Goal: Task Accomplishment & Management: Manage account settings

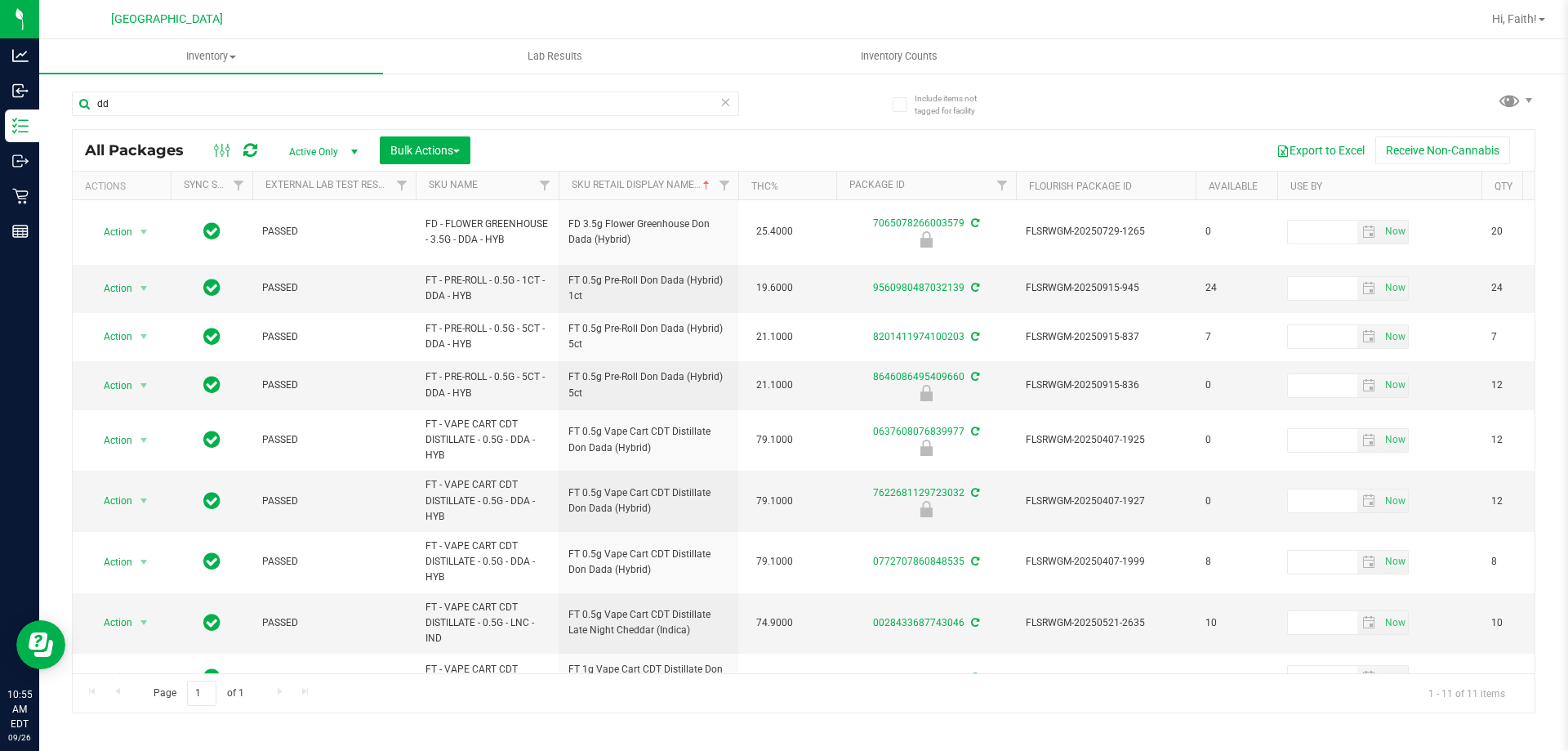
type input "d"
type input "n"
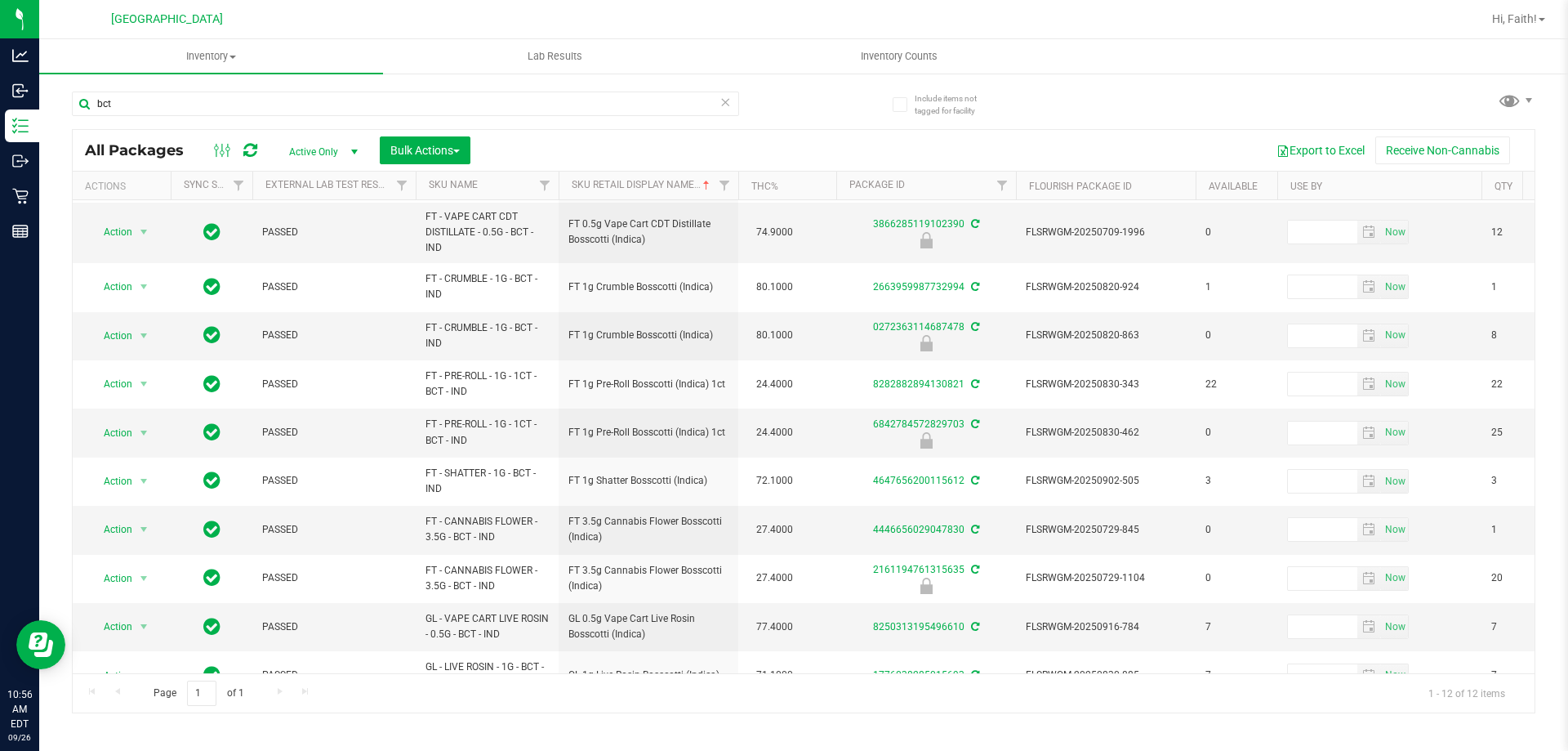
scroll to position [145, 0]
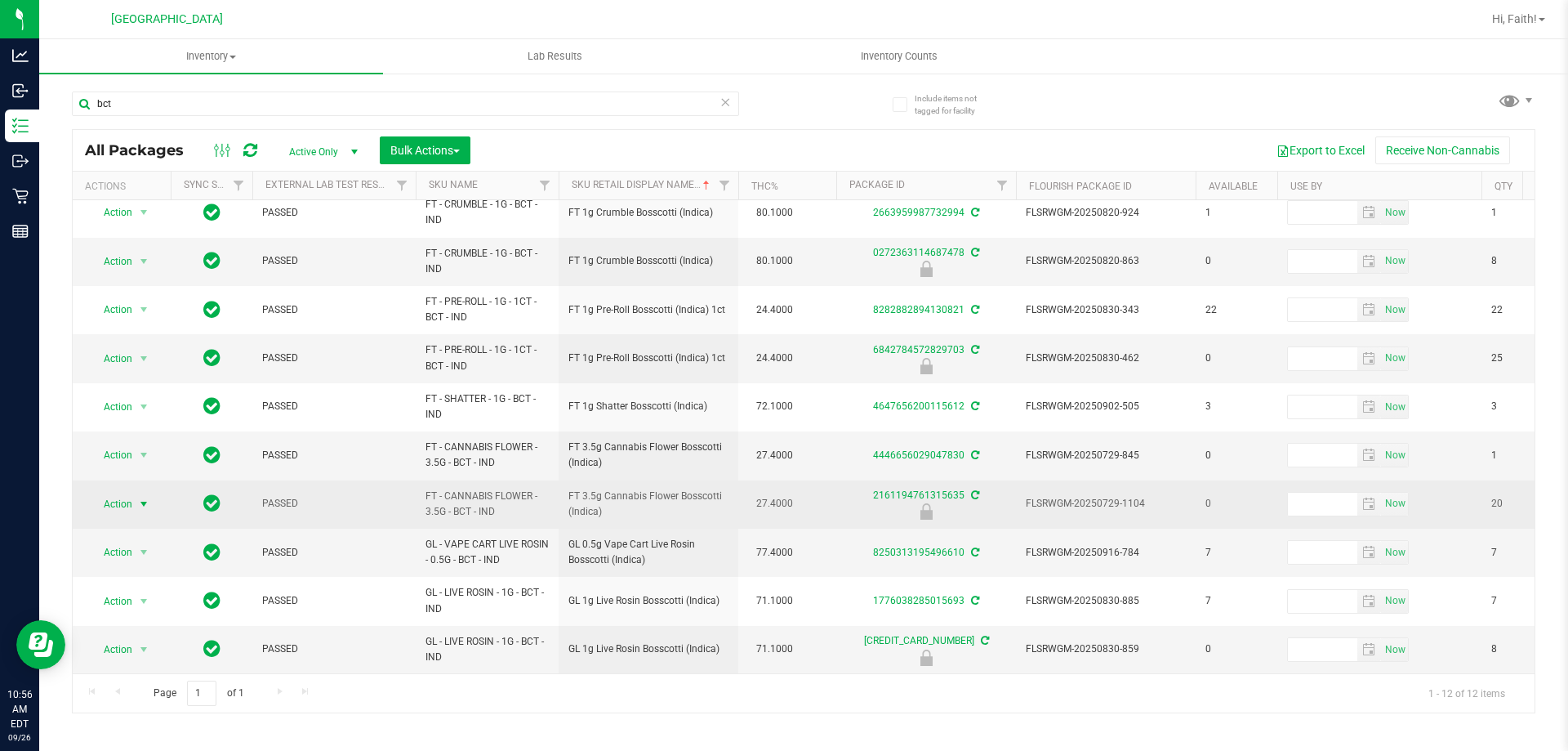
type input "bct"
click at [132, 492] on span "Action" at bounding box center [111, 504] width 44 height 22
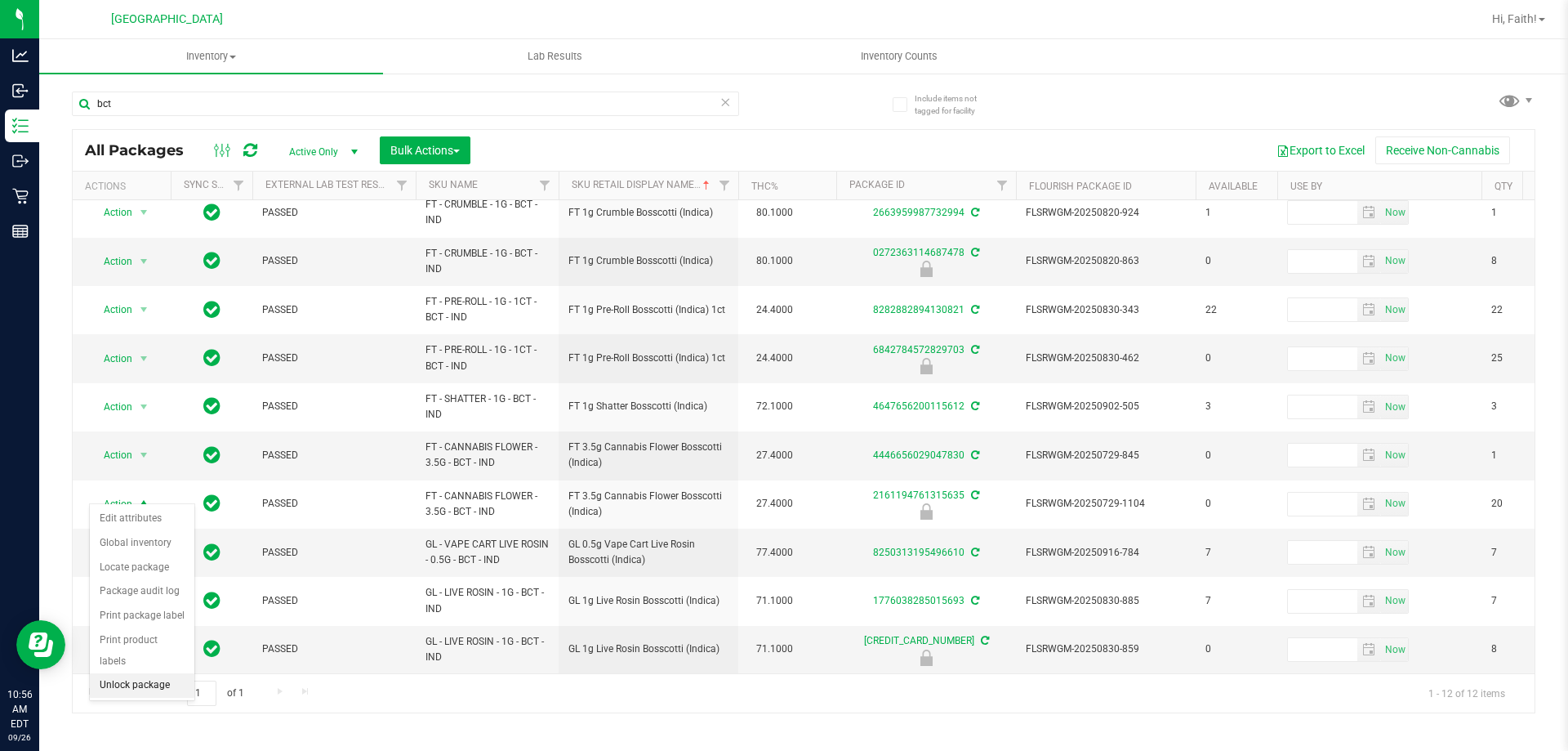
click at [146, 673] on li "Unlock package" at bounding box center [142, 685] width 105 height 24
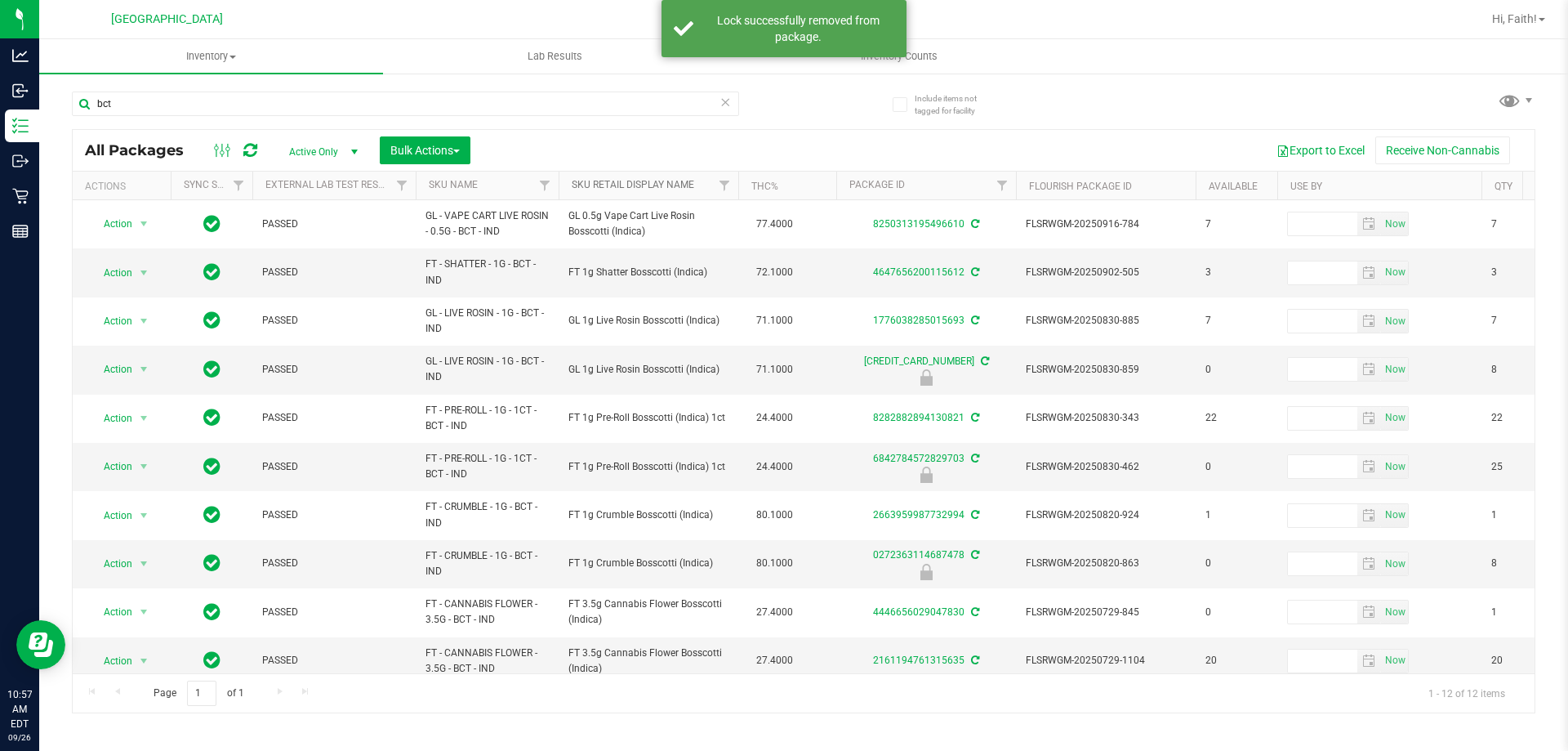
click at [635, 189] on link "Sku Retail Display Name" at bounding box center [633, 184] width 123 height 11
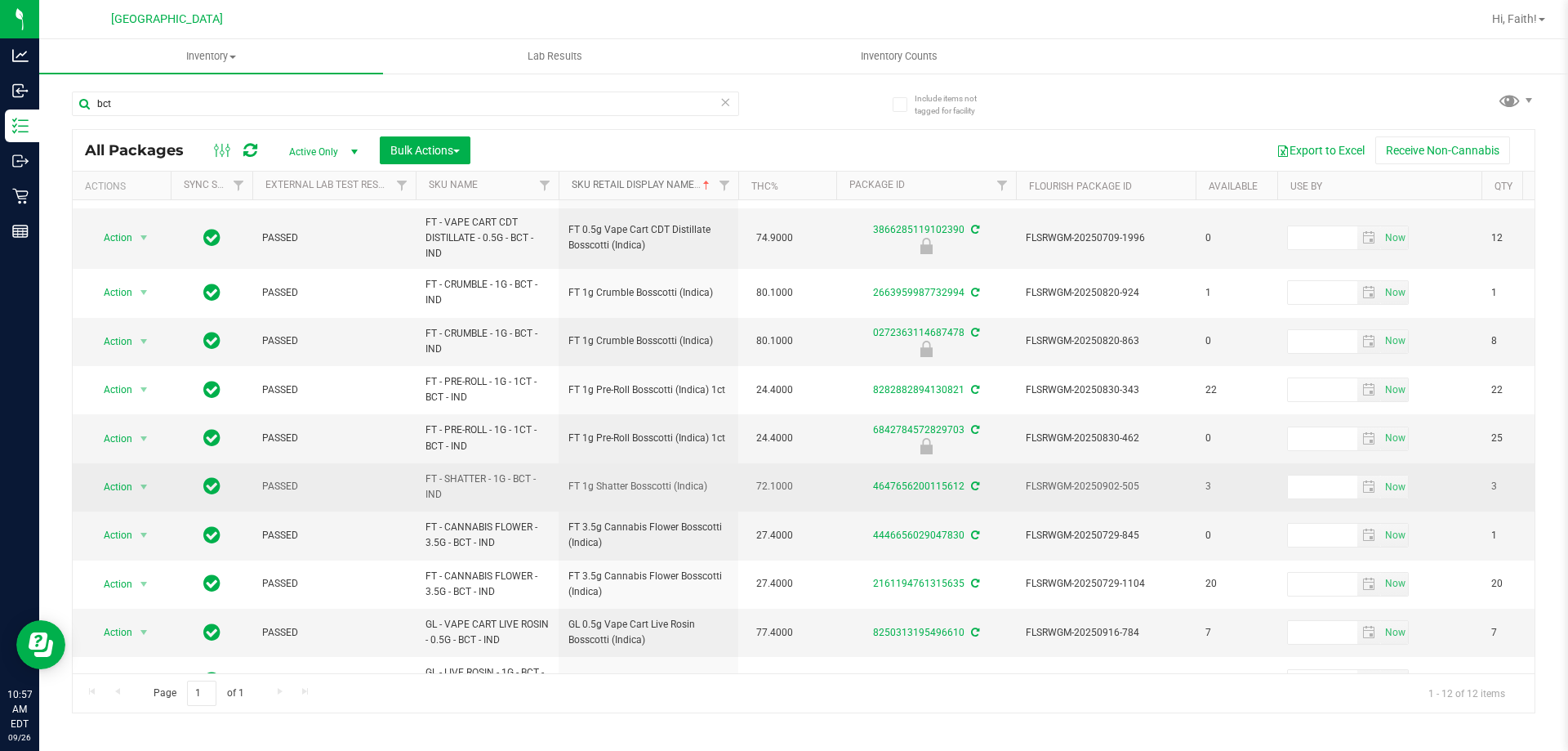
scroll to position [81, 0]
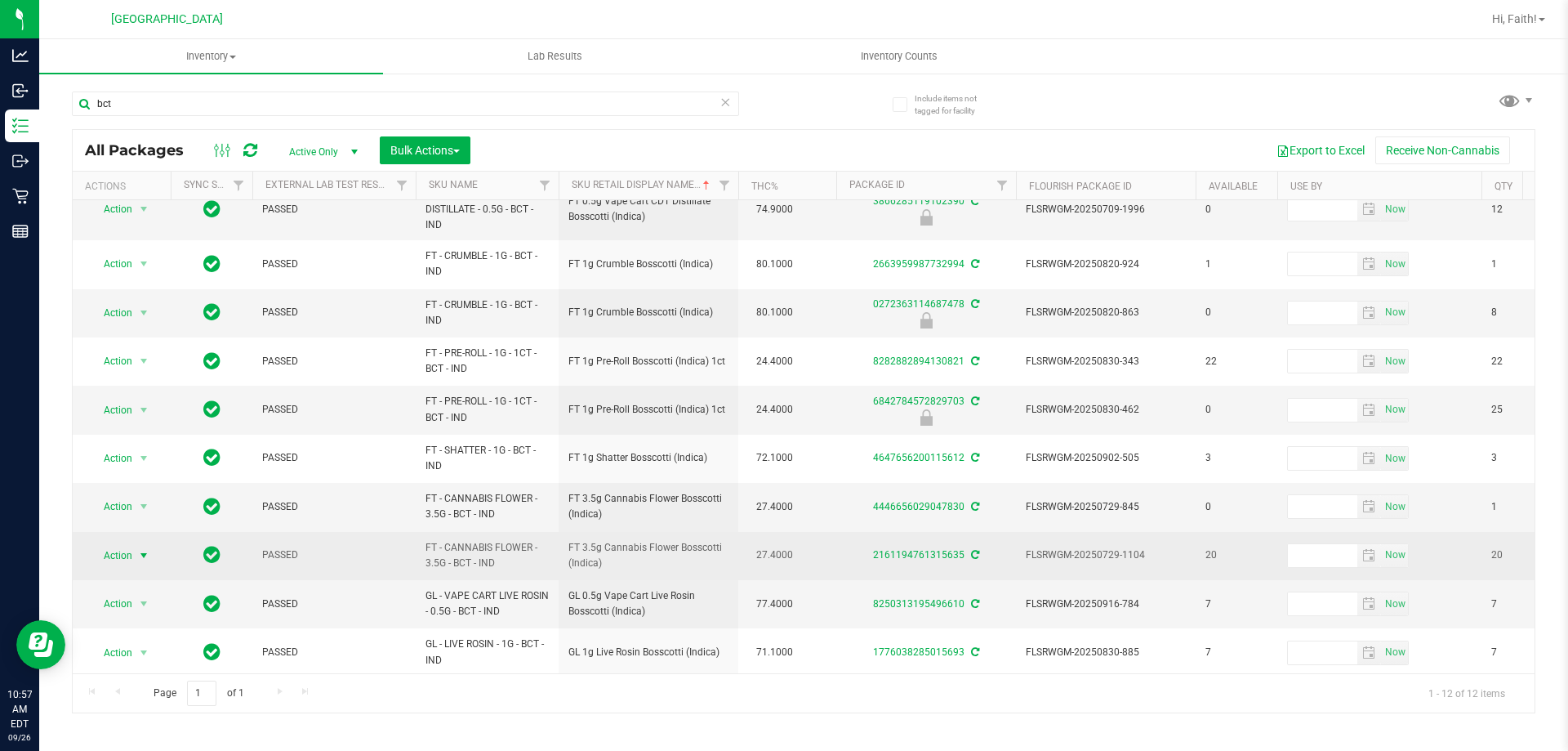
click at [130, 553] on span "Action" at bounding box center [111, 555] width 44 height 22
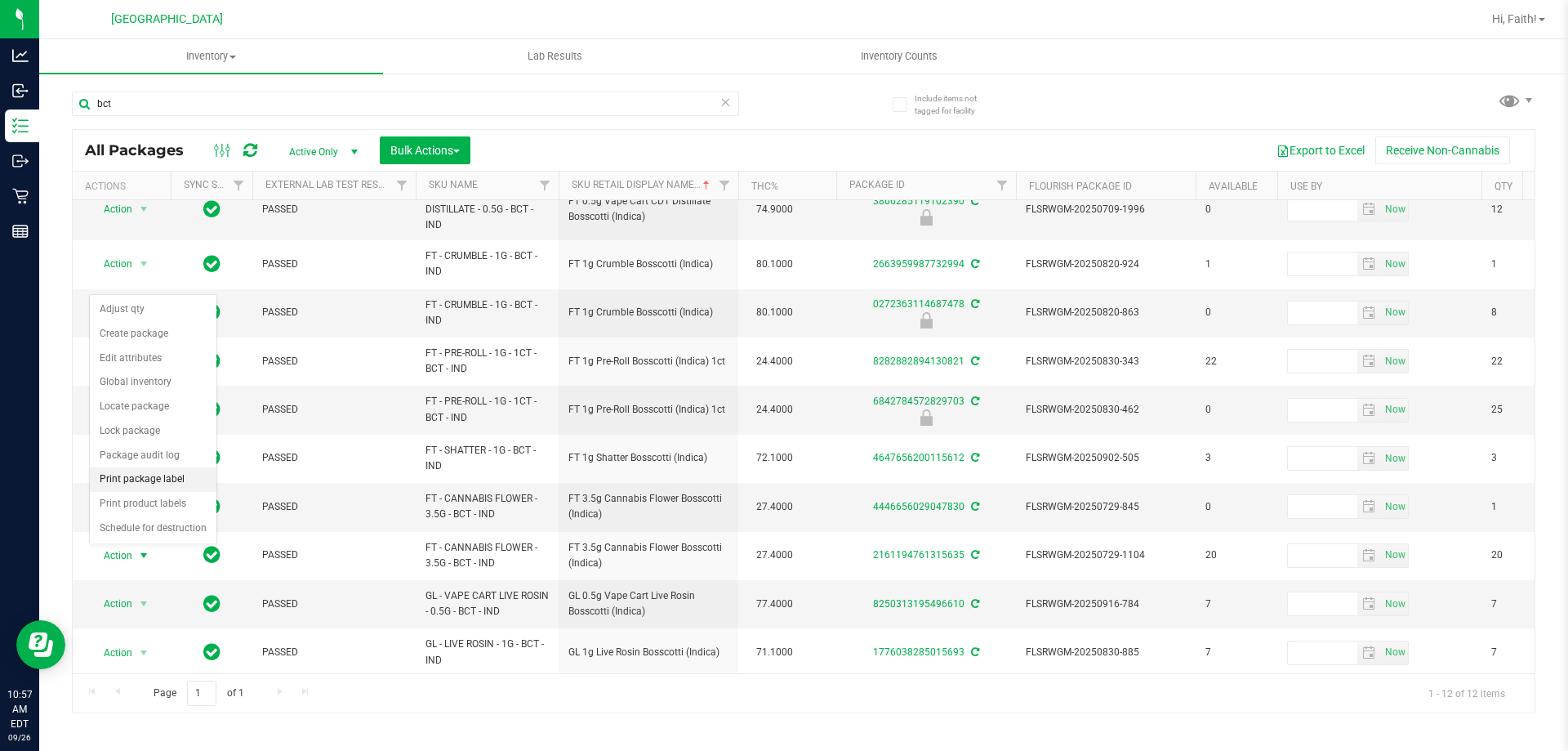
click at [161, 473] on li "Print package label" at bounding box center [153, 479] width 126 height 24
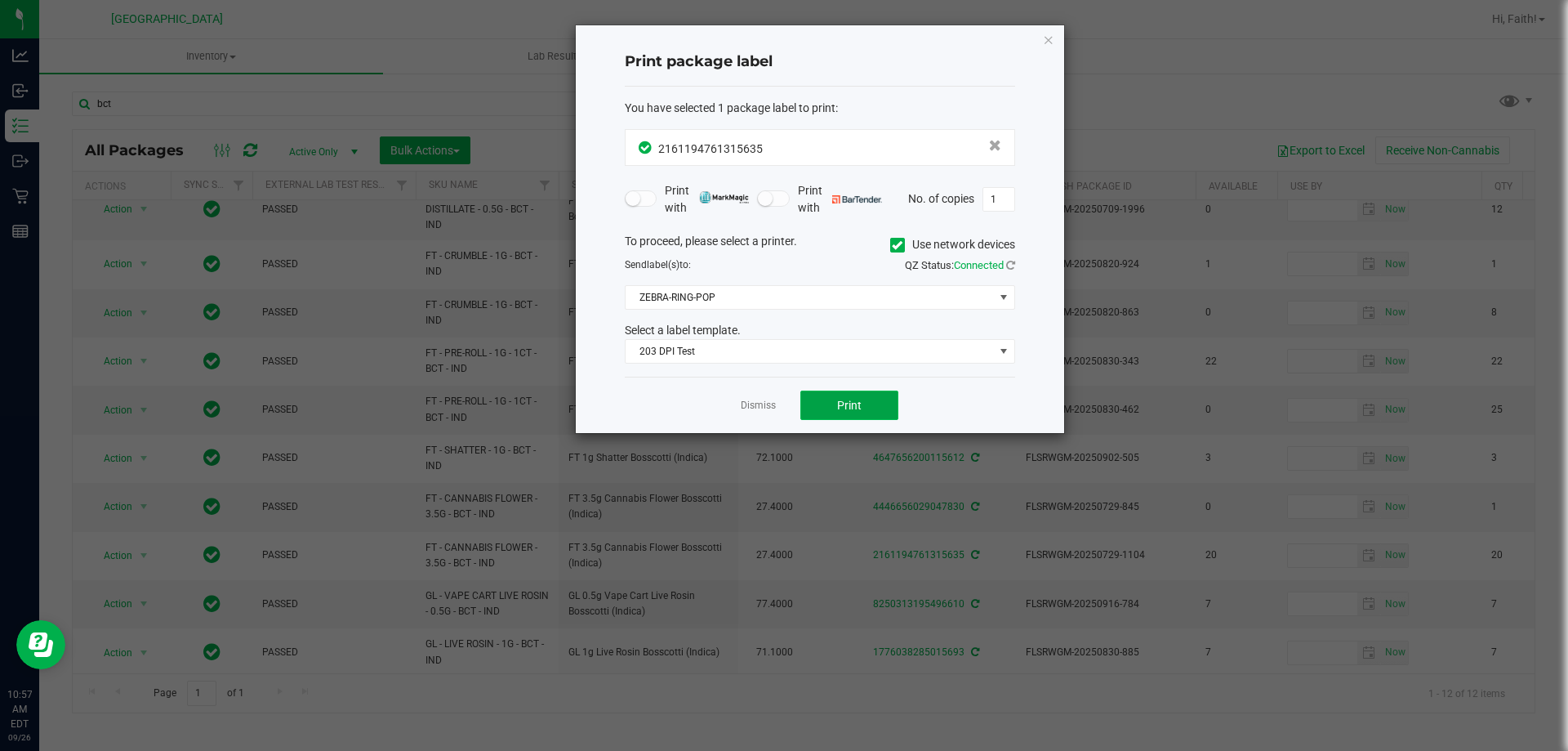
click at [855, 408] on span "Print" at bounding box center [850, 405] width 24 height 13
click at [1048, 43] on icon "button" at bounding box center [1048, 39] width 11 height 20
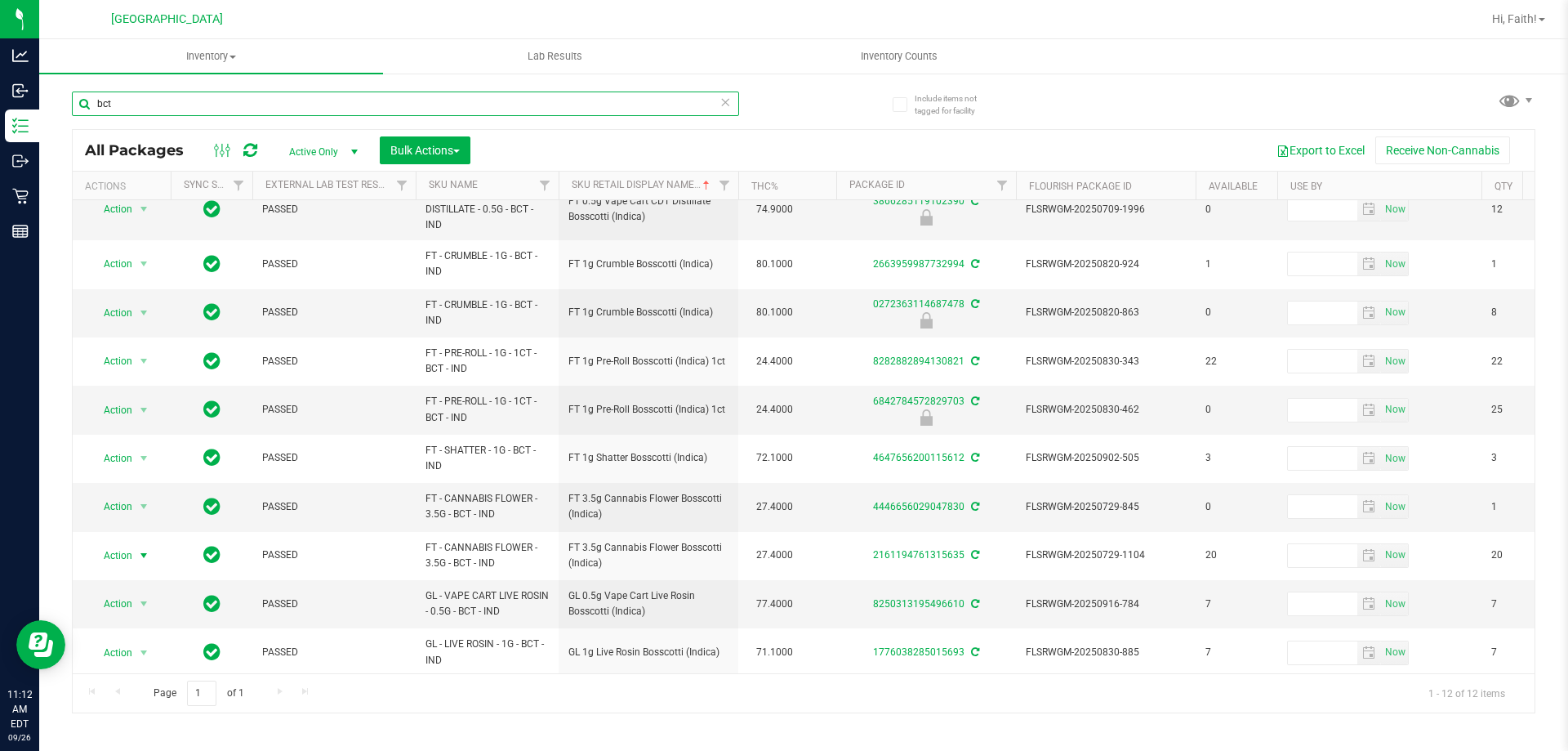
click at [719, 104] on input "bct" at bounding box center [405, 104] width 667 height 24
click at [725, 103] on icon at bounding box center [725, 101] width 11 height 20
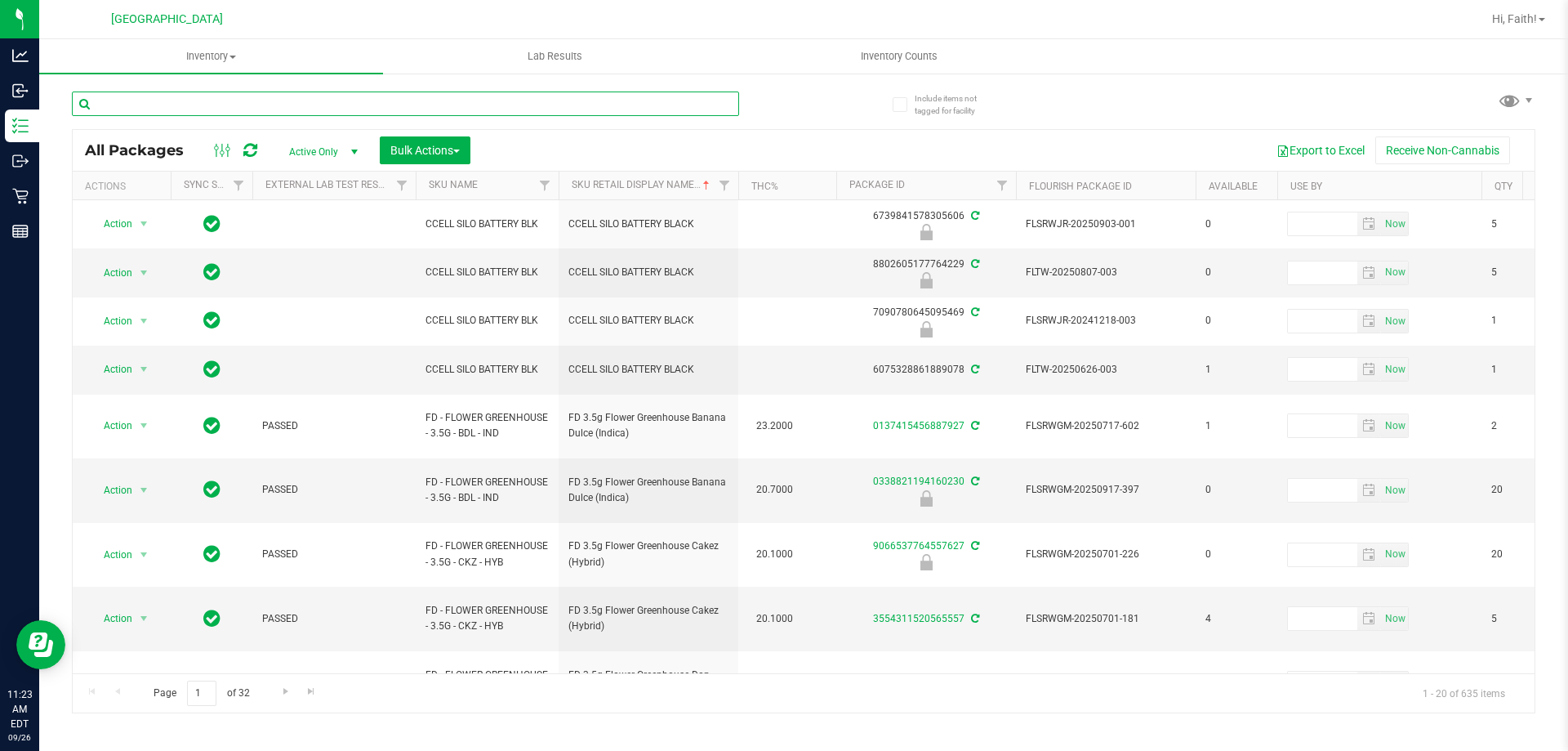
click at [390, 99] on input "text" at bounding box center [405, 104] width 667 height 24
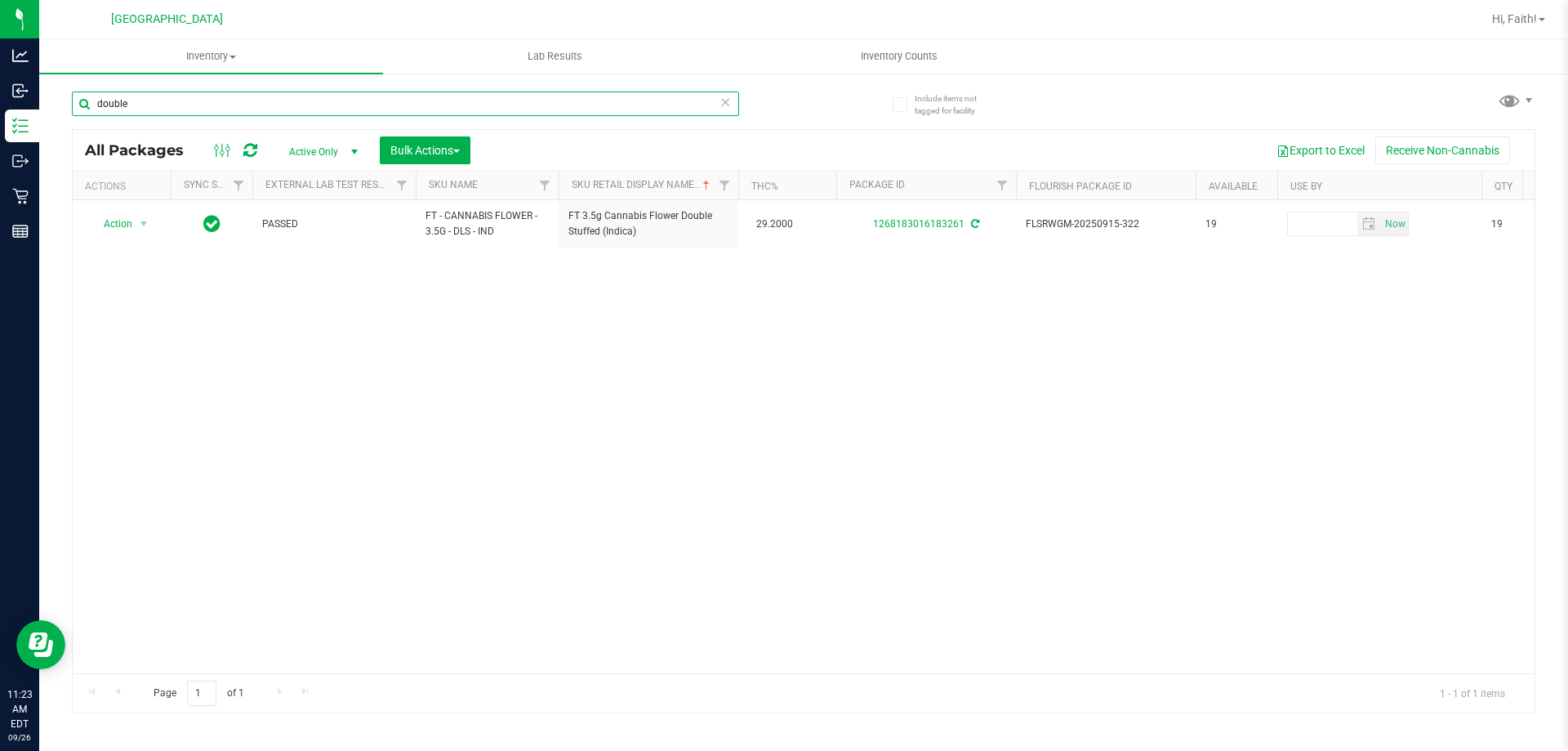
type input "double"
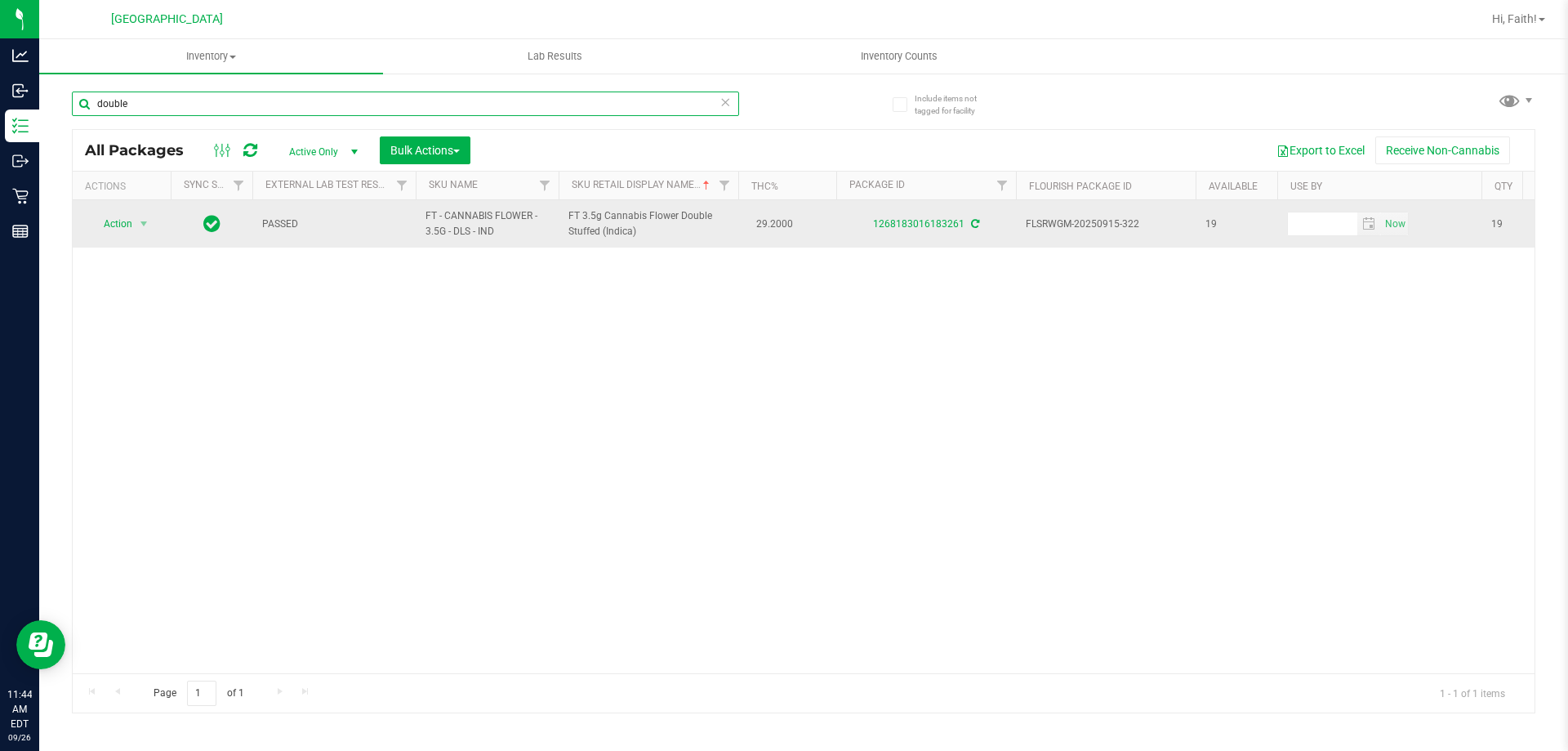
drag, startPoint x: 173, startPoint y: 106, endPoint x: 288, endPoint y: 202, distance: 149.8
click at [0, 114] on div "Analytics Inbound Inventory Outbound Retail Reports 11:44 AM EDT 09/26/2025 09/…" at bounding box center [784, 376] width 1568 height 751
click at [106, 228] on span "Action" at bounding box center [111, 223] width 44 height 22
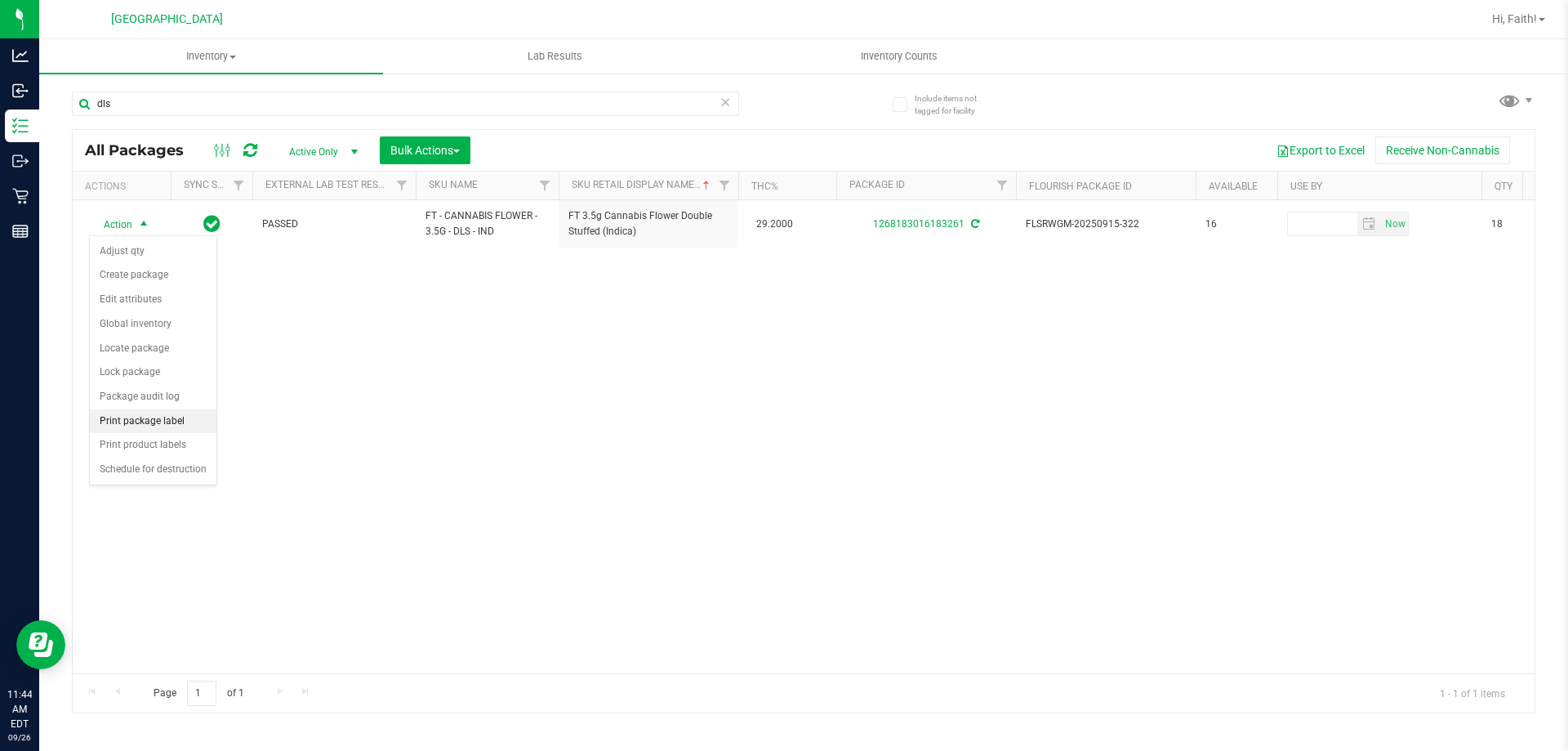
click at [169, 424] on li "Print package label" at bounding box center [153, 421] width 126 height 24
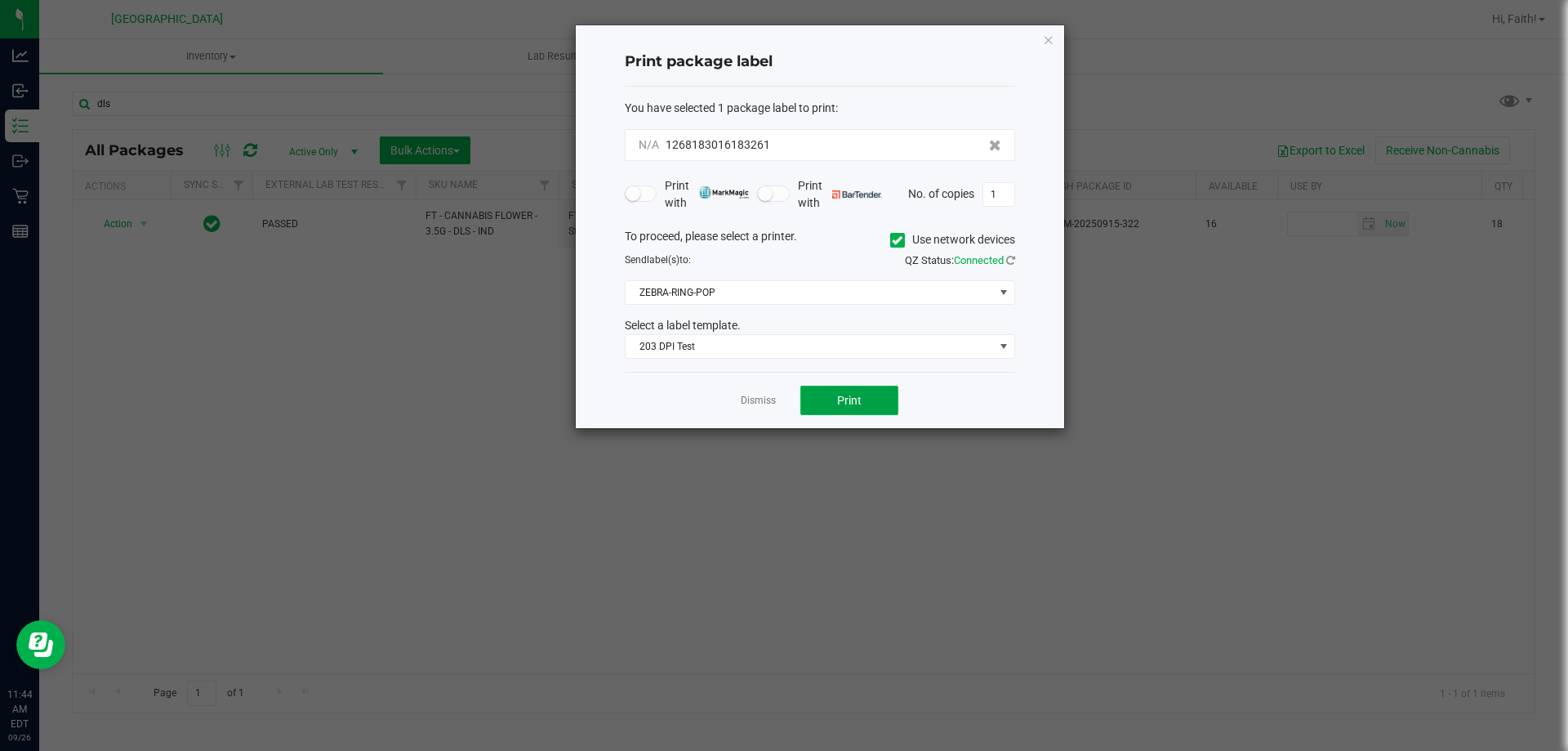
click at [882, 400] on button "Print" at bounding box center [849, 401] width 98 height 29
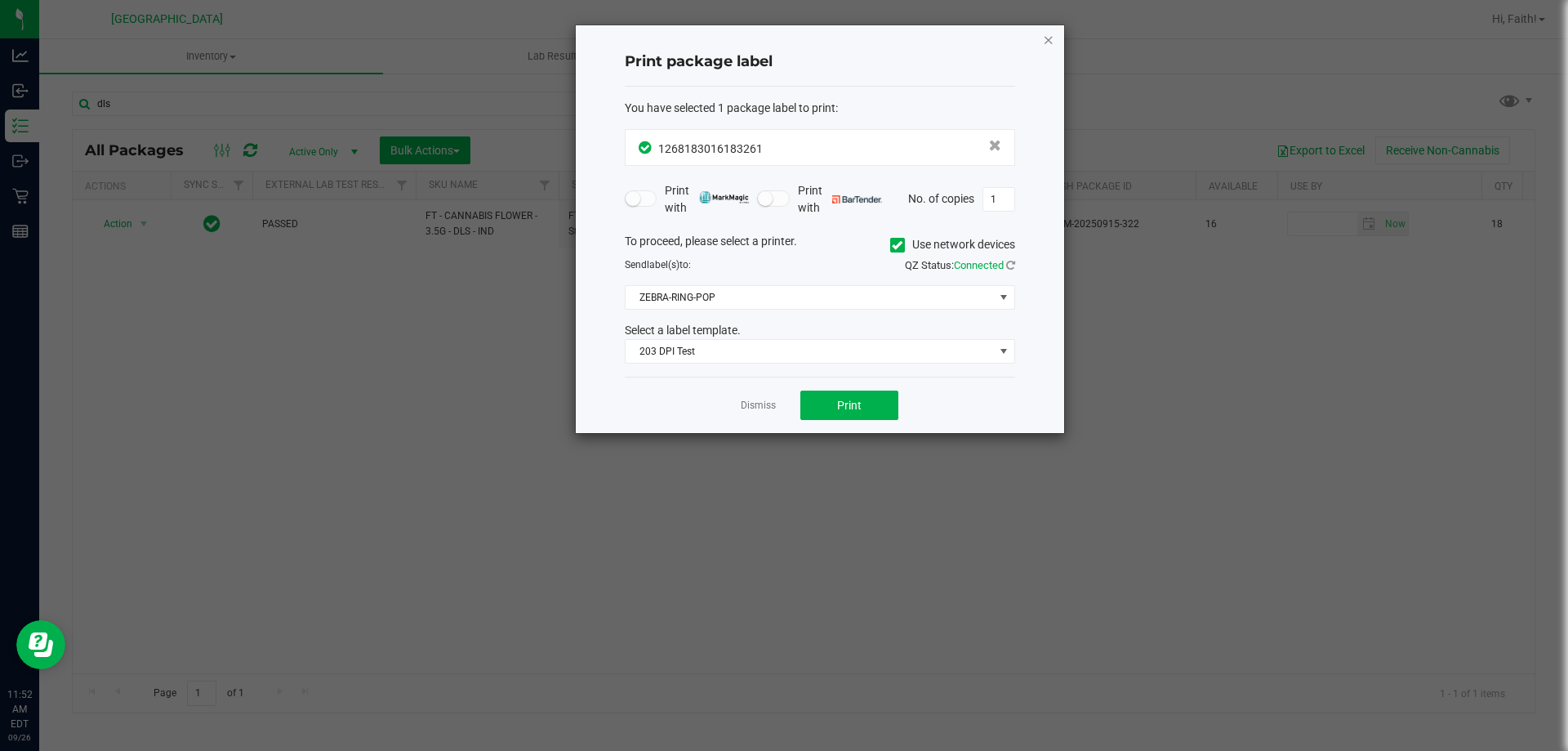
click at [1053, 39] on icon "button" at bounding box center [1048, 39] width 11 height 20
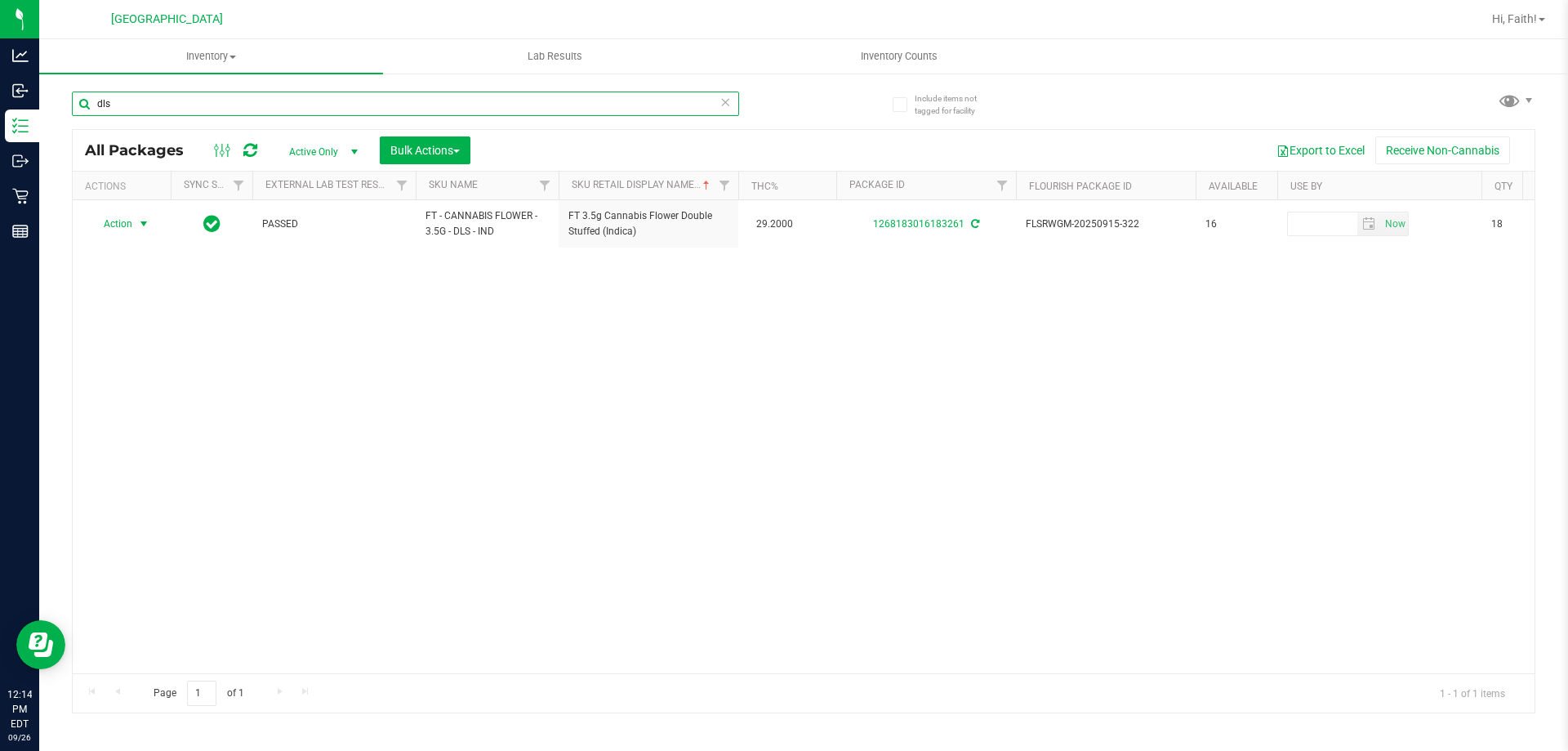
click at [343, 98] on input "dls" at bounding box center [405, 104] width 667 height 24
type input "d"
type input "milk"
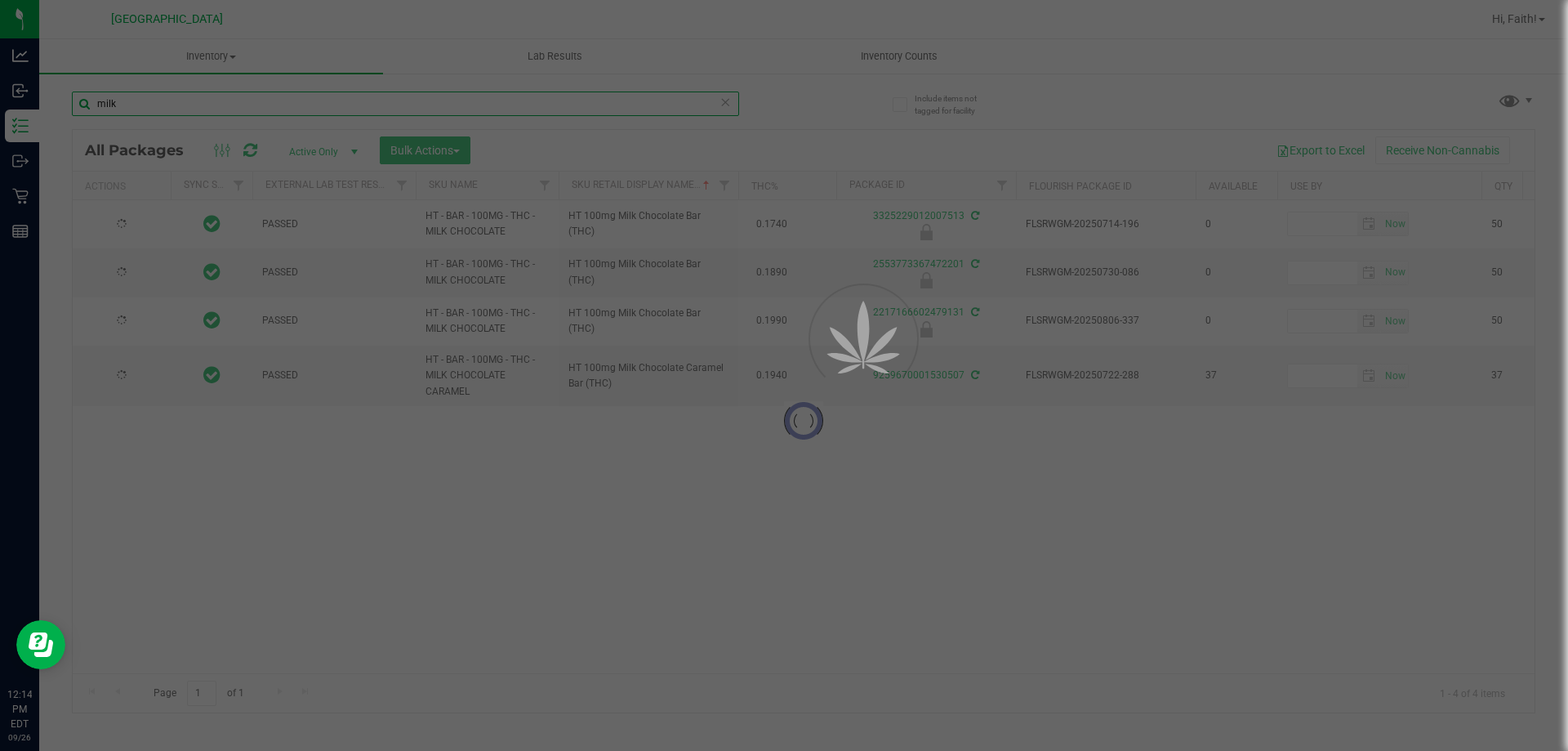
type input "2026-01-10"
type input "2026-01-31"
type input "2026-02-07"
type input "2026-01-18"
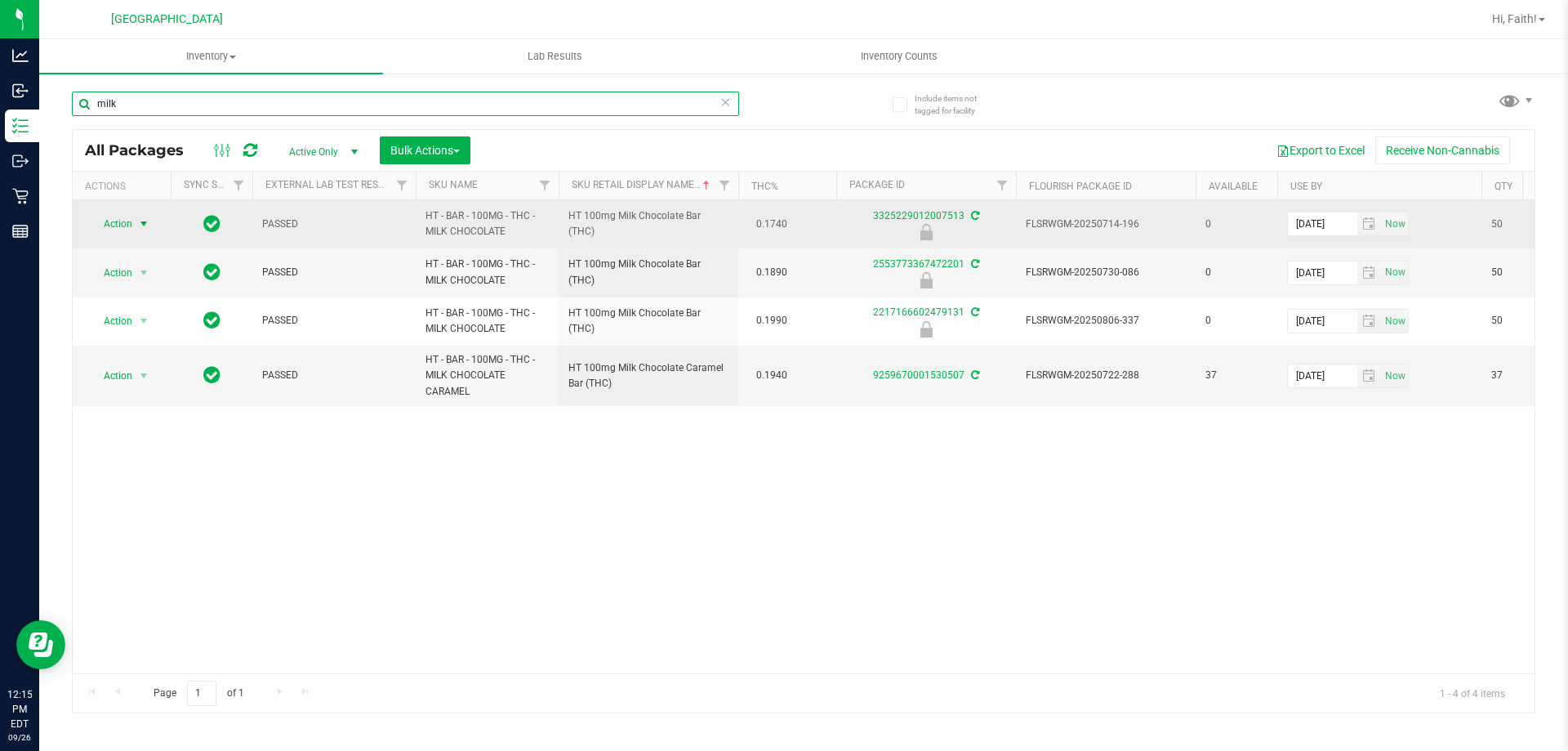
type input "milk"
click at [132, 222] on span "Action" at bounding box center [111, 223] width 44 height 22
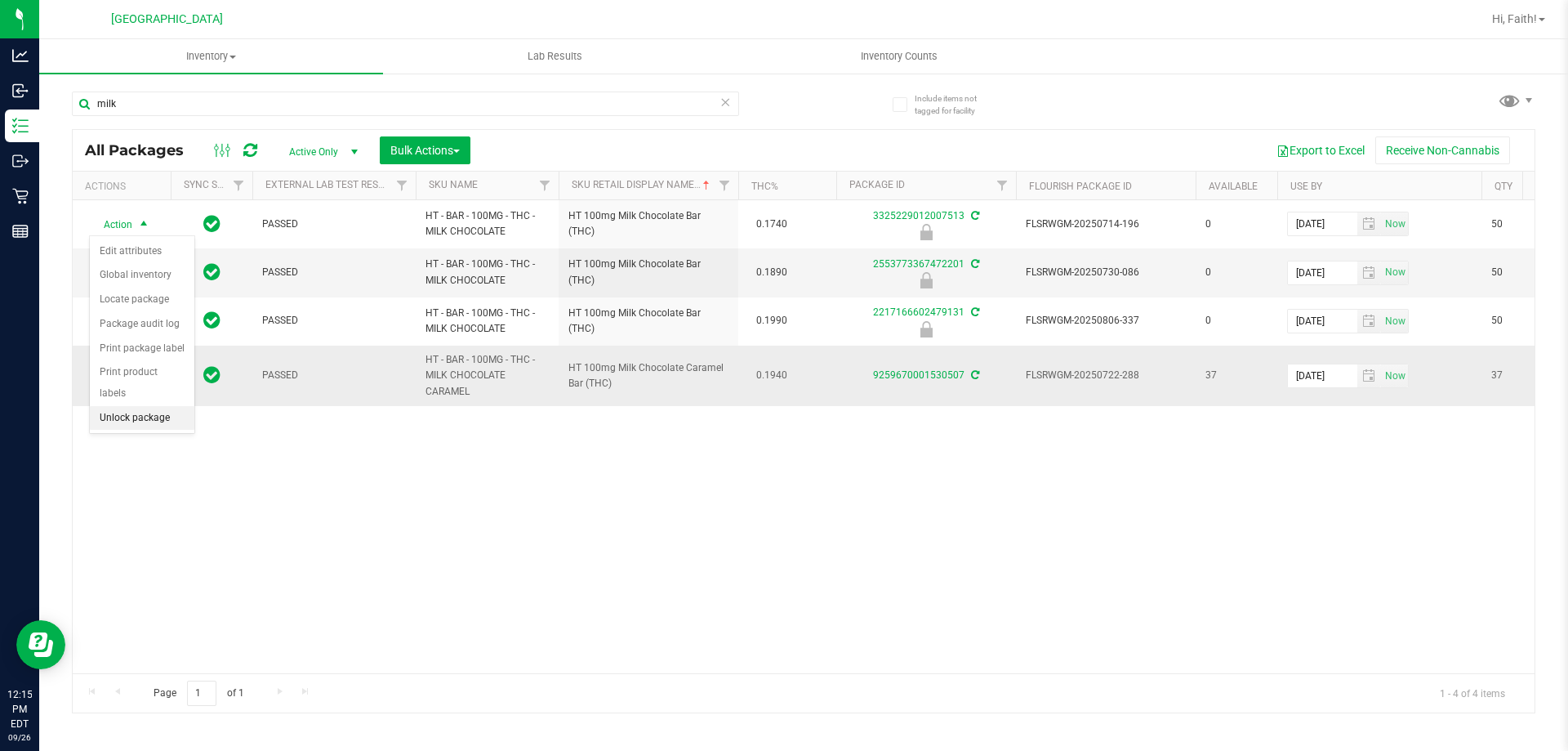
click at [133, 406] on li "Unlock package" at bounding box center [142, 418] width 105 height 24
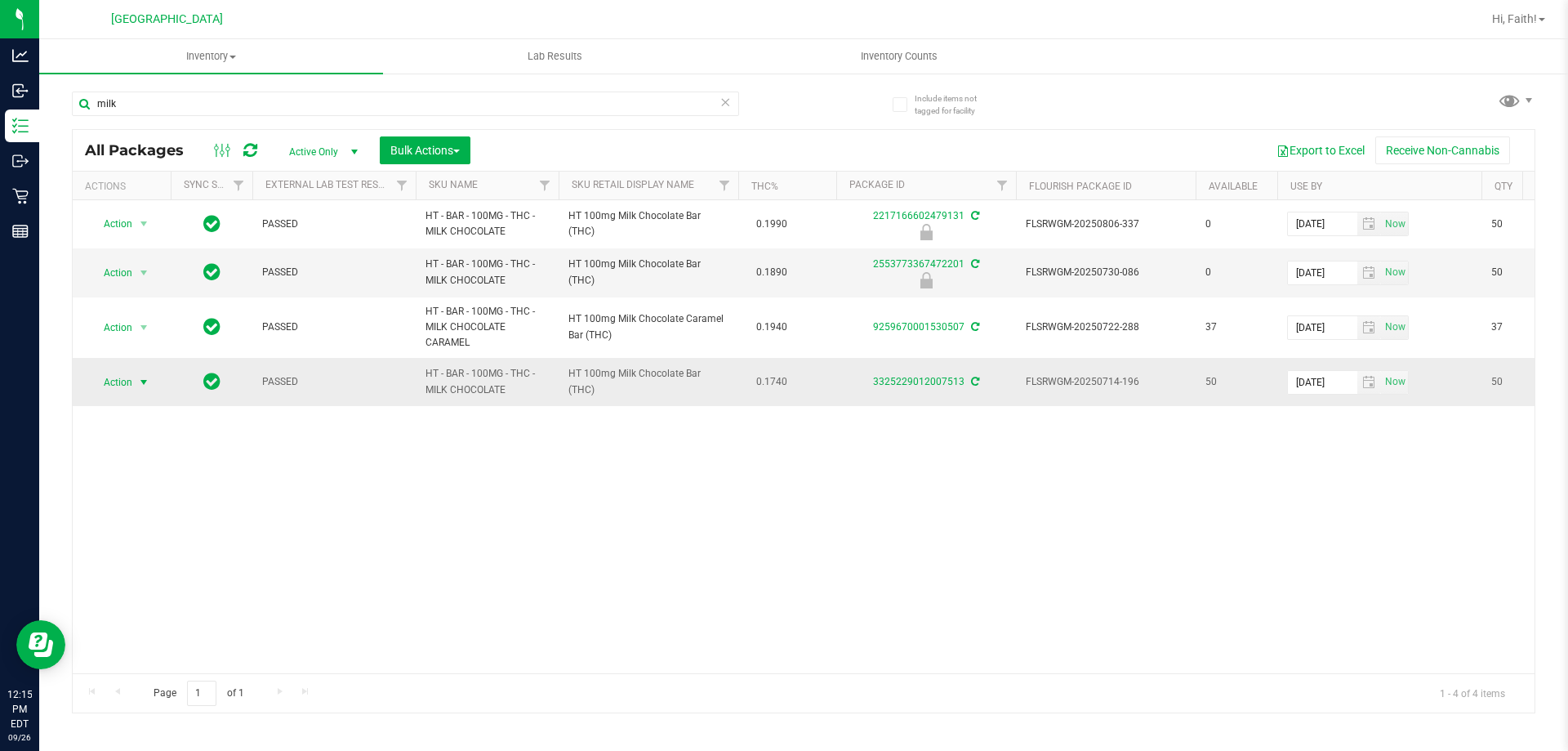
click at [119, 374] on span "Action" at bounding box center [111, 382] width 44 height 22
click at [190, 573] on li "Print package label" at bounding box center [153, 579] width 126 height 24
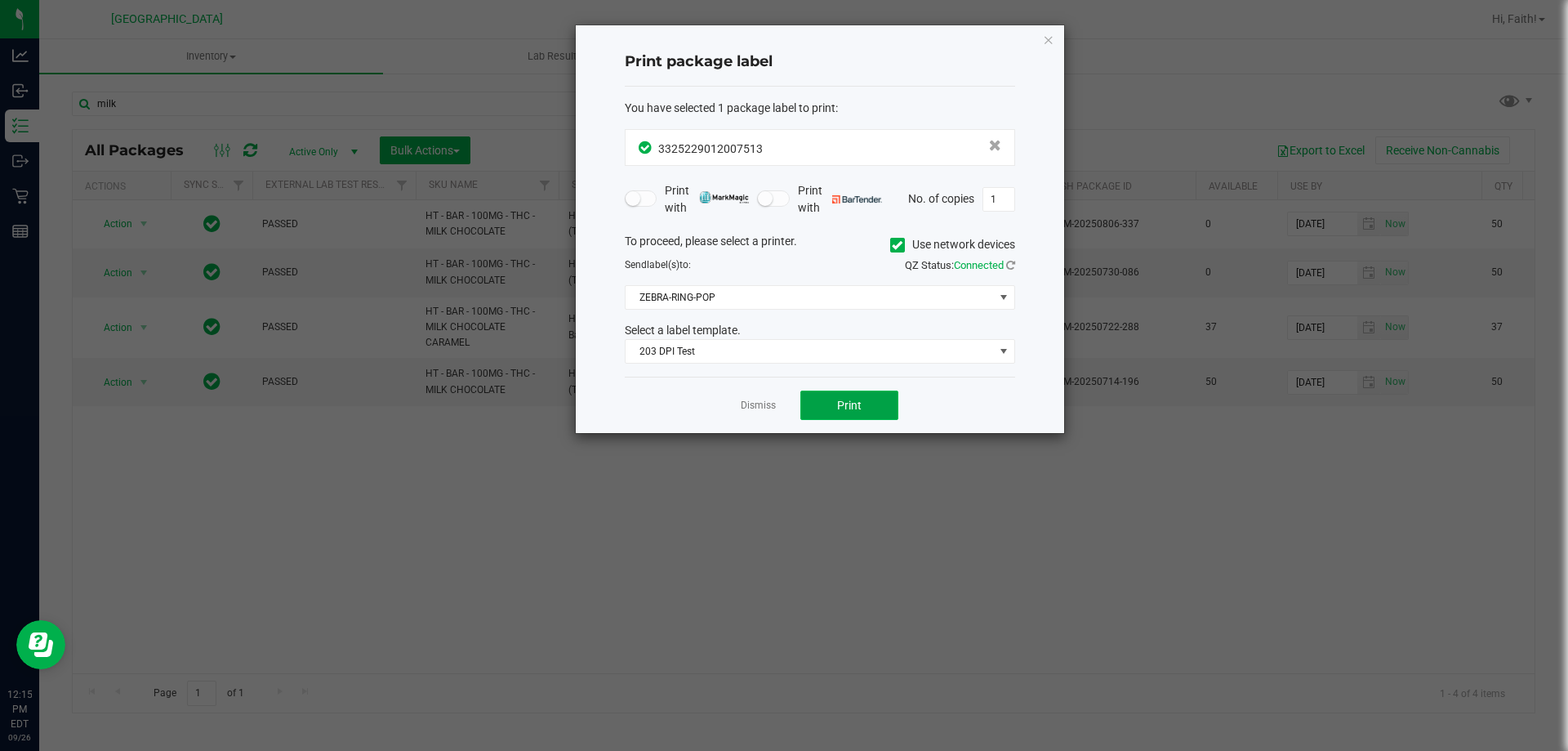
click at [841, 399] on span "Print" at bounding box center [850, 405] width 24 height 13
click at [1051, 38] on icon "button" at bounding box center [1048, 39] width 11 height 20
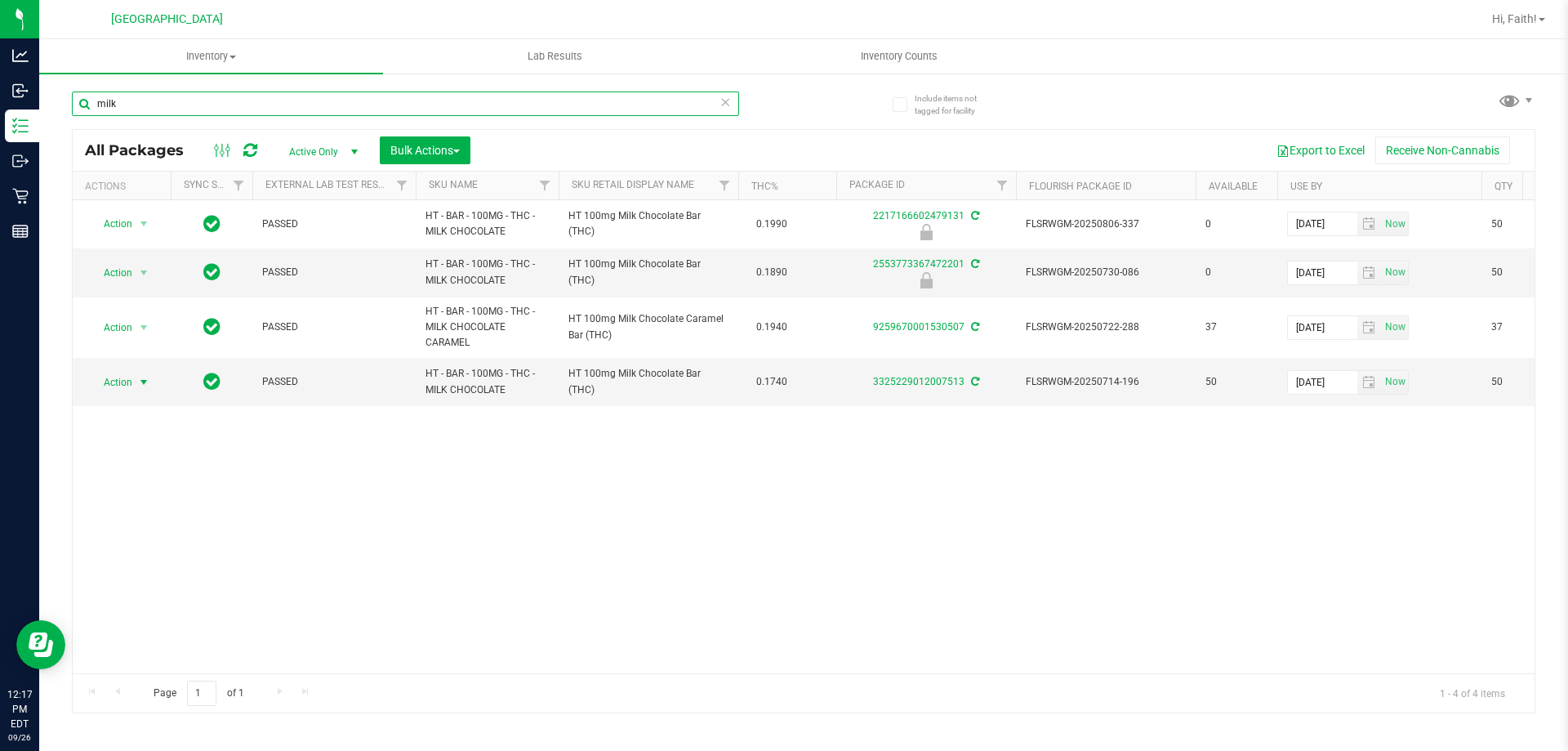
click at [260, 104] on input "milk" at bounding box center [405, 104] width 667 height 24
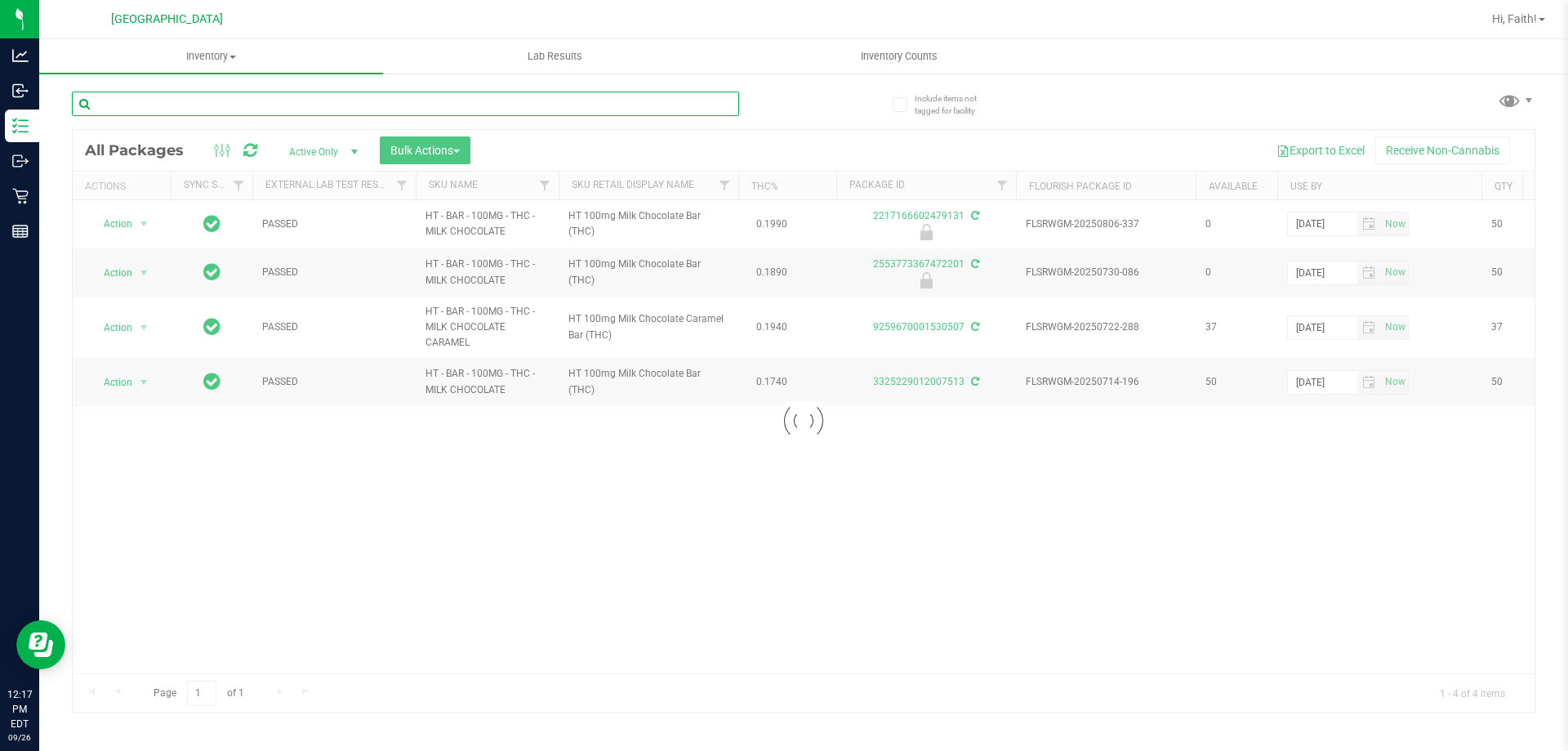
click at [573, 112] on input "text" at bounding box center [405, 104] width 667 height 24
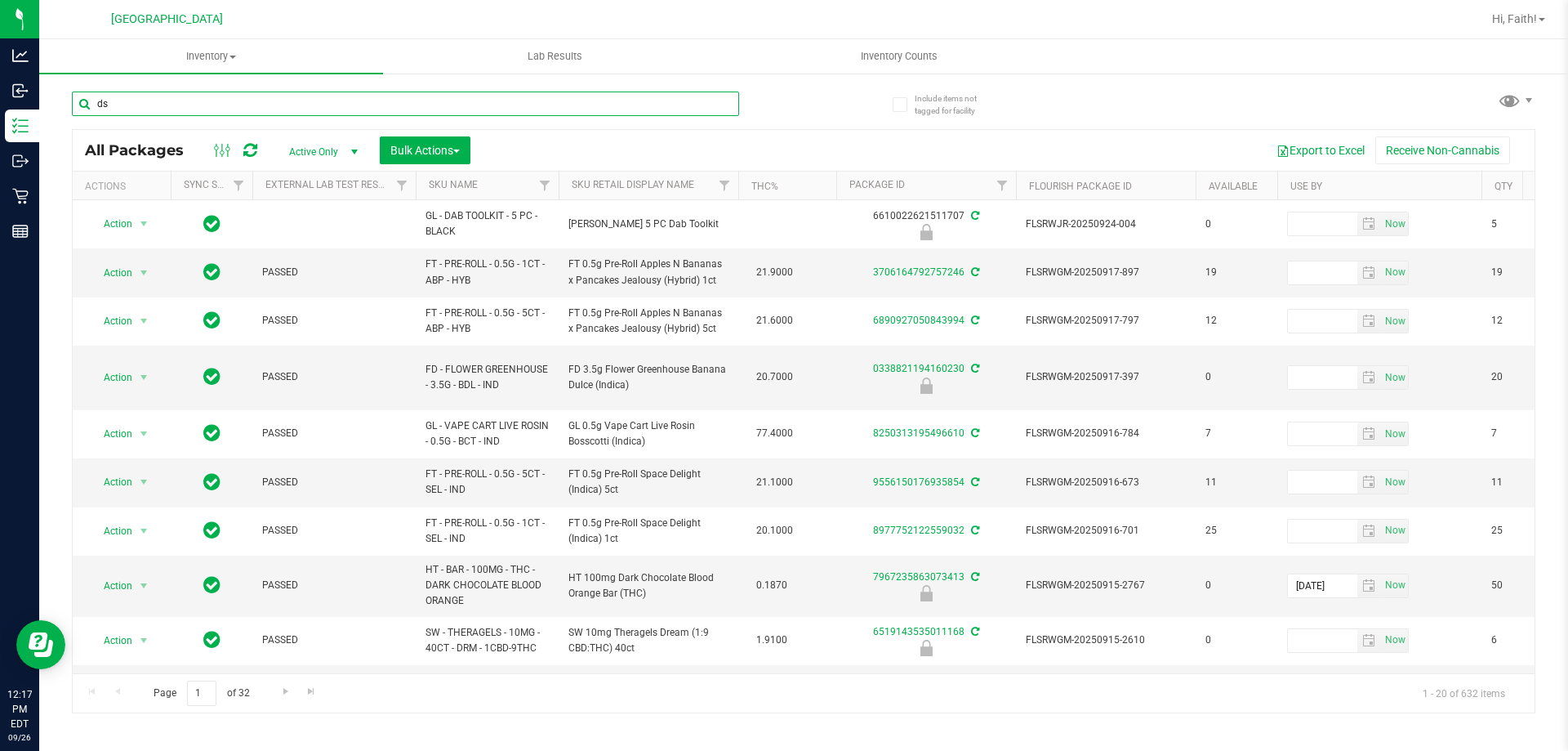
type input "dsd"
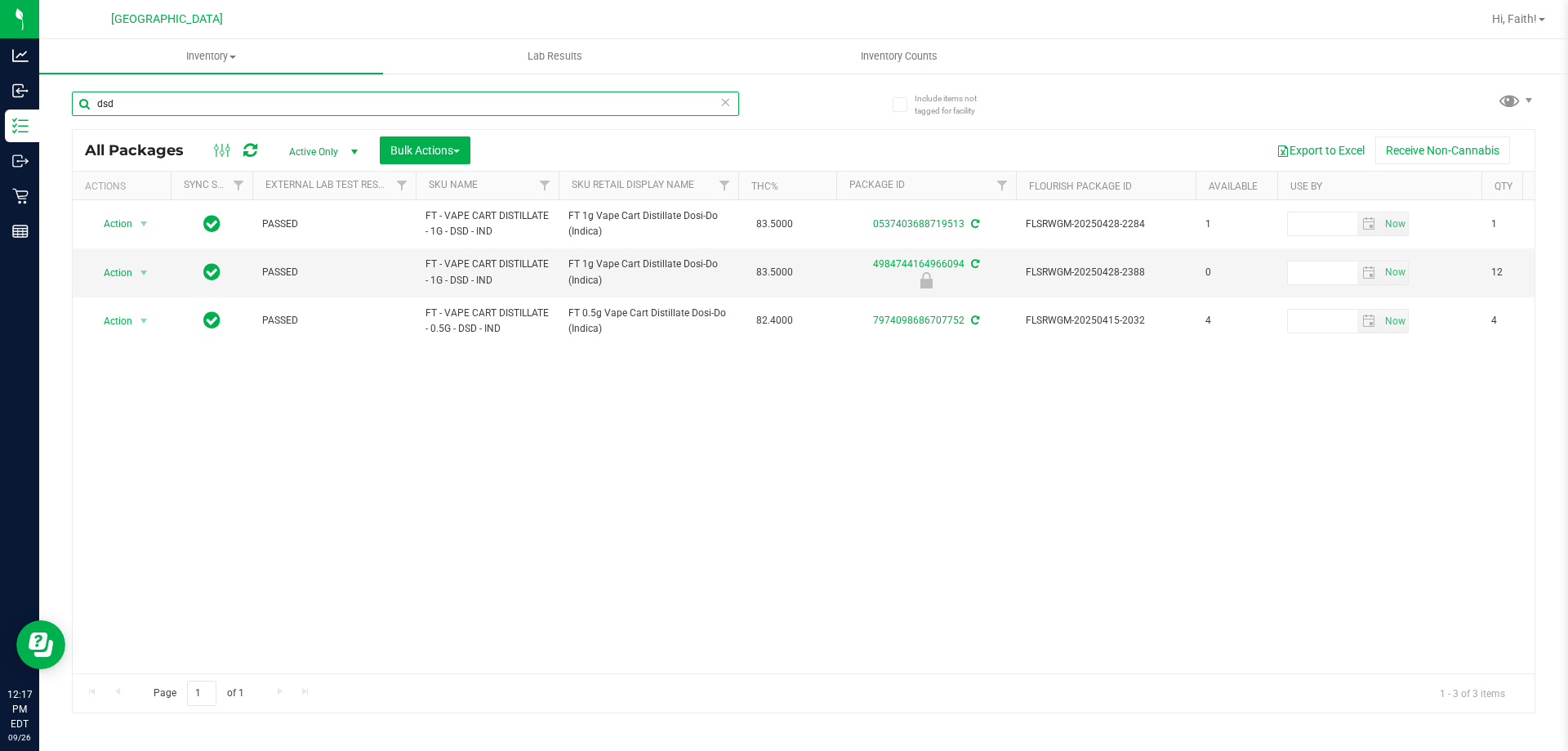
click at [139, 93] on input "dsd" at bounding box center [405, 104] width 667 height 24
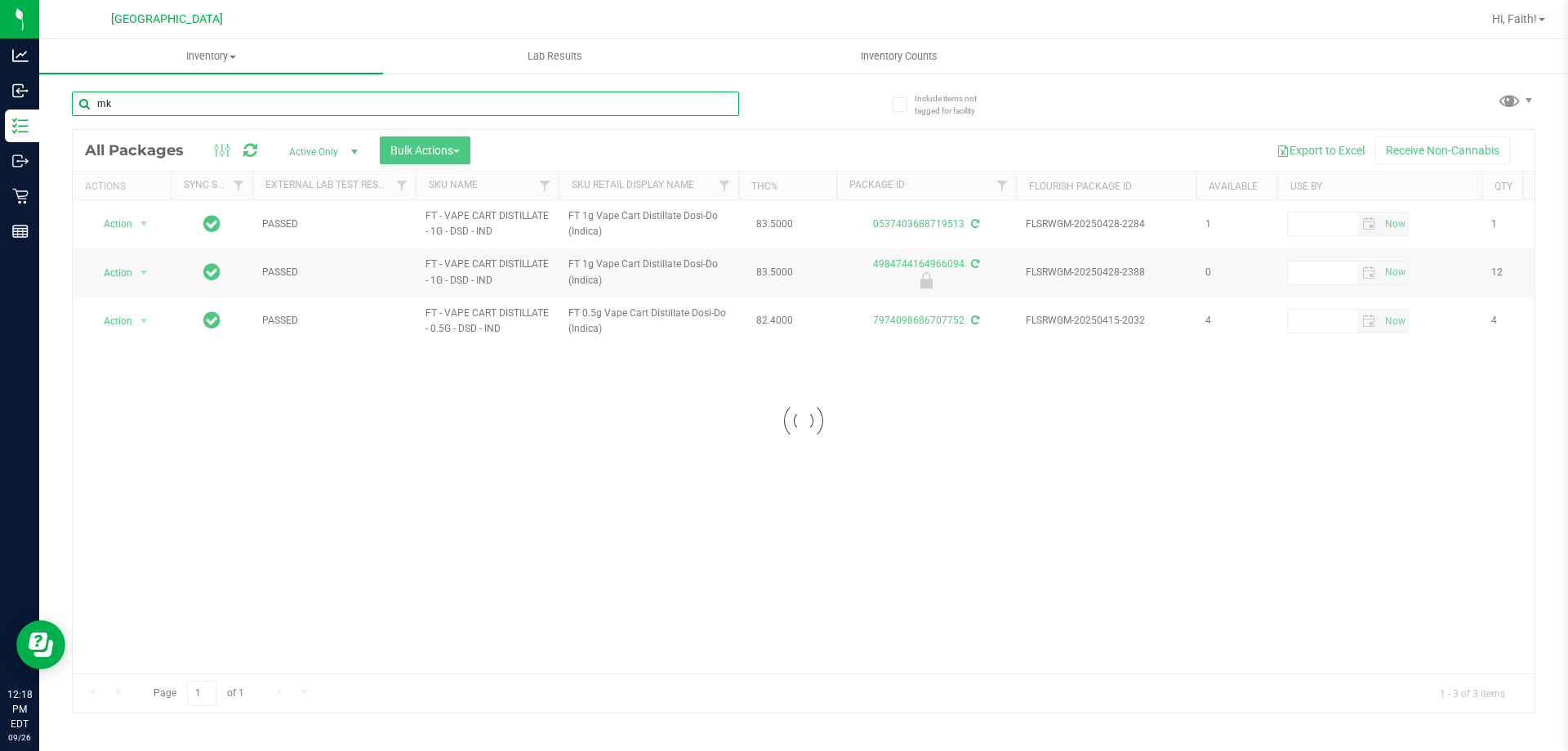
type input "mkh"
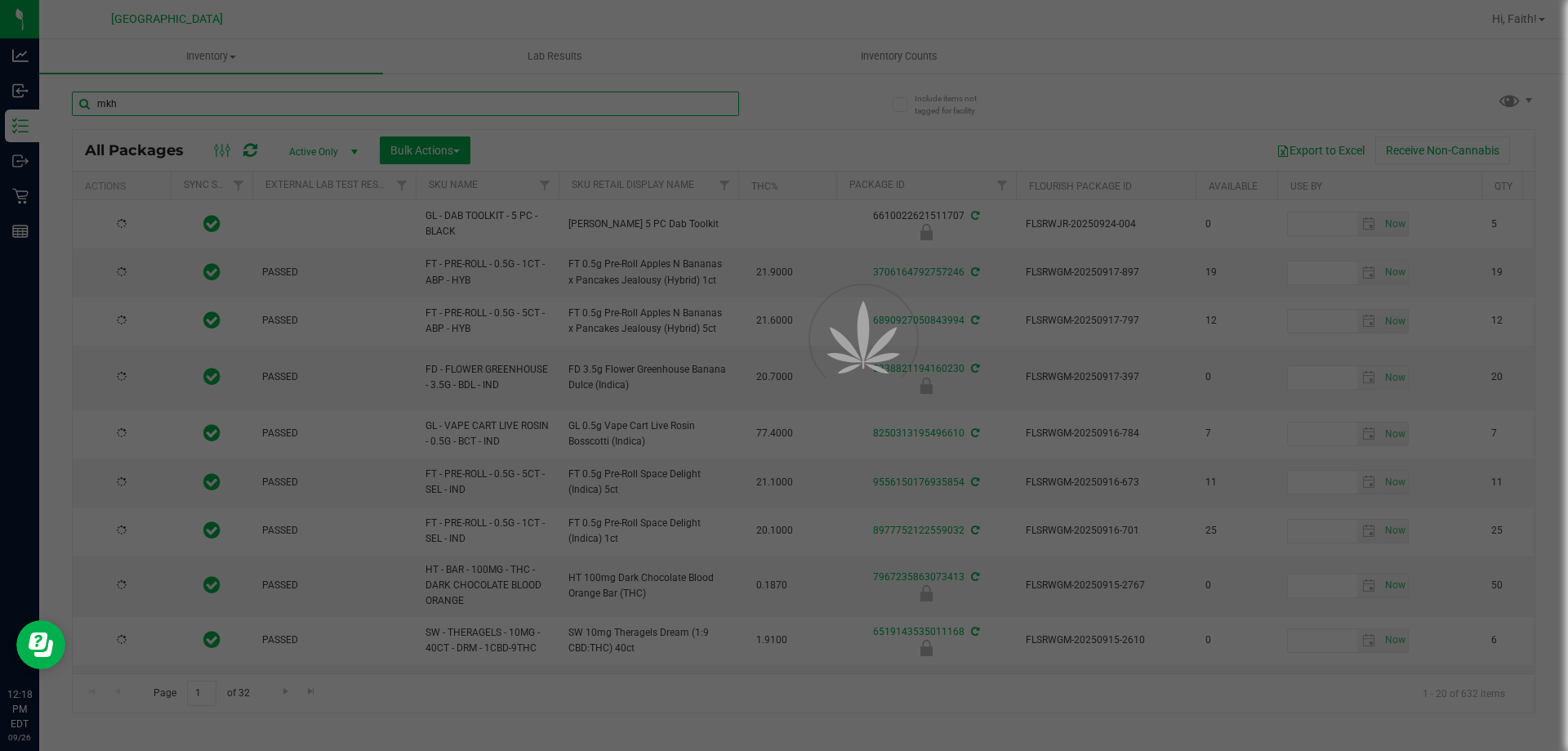
type input "2026-03-16"
type input "2026-03-17"
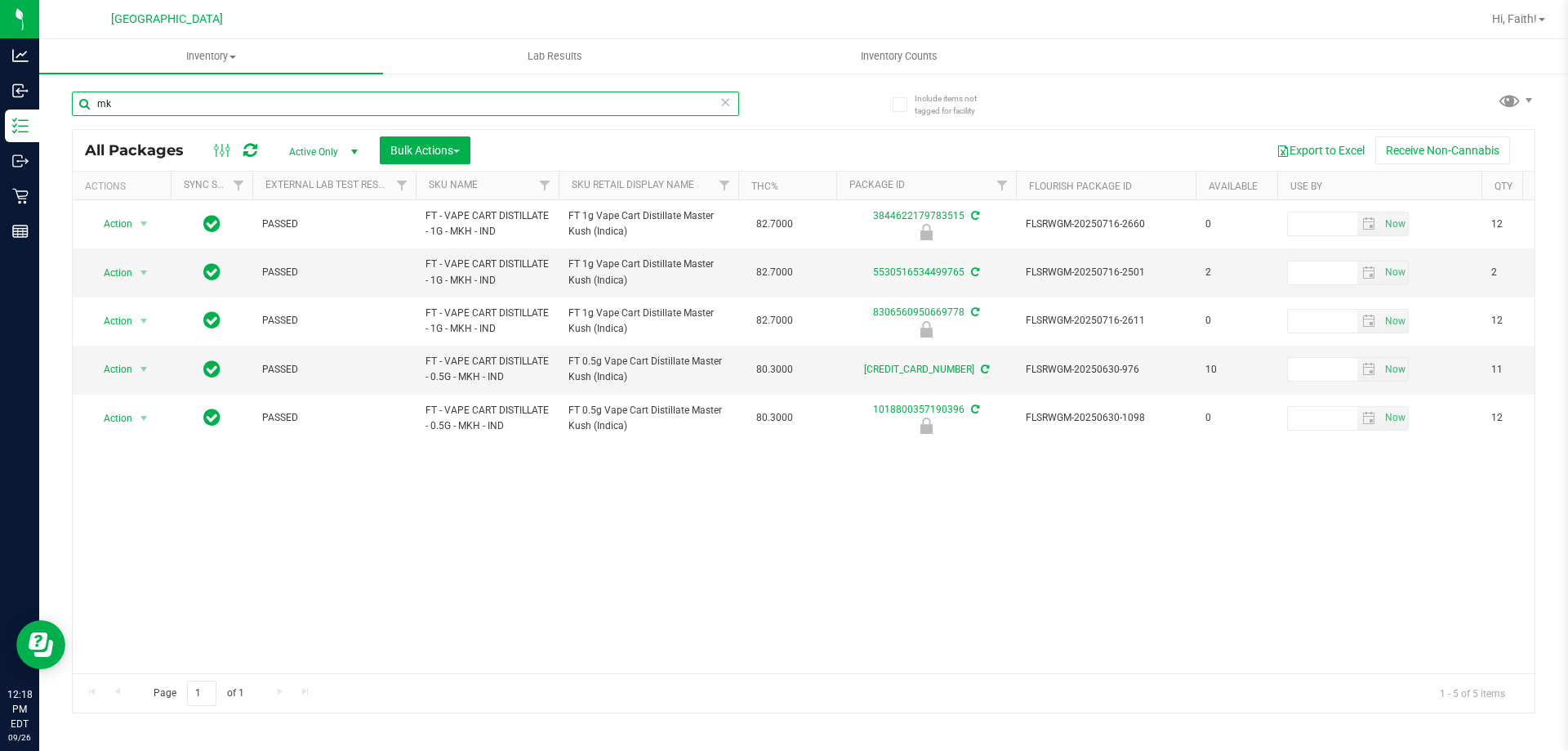
type input "m"
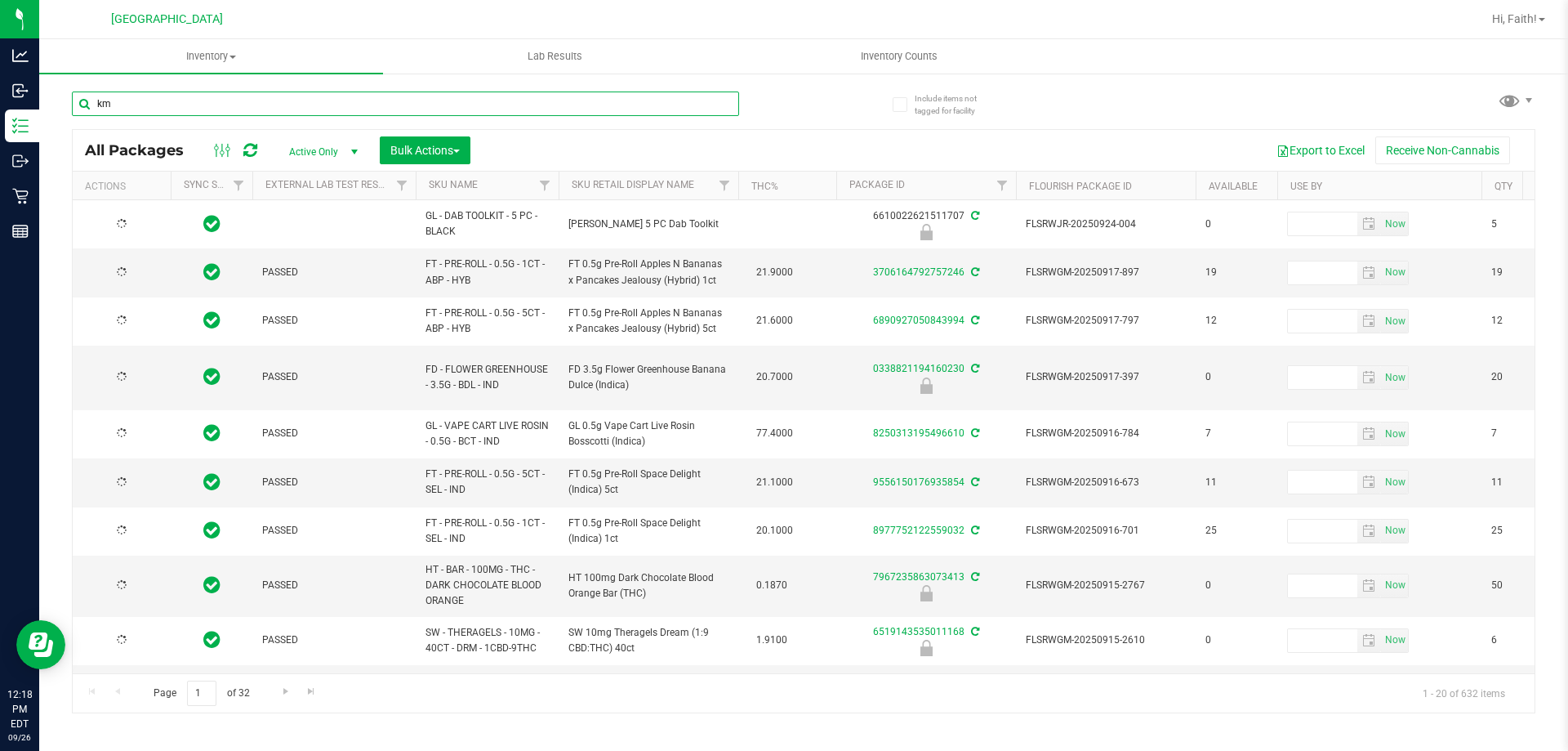
type input "kmt"
type input "2026-03-16"
type input "2026-03-17"
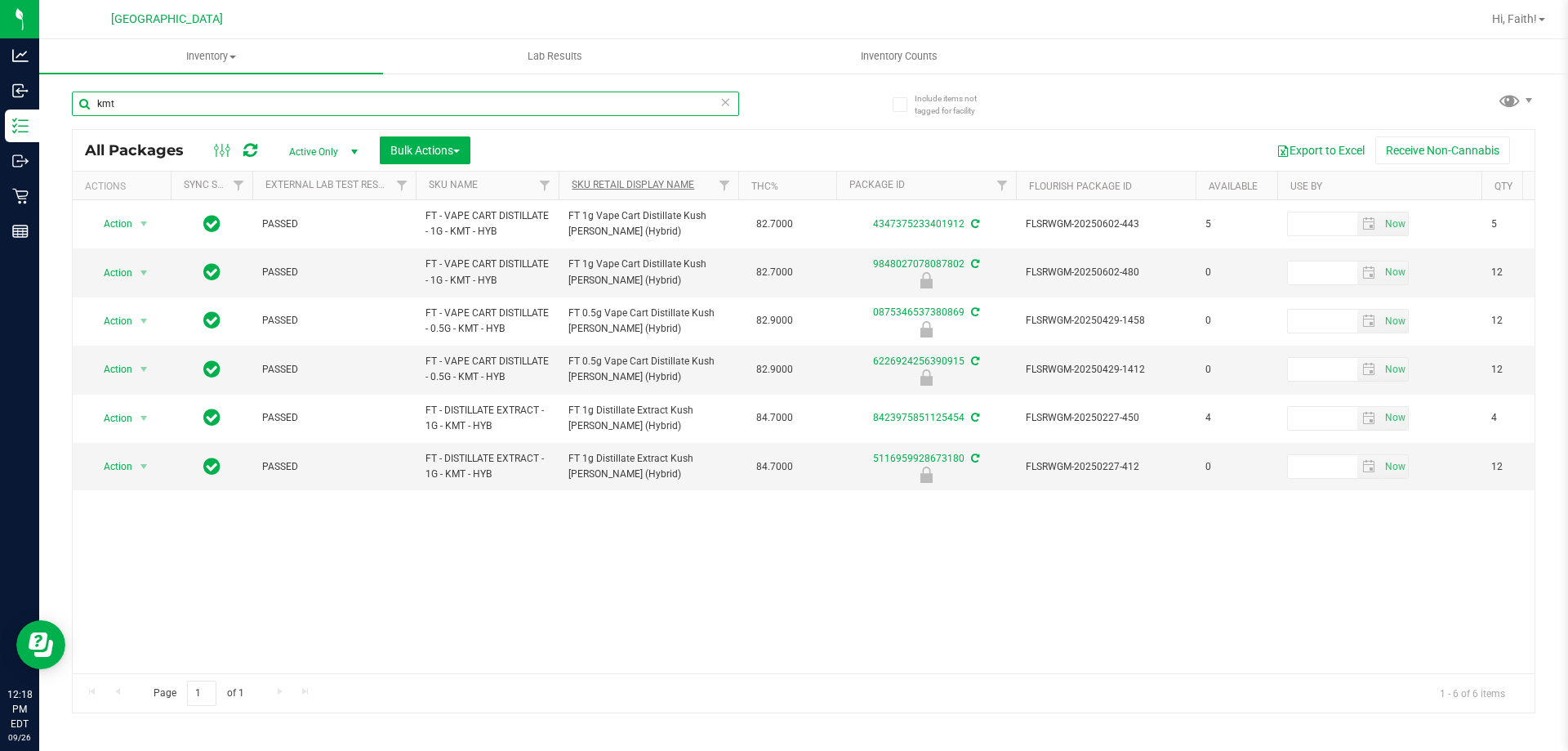
type input "kmt"
click at [647, 183] on link "Sku Retail Display Name" at bounding box center [633, 184] width 123 height 11
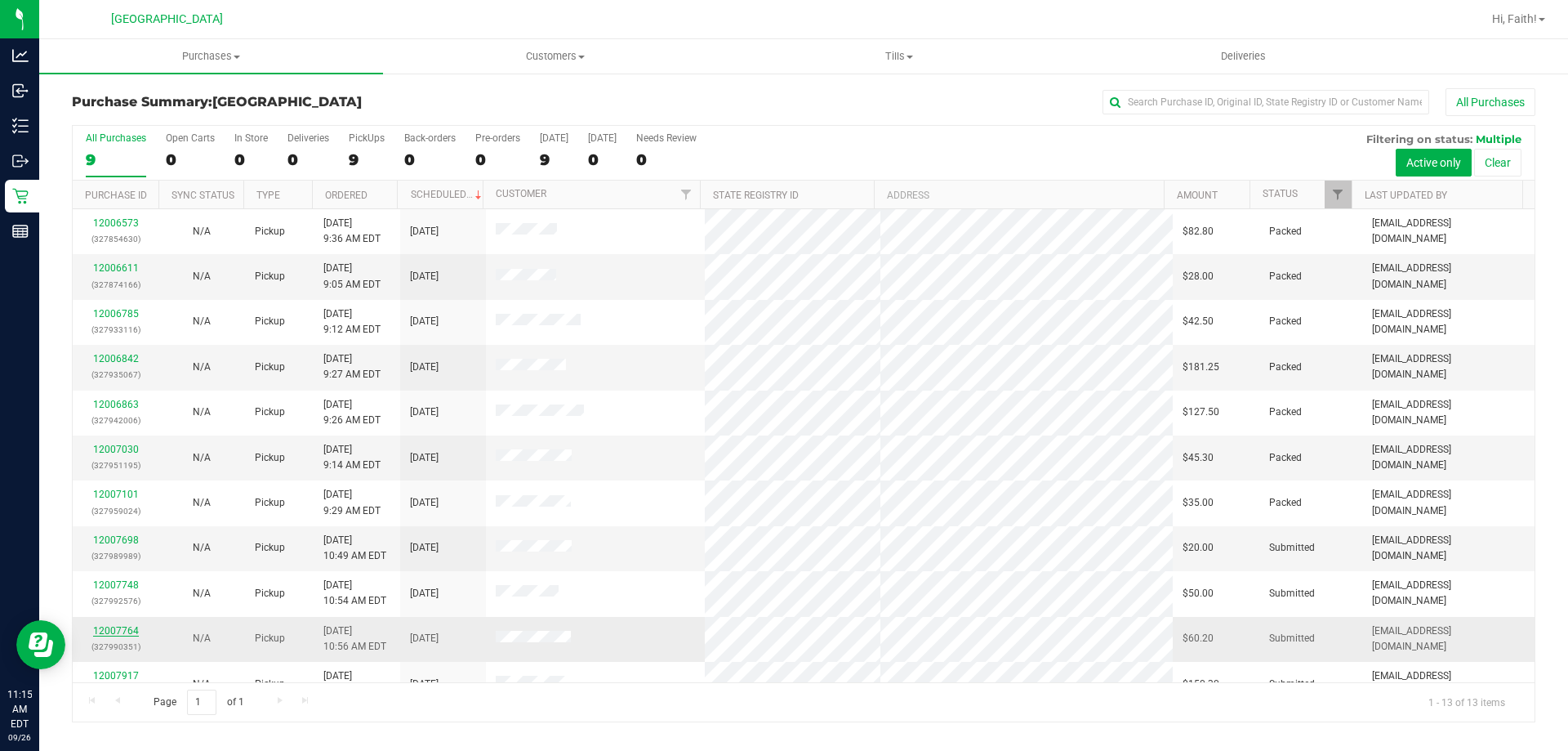
click at [132, 629] on link "12007764" at bounding box center [116, 630] width 46 height 11
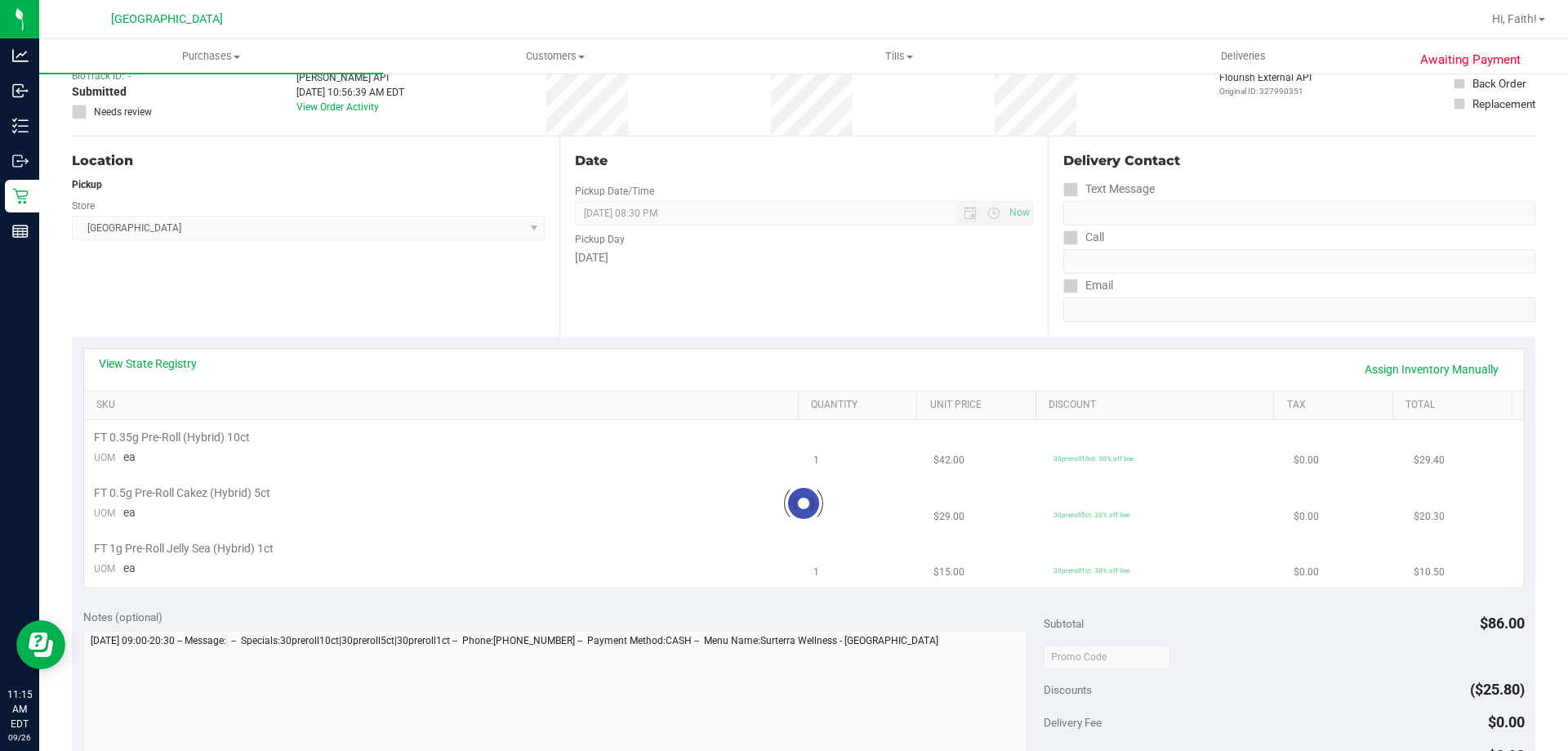
scroll to position [164, 0]
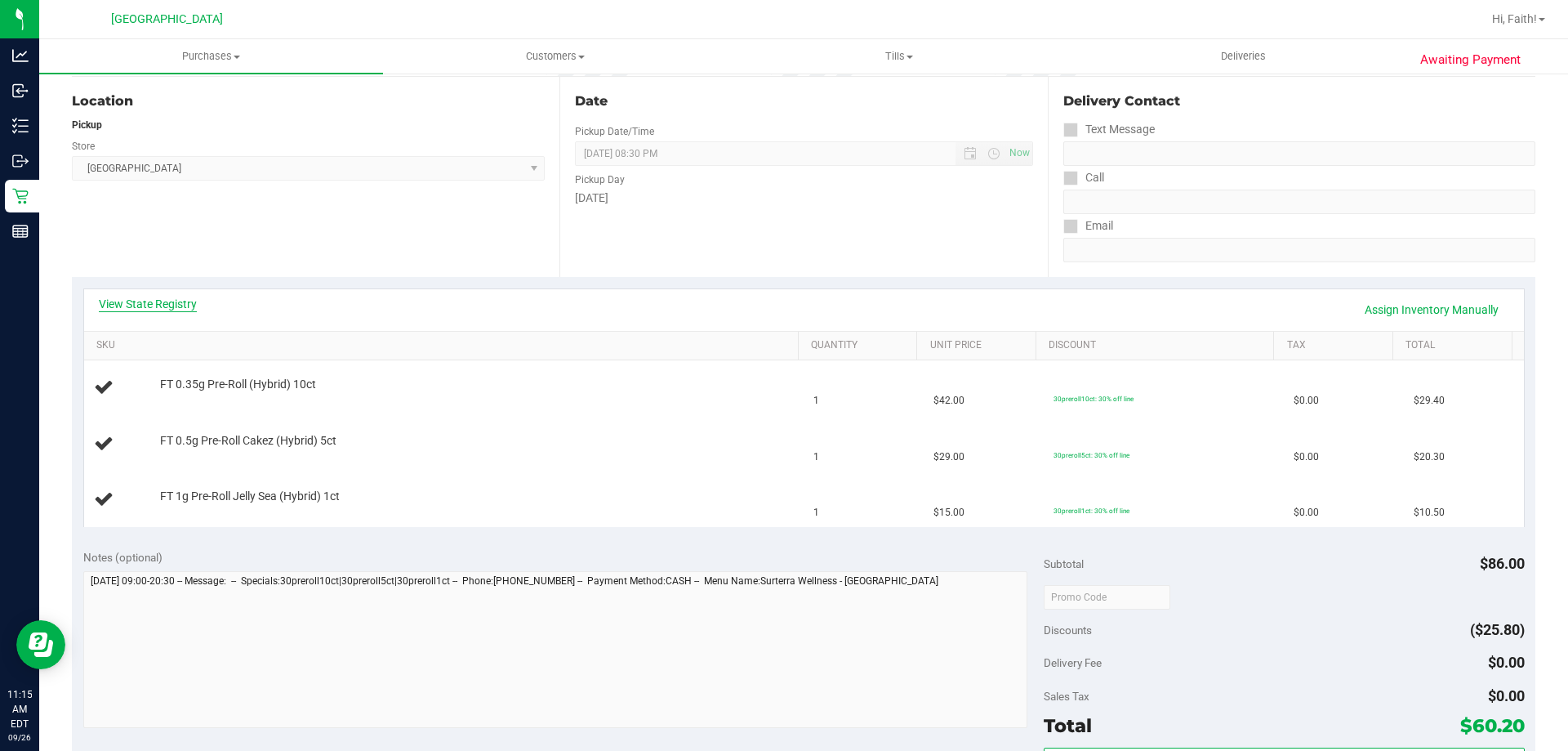
click at [195, 296] on link "View State Registry" at bounding box center [147, 304] width 98 height 16
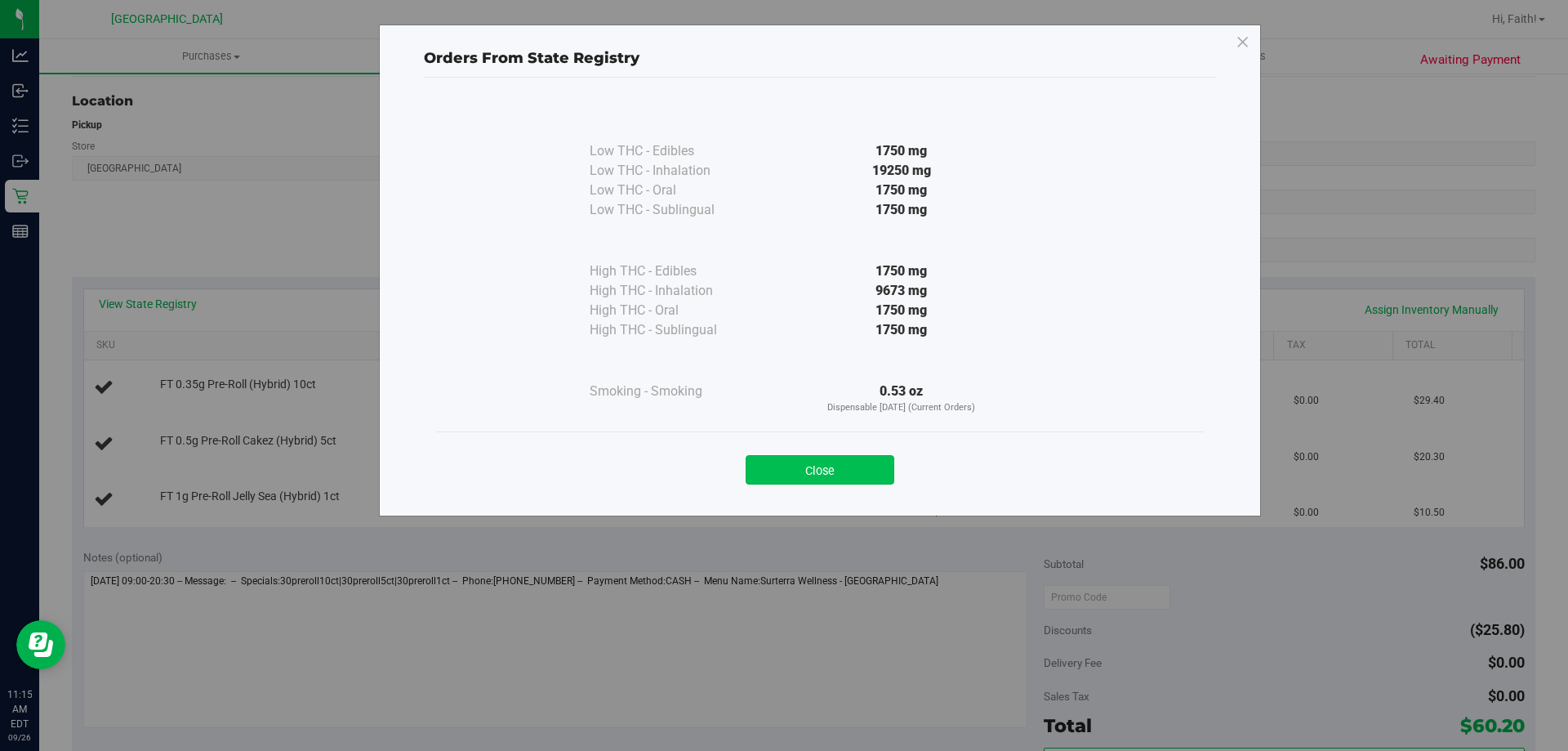
click at [829, 475] on button "Close" at bounding box center [820, 470] width 149 height 29
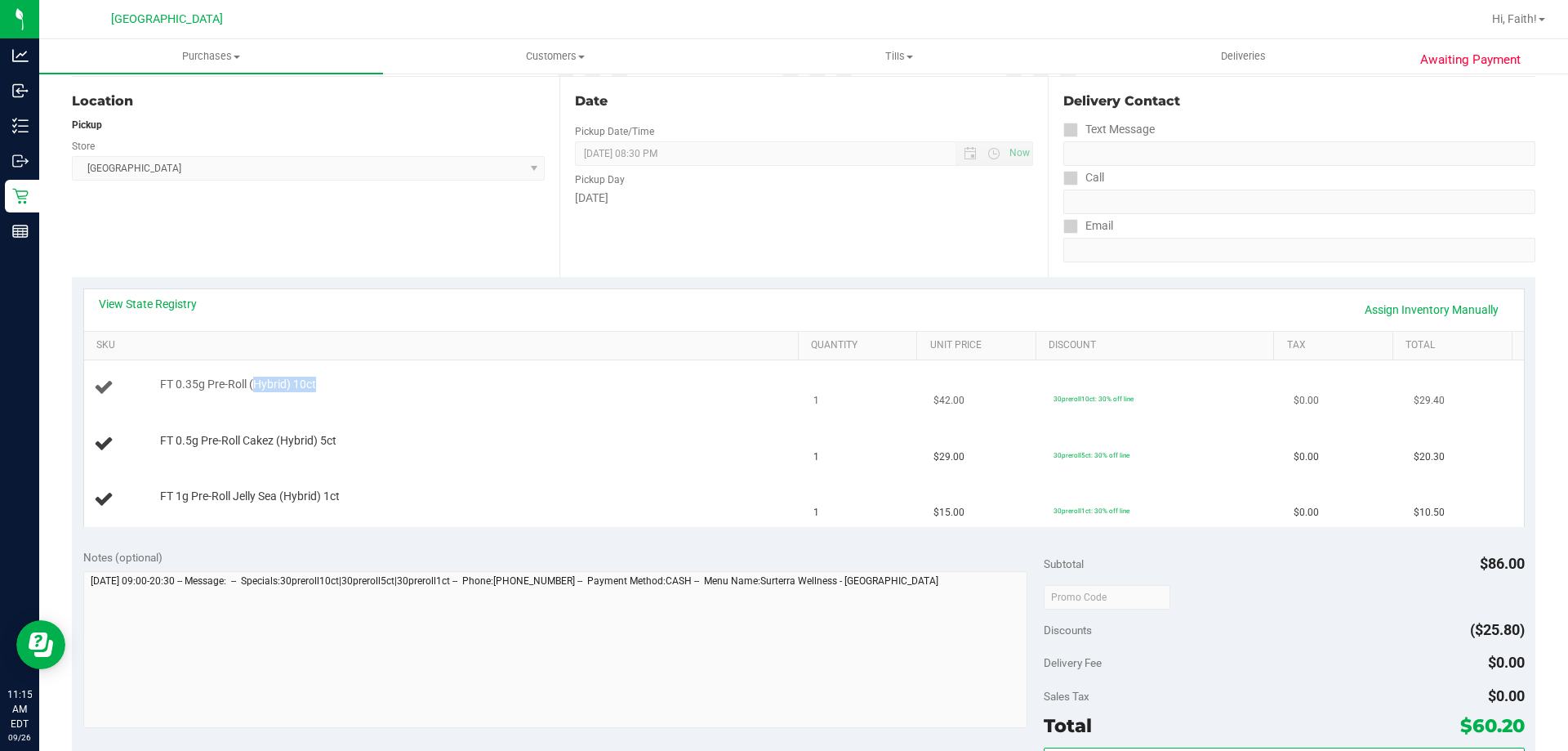
drag, startPoint x: 255, startPoint y: 381, endPoint x: 306, endPoint y: 394, distance: 52.6
click at [306, 394] on div "FT 0.35g Pre-Roll (Hybrid) 10ct" at bounding box center [445, 387] width 701 height 22
click at [294, 430] on td "FT 0.5g Pre-Roll Cakez (Hybrid) 5ct" at bounding box center [444, 444] width 721 height 55
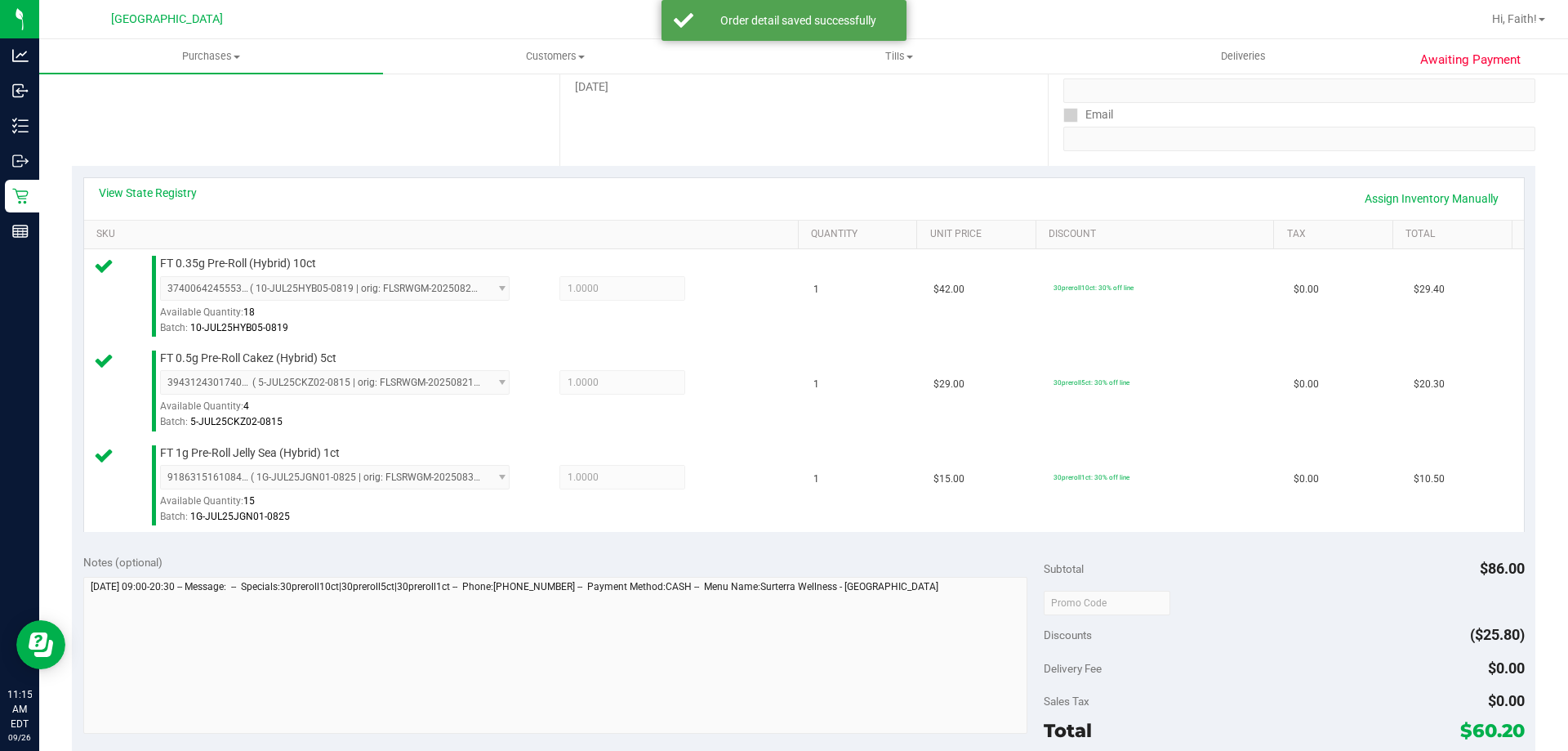
scroll to position [489, 0]
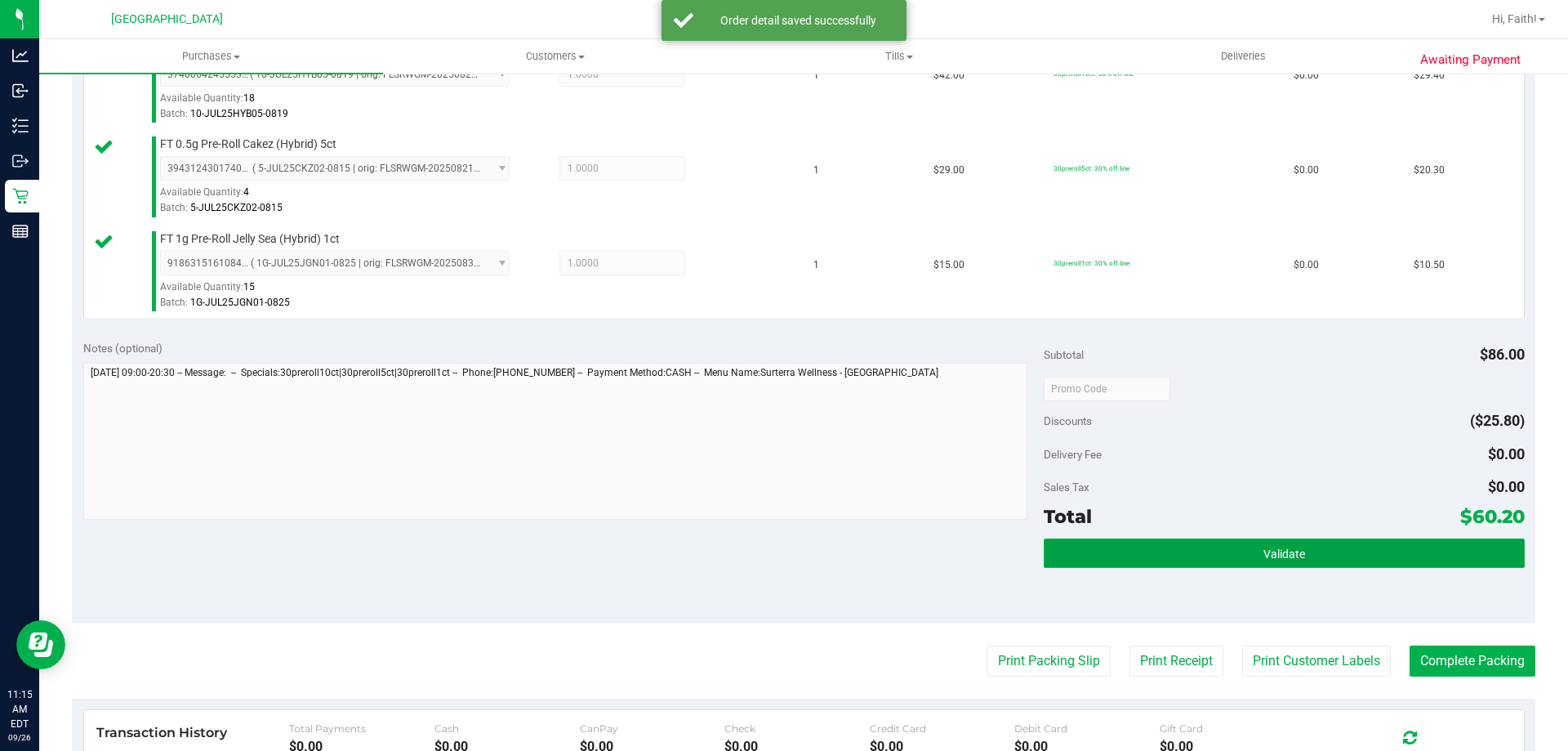
click at [1347, 541] on button "Validate" at bounding box center [1283, 553] width 480 height 29
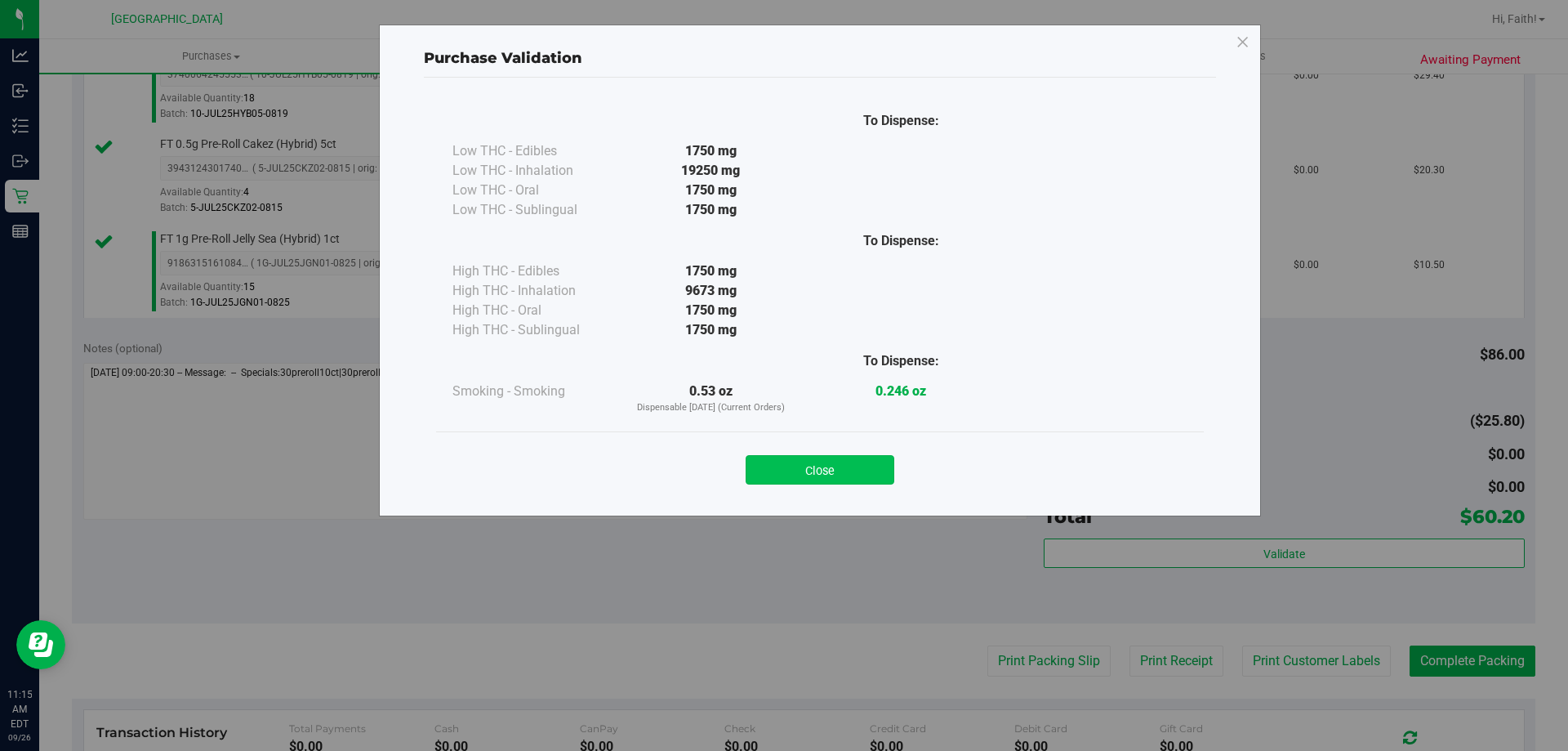
click at [835, 457] on button "Close" at bounding box center [820, 470] width 149 height 29
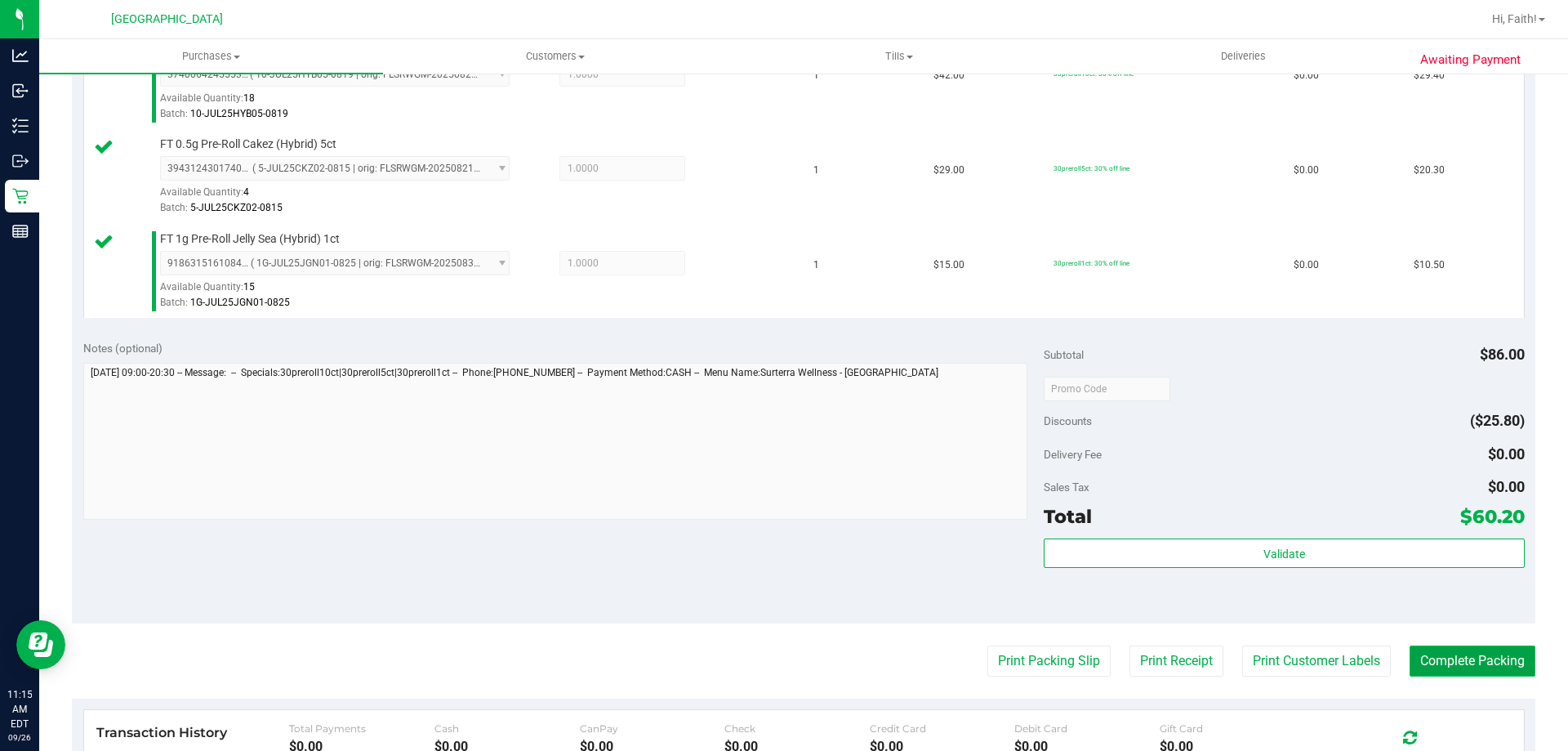
click at [1467, 648] on button "Complete Packing" at bounding box center [1472, 661] width 125 height 31
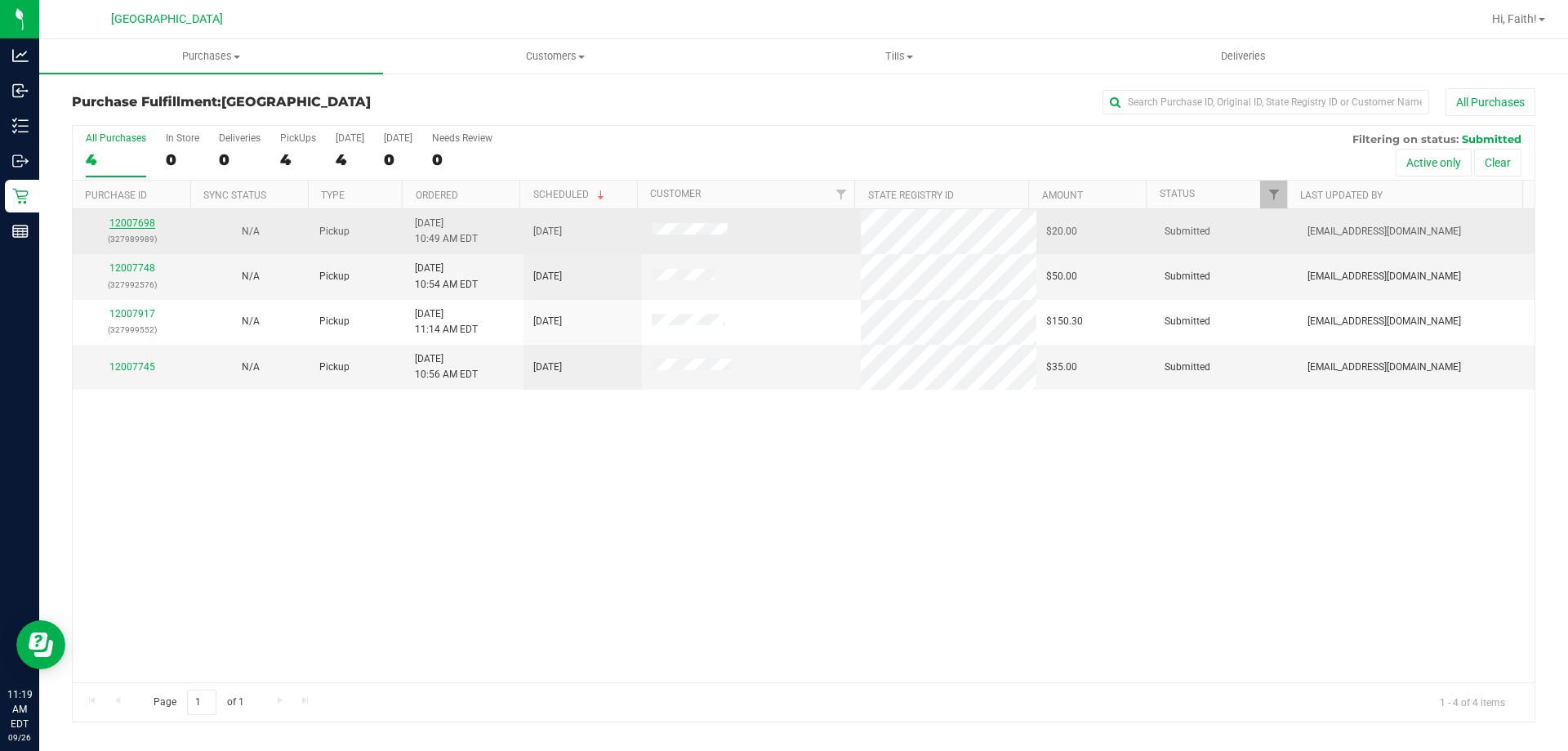
click at [135, 226] on link "12007698" at bounding box center [132, 222] width 46 height 11
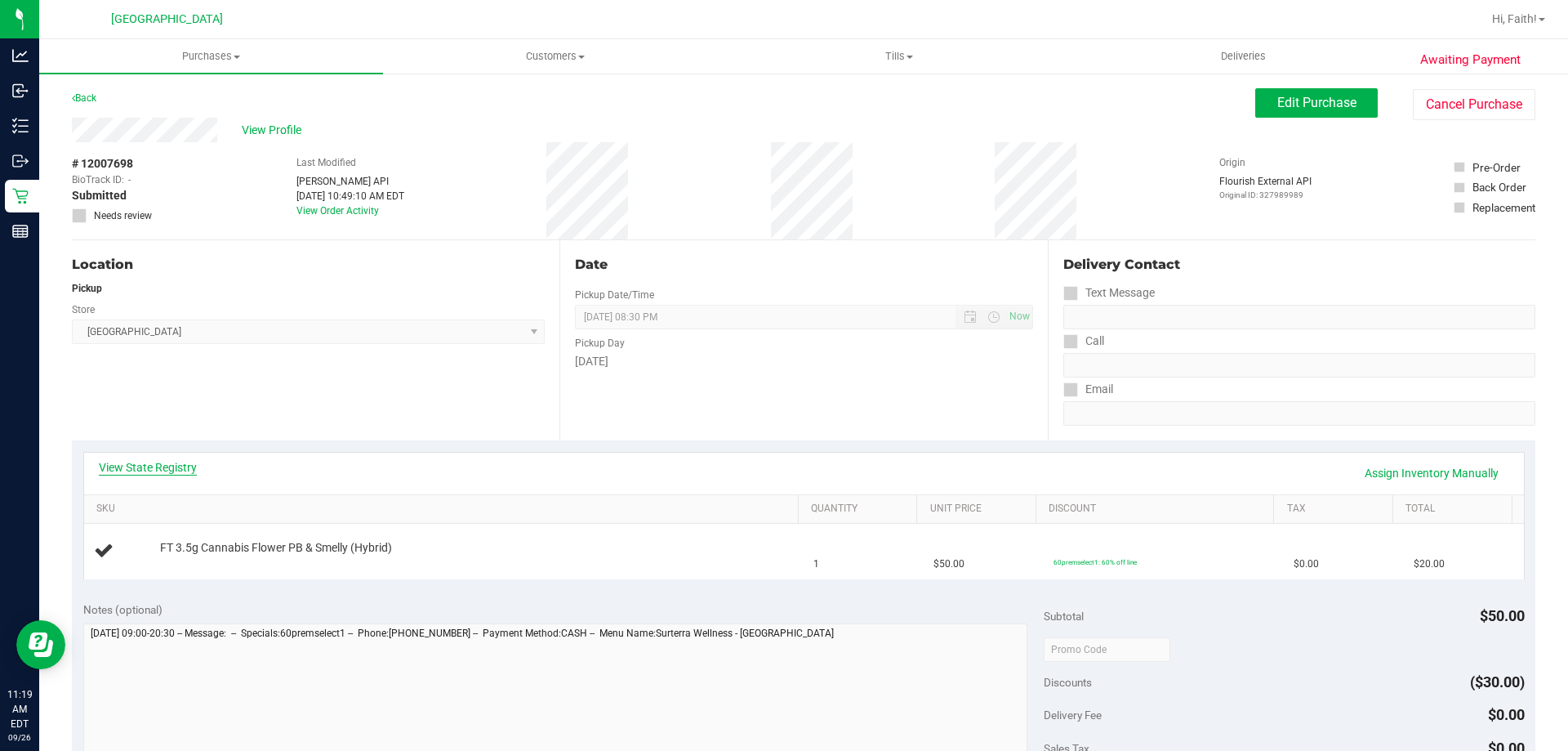
click at [150, 459] on link "View State Registry" at bounding box center [147, 467] width 98 height 16
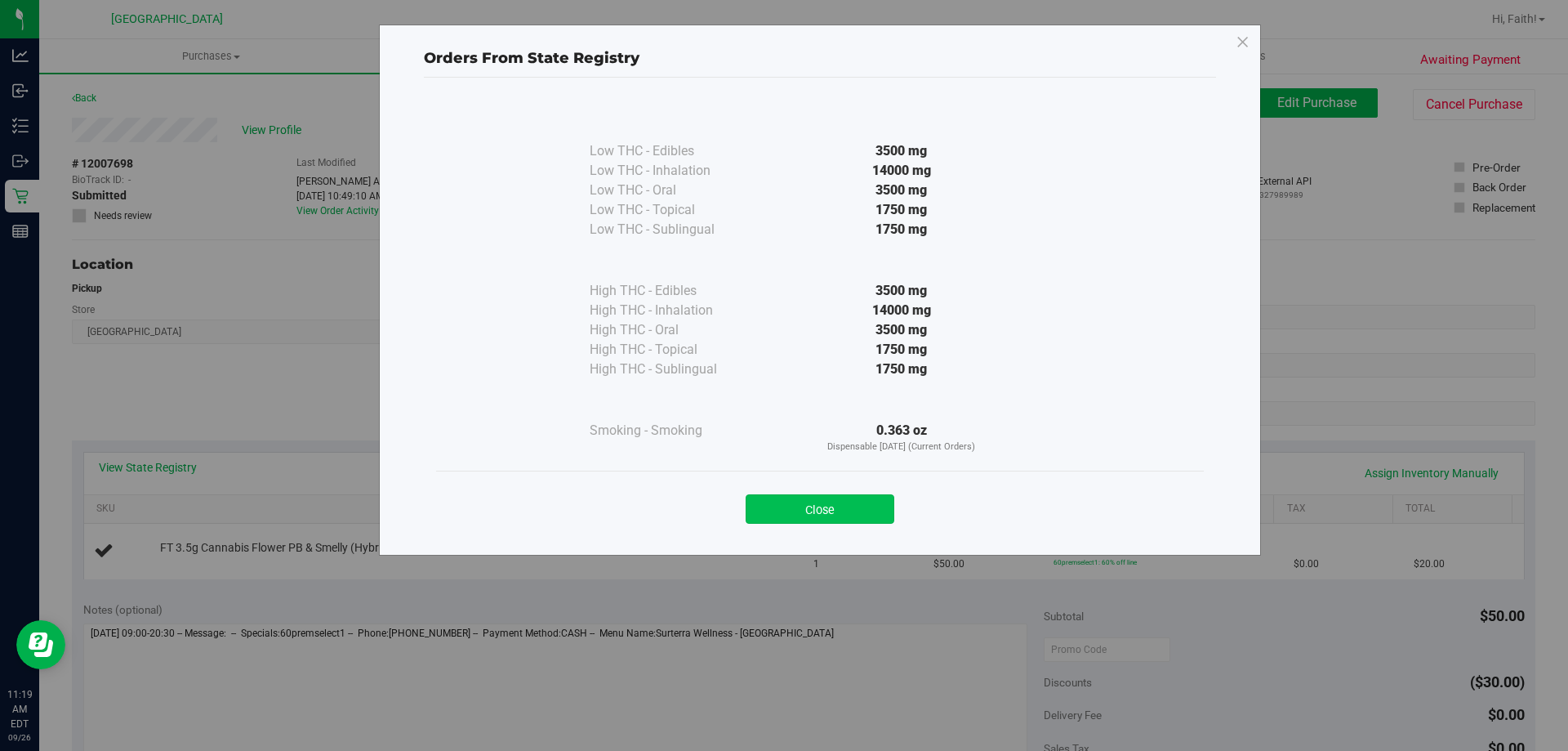
click at [852, 504] on button "Close" at bounding box center [820, 509] width 149 height 29
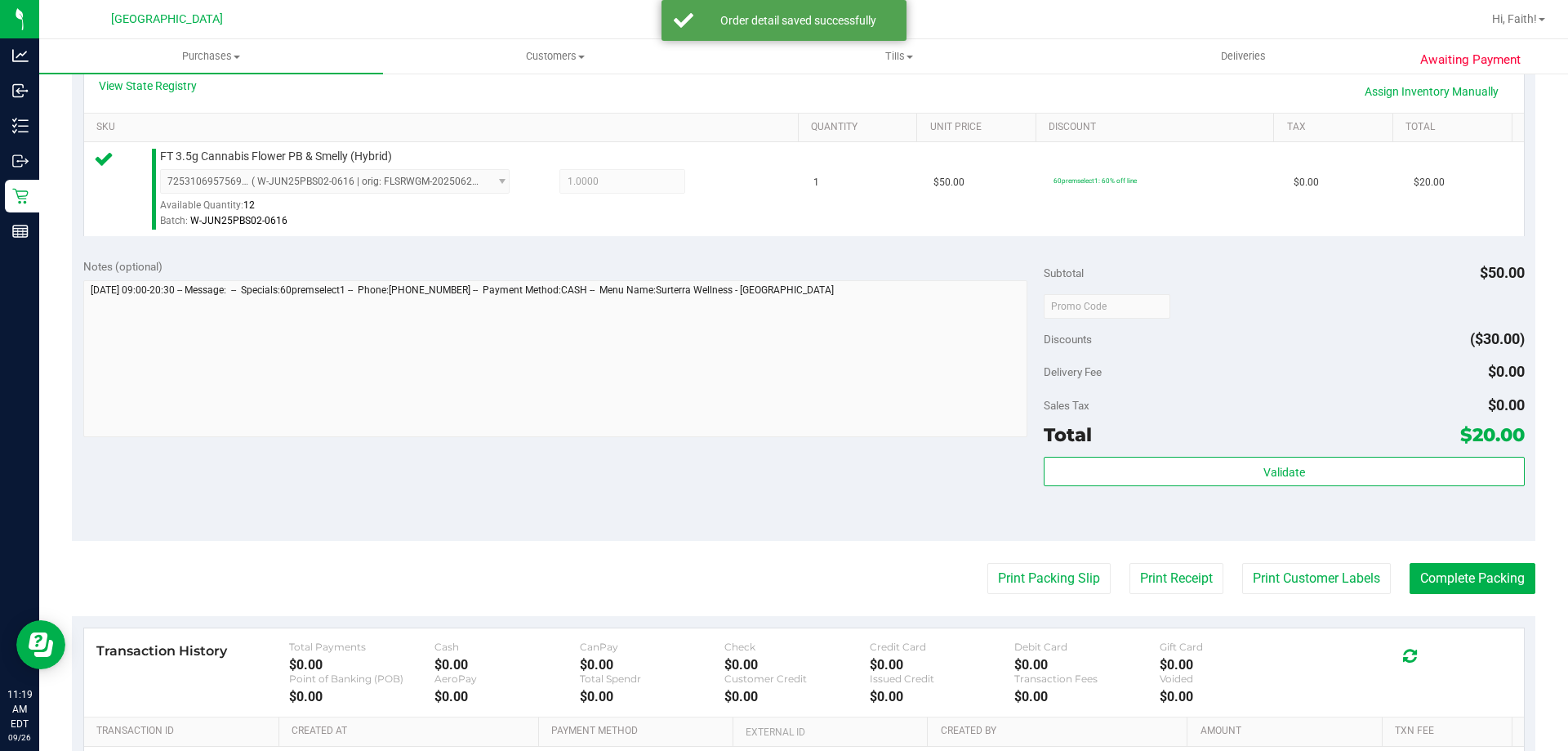
scroll to position [395, 0]
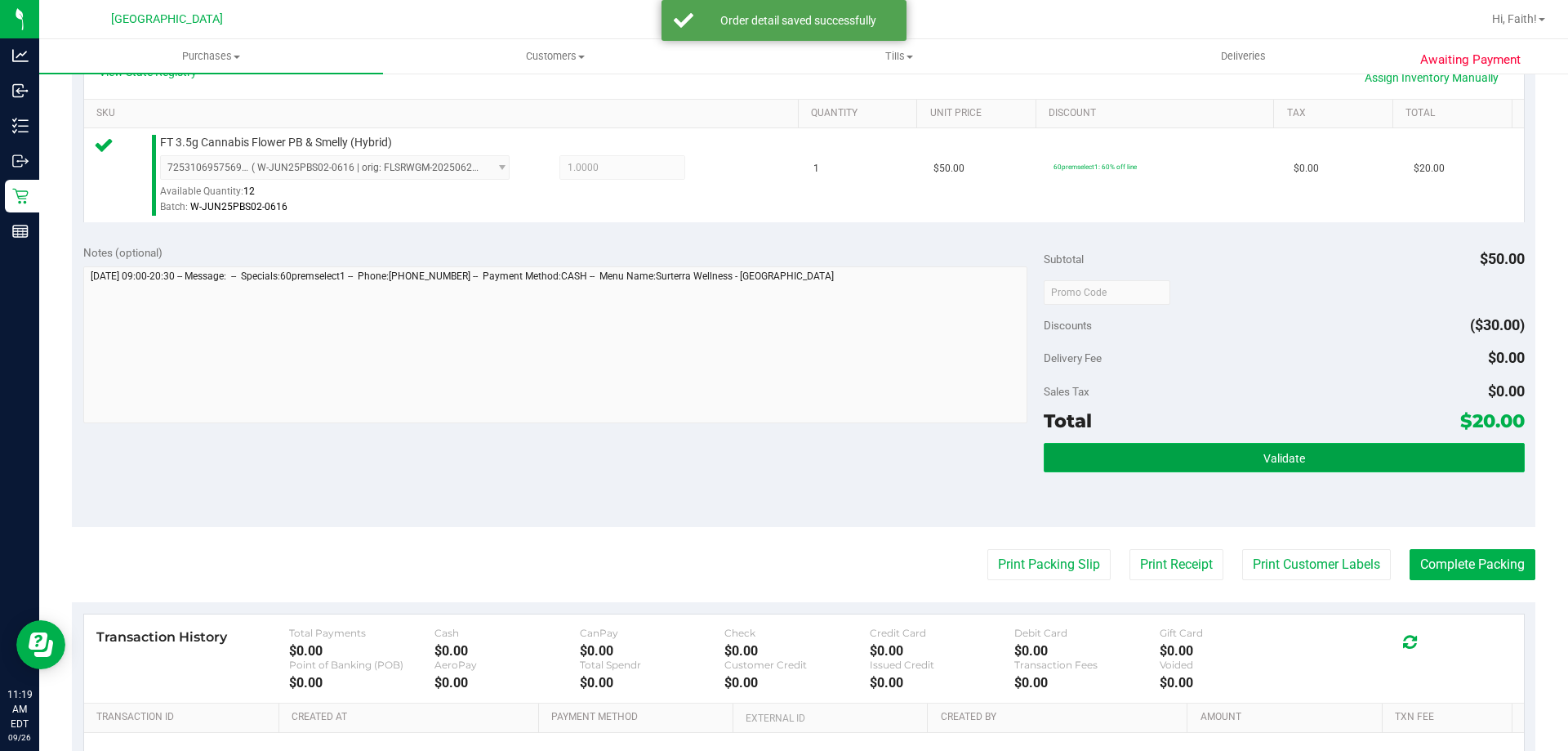
click at [1334, 445] on button "Validate" at bounding box center [1283, 458] width 480 height 29
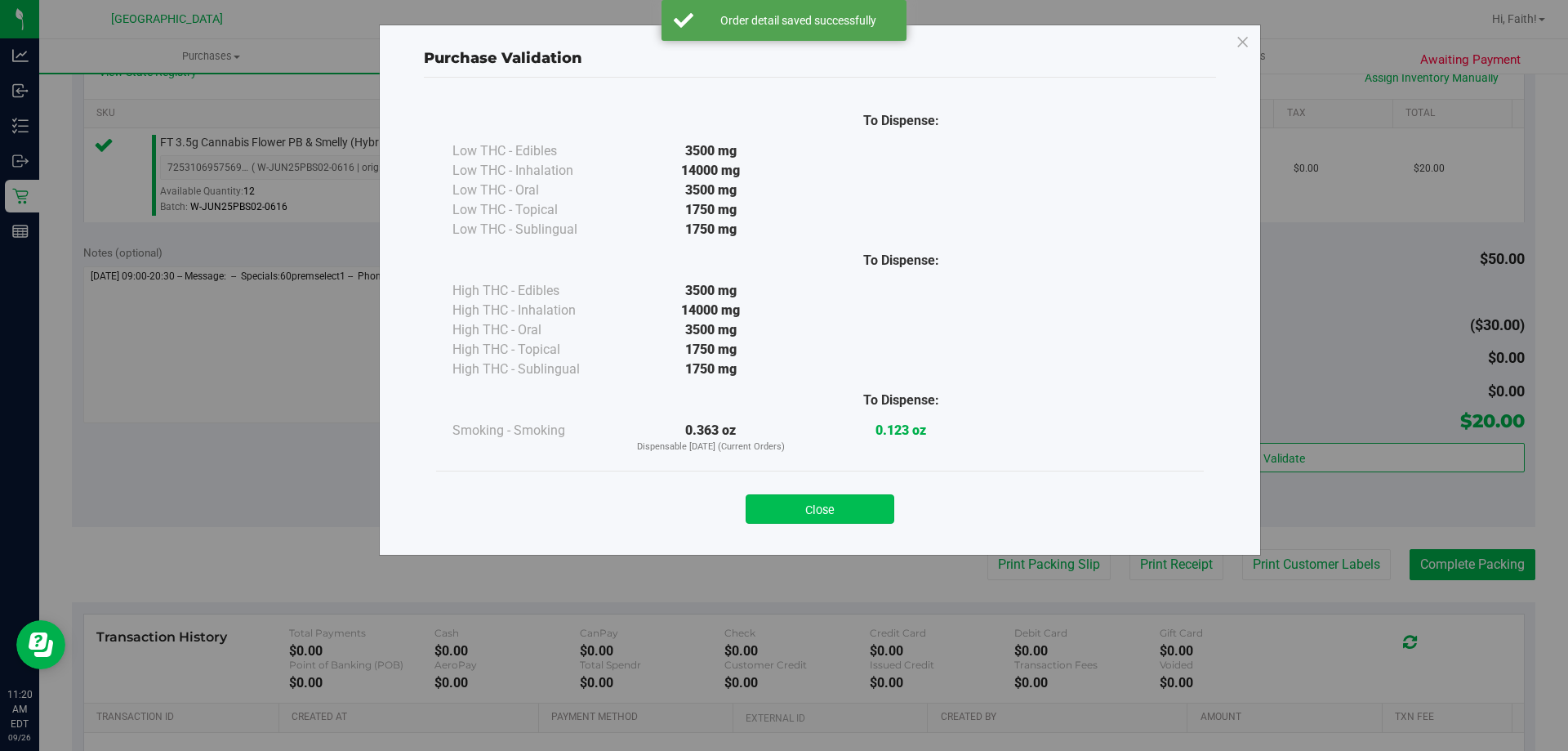
click at [830, 499] on button "Close" at bounding box center [820, 509] width 149 height 29
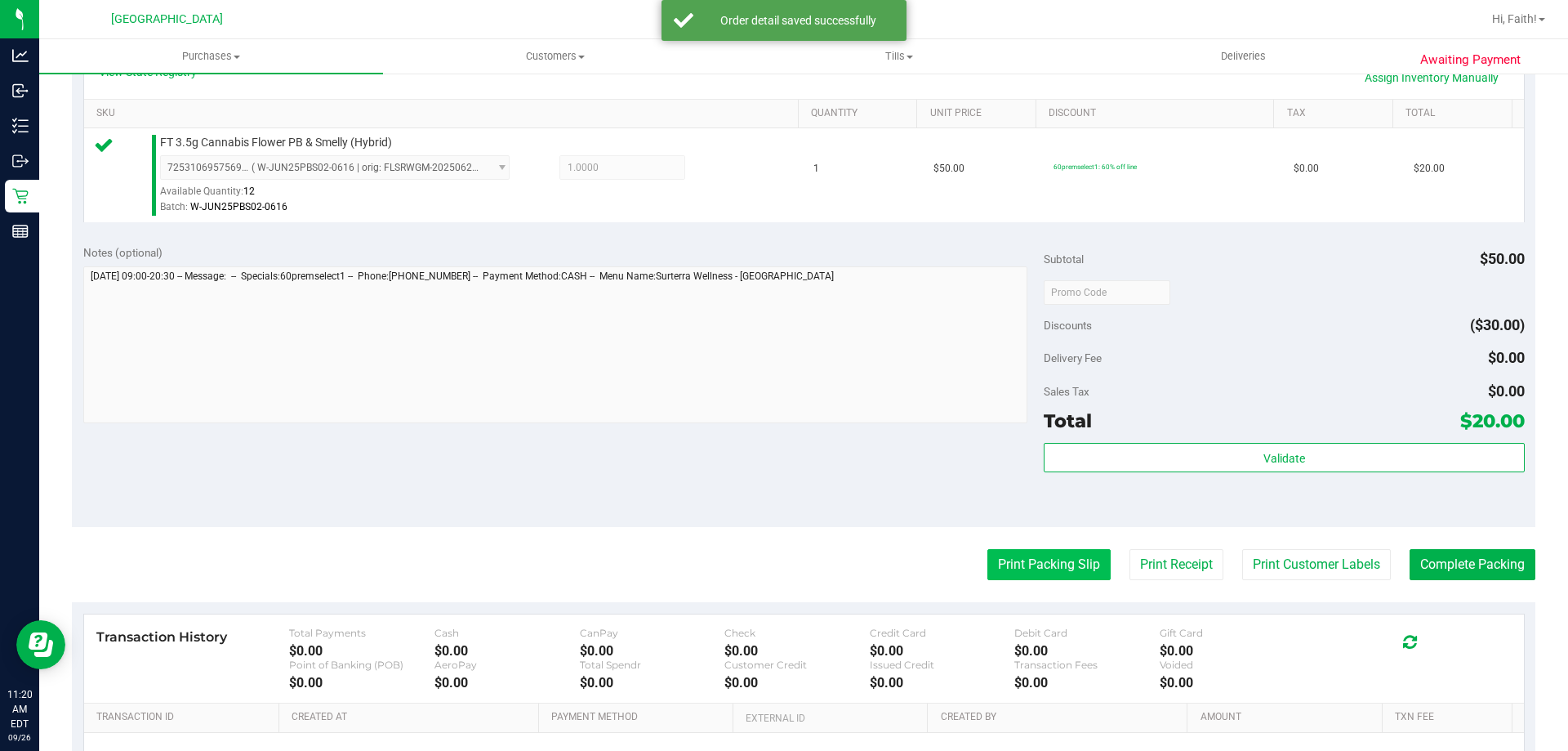
click at [1013, 558] on button "Print Packing Slip" at bounding box center [1049, 564] width 124 height 31
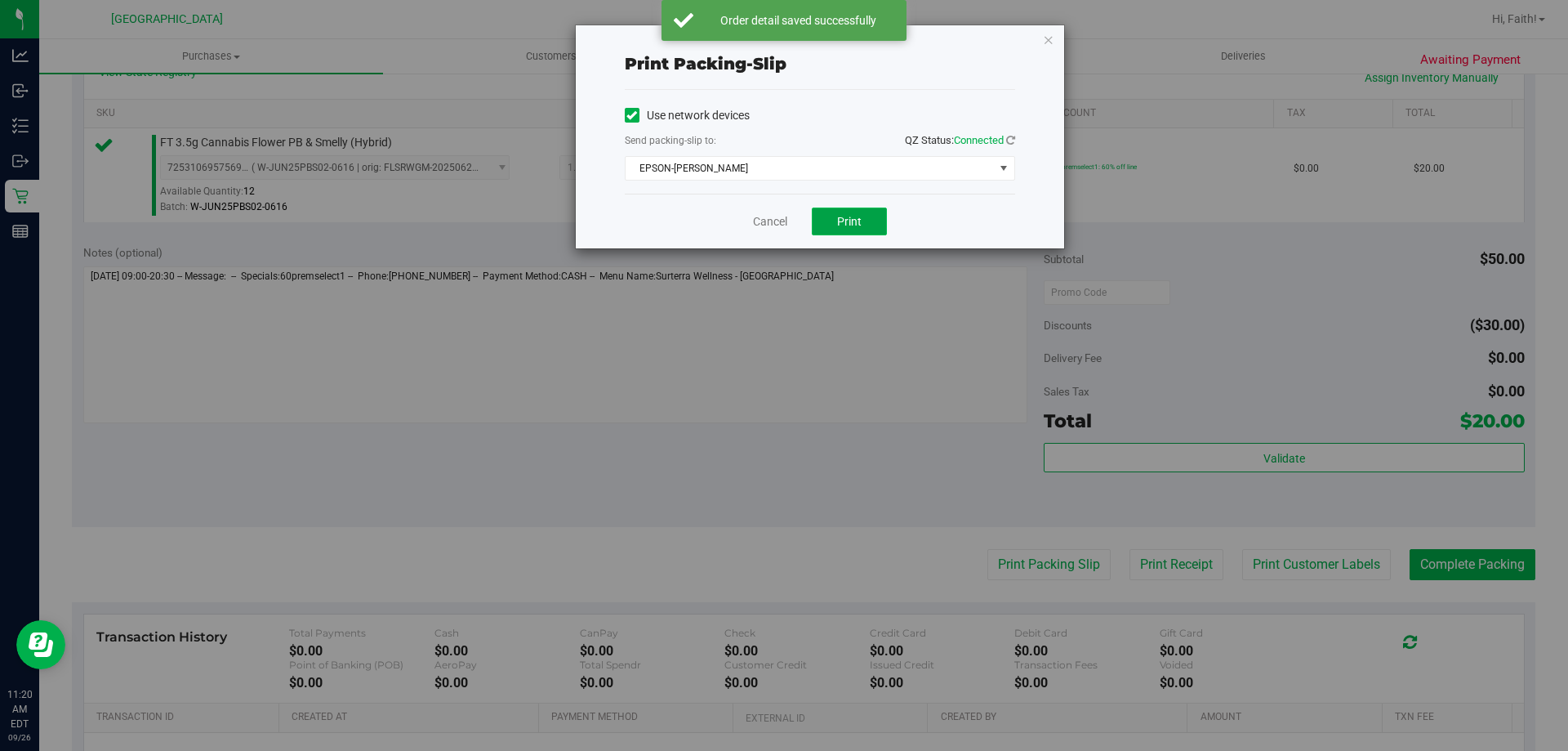
click at [845, 215] on span "Print" at bounding box center [850, 221] width 24 height 13
click at [1050, 48] on icon "button" at bounding box center [1048, 39] width 11 height 20
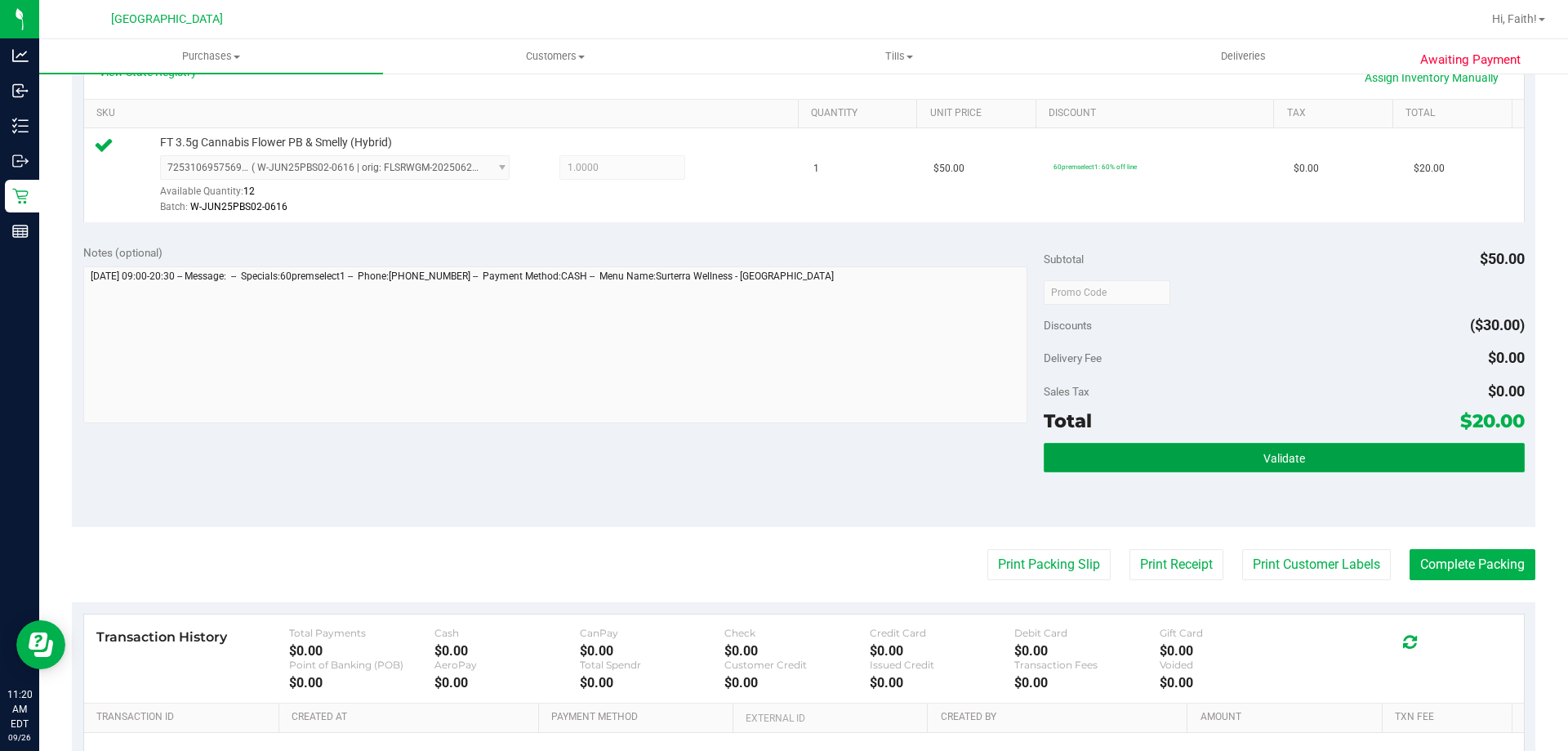
click at [1349, 453] on button "Validate" at bounding box center [1283, 458] width 480 height 29
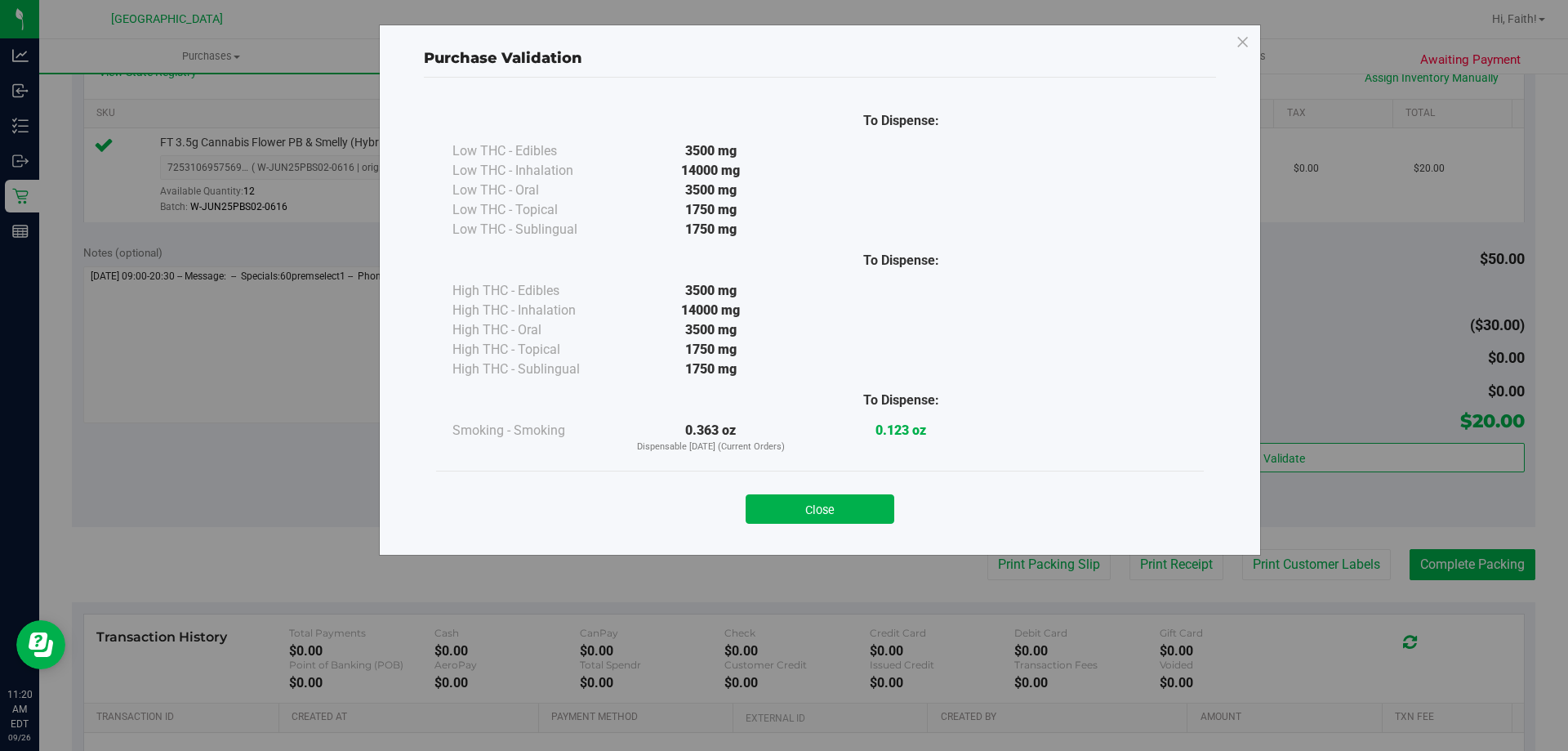
click at [845, 536] on div "To Dispense: Low THC - Edibles 3500 mg" at bounding box center [820, 309] width 793 height 462
click at [861, 517] on button "Close" at bounding box center [820, 509] width 149 height 29
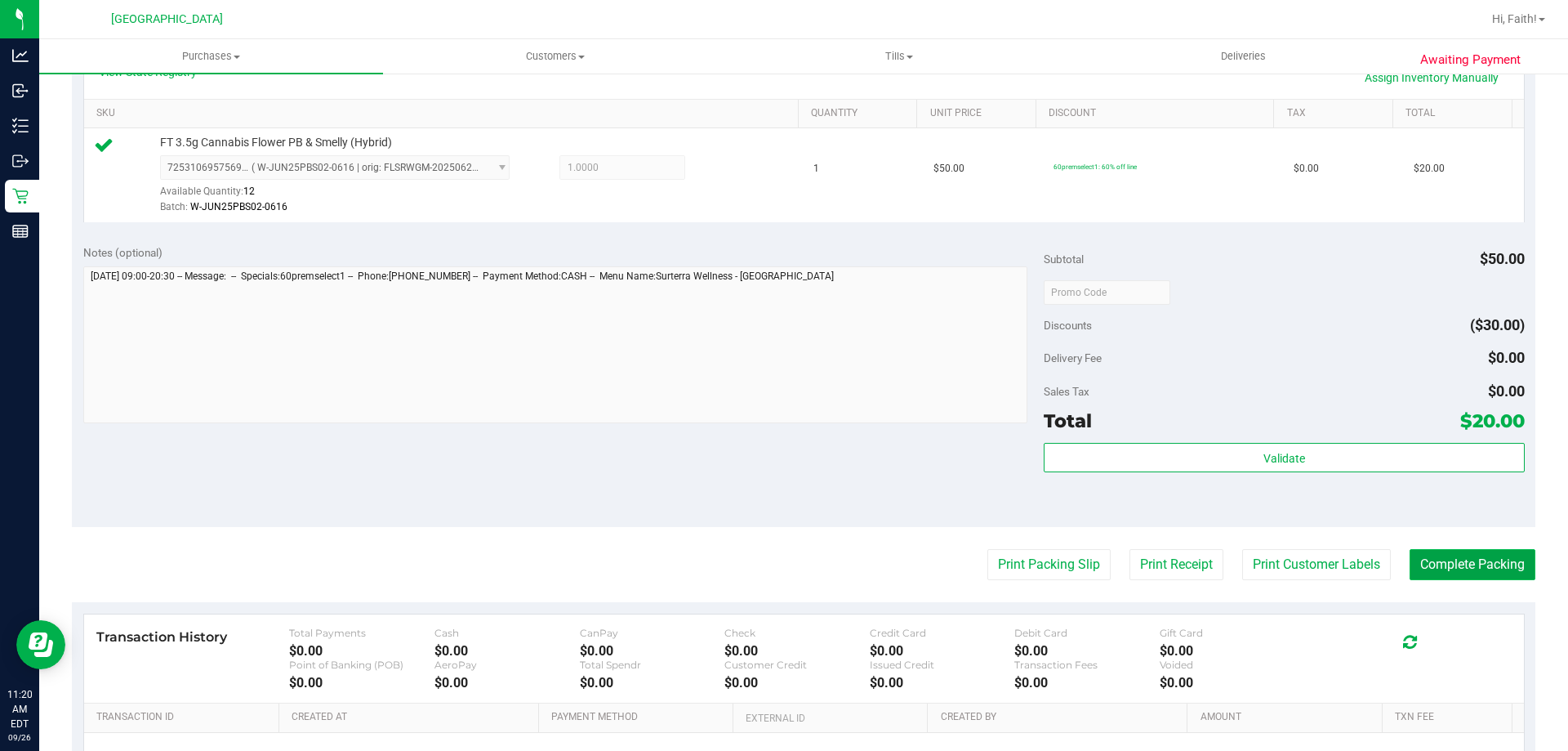
click at [1421, 574] on button "Complete Packing" at bounding box center [1472, 564] width 125 height 31
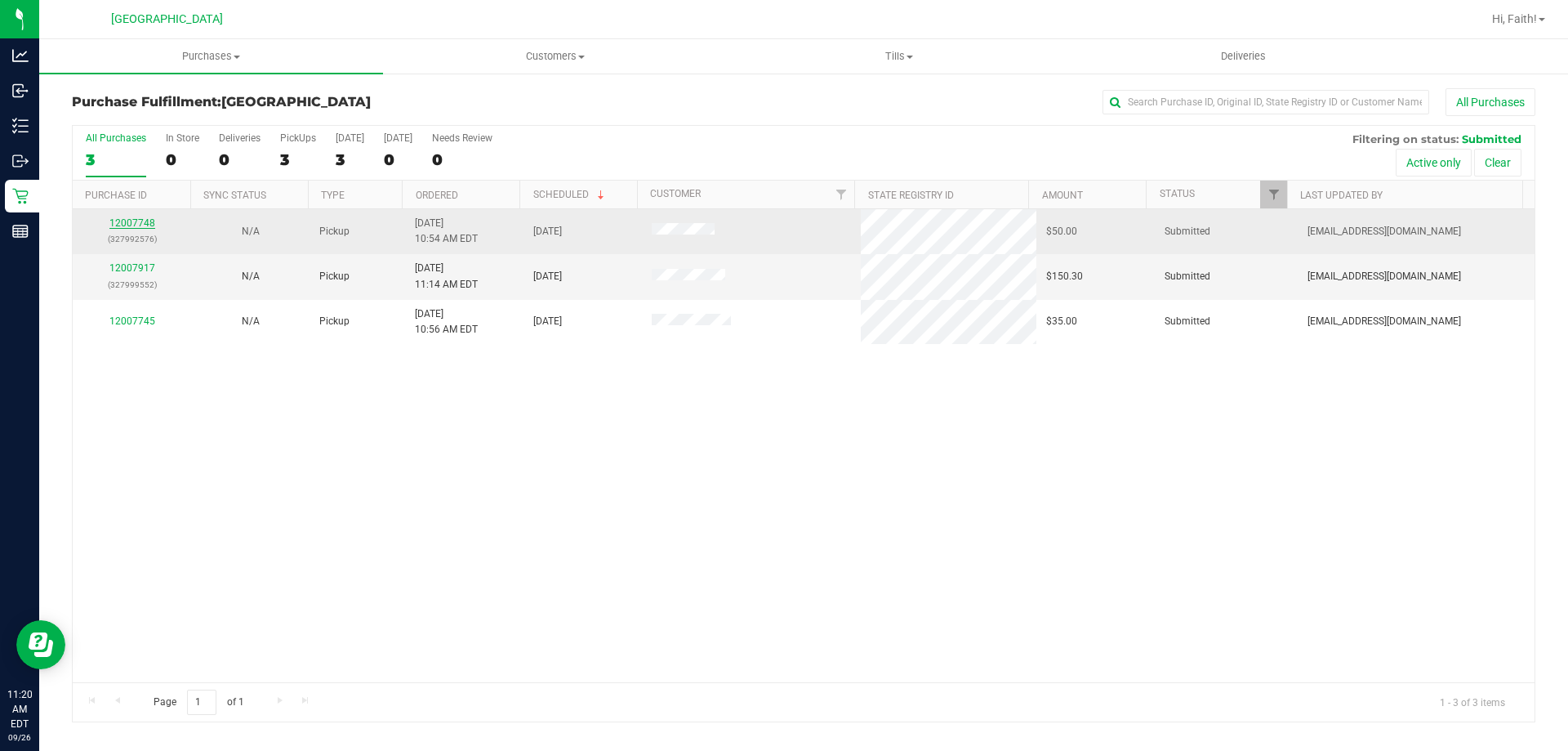
click at [132, 223] on link "12007748" at bounding box center [132, 222] width 46 height 11
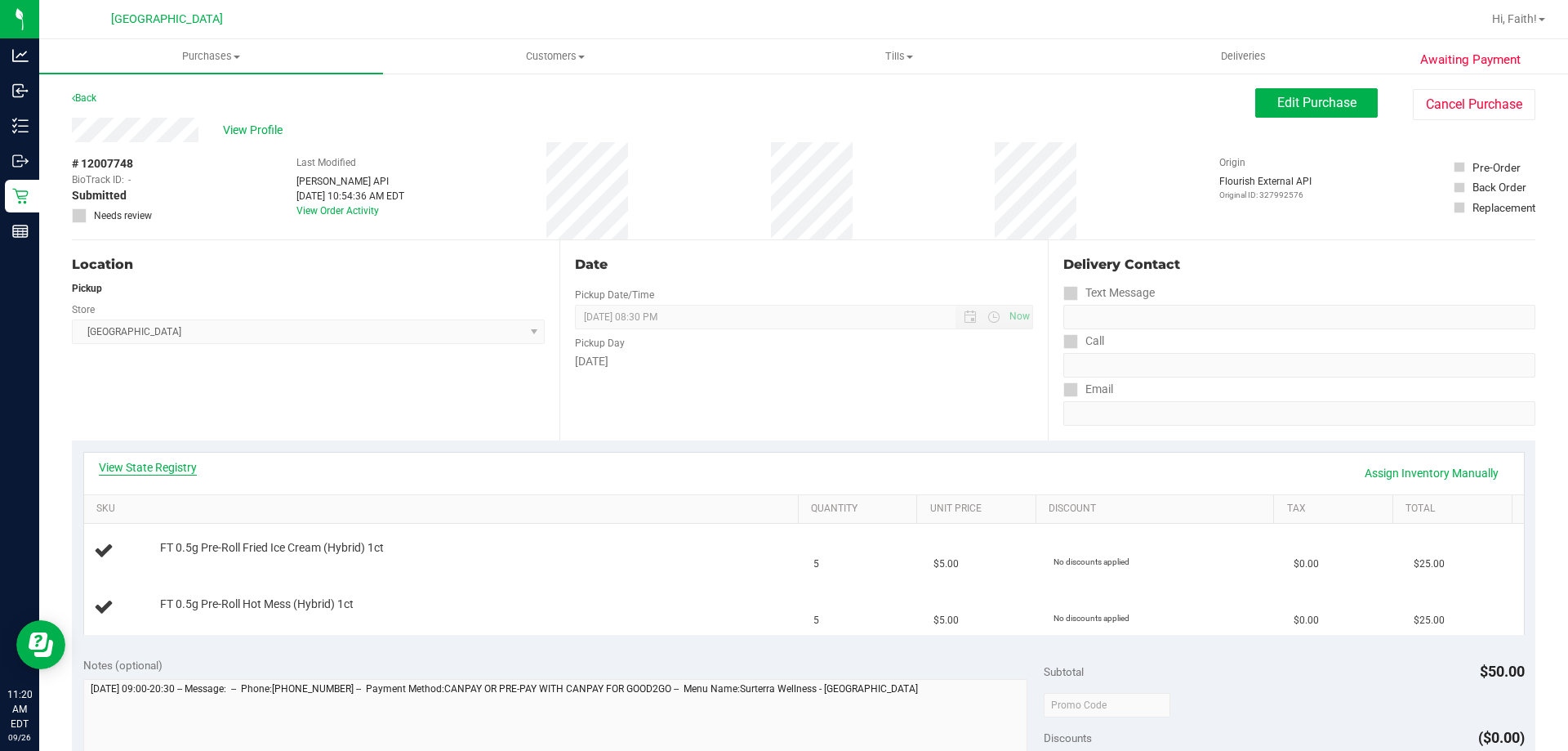
click at [156, 462] on link "View State Registry" at bounding box center [147, 467] width 98 height 16
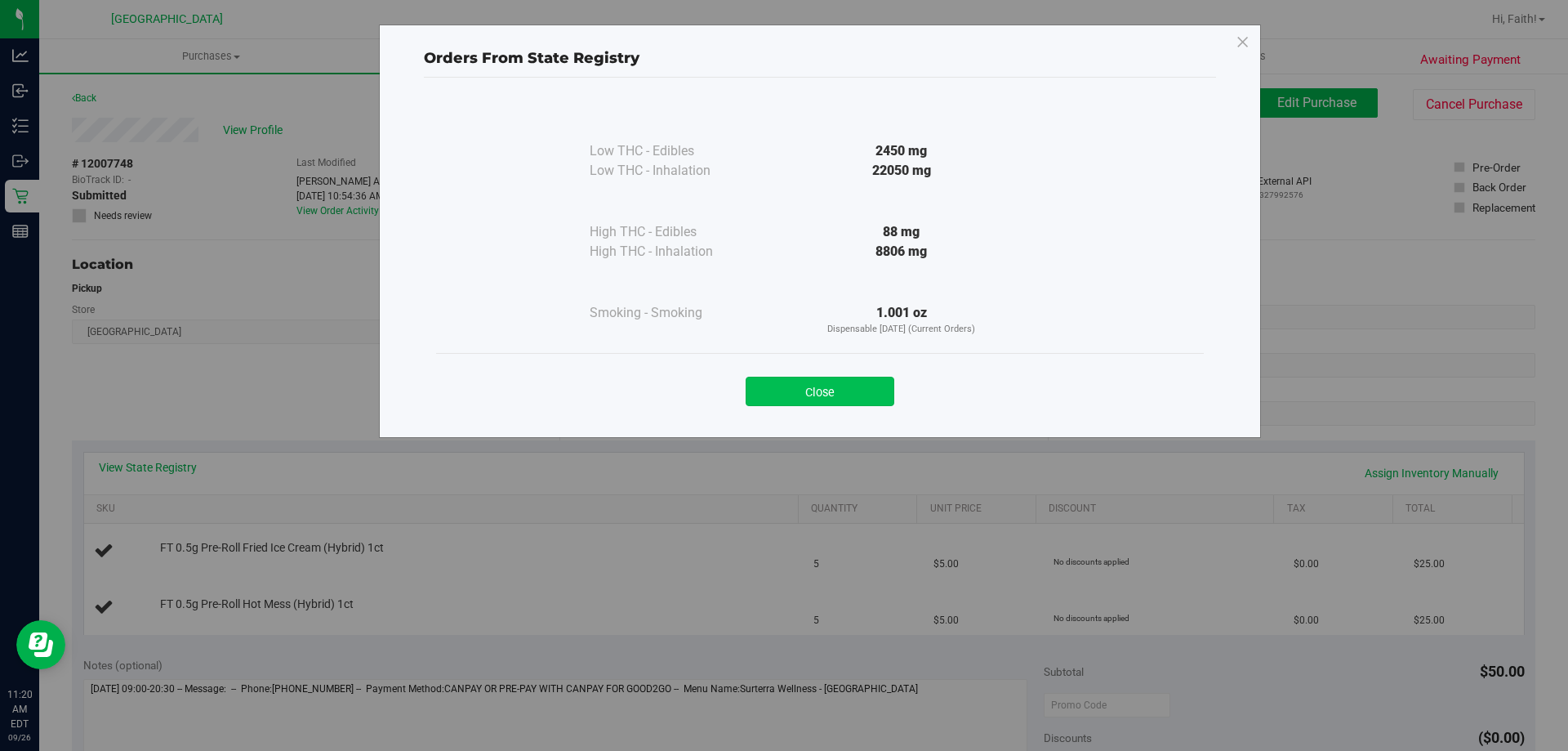
click at [855, 380] on button "Close" at bounding box center [820, 391] width 149 height 29
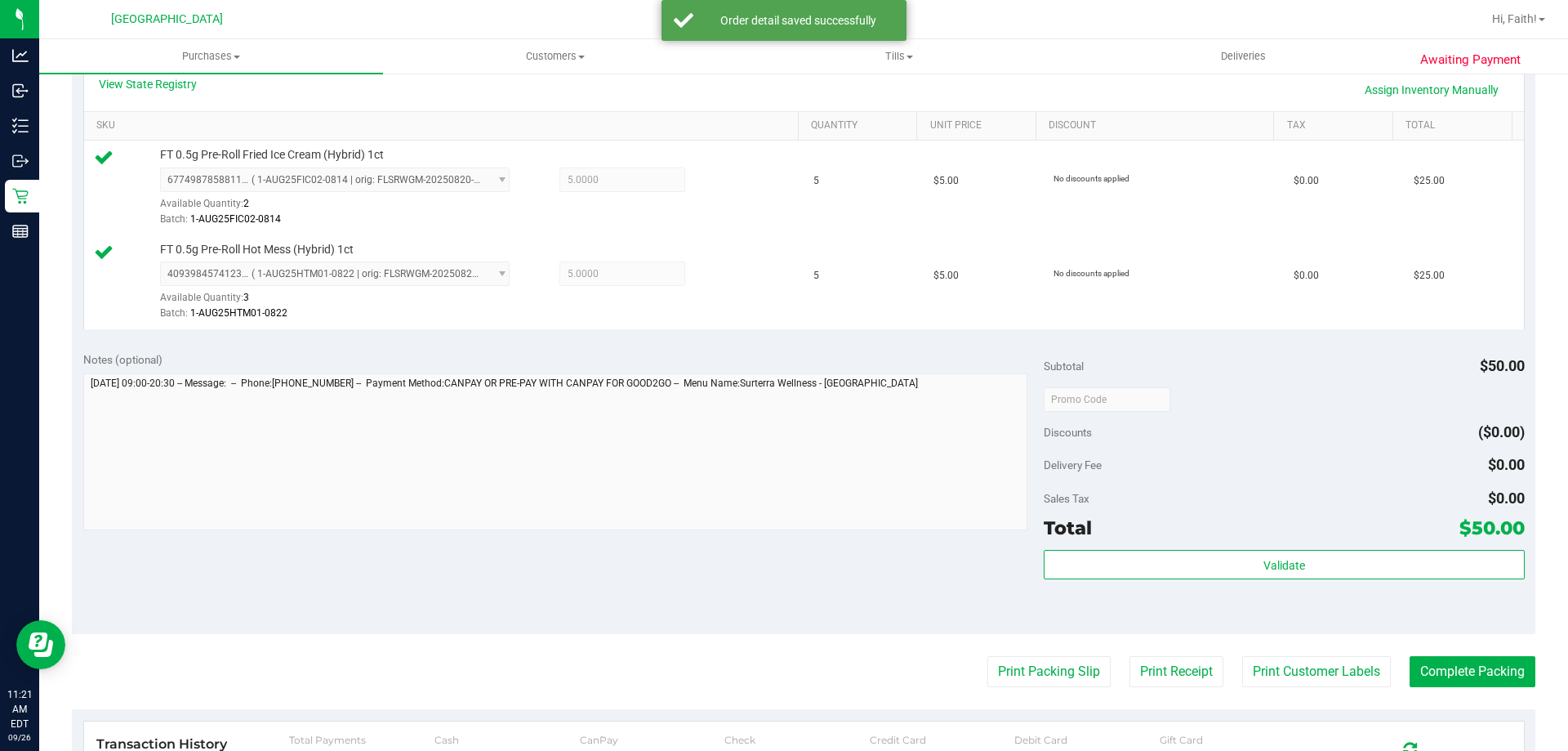
scroll to position [390, 0]
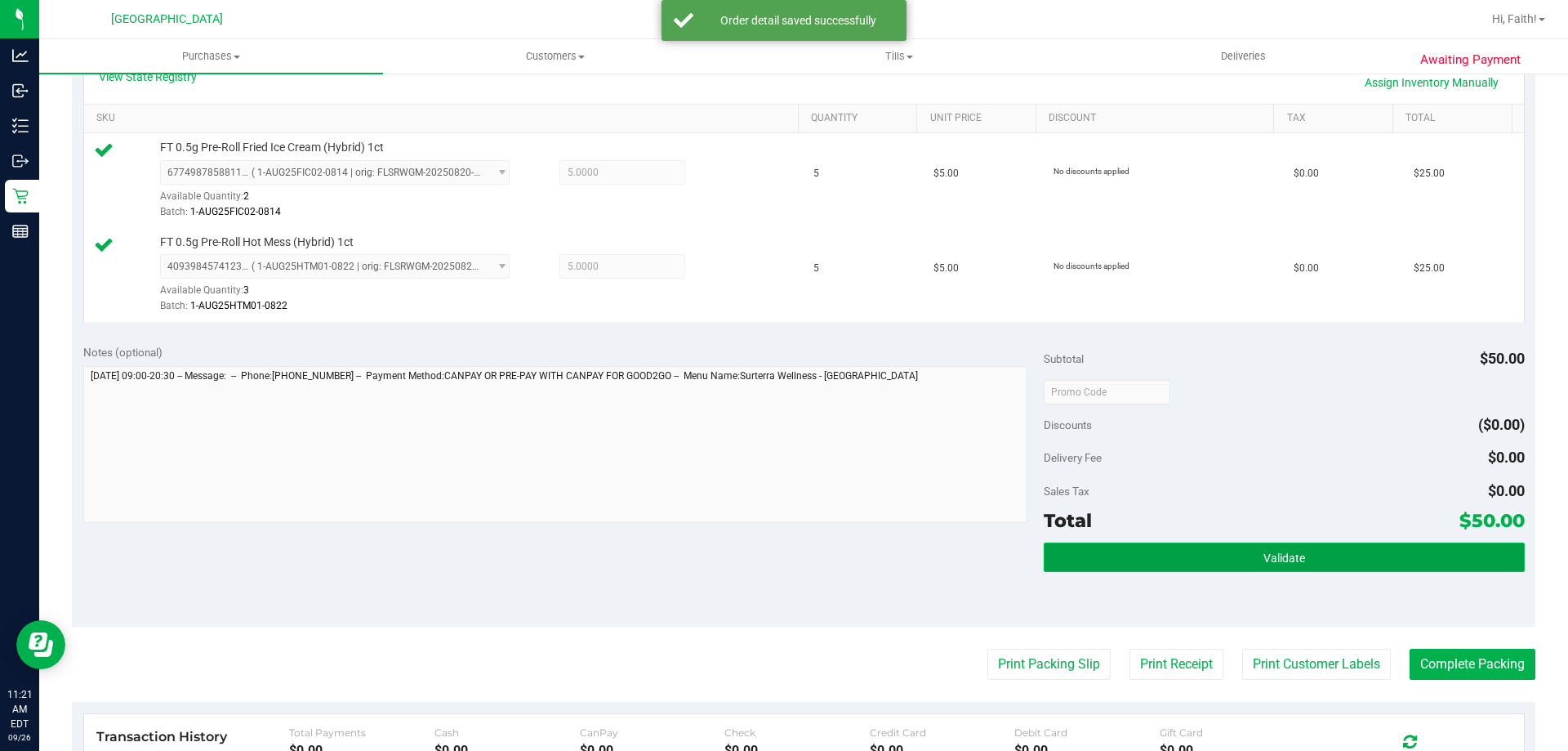
click at [1305, 542] on button "Validate" at bounding box center [1283, 557] width 480 height 29
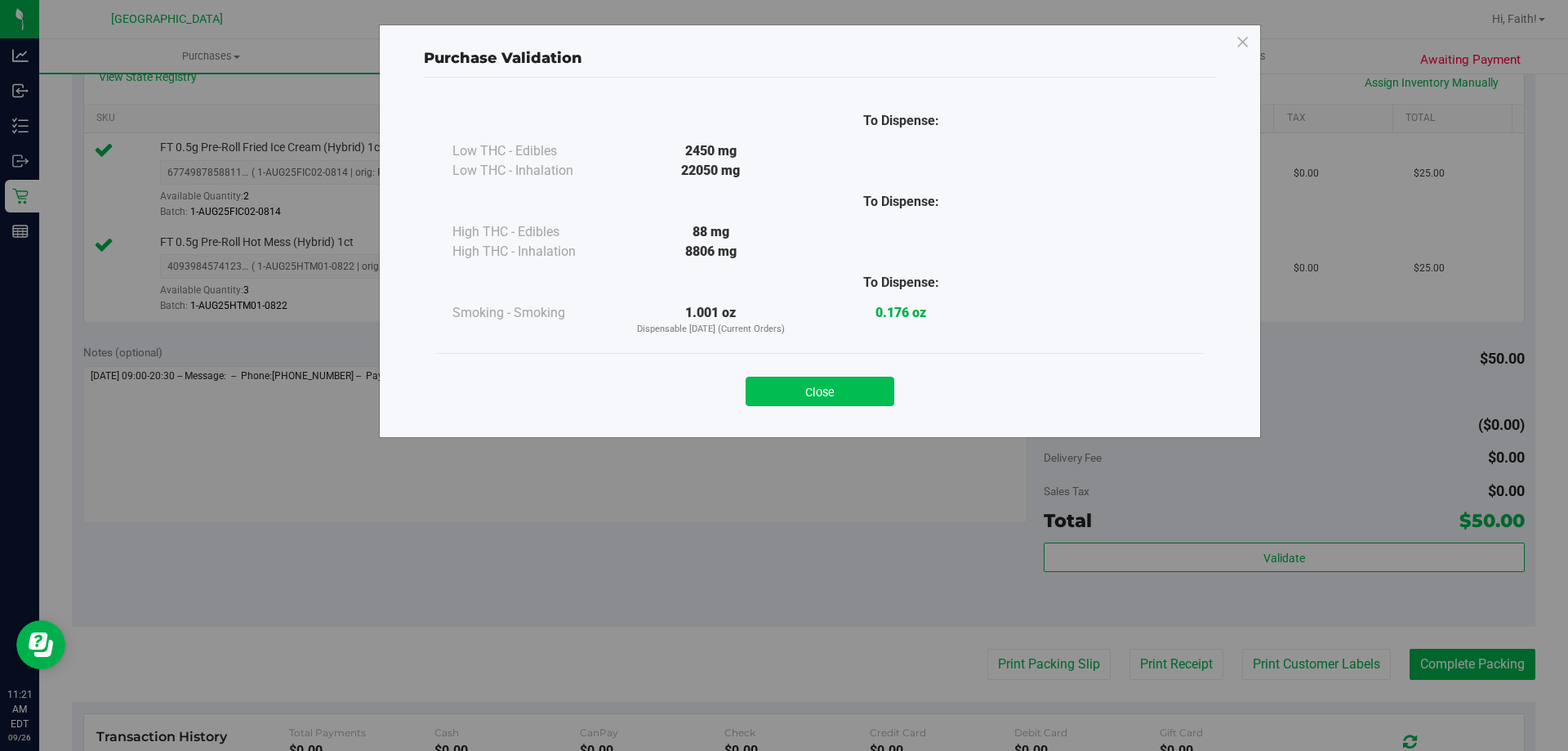
click at [827, 393] on button "Close" at bounding box center [820, 391] width 149 height 29
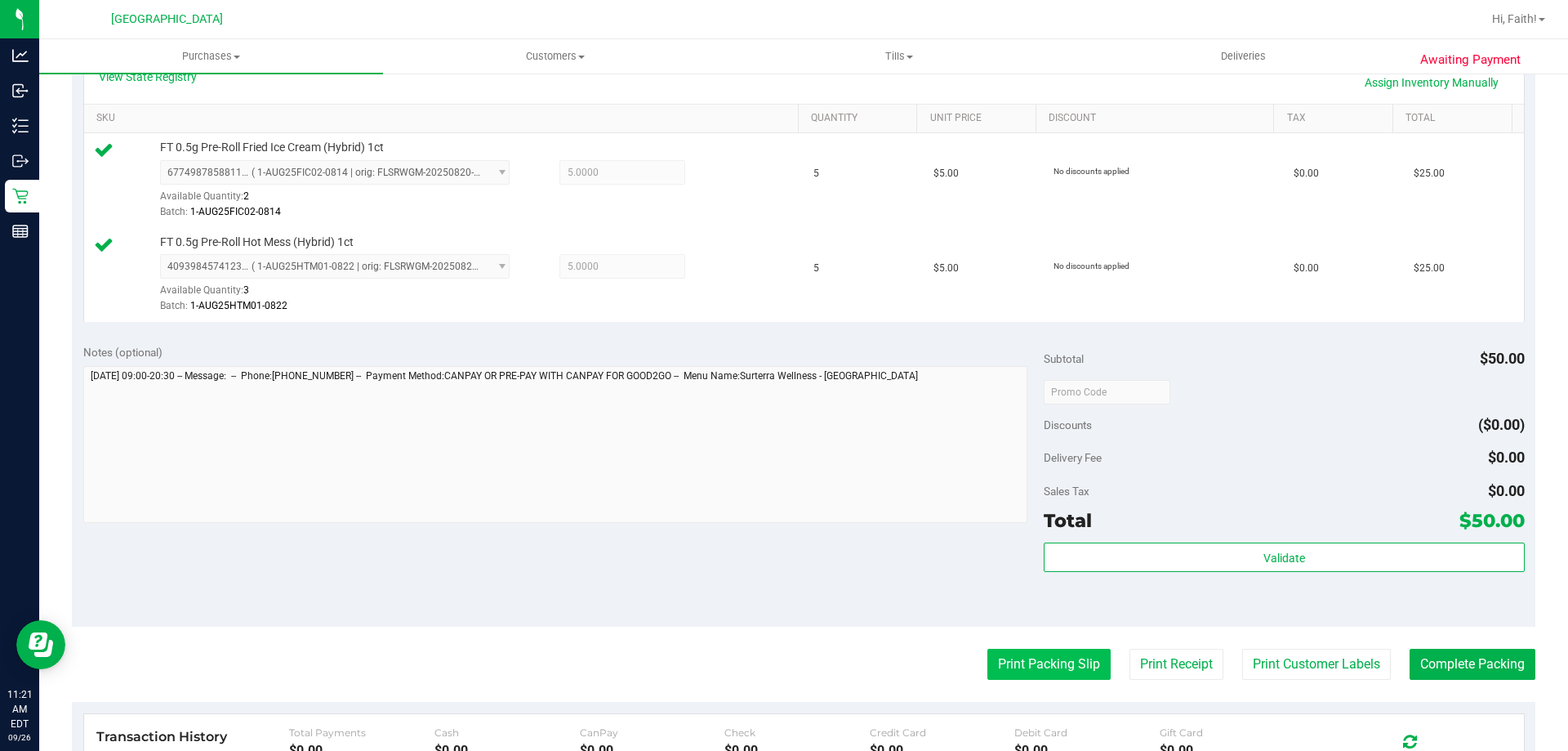
click at [1038, 664] on button "Print Packing Slip" at bounding box center [1049, 664] width 124 height 31
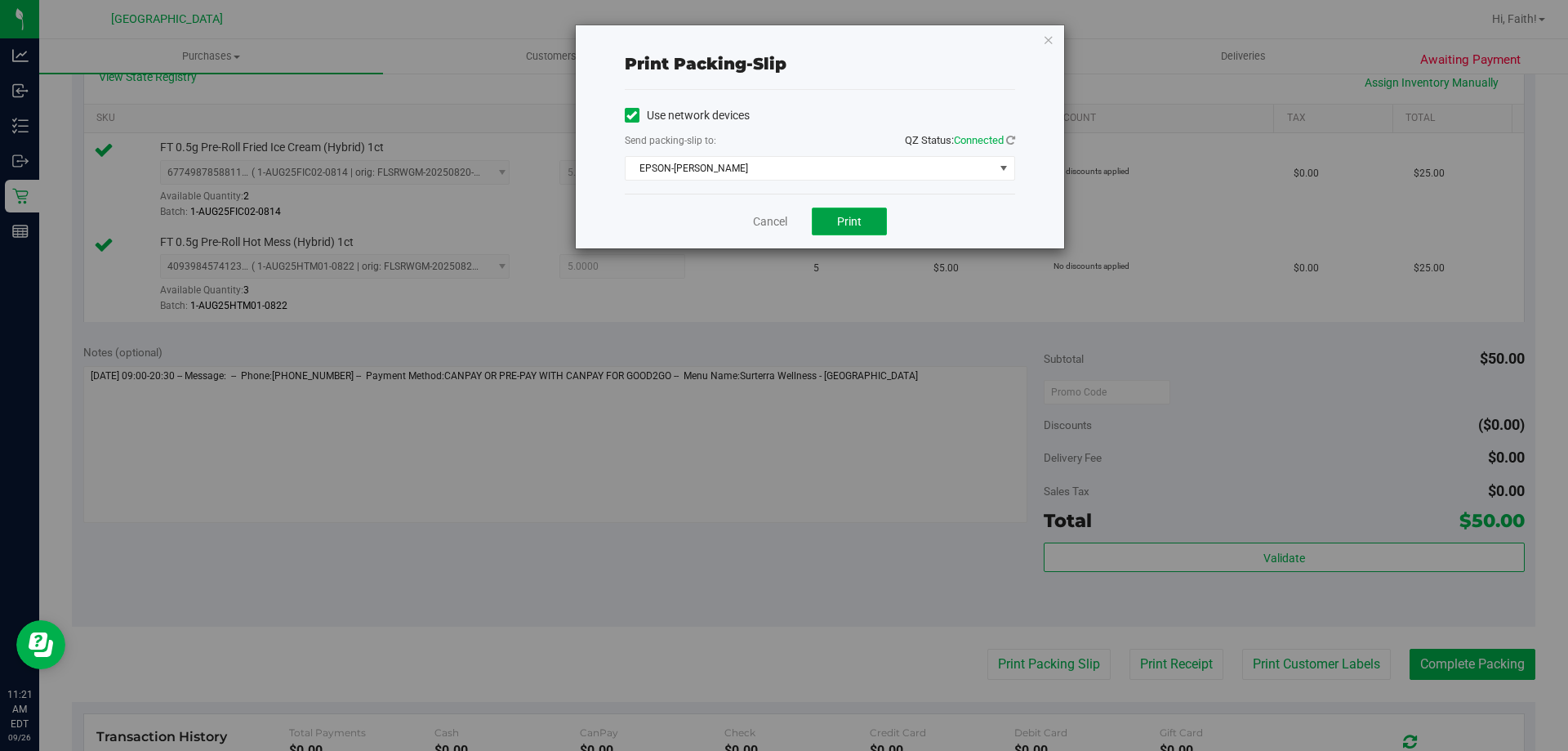
click at [845, 213] on button "Print" at bounding box center [849, 221] width 75 height 28
click at [1044, 47] on icon "button" at bounding box center [1048, 39] width 11 height 20
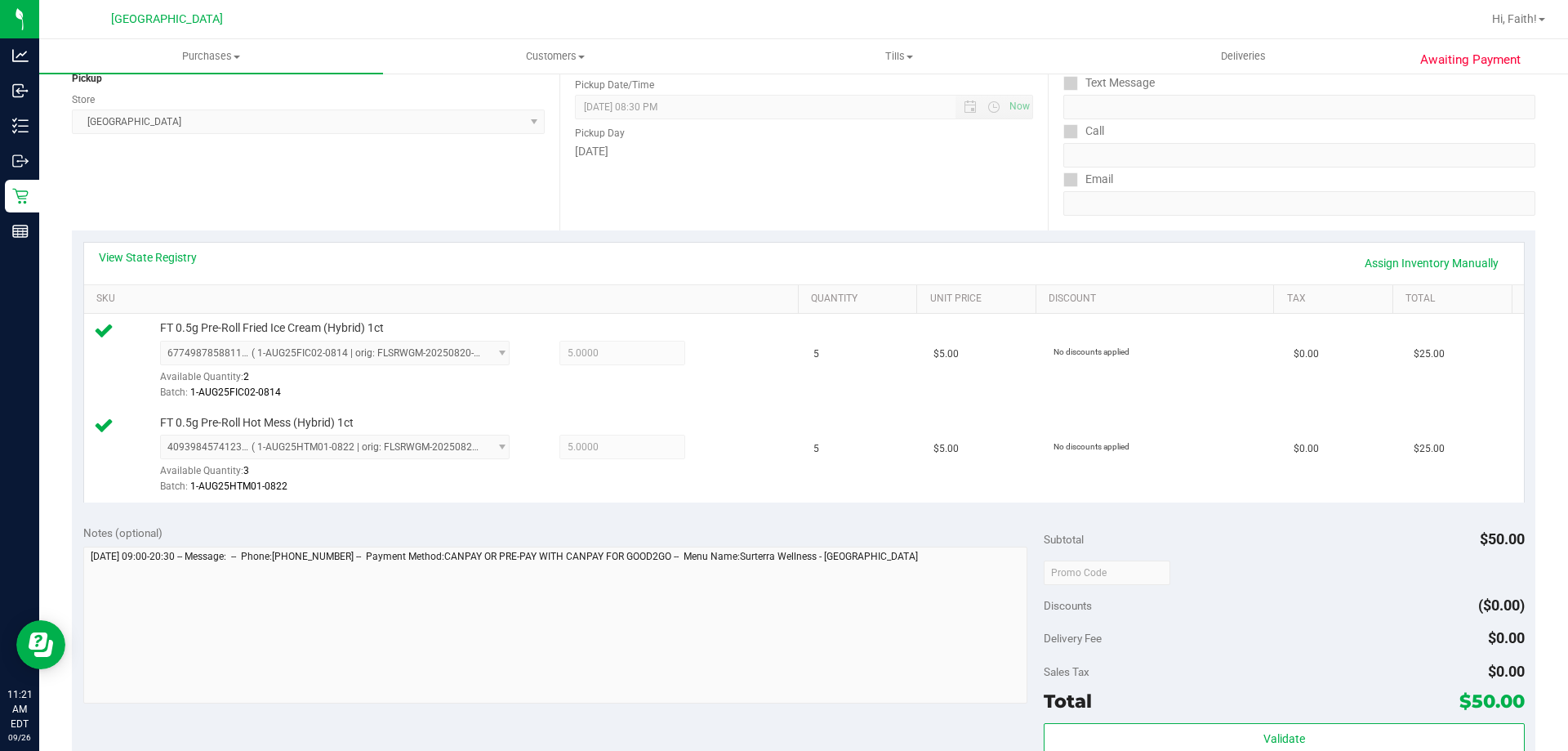
scroll to position [0, 0]
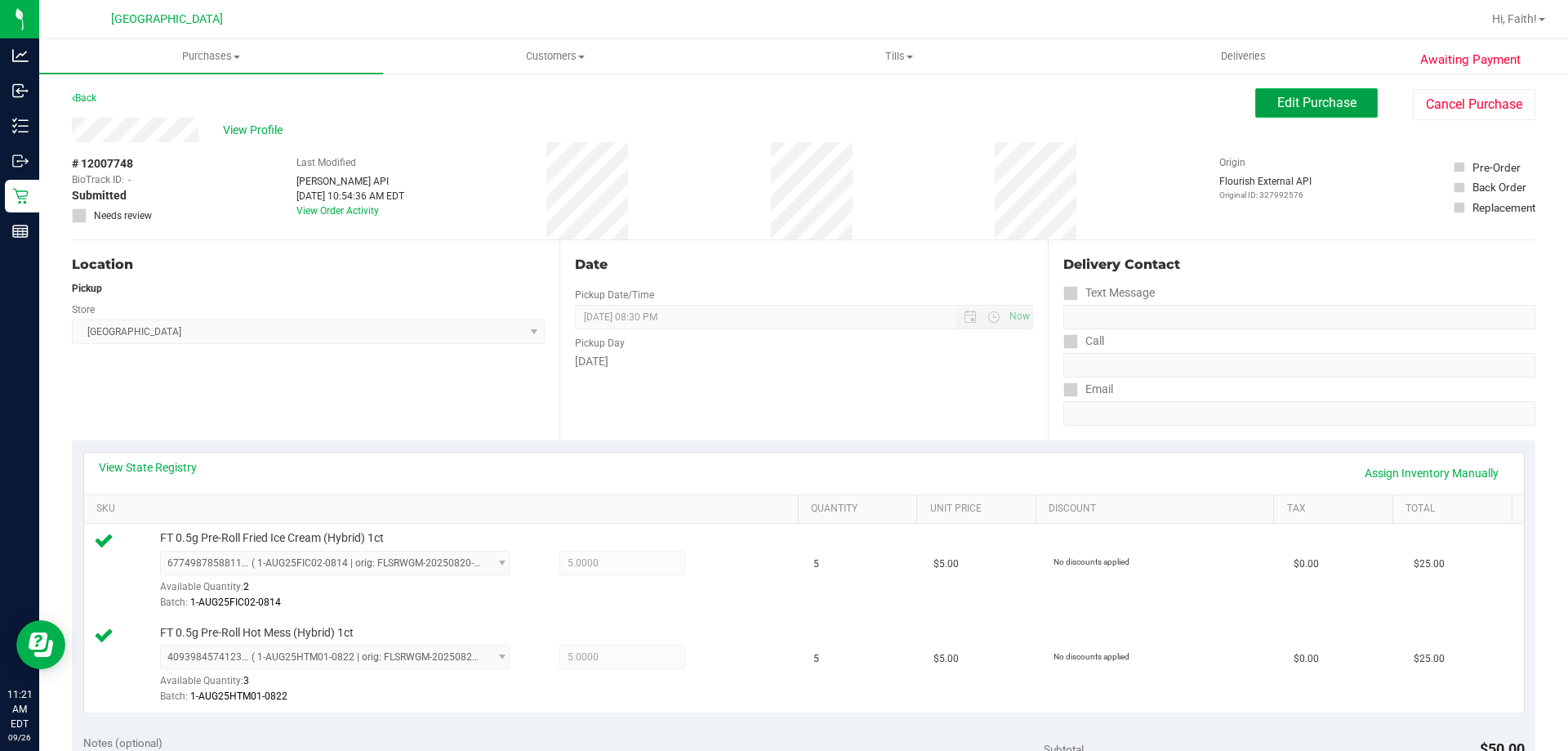
click at [1323, 107] on span "Edit Purchase" at bounding box center [1317, 103] width 80 height 16
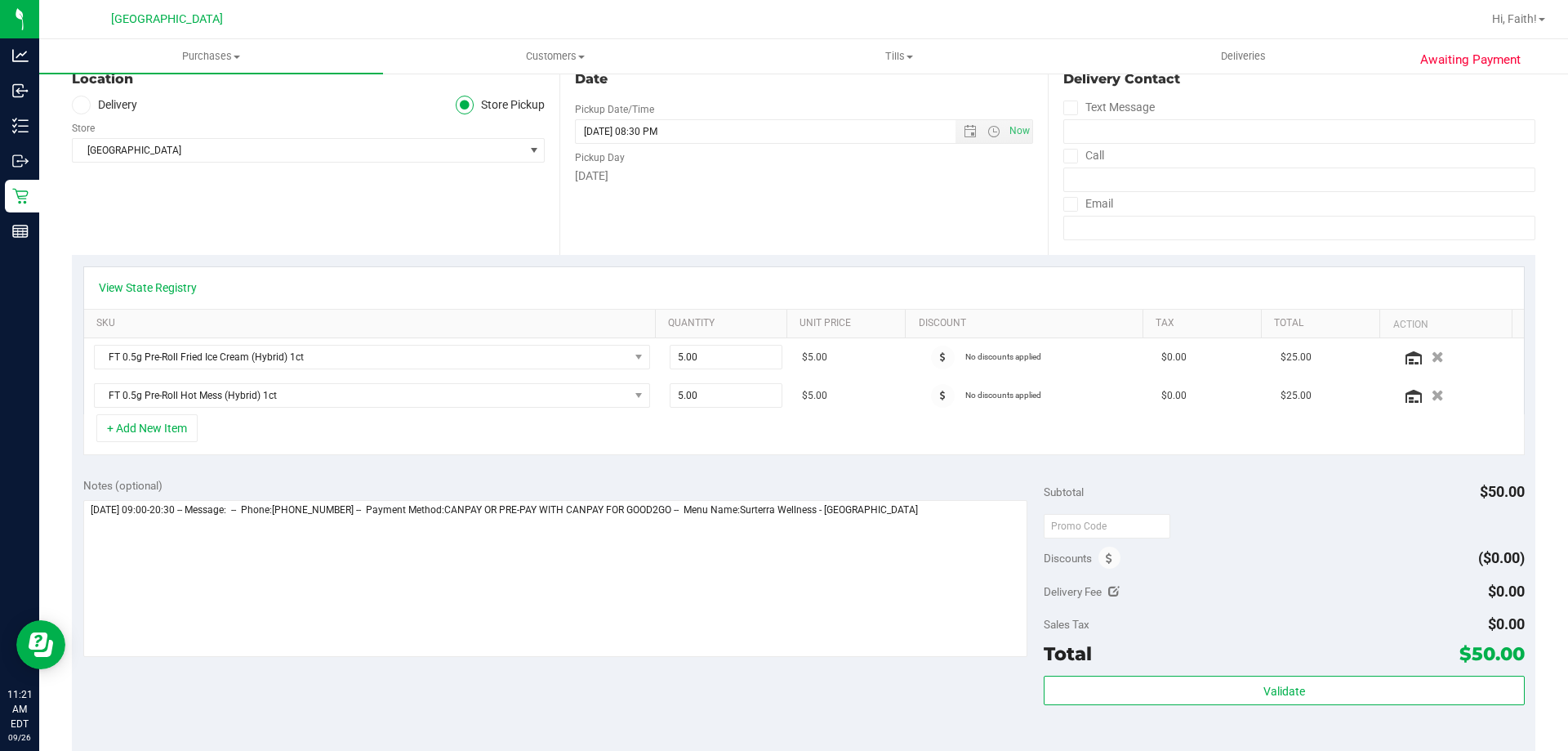
scroll to position [320, 0]
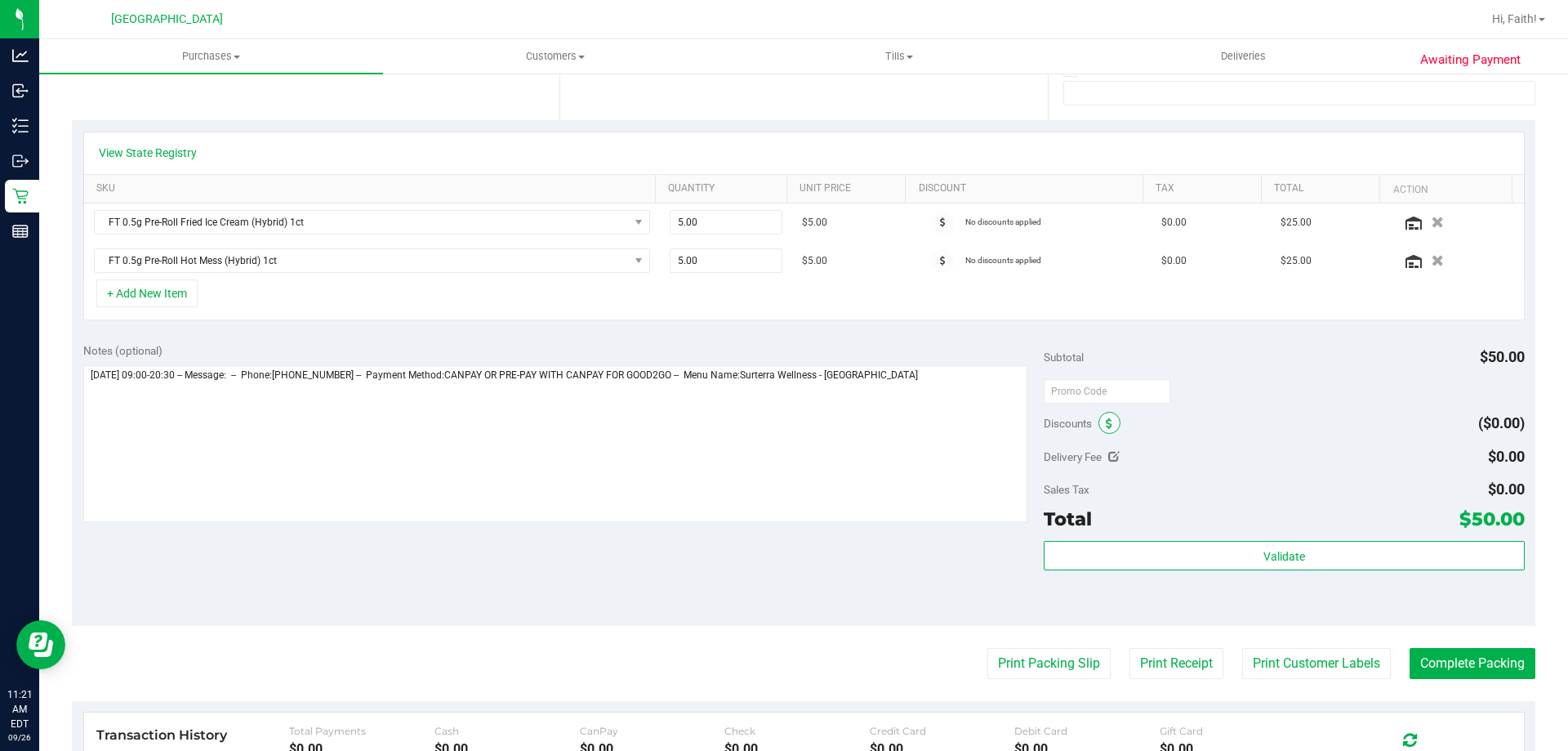
click at [1106, 418] on icon at bounding box center [1109, 423] width 7 height 11
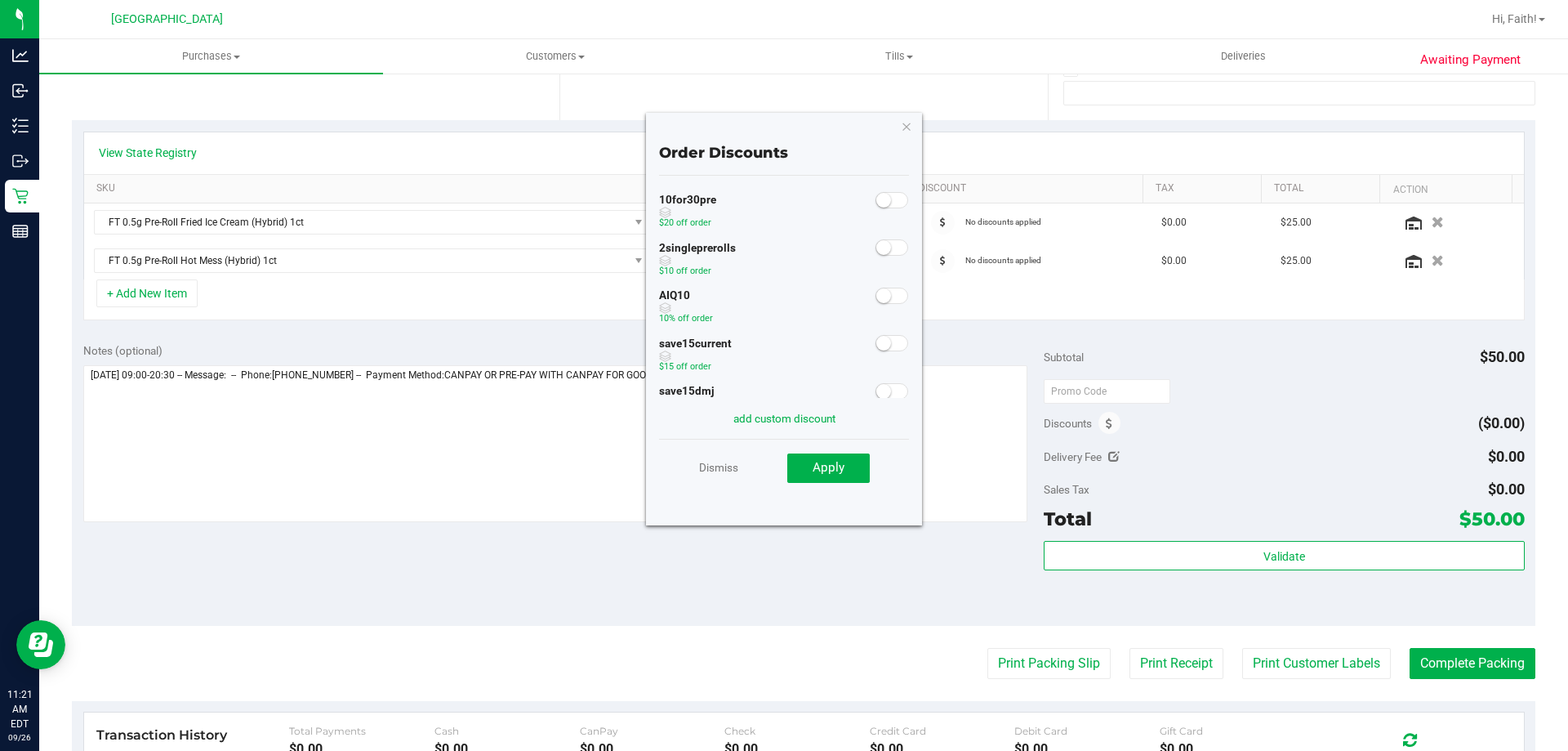
click at [877, 202] on small at bounding box center [884, 200] width 15 height 15
click at [824, 482] on button "Apply" at bounding box center [828, 468] width 82 height 29
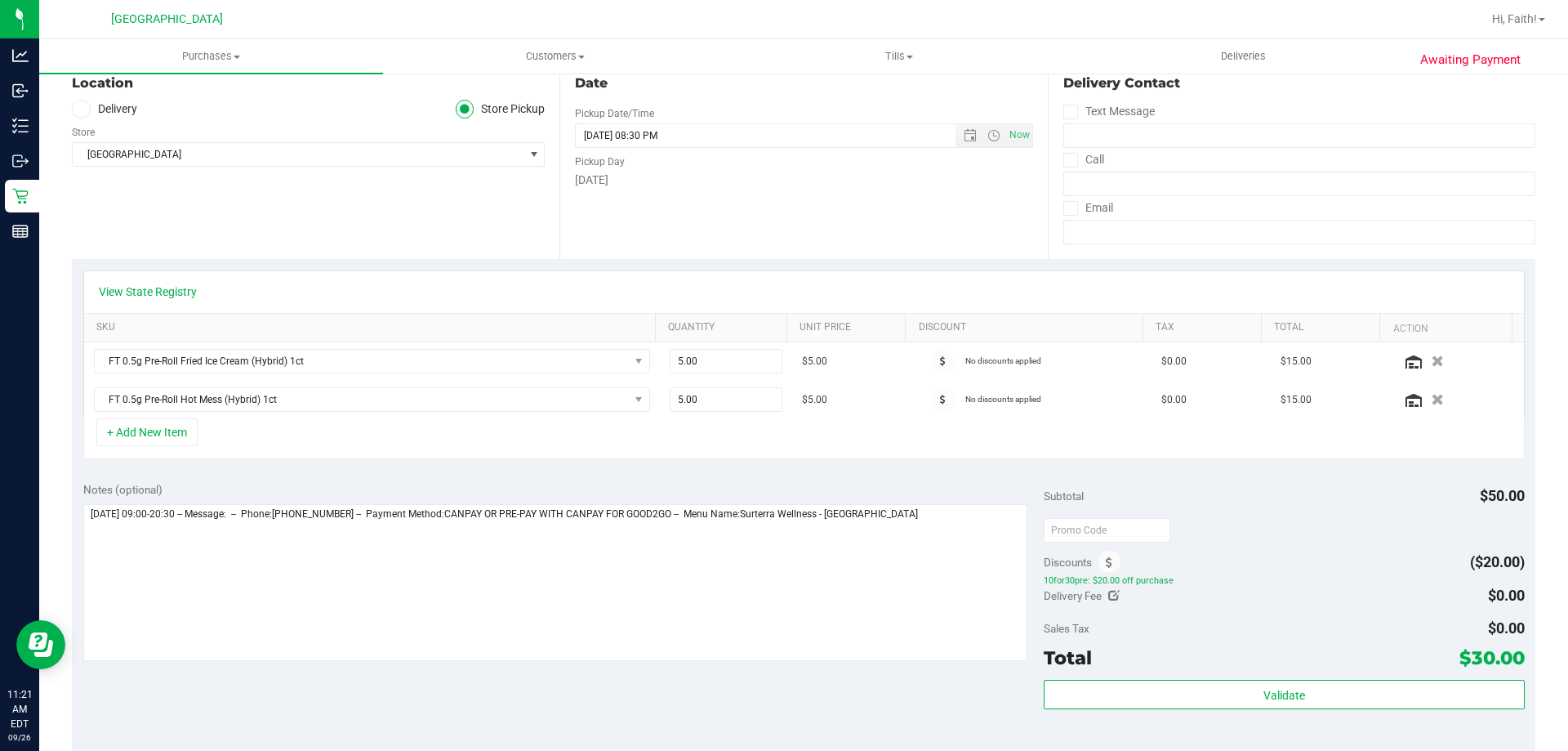
scroll to position [0, 0]
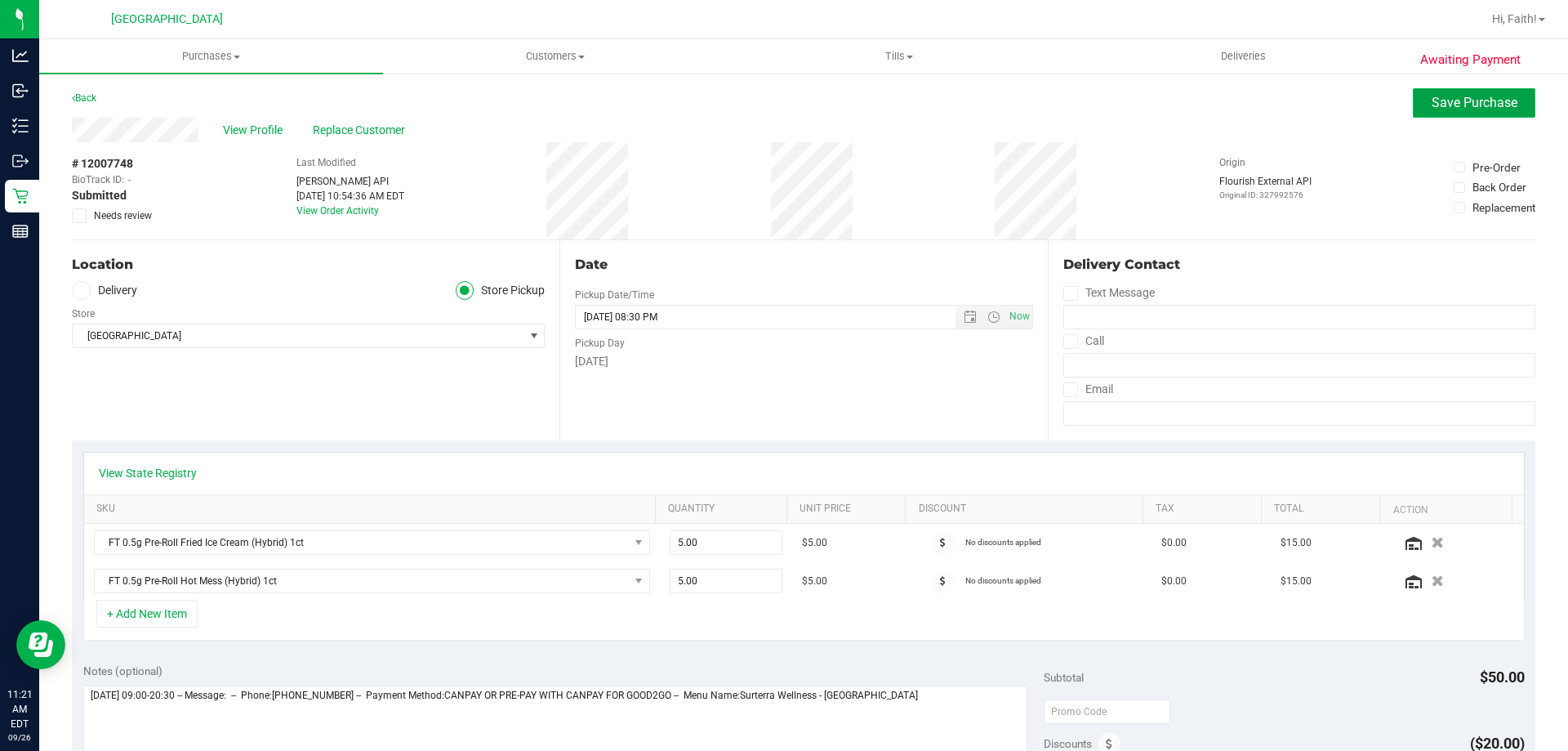
click at [1451, 93] on button "Save Purchase" at bounding box center [1475, 103] width 123 height 29
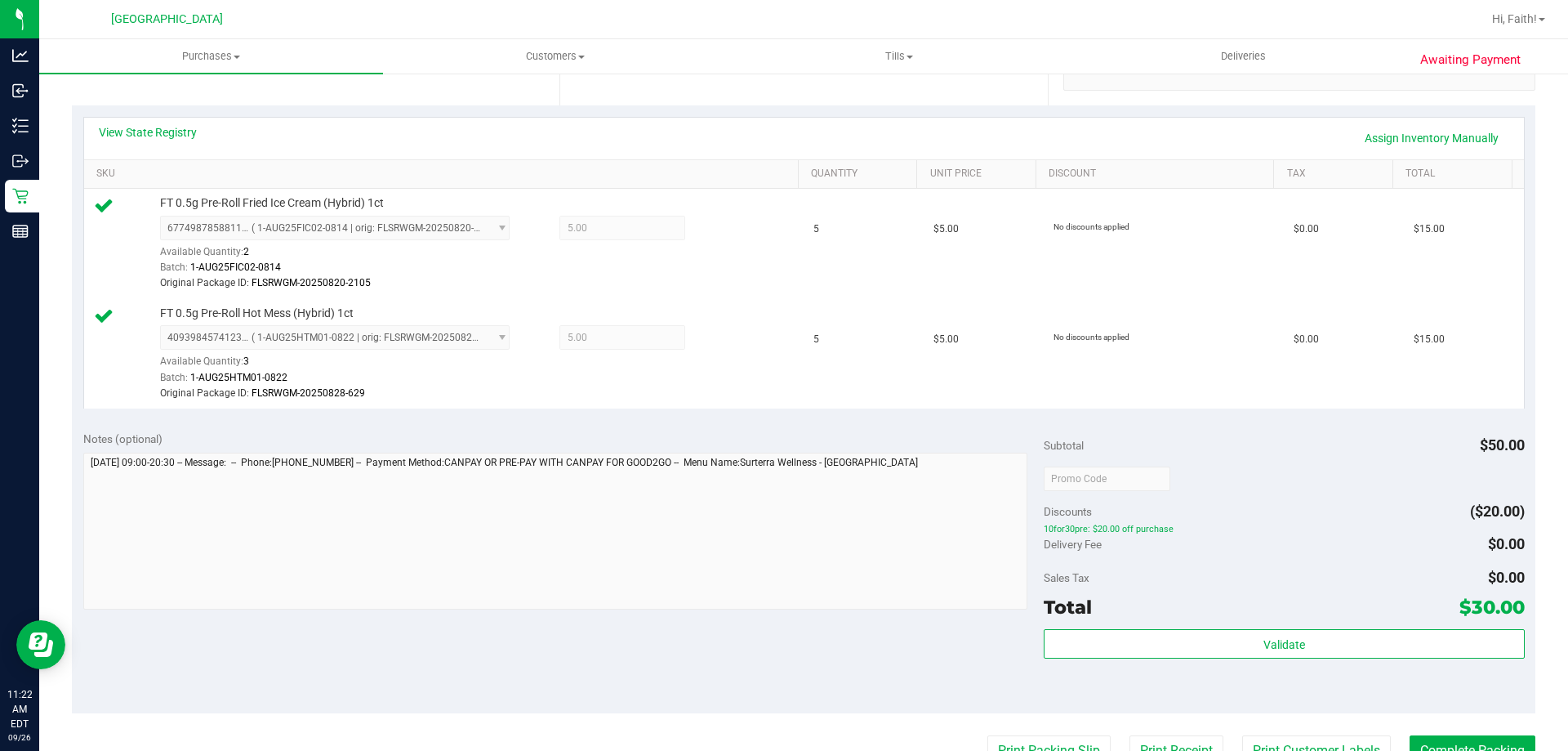
scroll to position [339, 0]
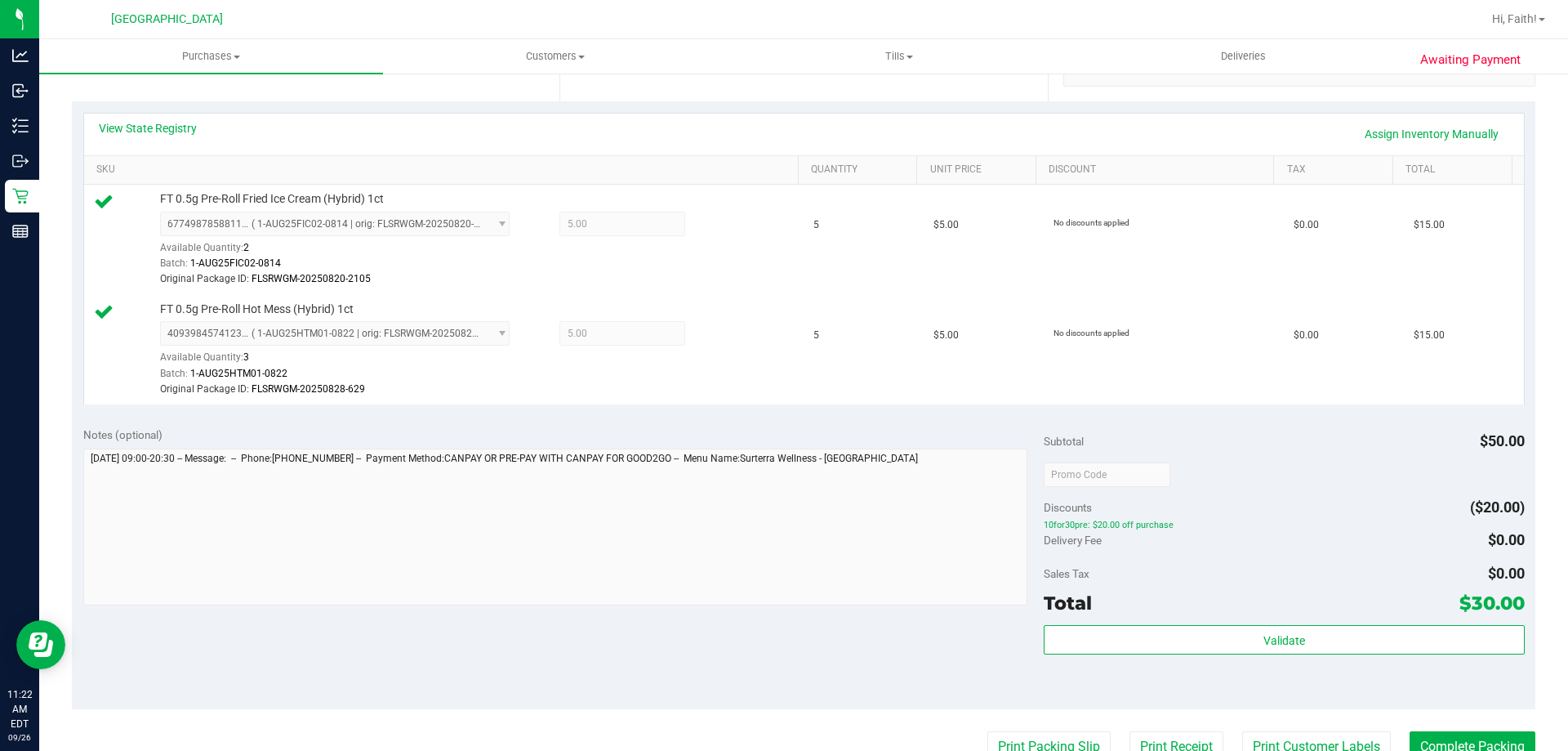
click at [1320, 611] on div "Total $30.00" at bounding box center [1283, 603] width 480 height 29
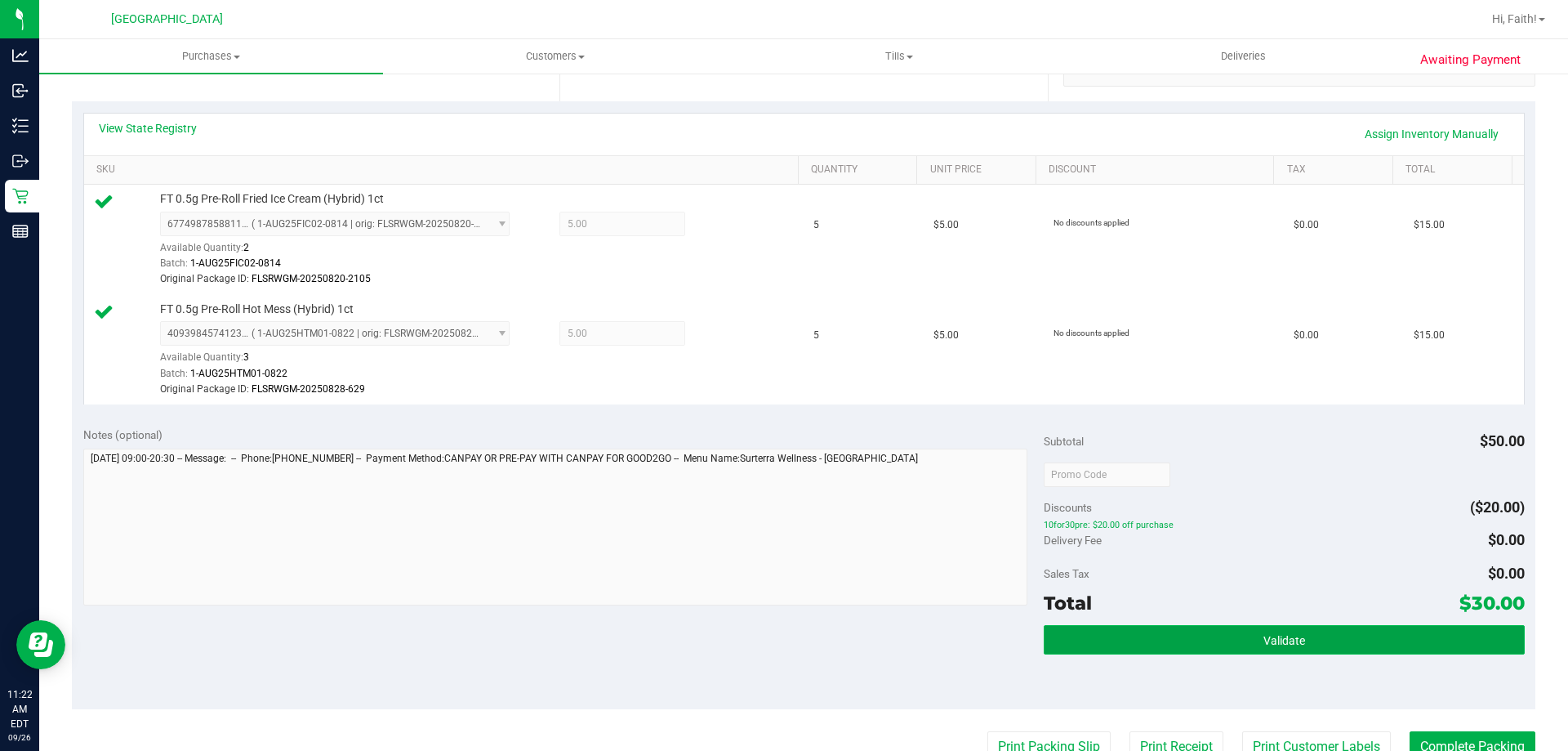
click at [1270, 638] on span "Validate" at bounding box center [1284, 640] width 42 height 13
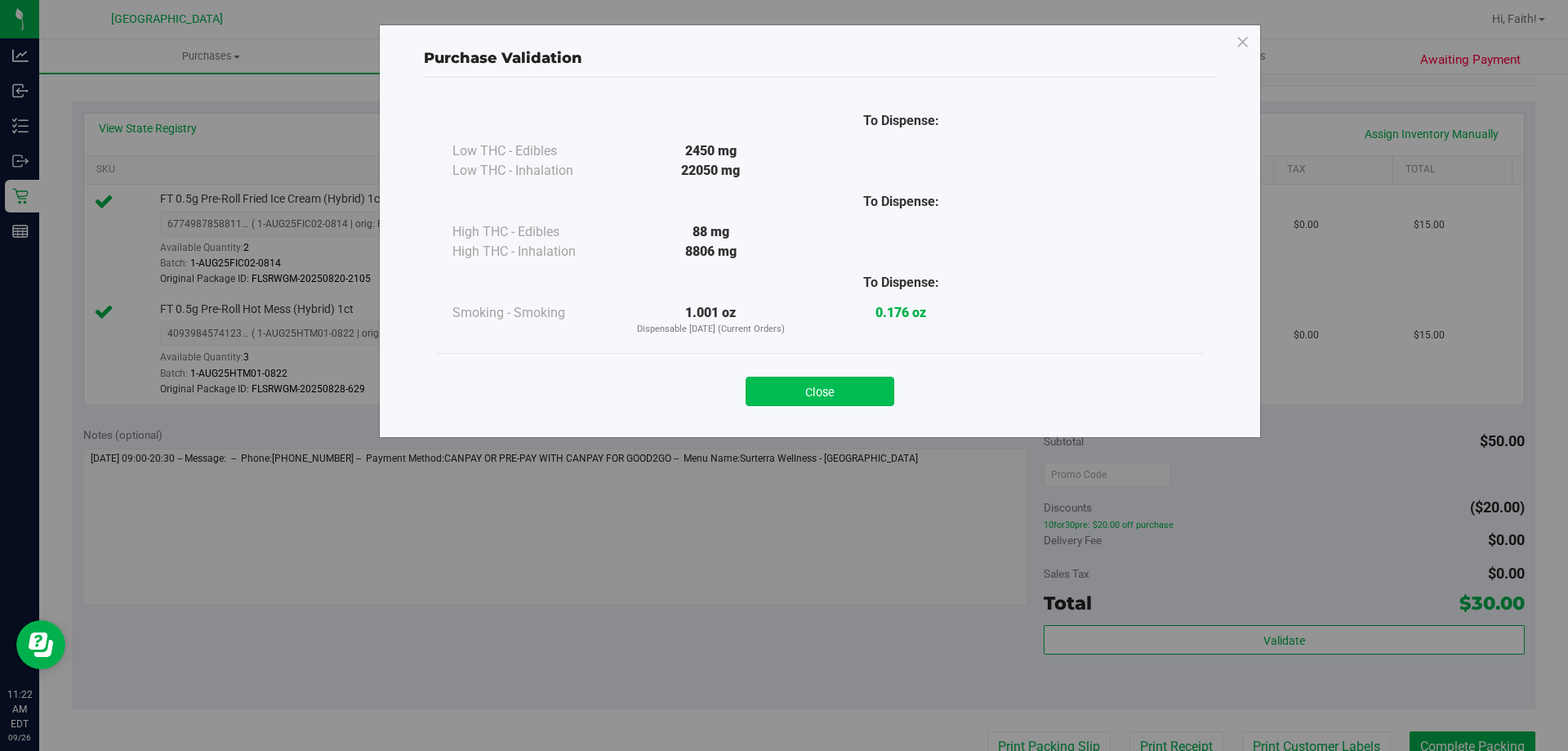
click at [797, 382] on button "Close" at bounding box center [820, 391] width 149 height 29
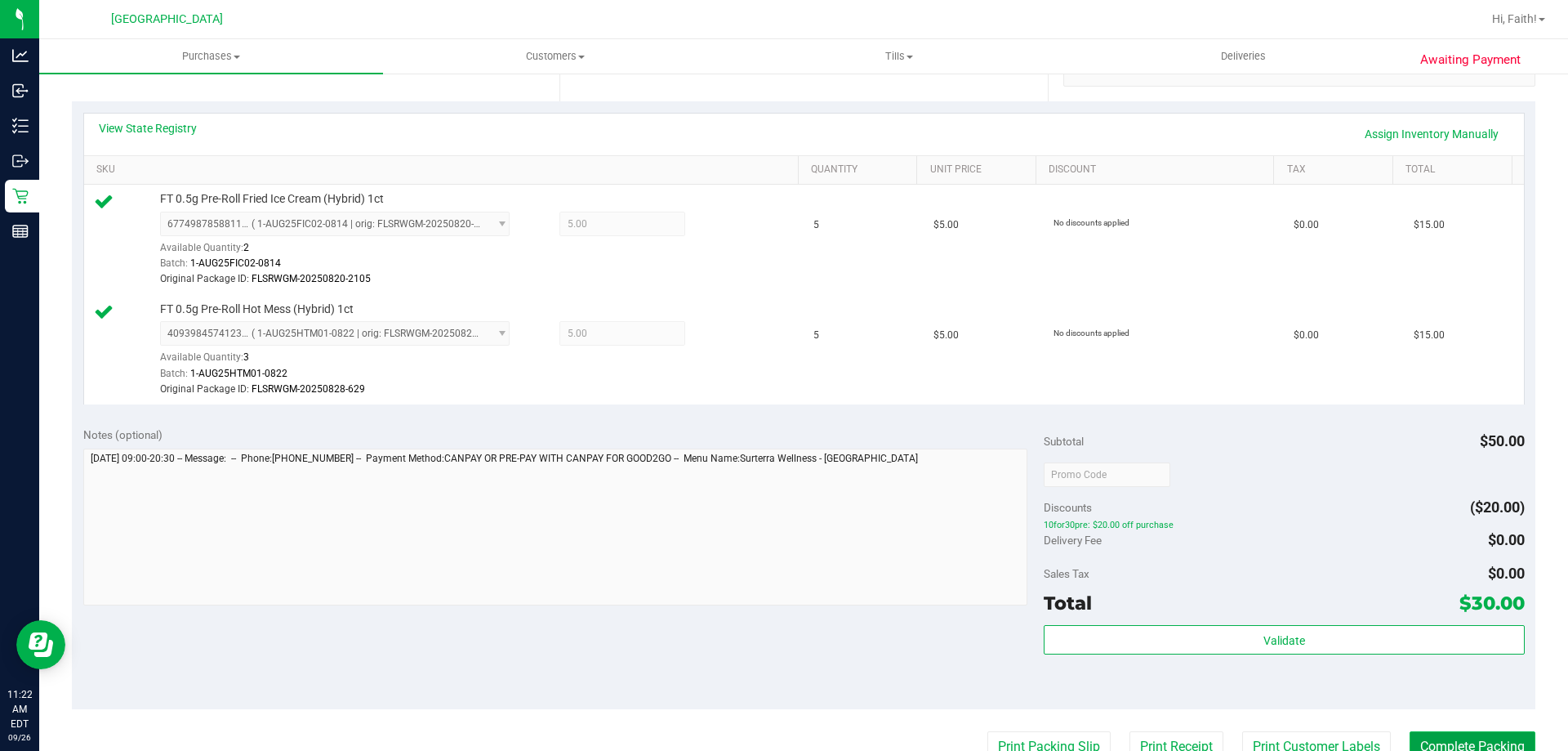
click at [1488, 735] on button "Complete Packing" at bounding box center [1472, 747] width 125 height 31
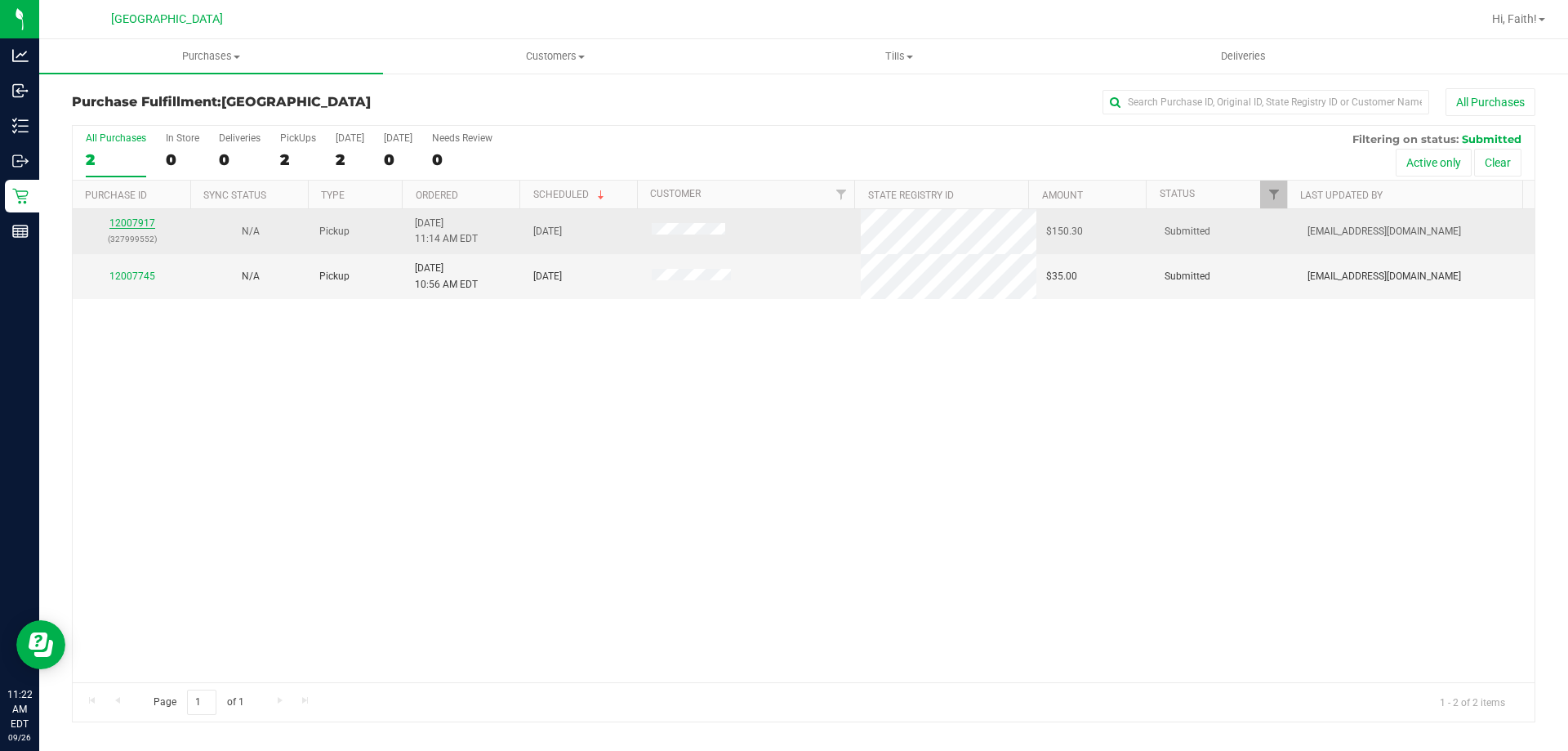
click at [138, 223] on link "12007917" at bounding box center [132, 222] width 46 height 11
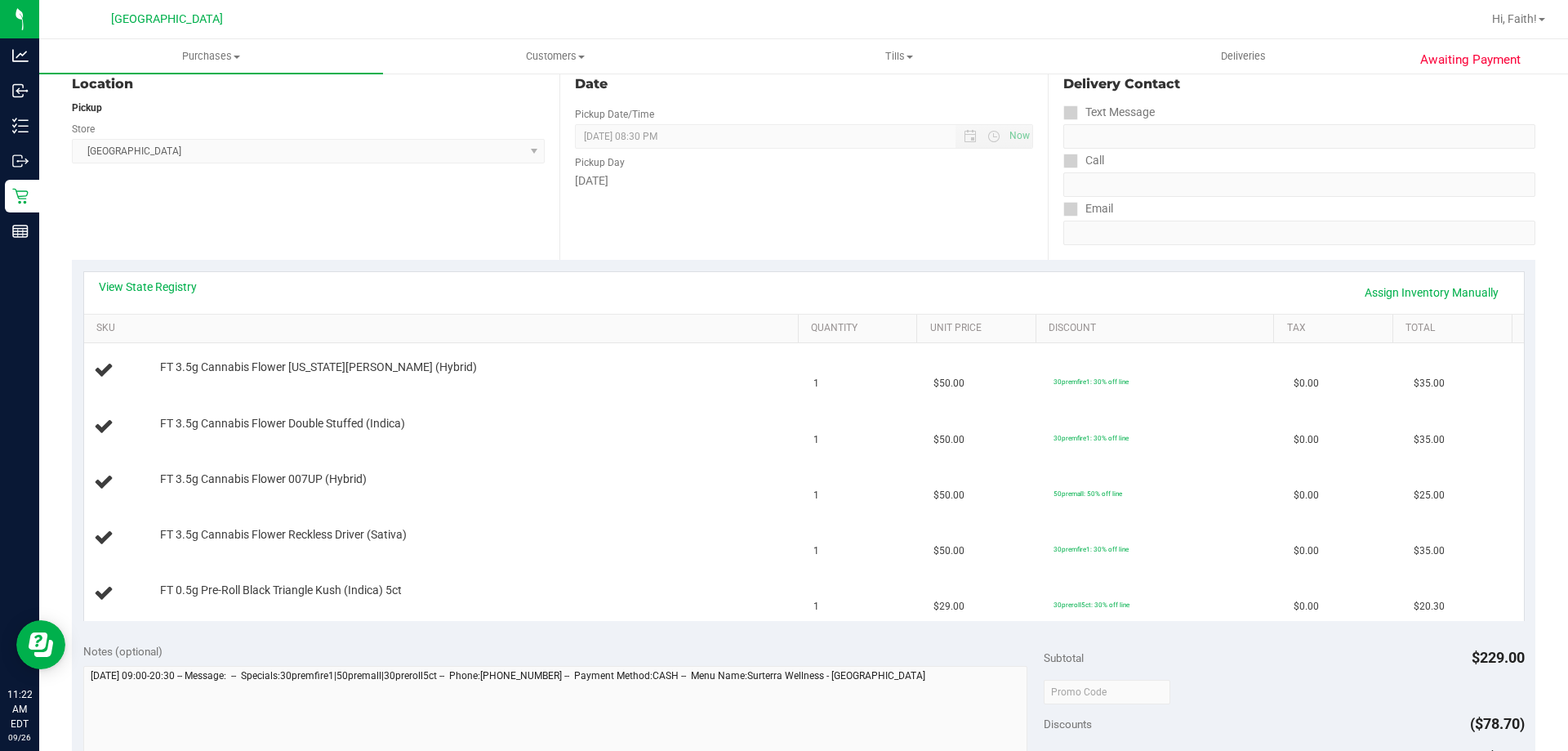
scroll to position [180, 0]
click at [129, 281] on link "View State Registry" at bounding box center [147, 287] width 98 height 16
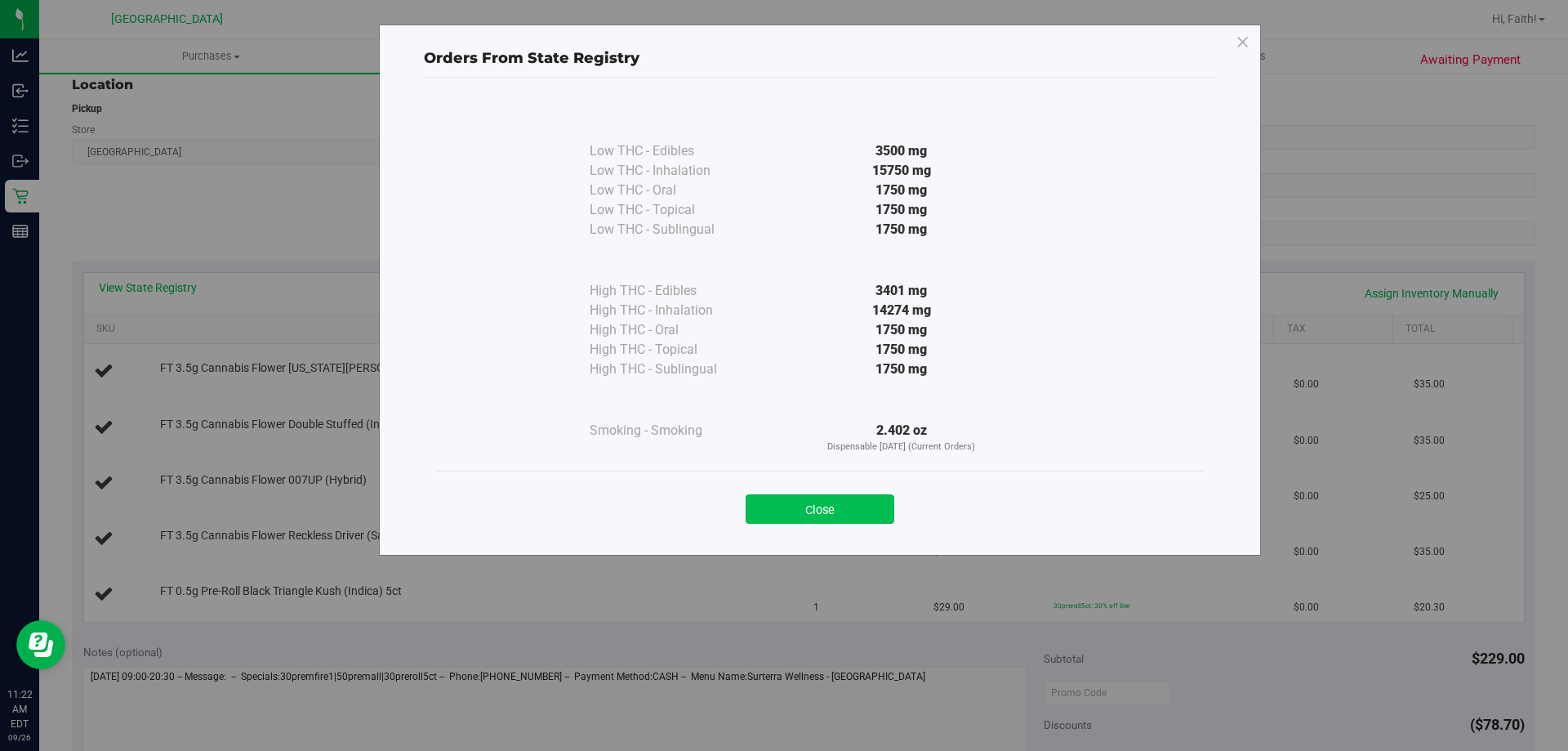
click at [781, 495] on button "Close" at bounding box center [820, 509] width 149 height 29
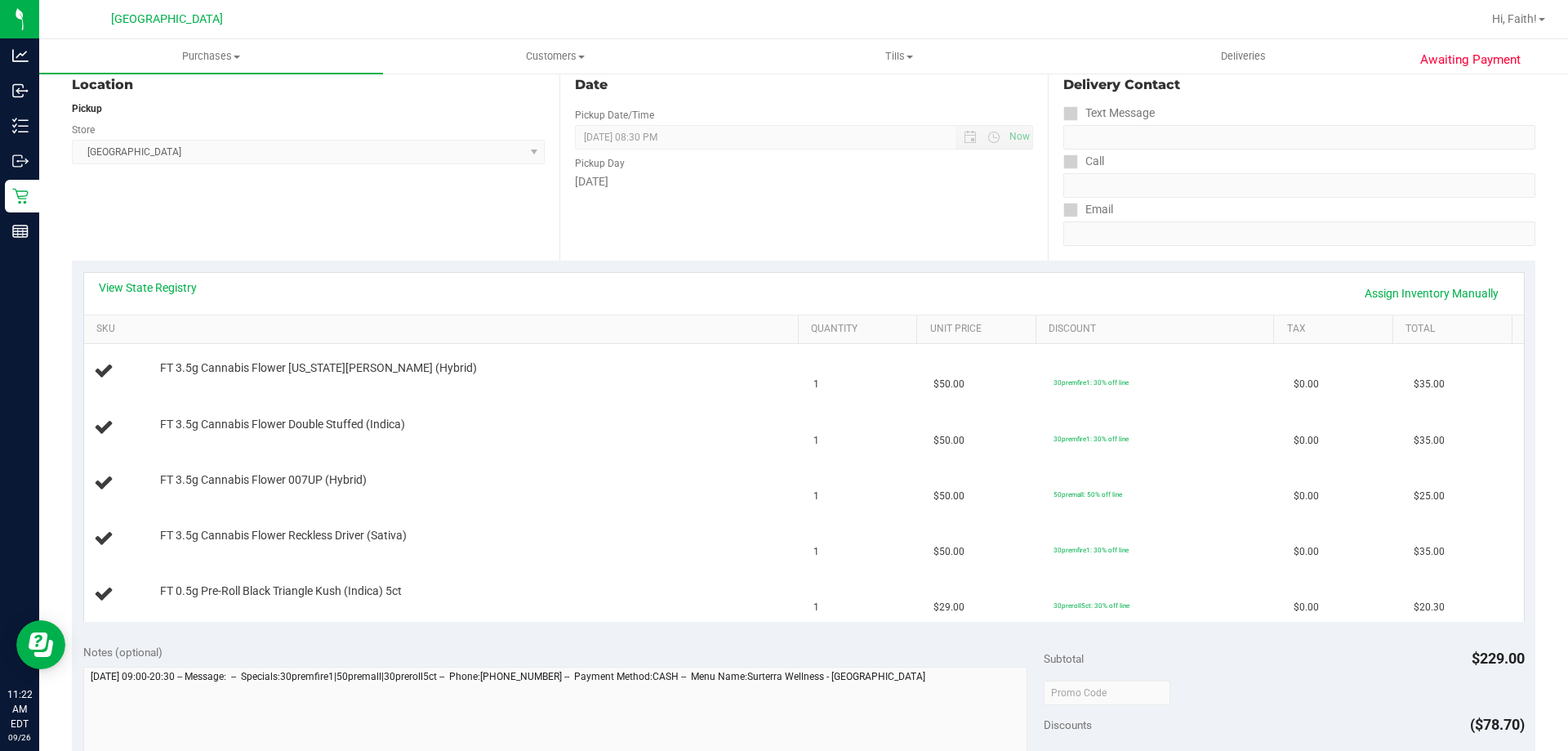
scroll to position [213, 0]
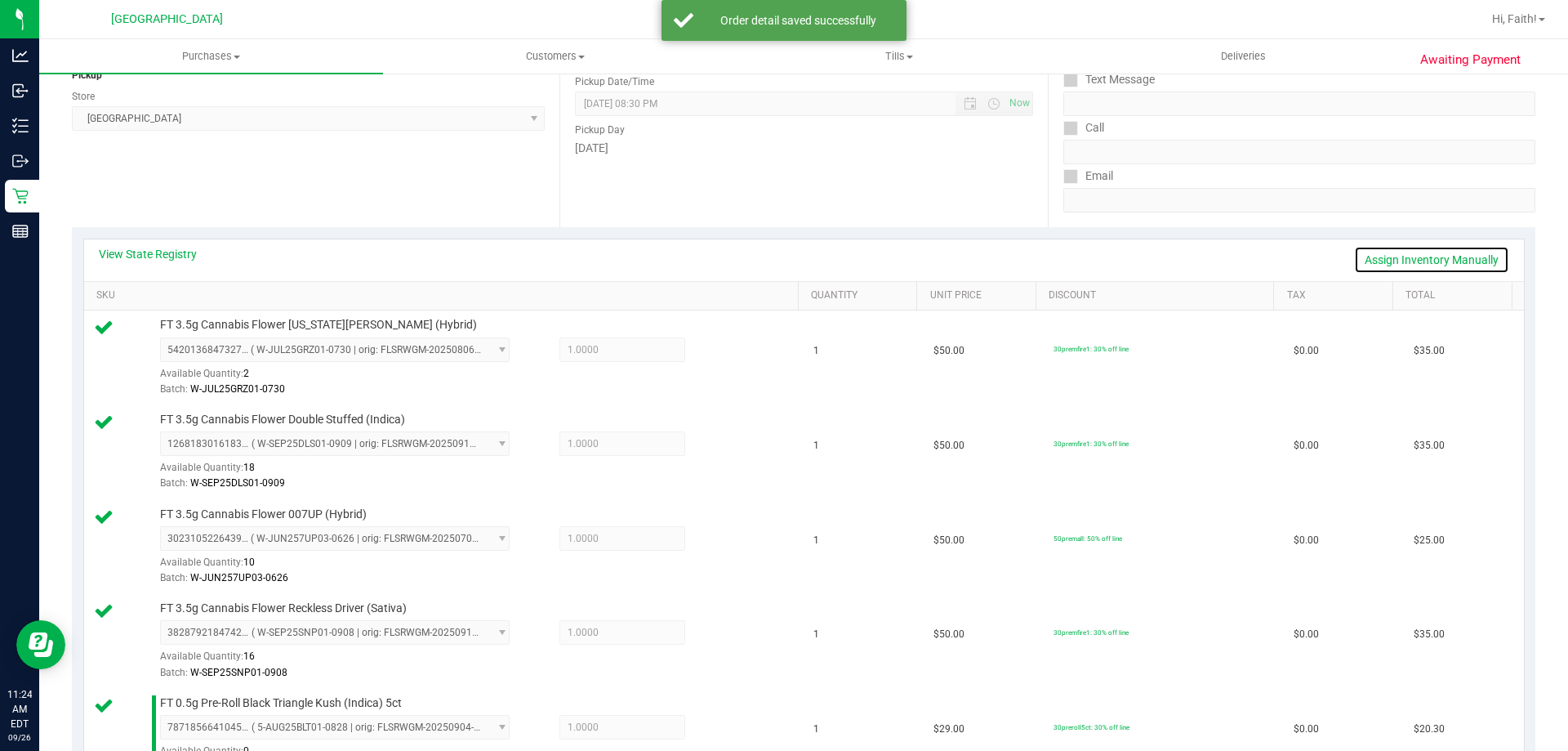
click at [1404, 266] on link "Assign Inventory Manually" at bounding box center [1431, 260] width 155 height 28
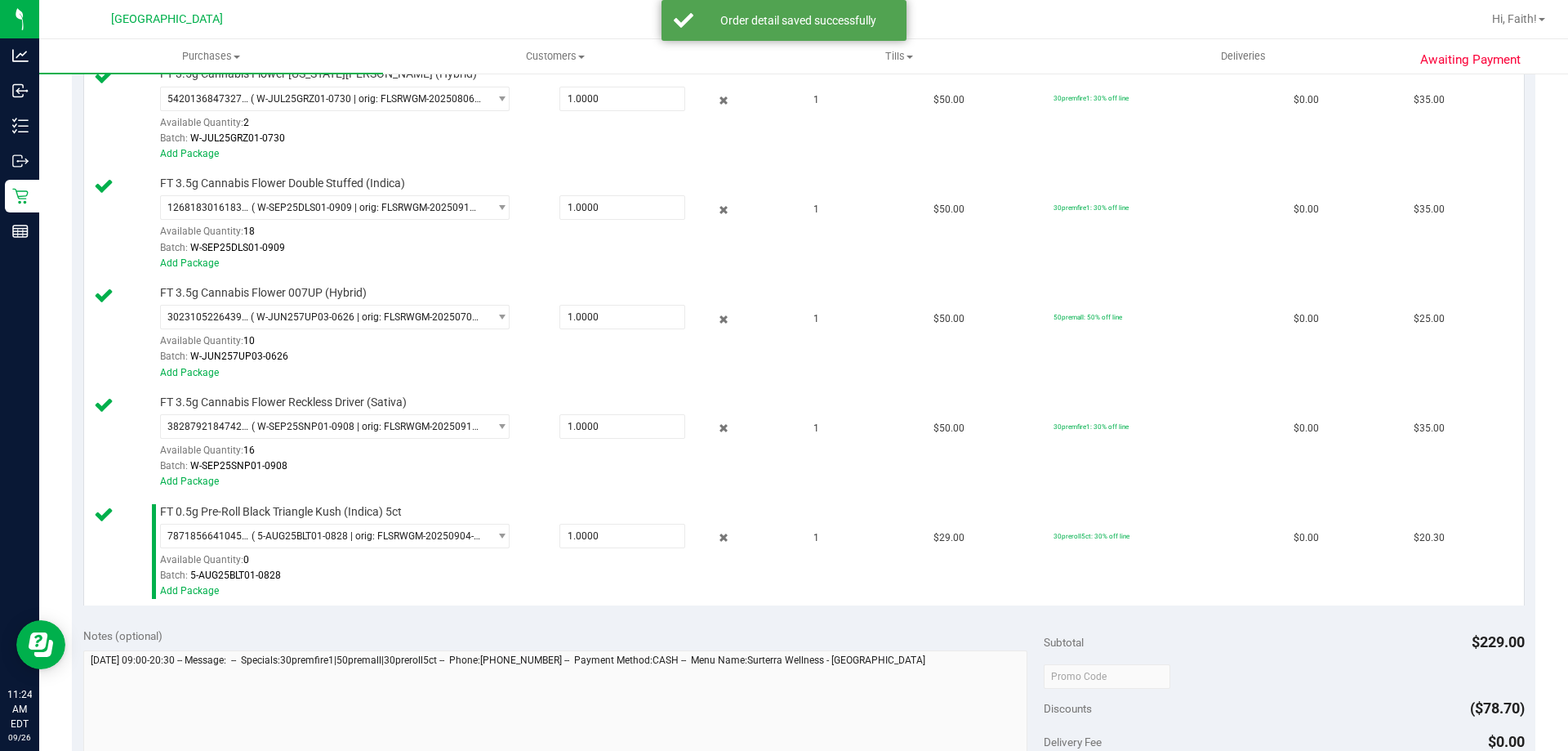
scroll to position [496, 0]
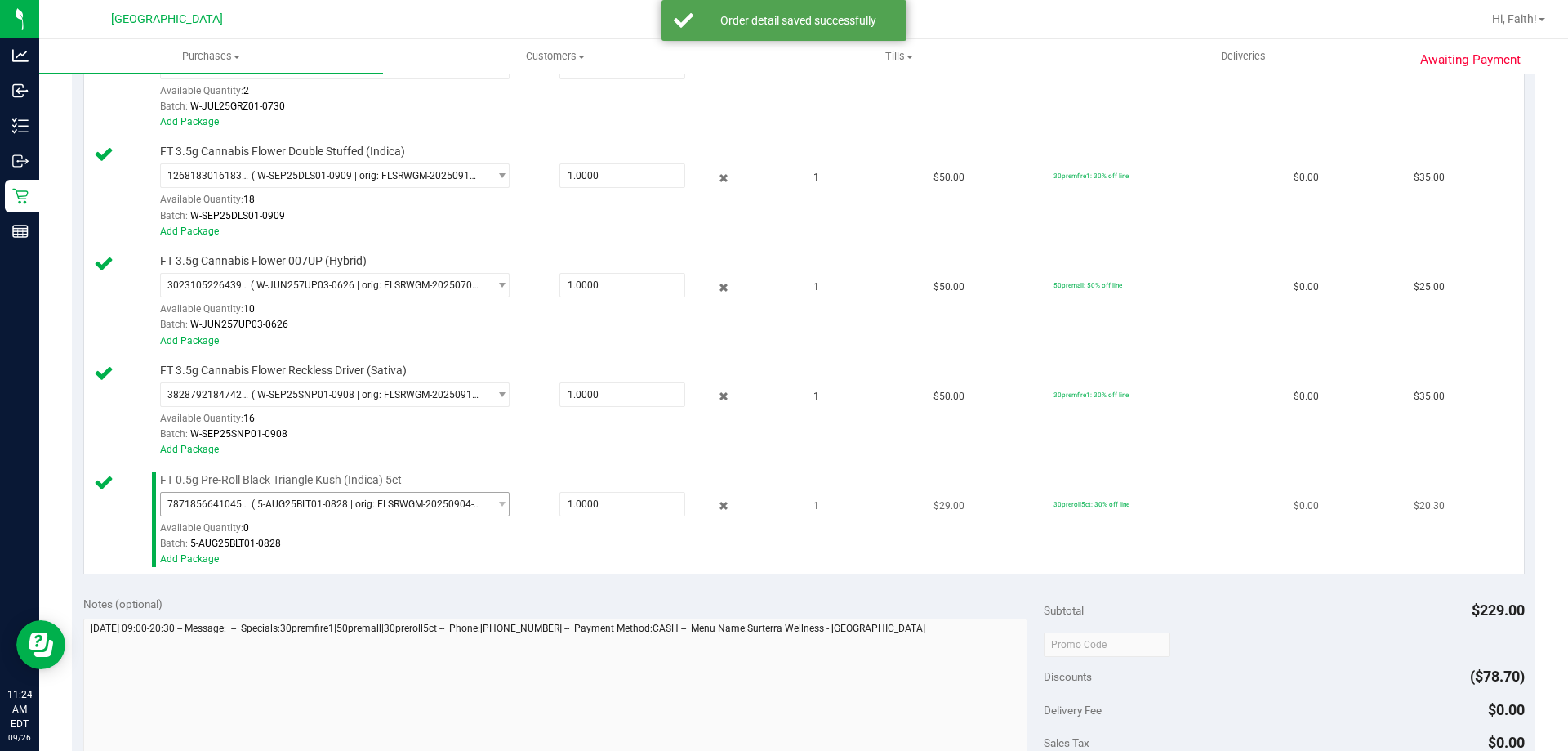
click at [448, 512] on span "7871856641045413 ( 5-AUG25BLT01-0828 | orig: FLSRWGM-20250904-1733 )" at bounding box center [325, 504] width 328 height 22
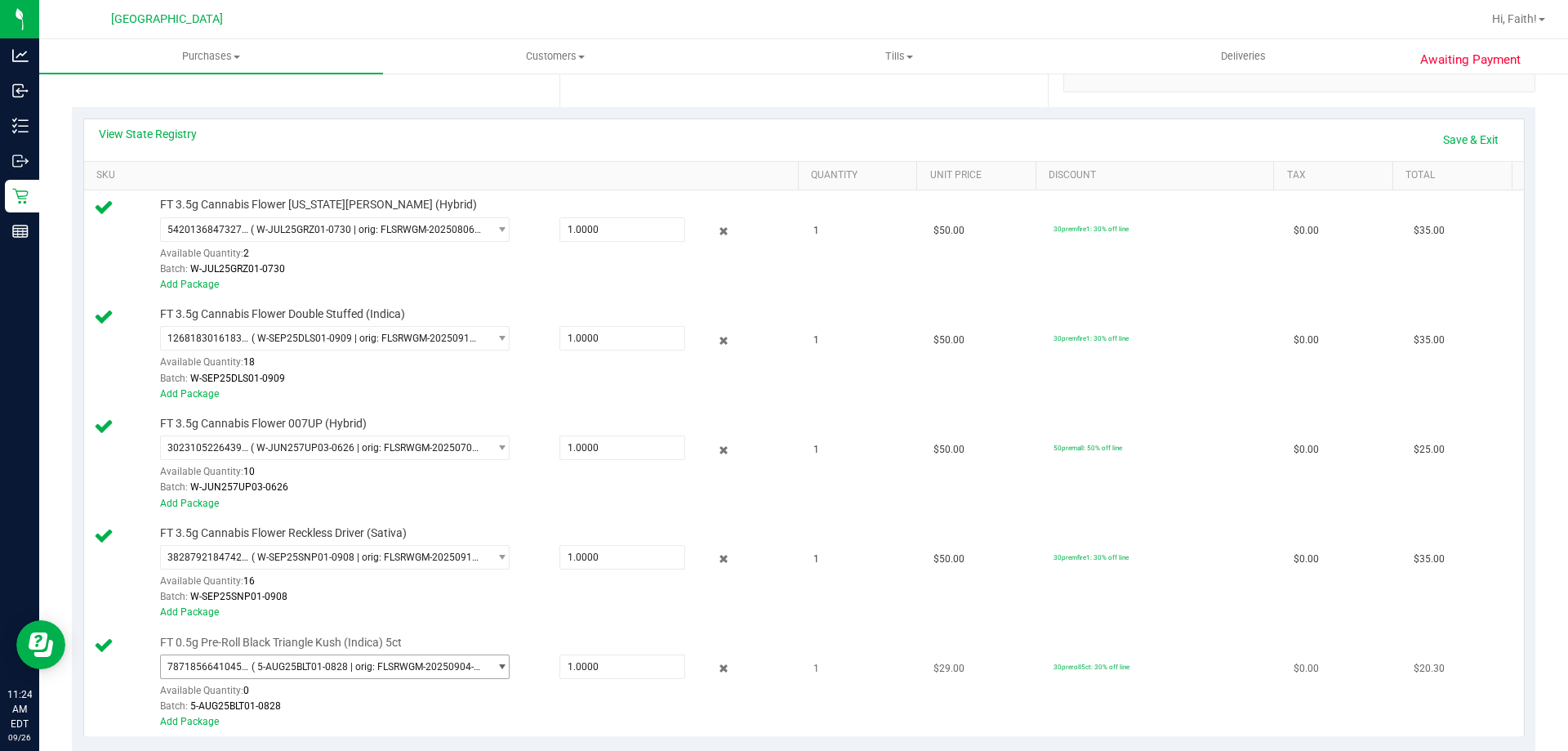
scroll to position [0, 0]
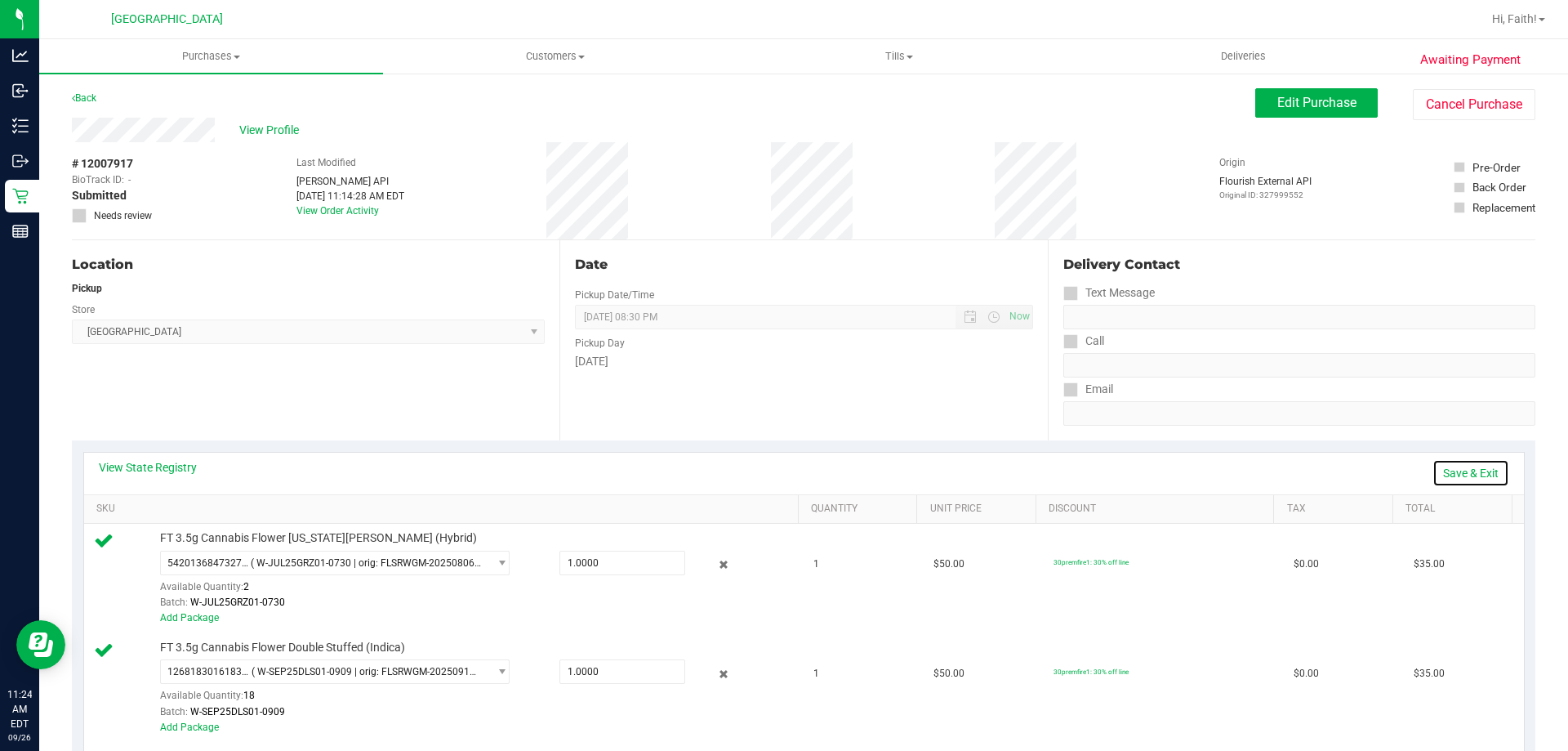
click at [1472, 469] on link "Save & Exit" at bounding box center [1471, 473] width 77 height 28
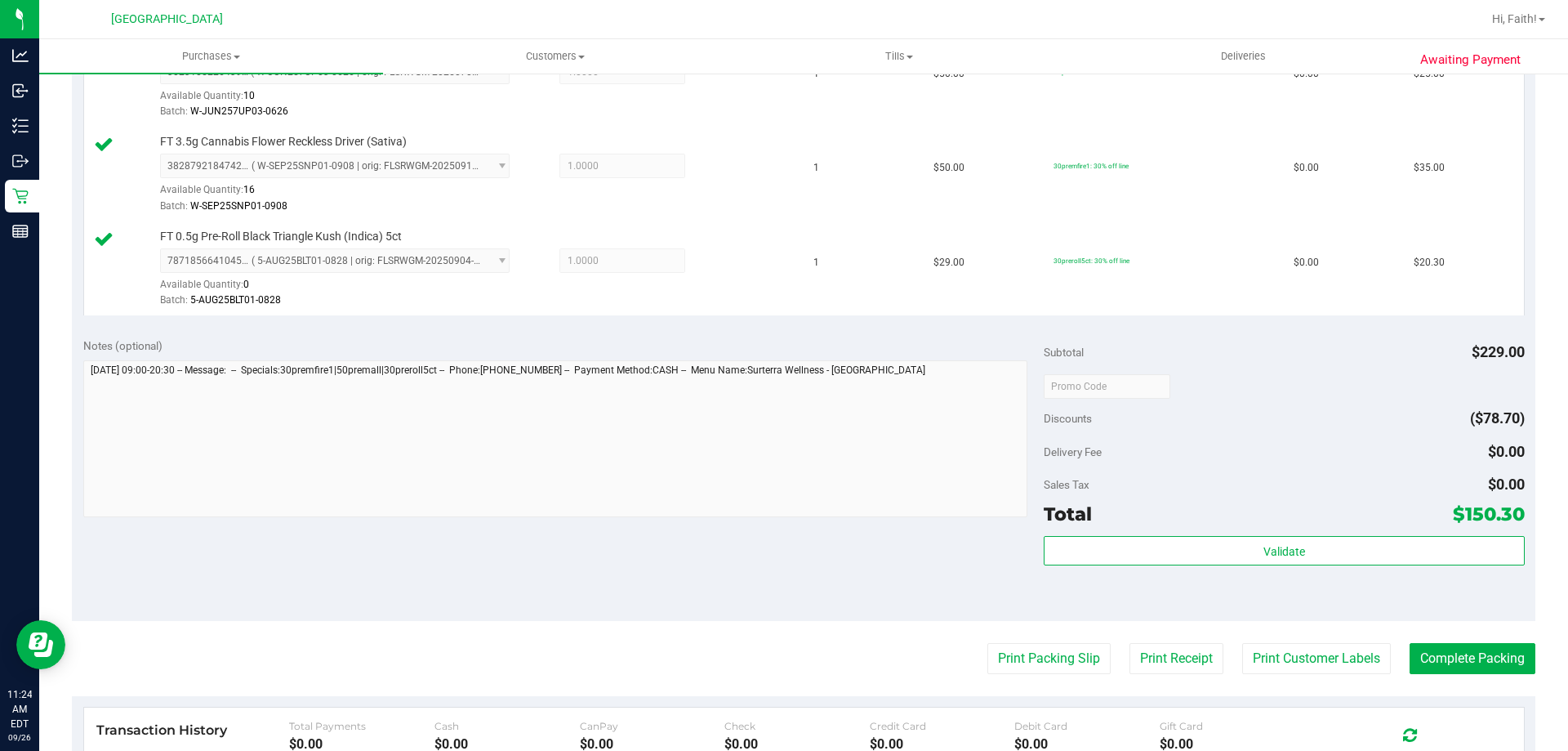
scroll to position [707, 0]
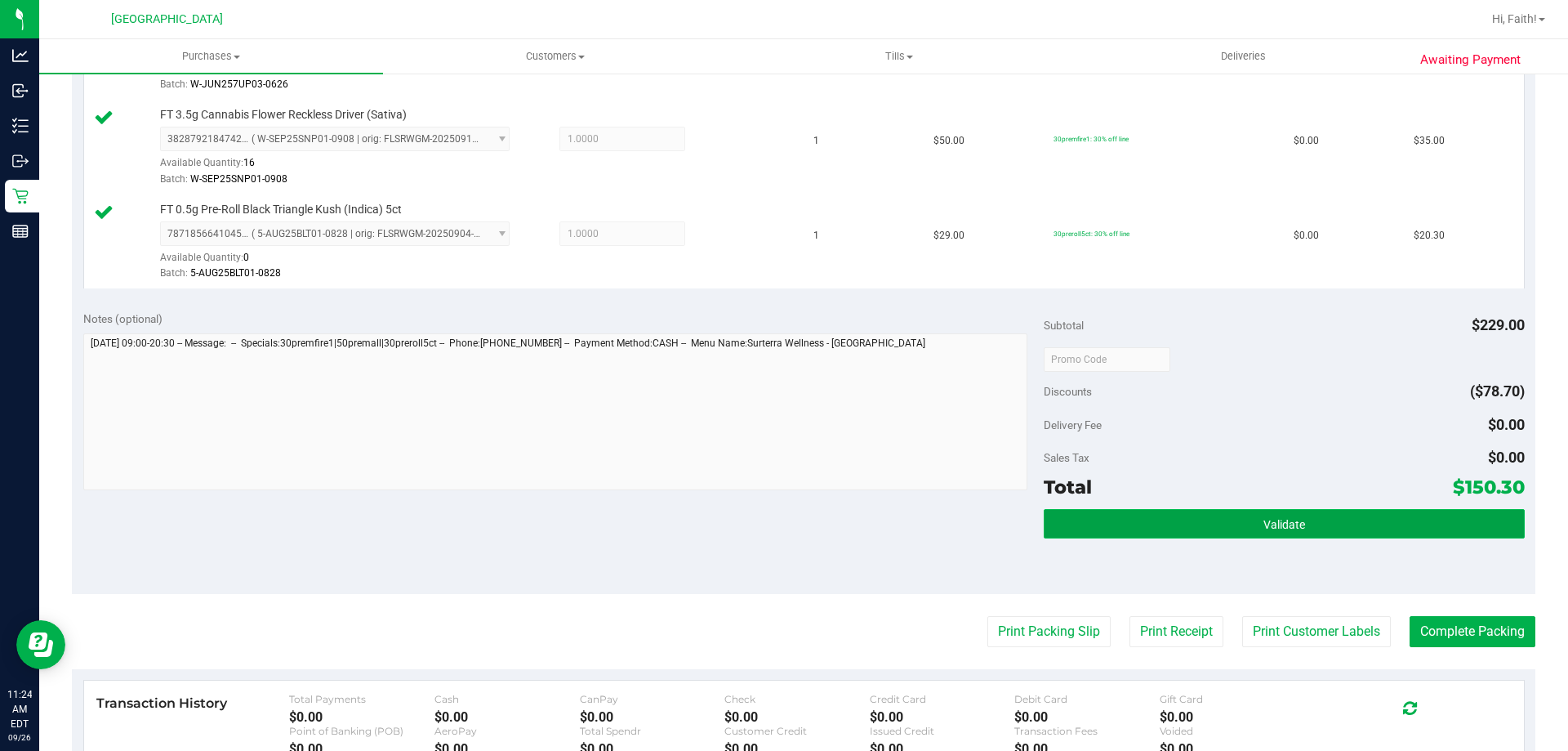
click at [1289, 517] on span "Validate" at bounding box center [1284, 523] width 42 height 13
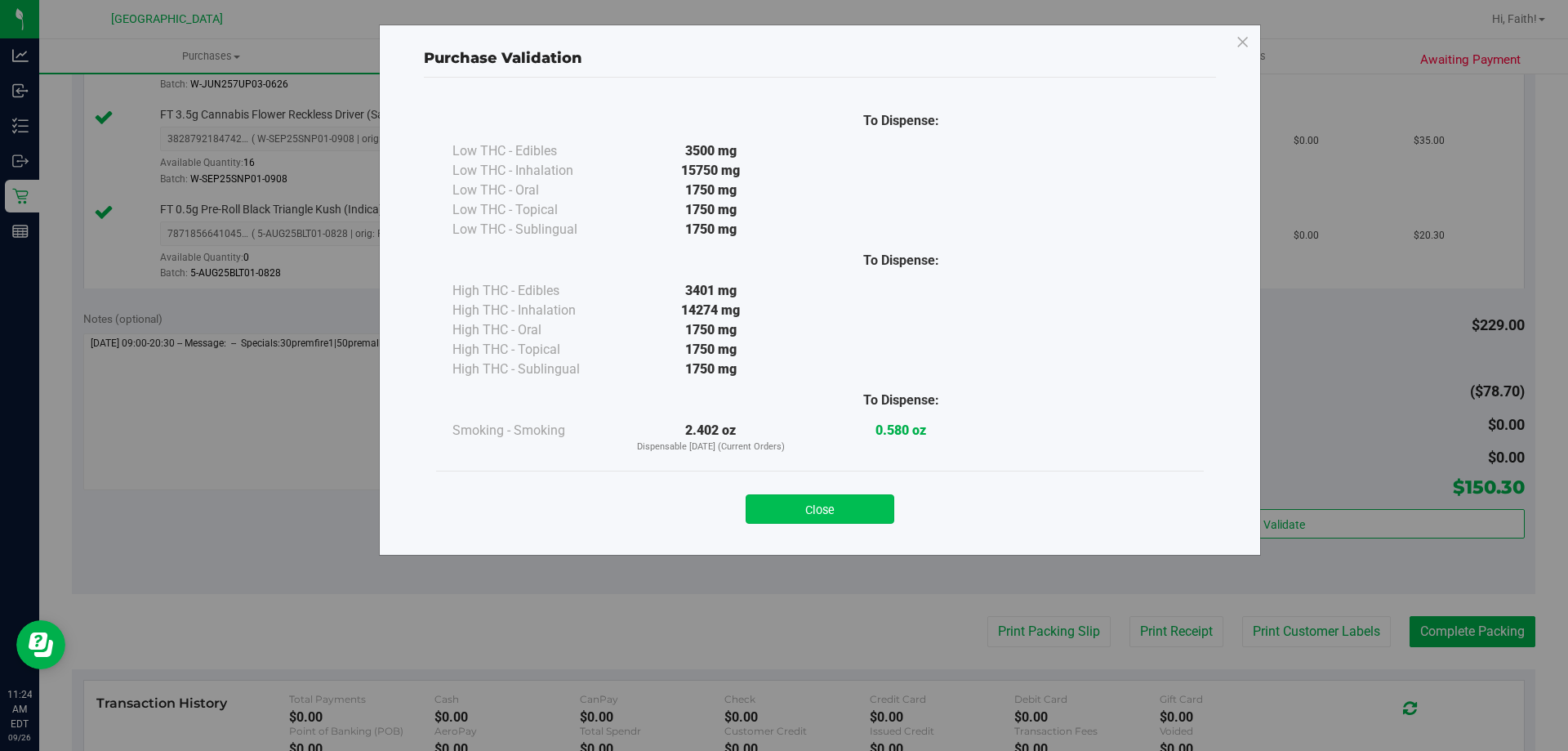
click at [826, 496] on button "Close" at bounding box center [820, 509] width 149 height 29
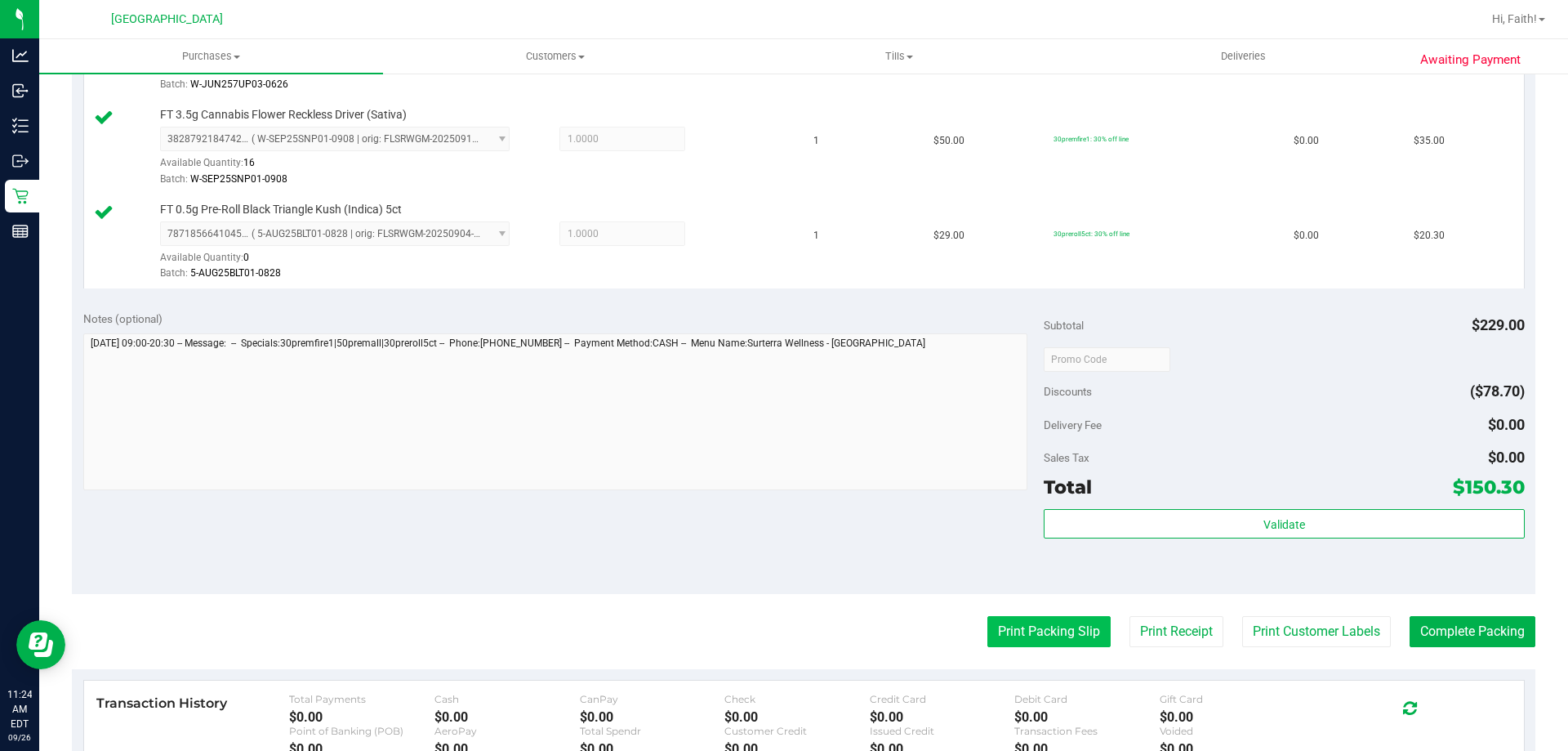
click at [1062, 629] on button "Print Packing Slip" at bounding box center [1049, 632] width 124 height 31
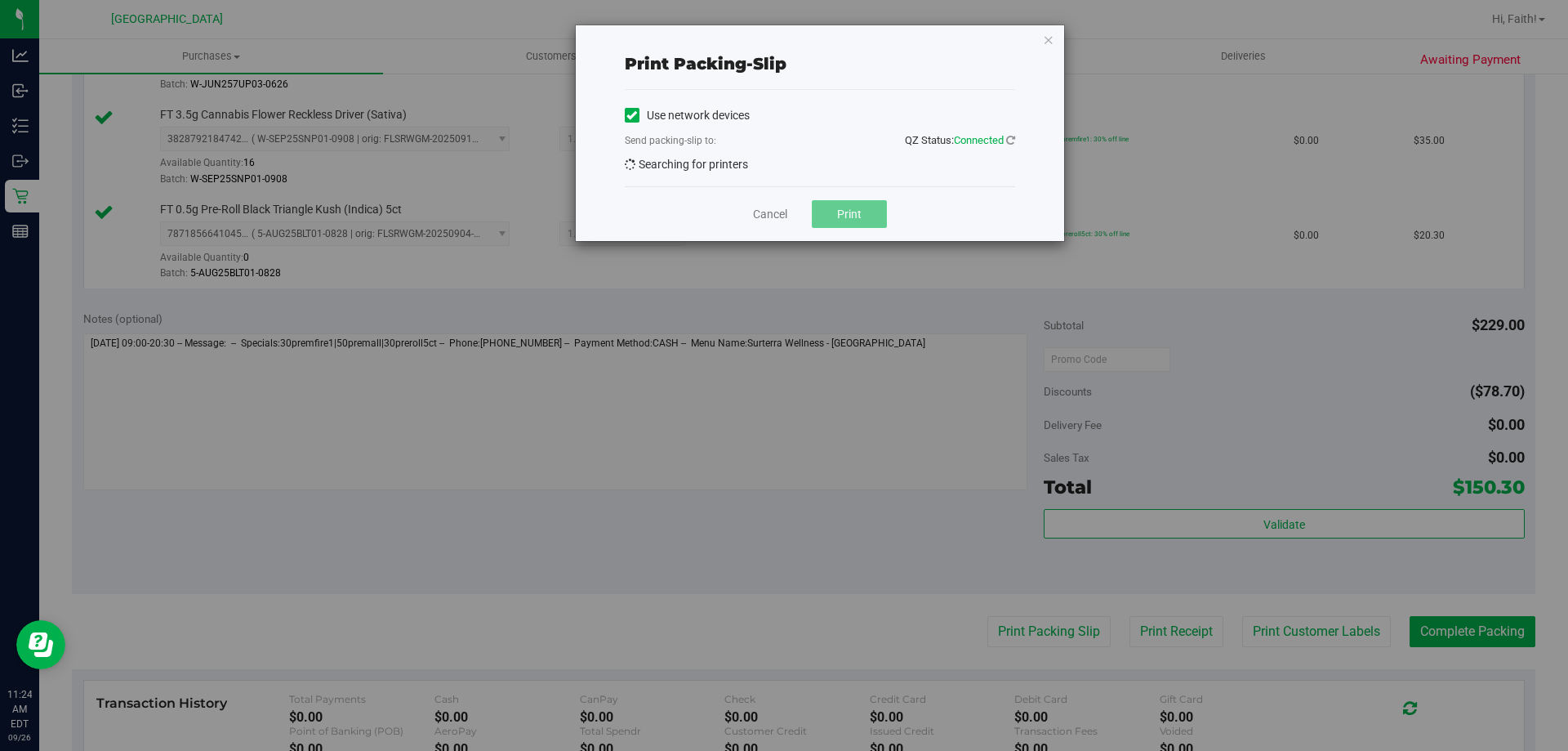
click at [851, 221] on span "Print" at bounding box center [850, 214] width 24 height 13
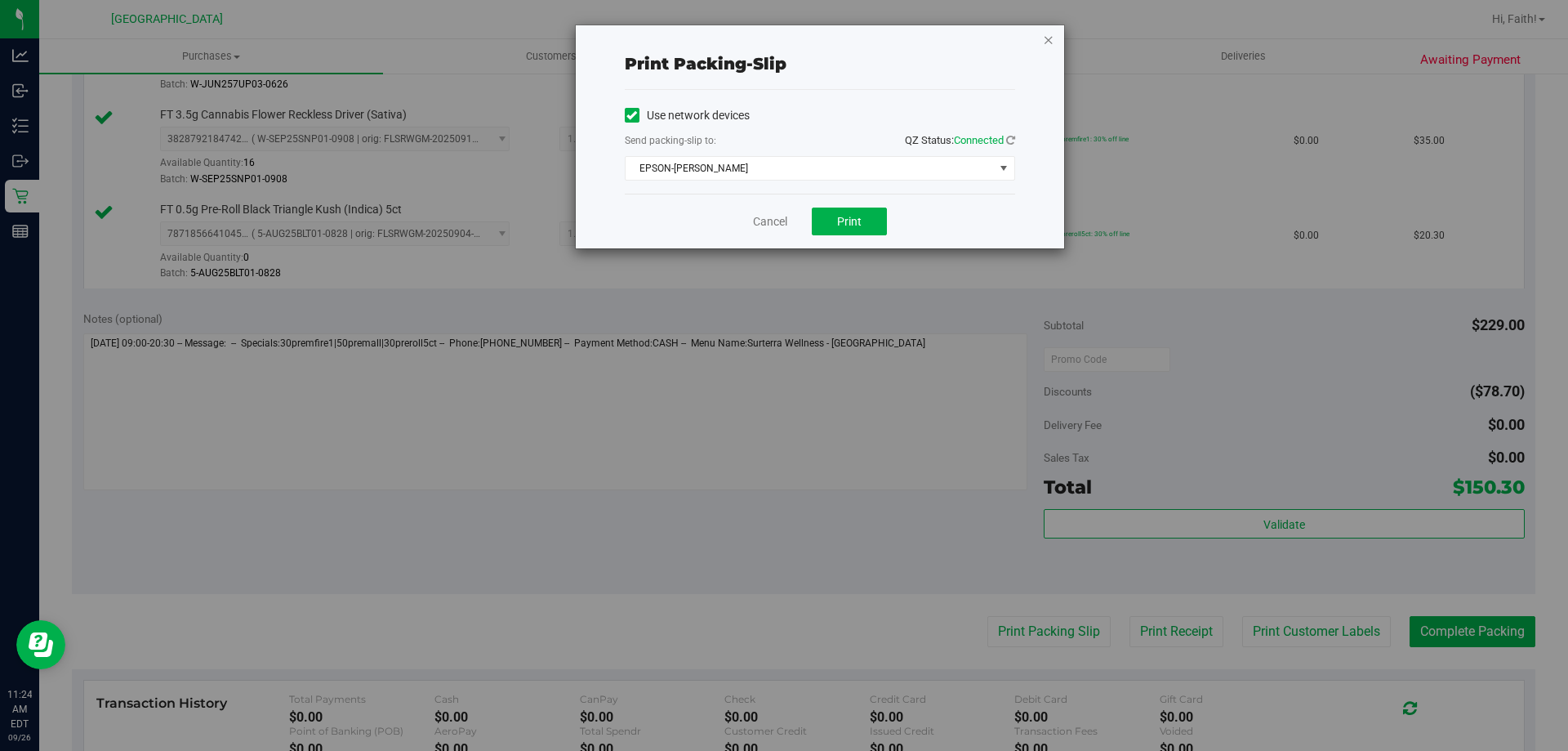
click at [1048, 36] on icon "button" at bounding box center [1048, 39] width 11 height 20
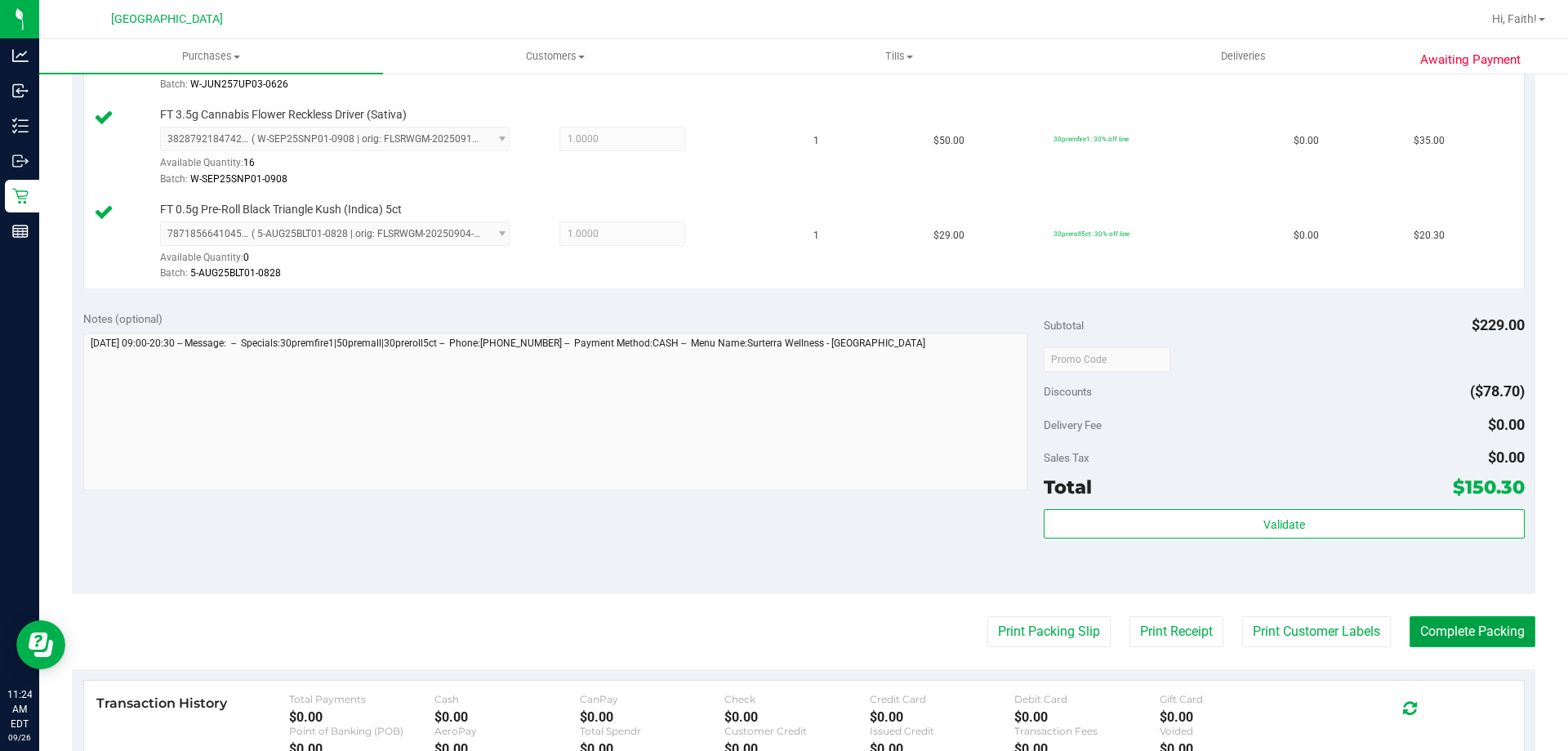
click at [1451, 635] on button "Complete Packing" at bounding box center [1472, 632] width 125 height 31
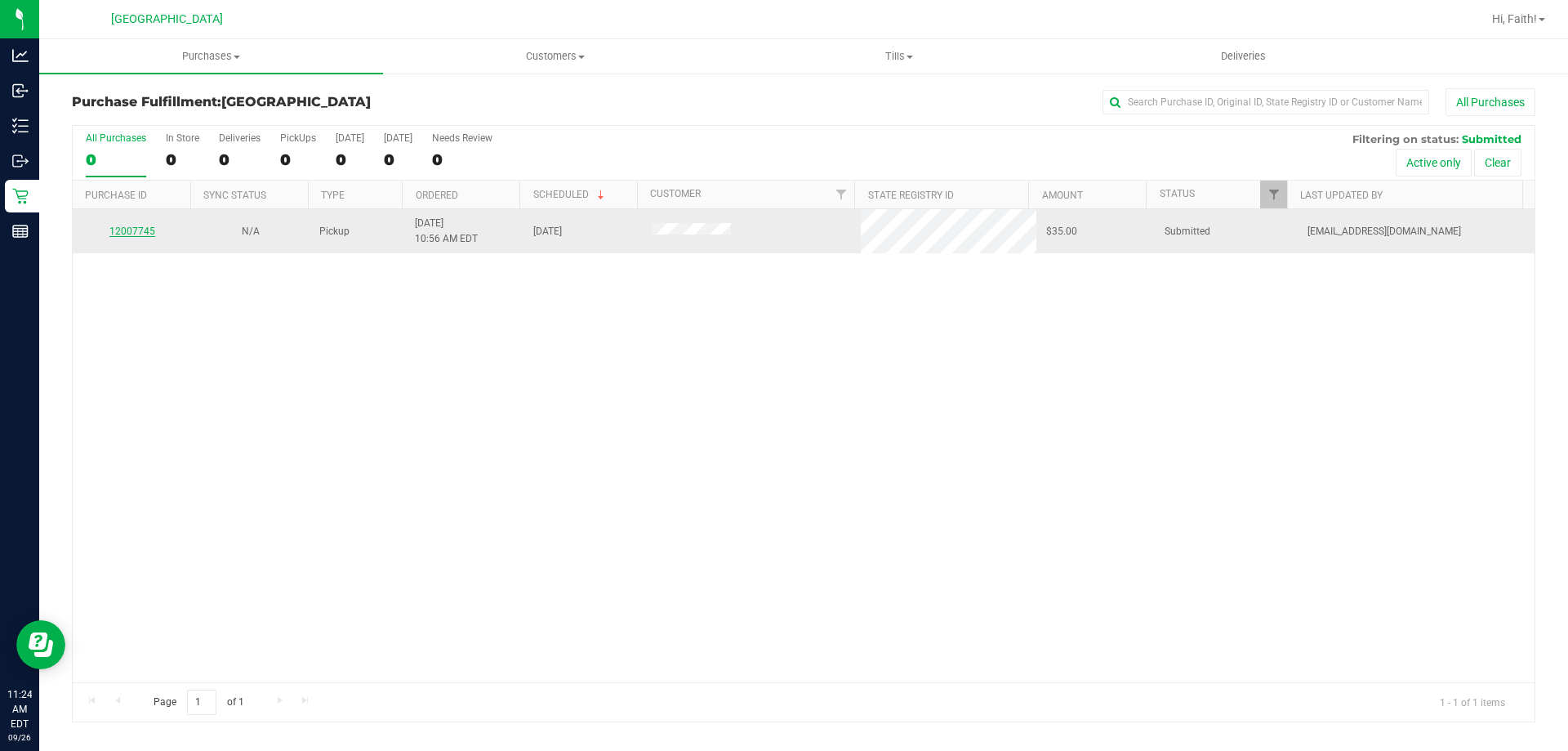
click at [134, 232] on link "12007745" at bounding box center [132, 231] width 46 height 11
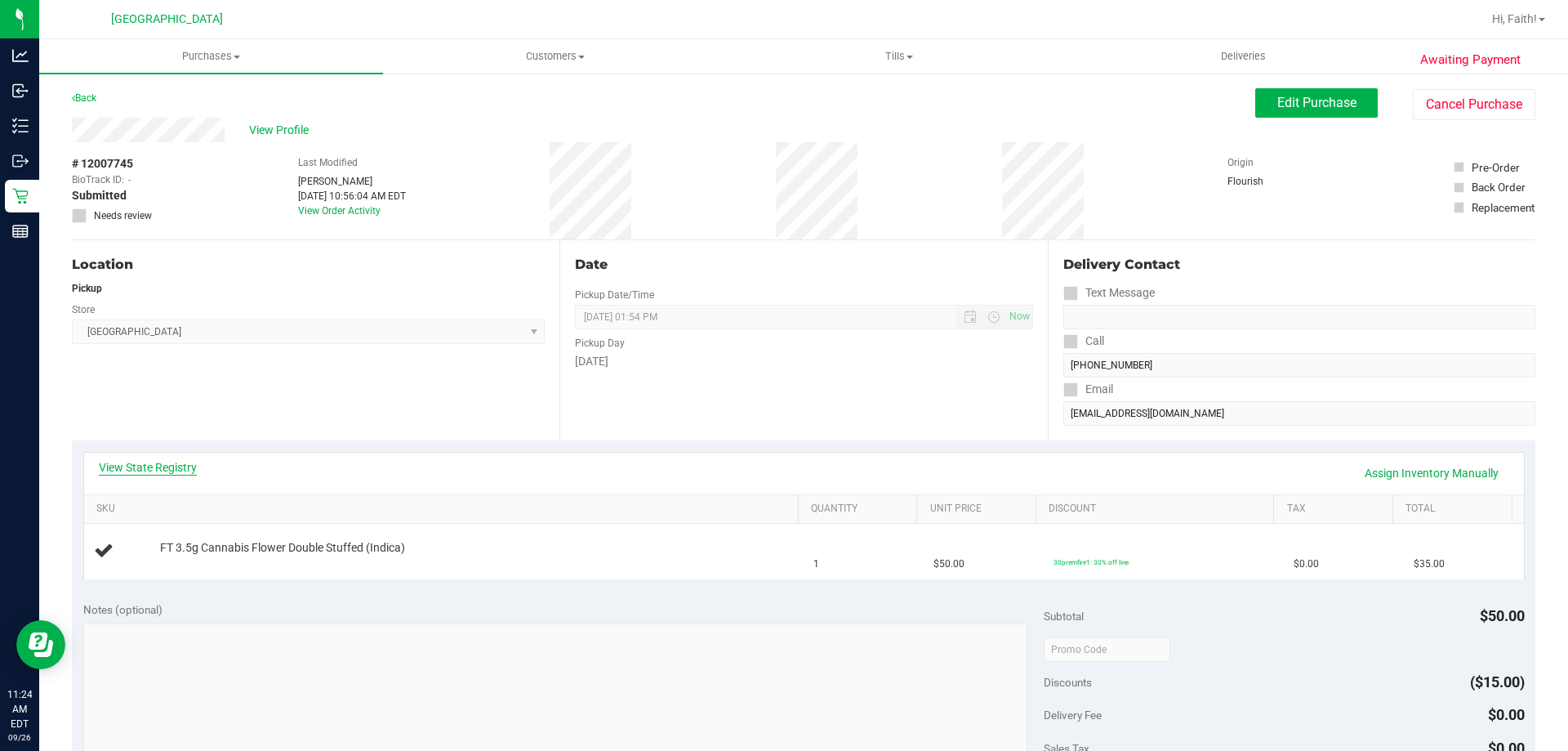
click at [177, 463] on link "View State Registry" at bounding box center [147, 467] width 98 height 16
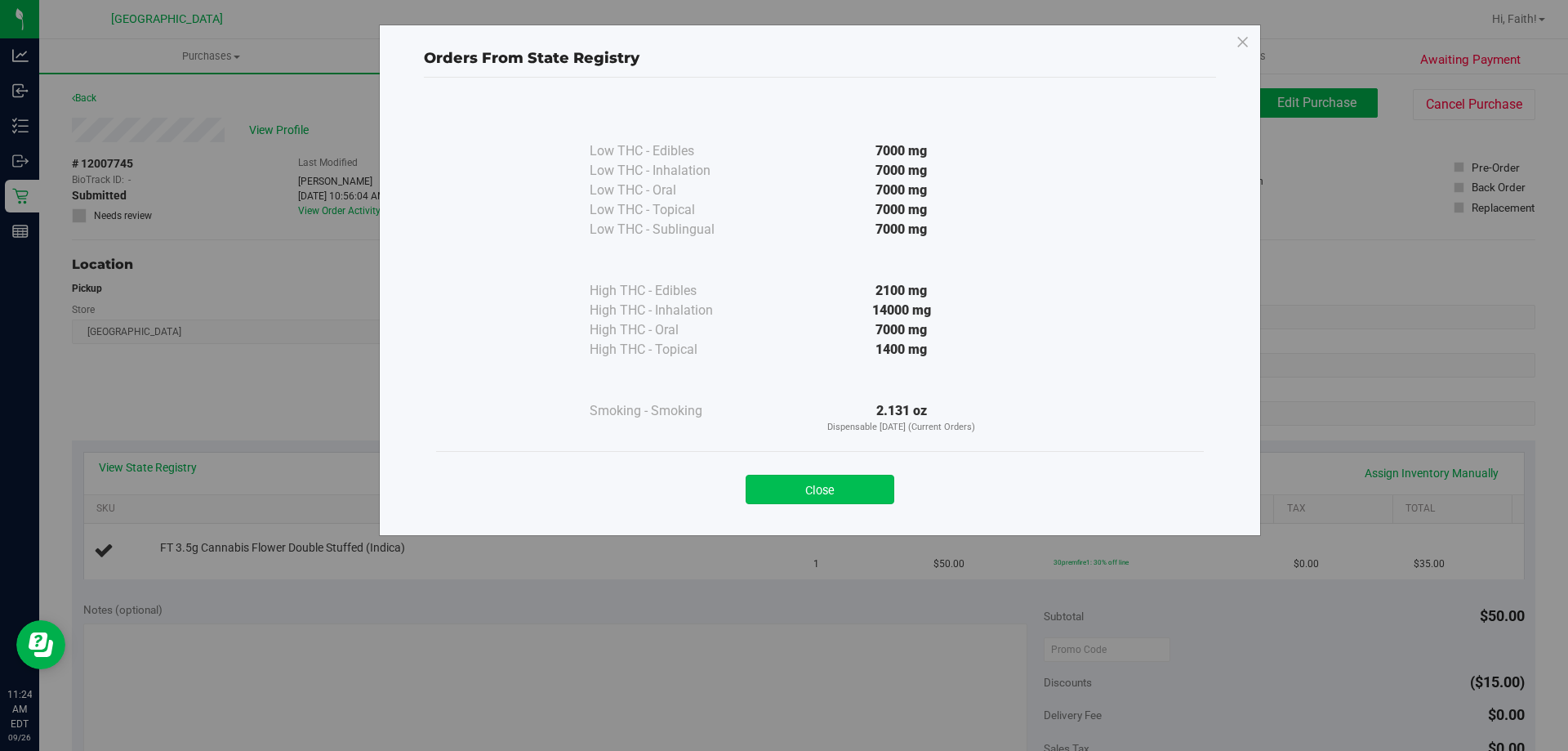
click at [844, 487] on button "Close" at bounding box center [820, 489] width 149 height 29
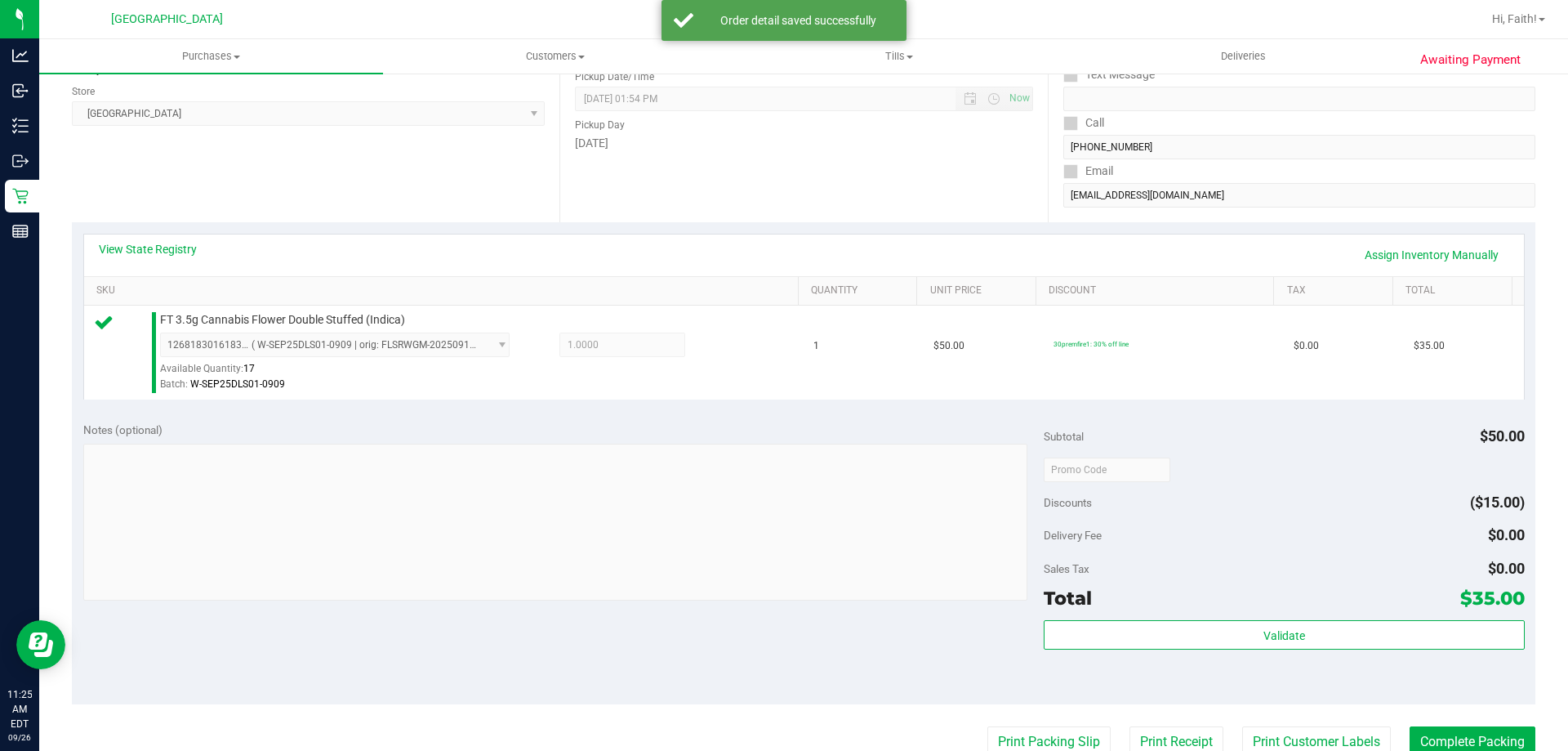
scroll to position [438, 0]
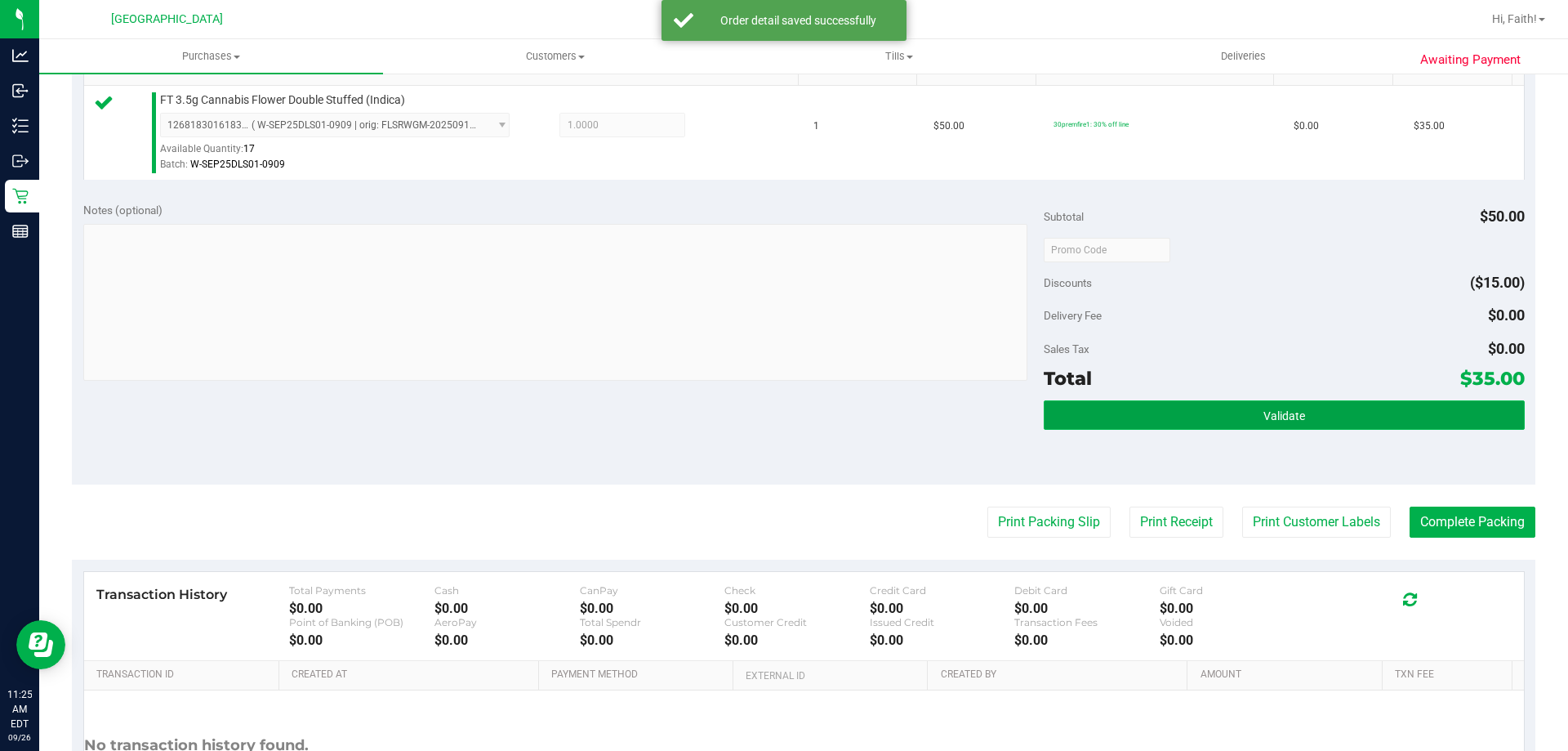
click at [1340, 428] on button "Validate" at bounding box center [1283, 415] width 480 height 29
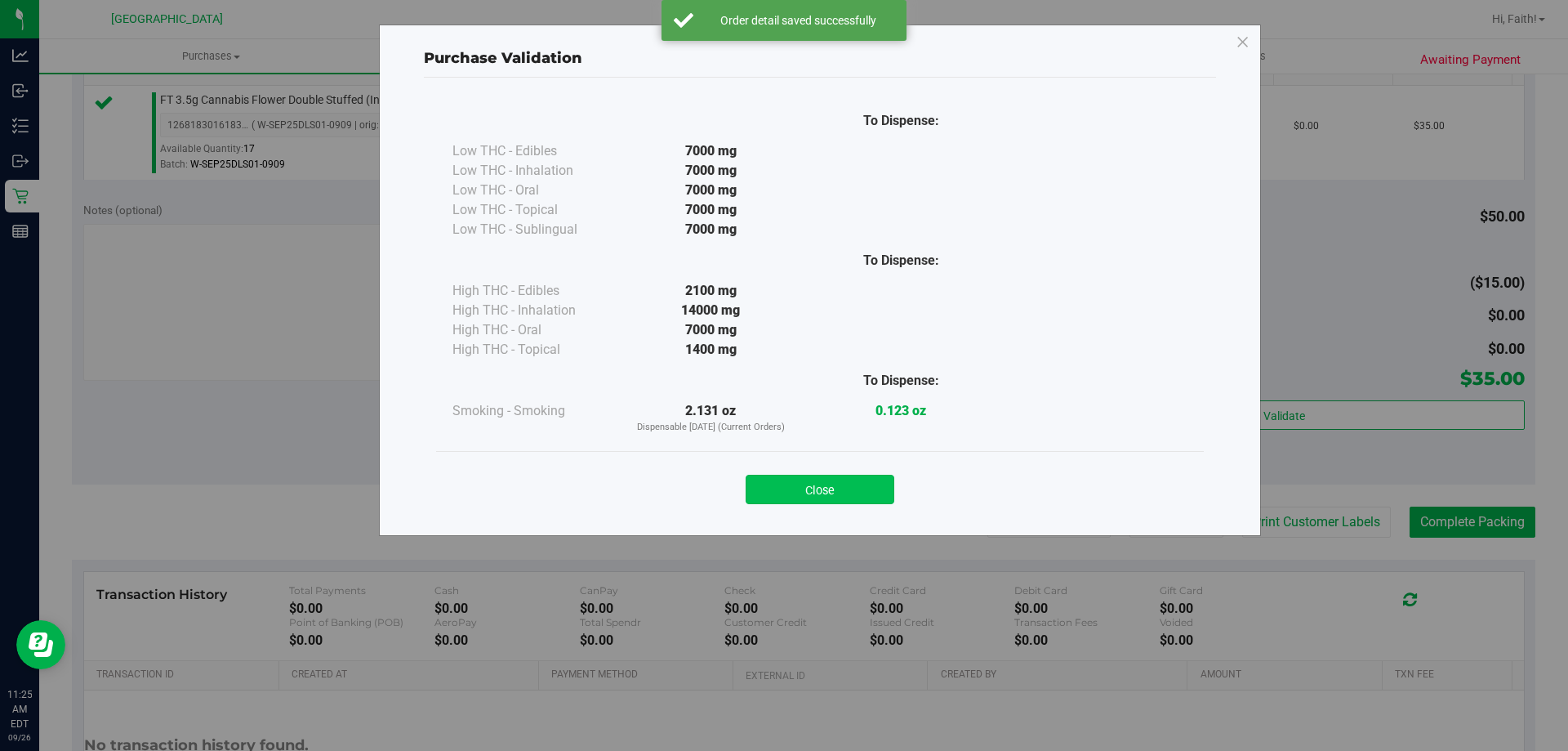
click at [858, 491] on button "Close" at bounding box center [820, 489] width 149 height 29
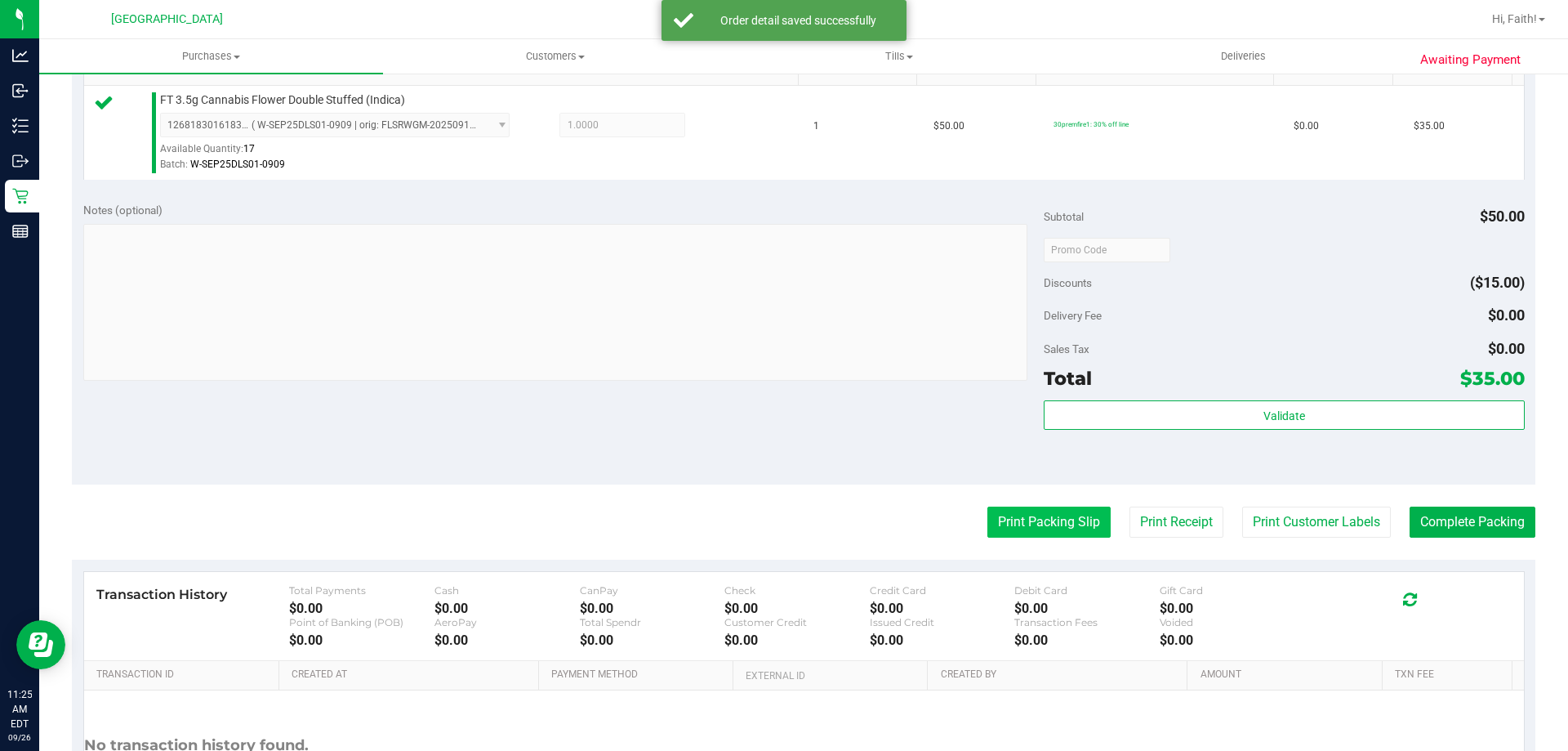
click at [1048, 516] on button "Print Packing Slip" at bounding box center [1049, 522] width 124 height 31
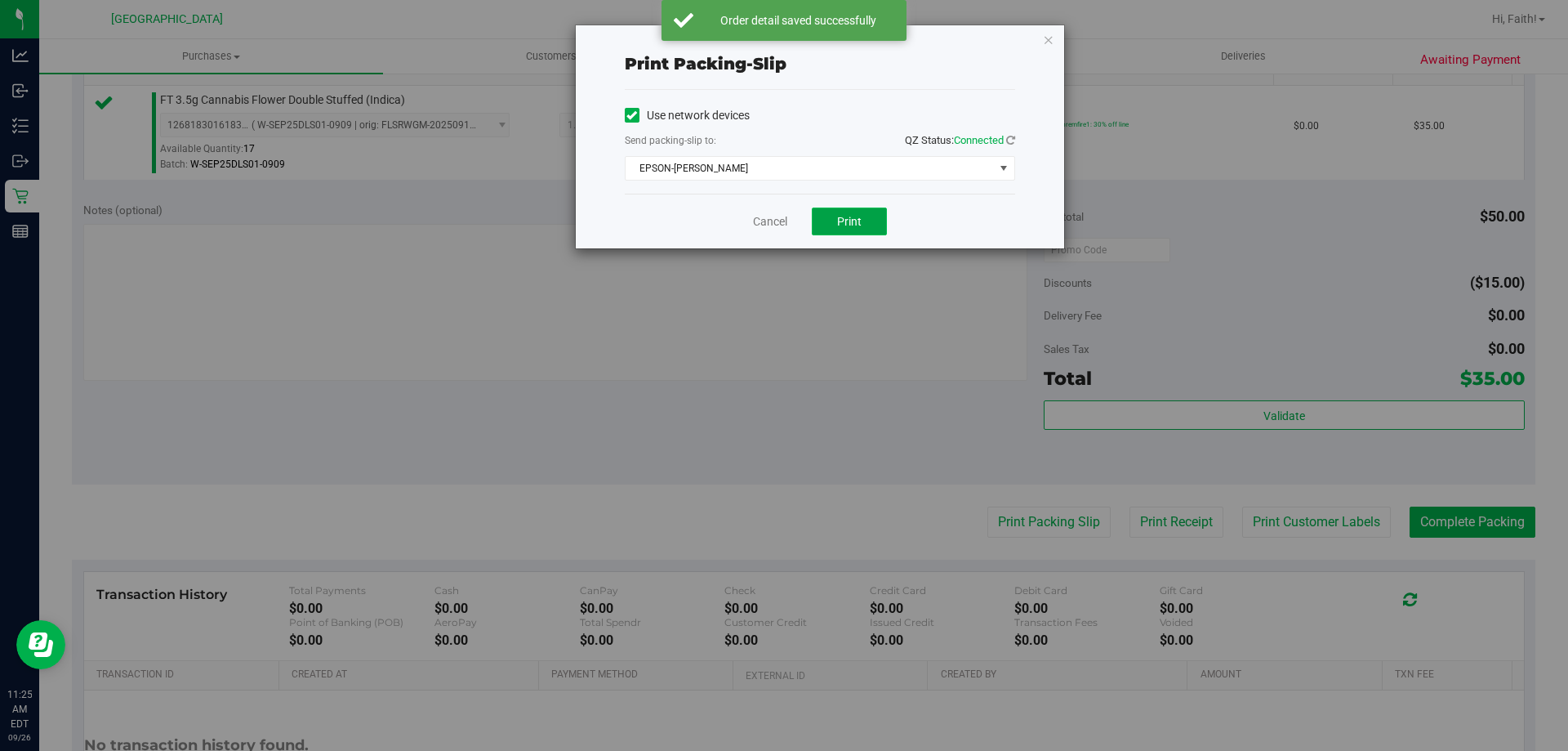
click at [858, 211] on button "Print" at bounding box center [849, 221] width 75 height 28
click at [1049, 40] on icon "button" at bounding box center [1048, 39] width 11 height 20
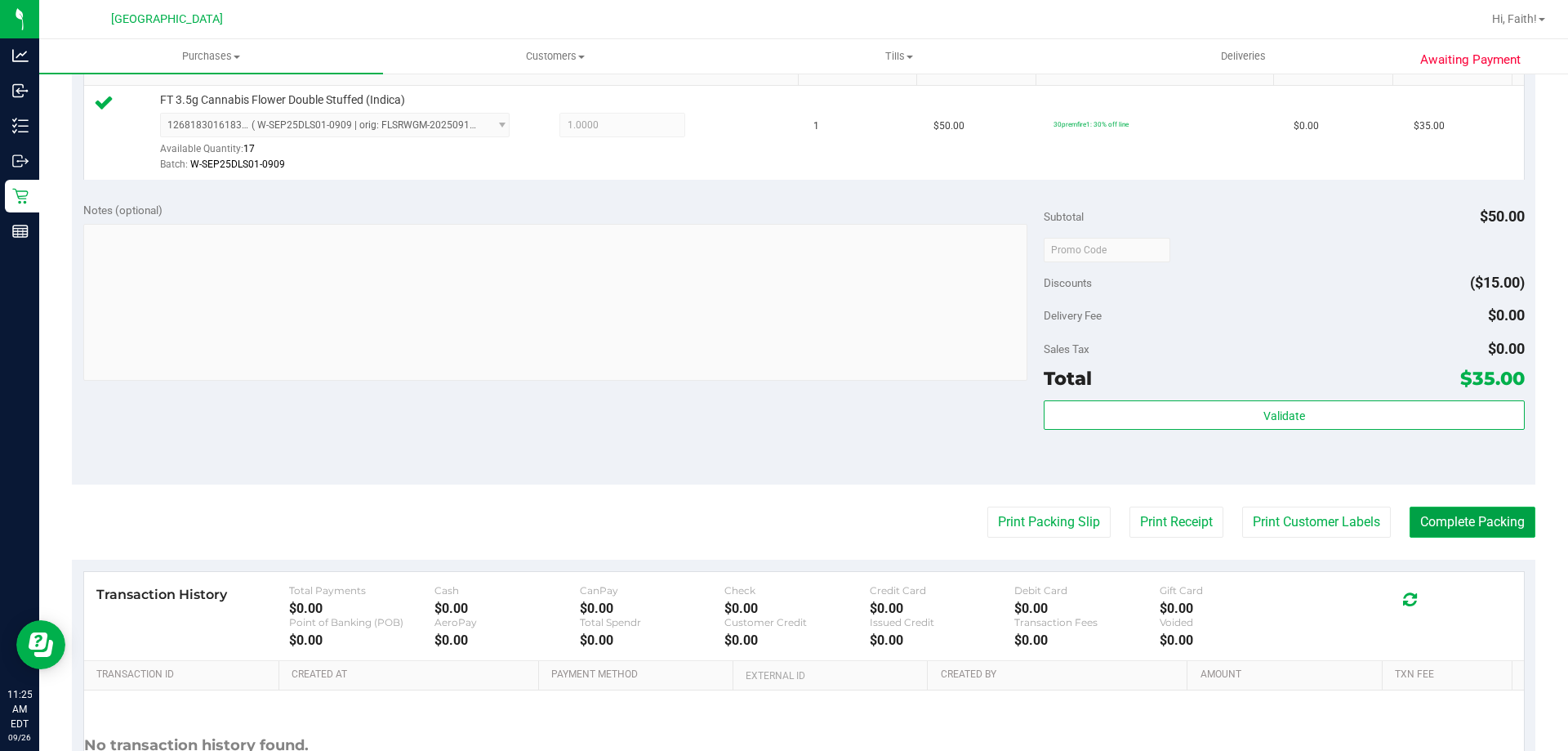
click at [1476, 518] on button "Complete Packing" at bounding box center [1472, 522] width 125 height 31
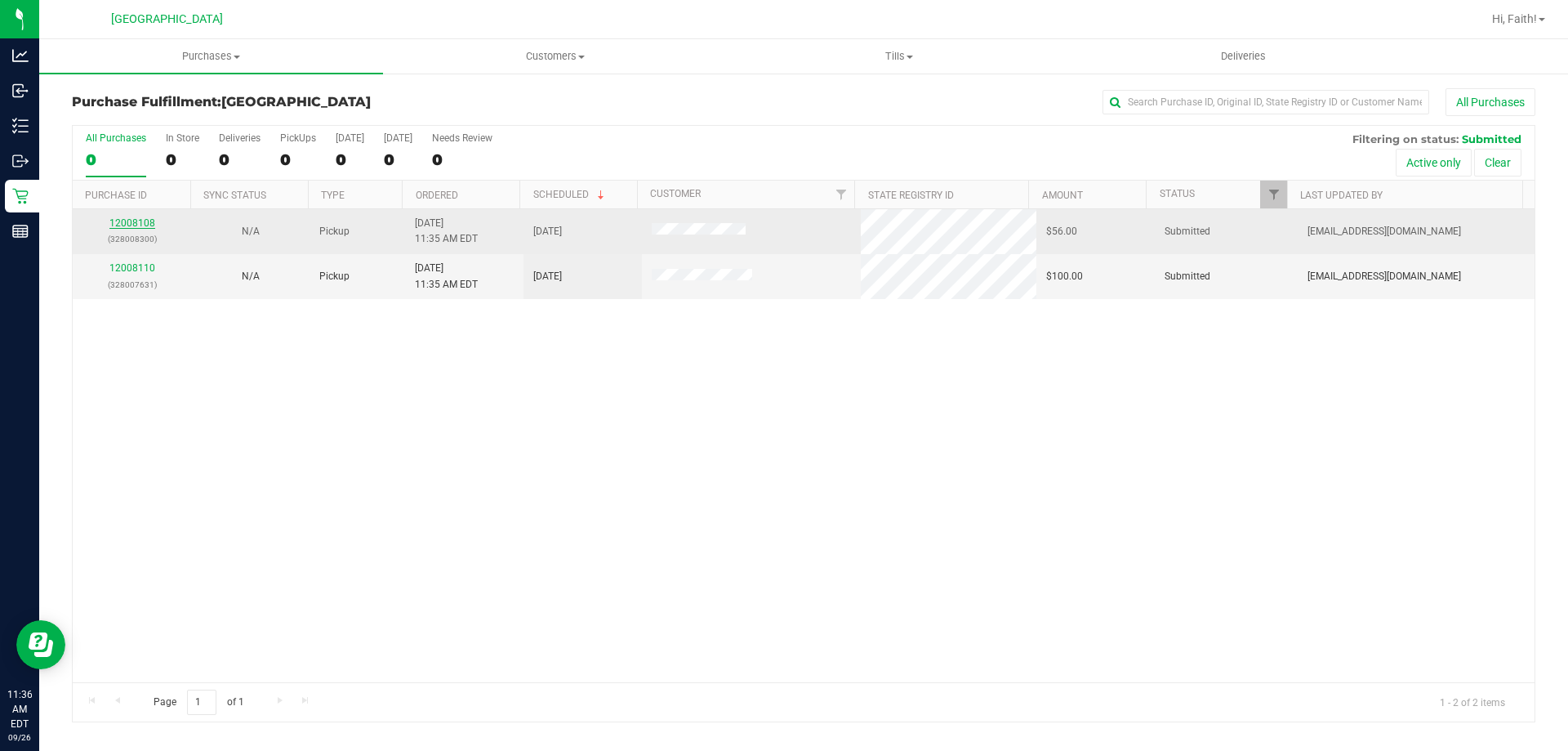
click at [121, 223] on link "12008108" at bounding box center [132, 222] width 46 height 11
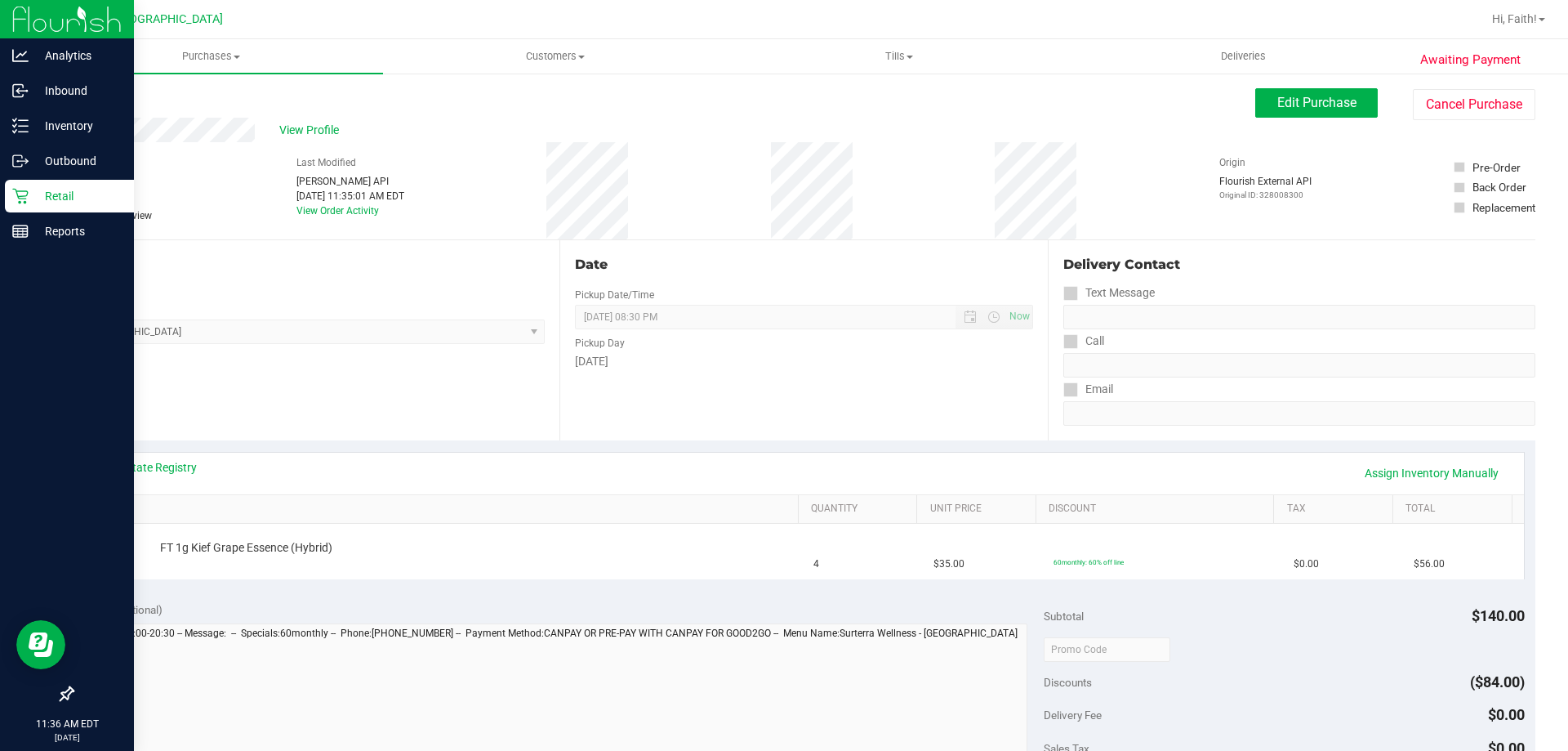
click at [26, 201] on icon at bounding box center [20, 196] width 16 height 16
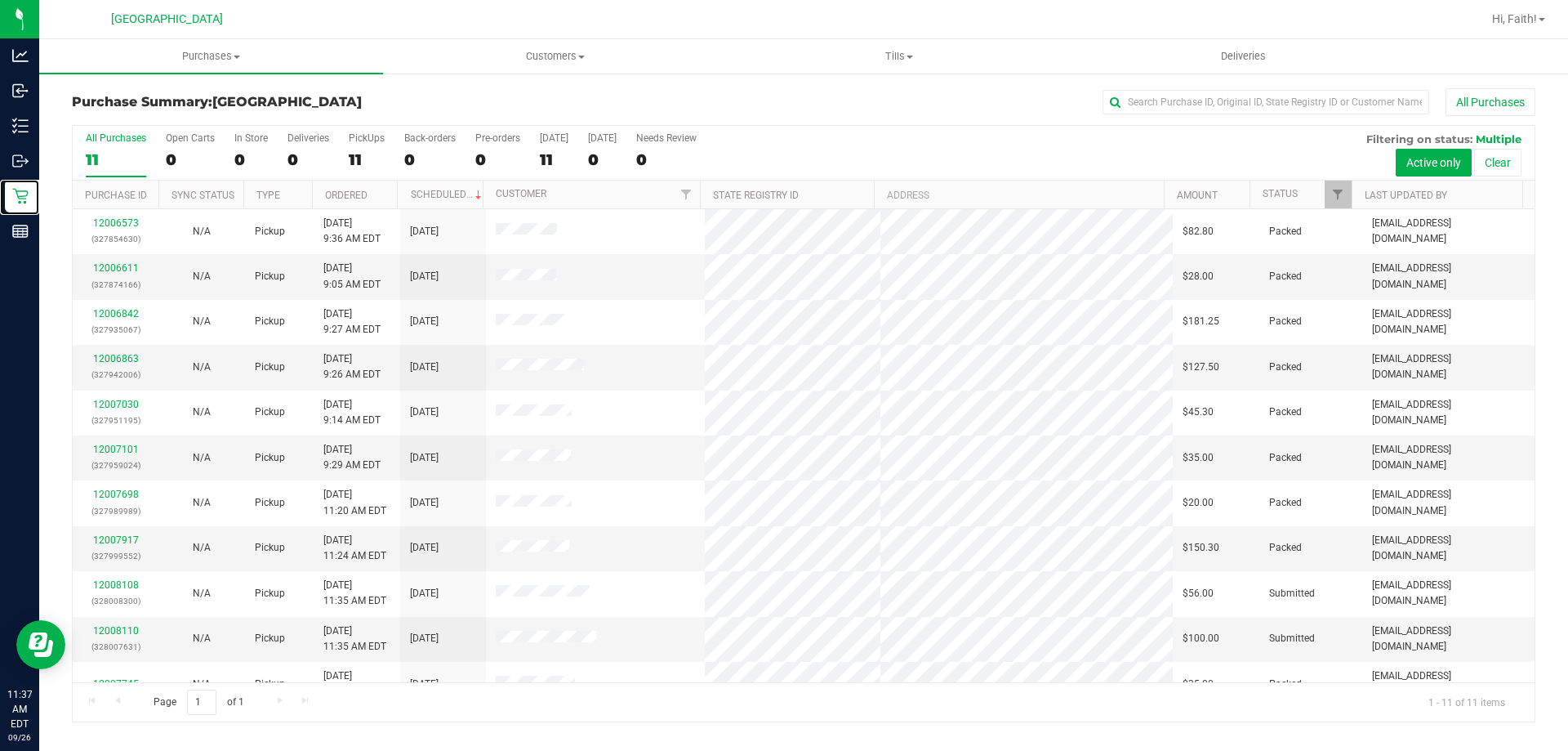
scroll to position [23, 0]
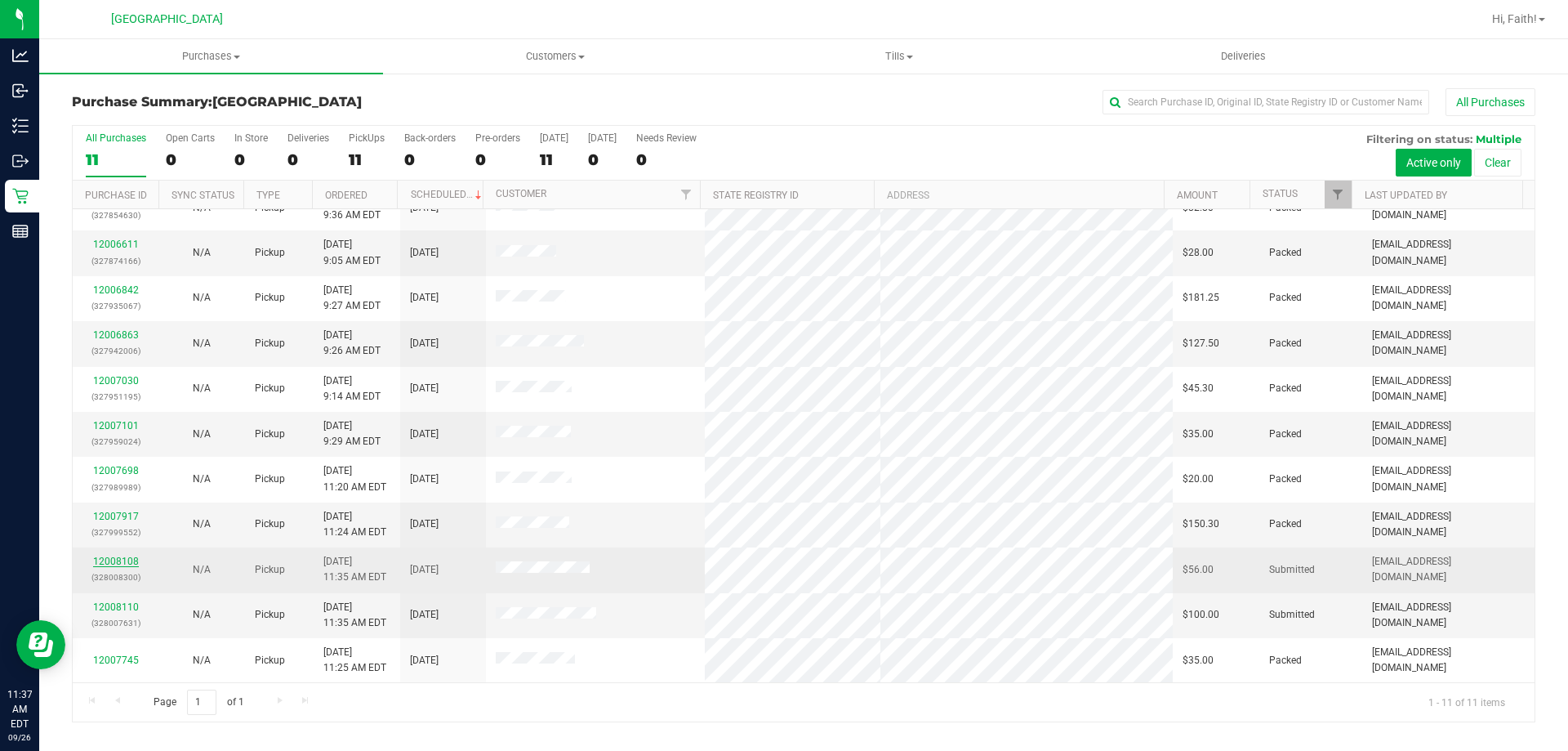
click at [121, 562] on link "12008108" at bounding box center [116, 561] width 46 height 11
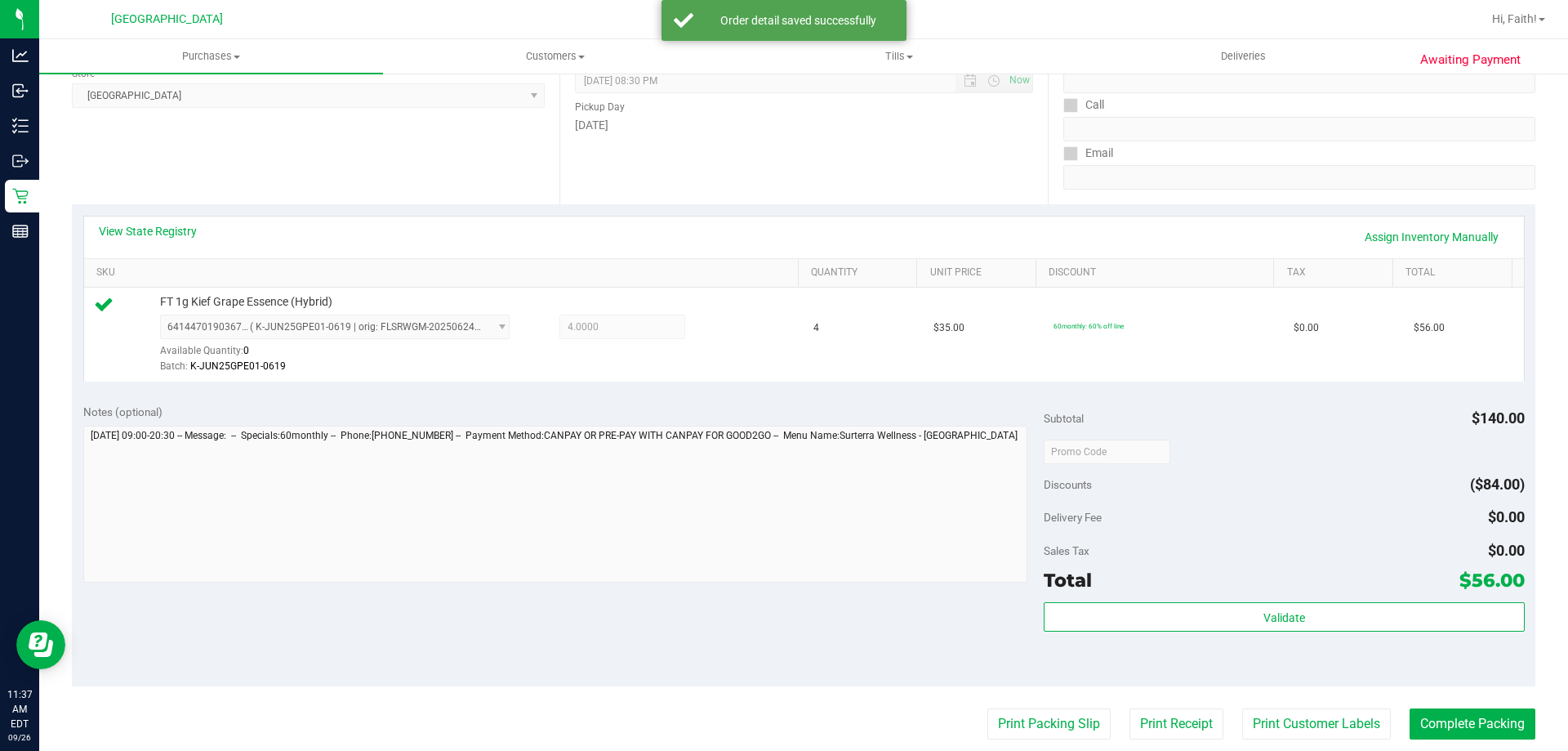
scroll to position [245, 0]
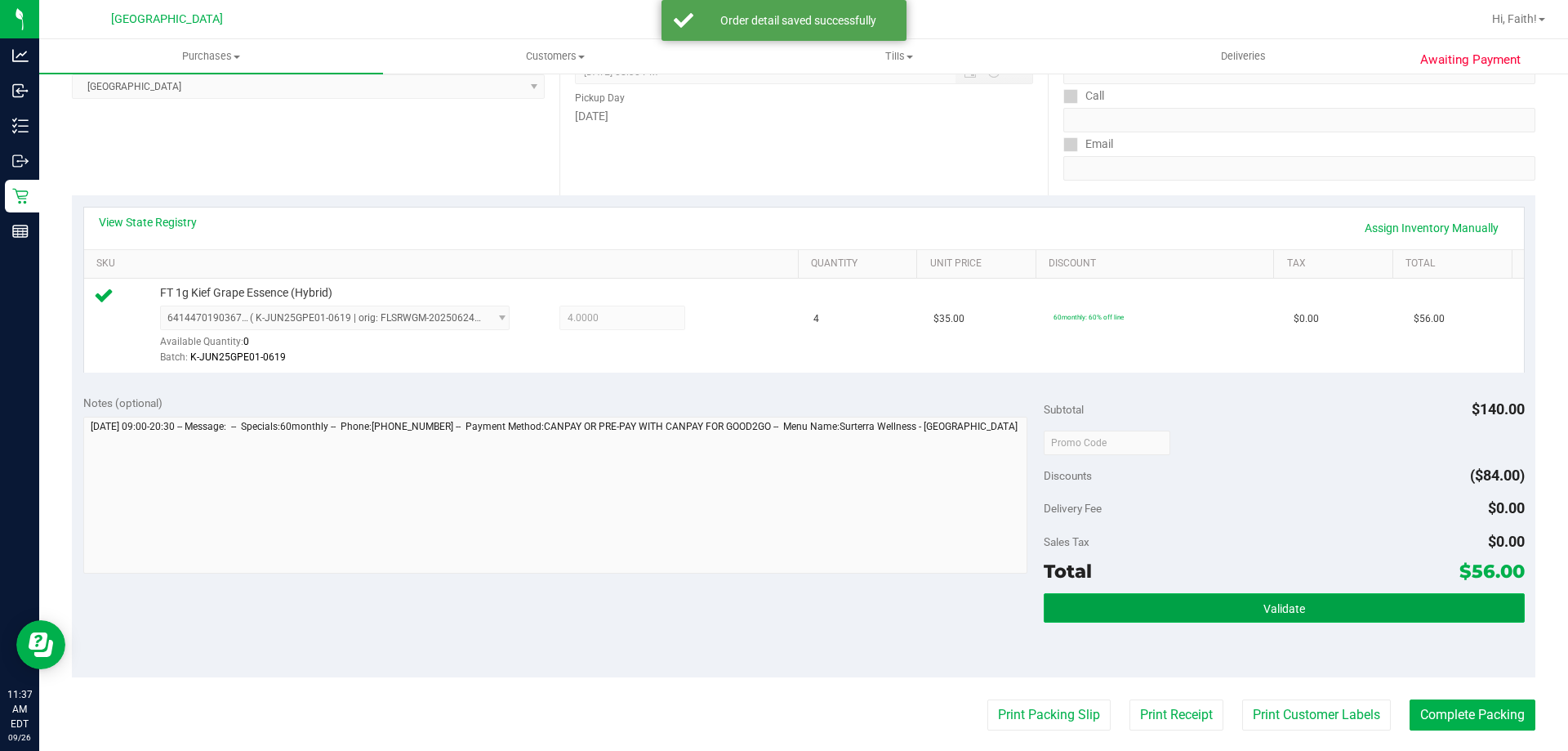
click at [1195, 613] on button "Validate" at bounding box center [1283, 607] width 480 height 29
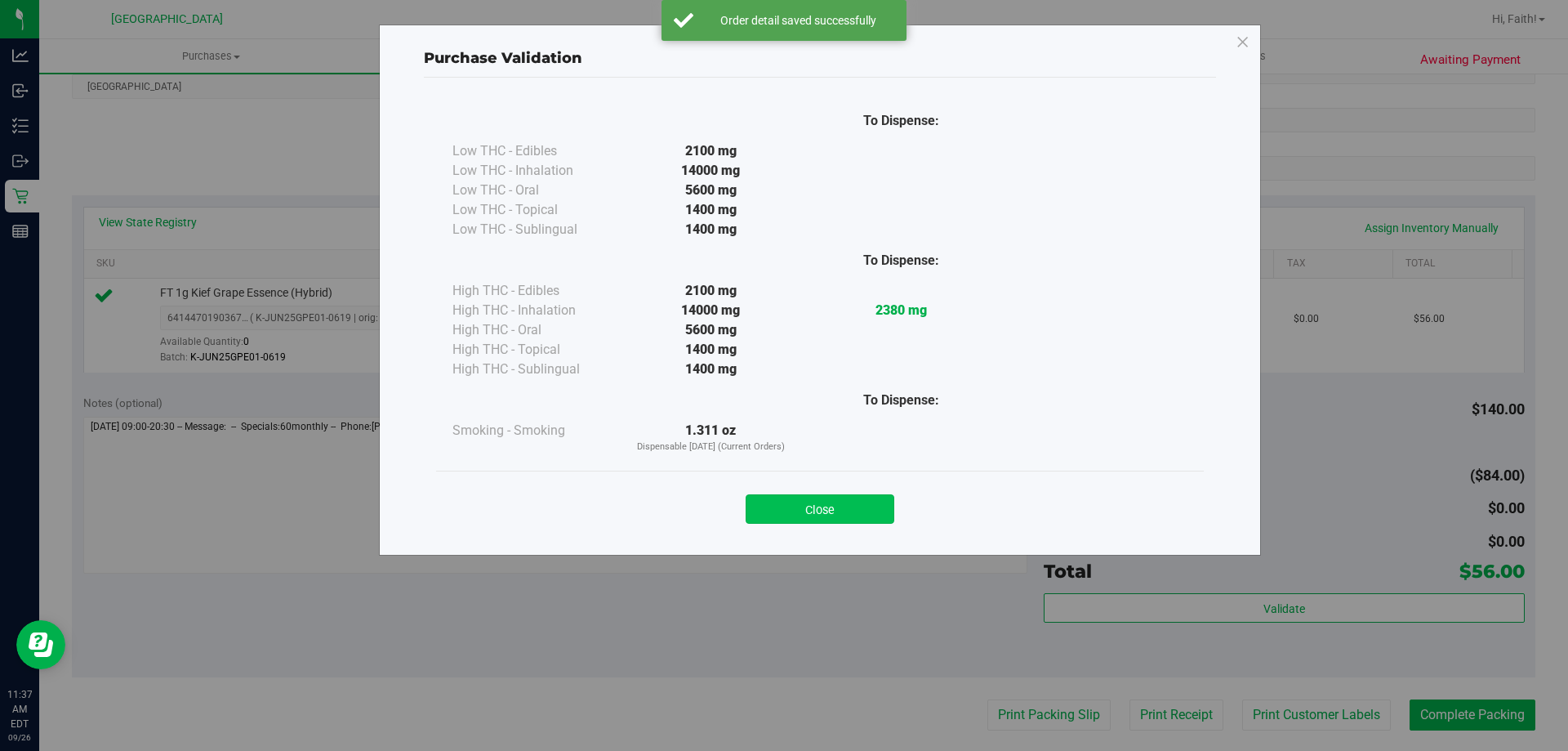
click at [817, 511] on button "Close" at bounding box center [820, 509] width 149 height 29
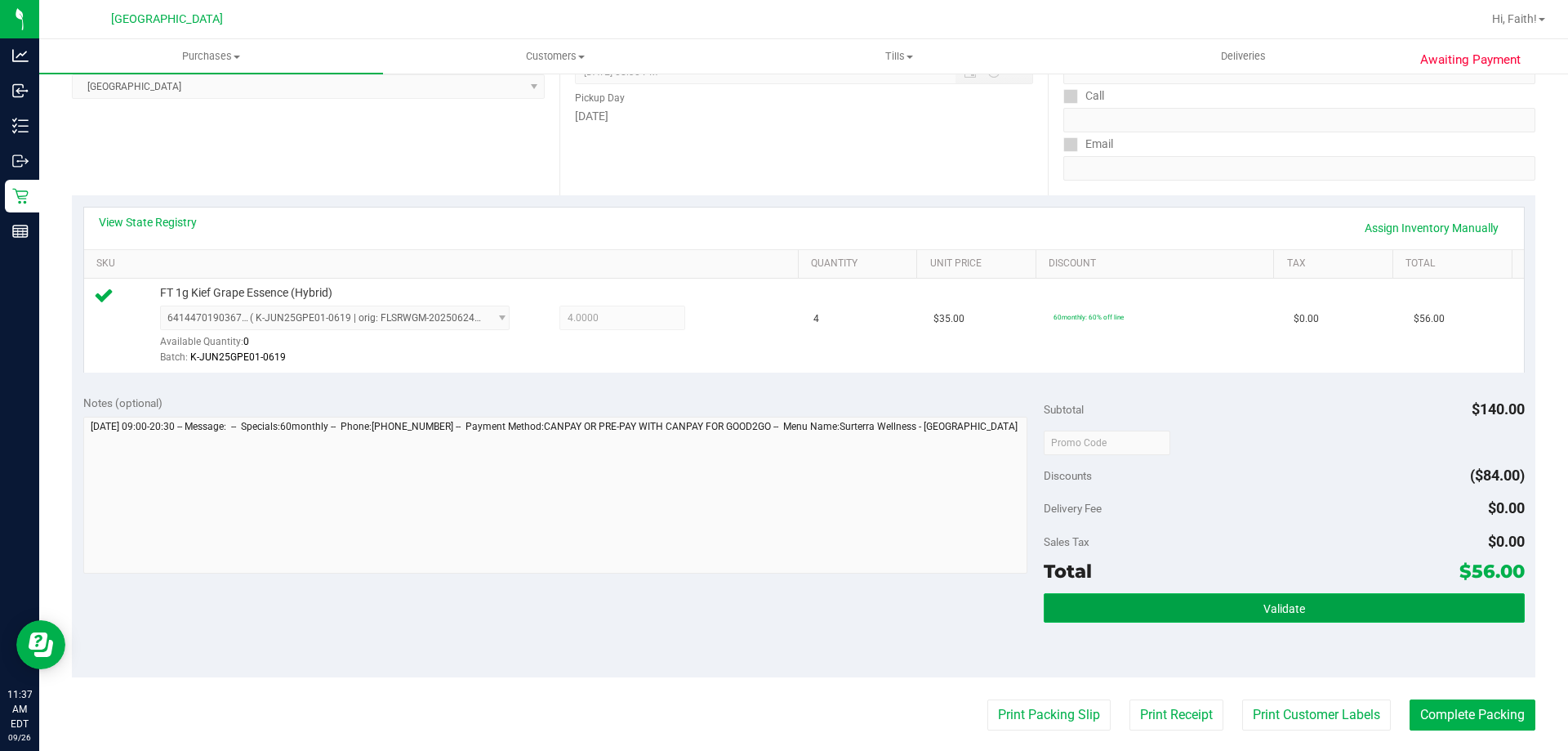
click at [1234, 611] on button "Validate" at bounding box center [1283, 607] width 480 height 29
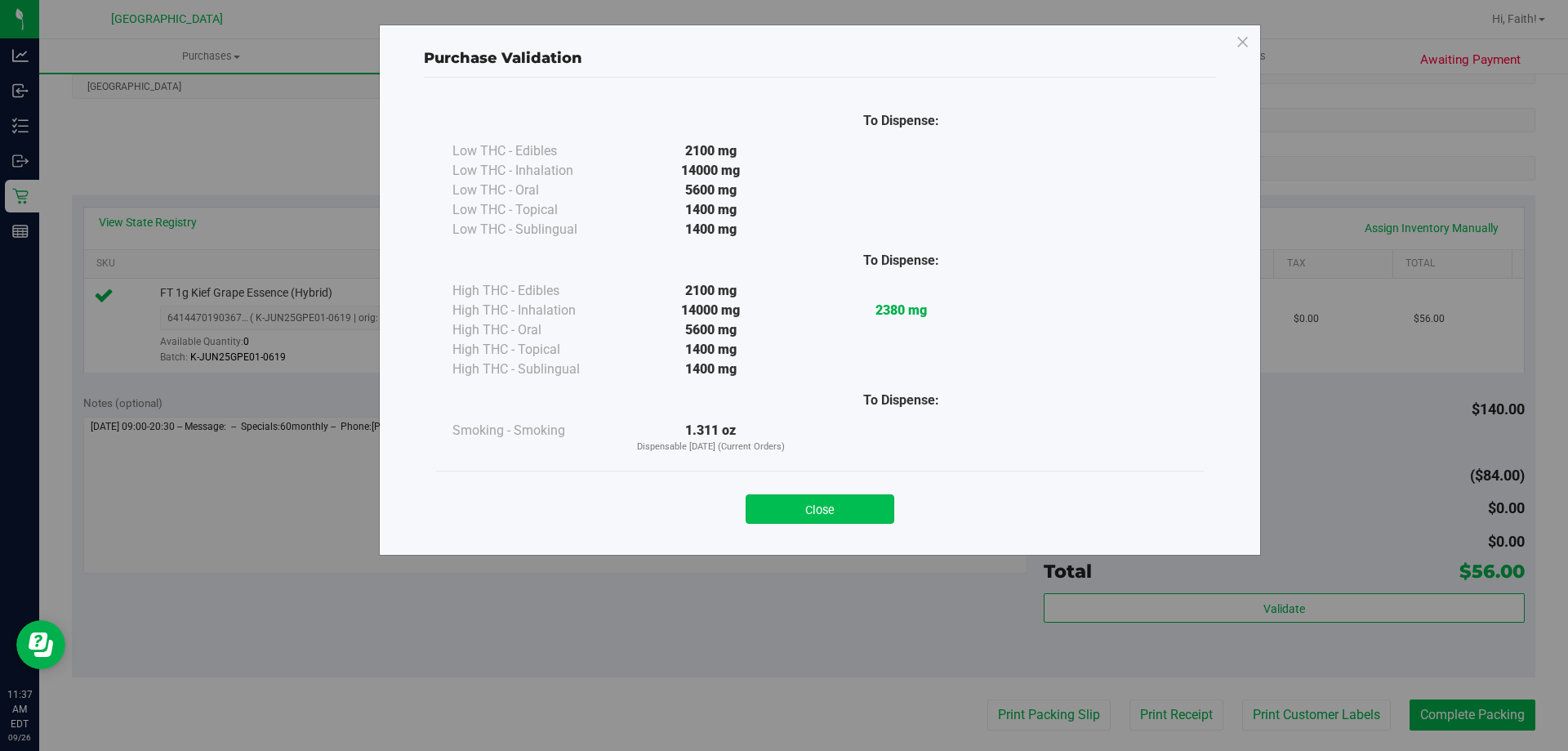
click at [817, 517] on button "Close" at bounding box center [820, 509] width 149 height 29
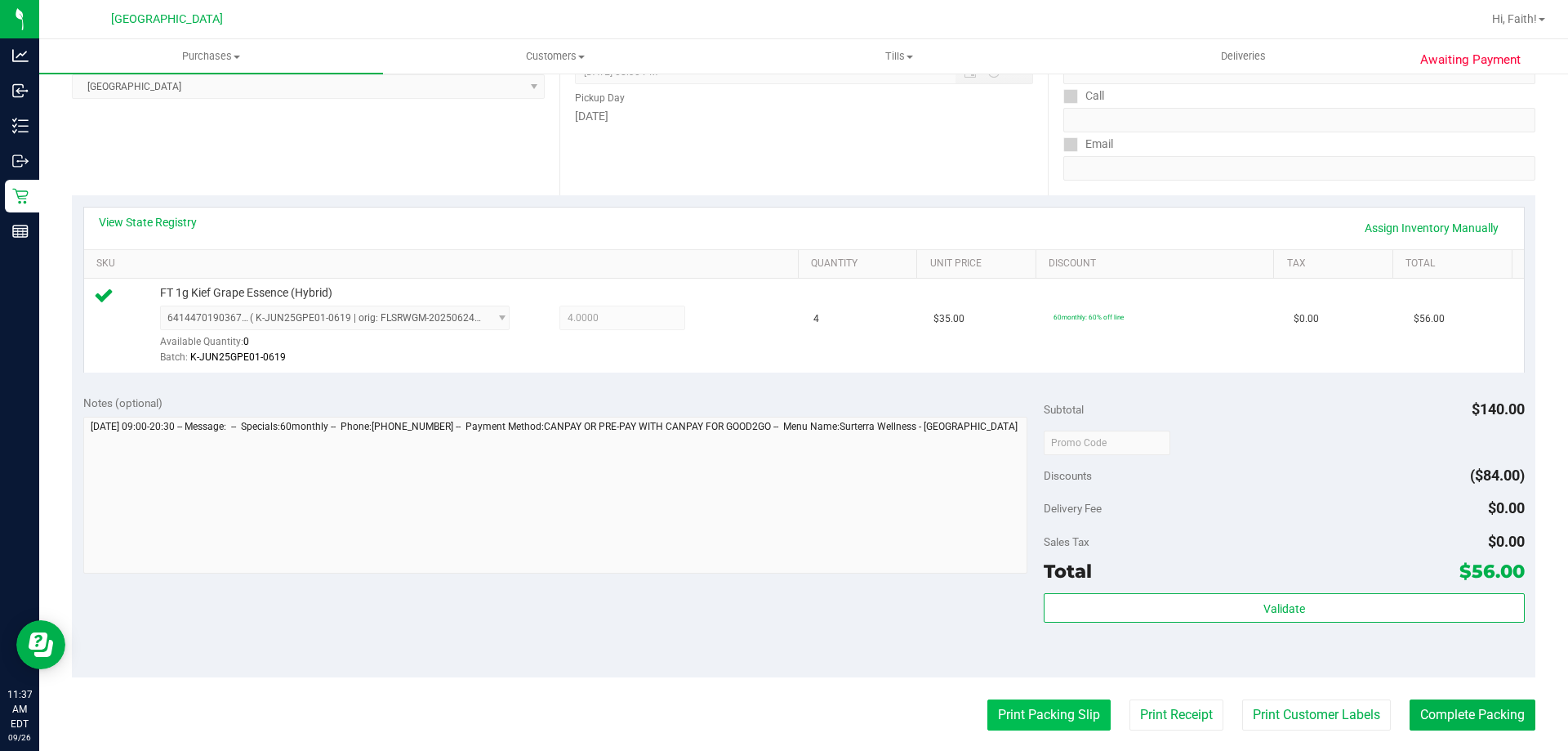
click at [1028, 710] on button "Print Packing Slip" at bounding box center [1049, 715] width 124 height 31
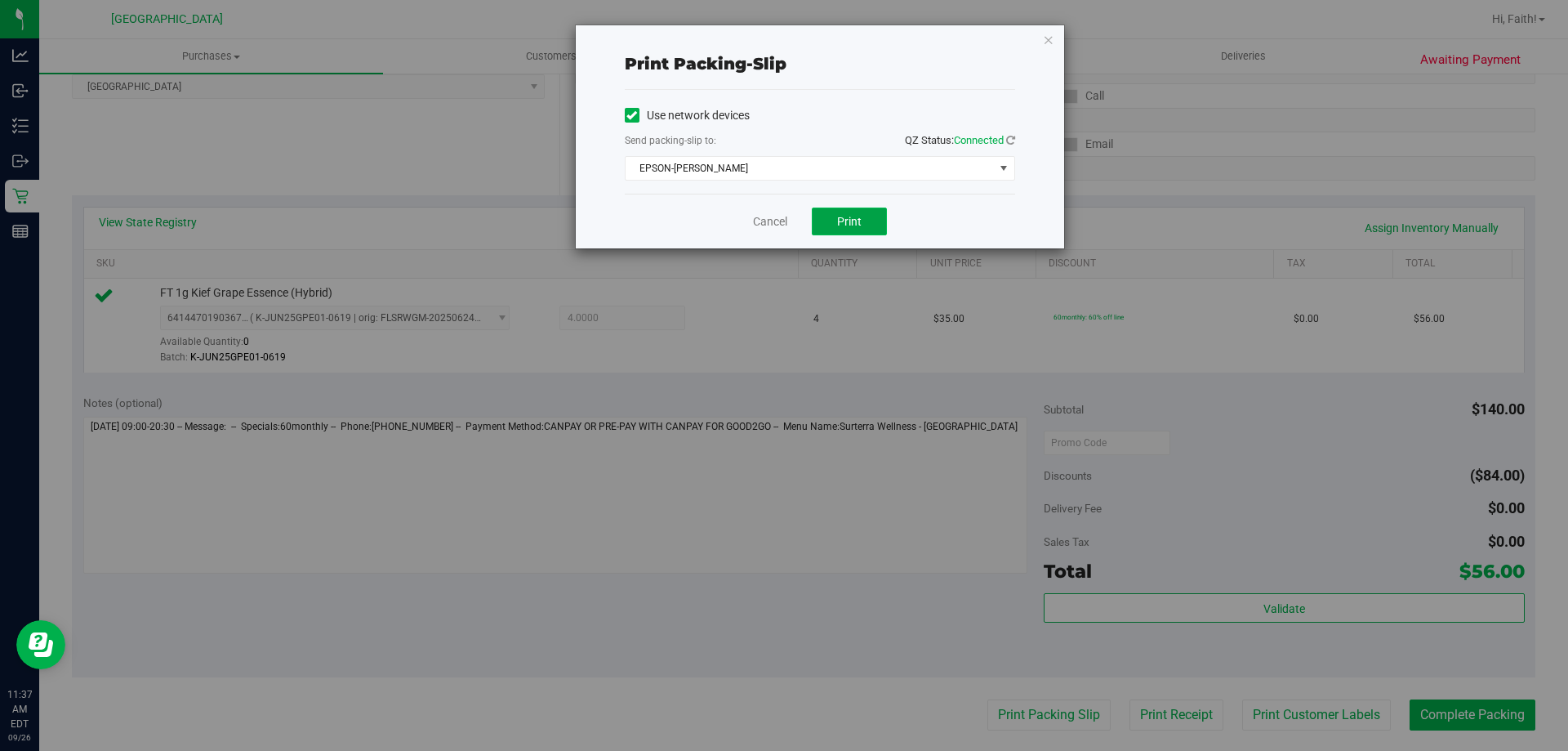
click at [849, 223] on span "Print" at bounding box center [850, 221] width 24 height 13
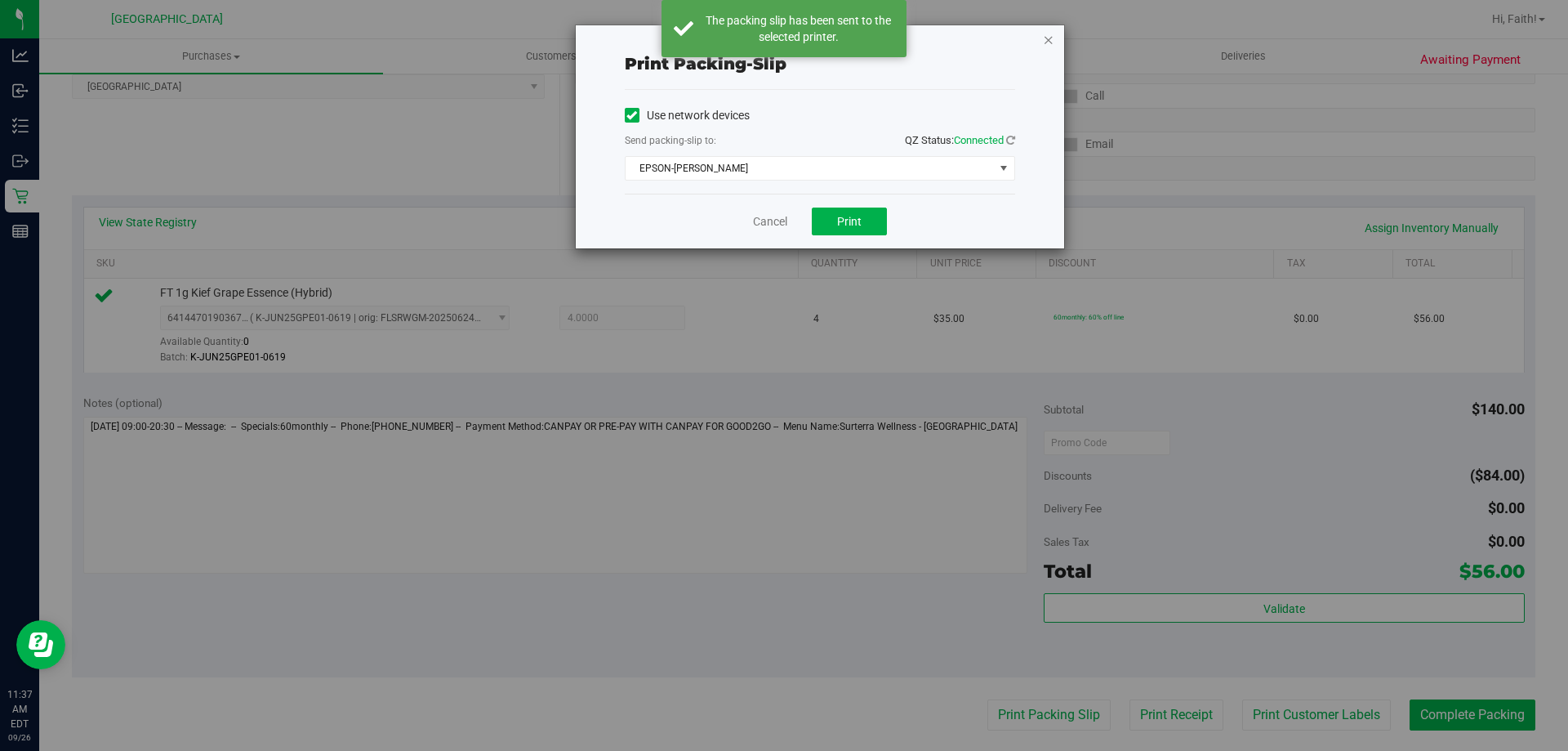
click at [1049, 36] on icon "button" at bounding box center [1048, 39] width 11 height 20
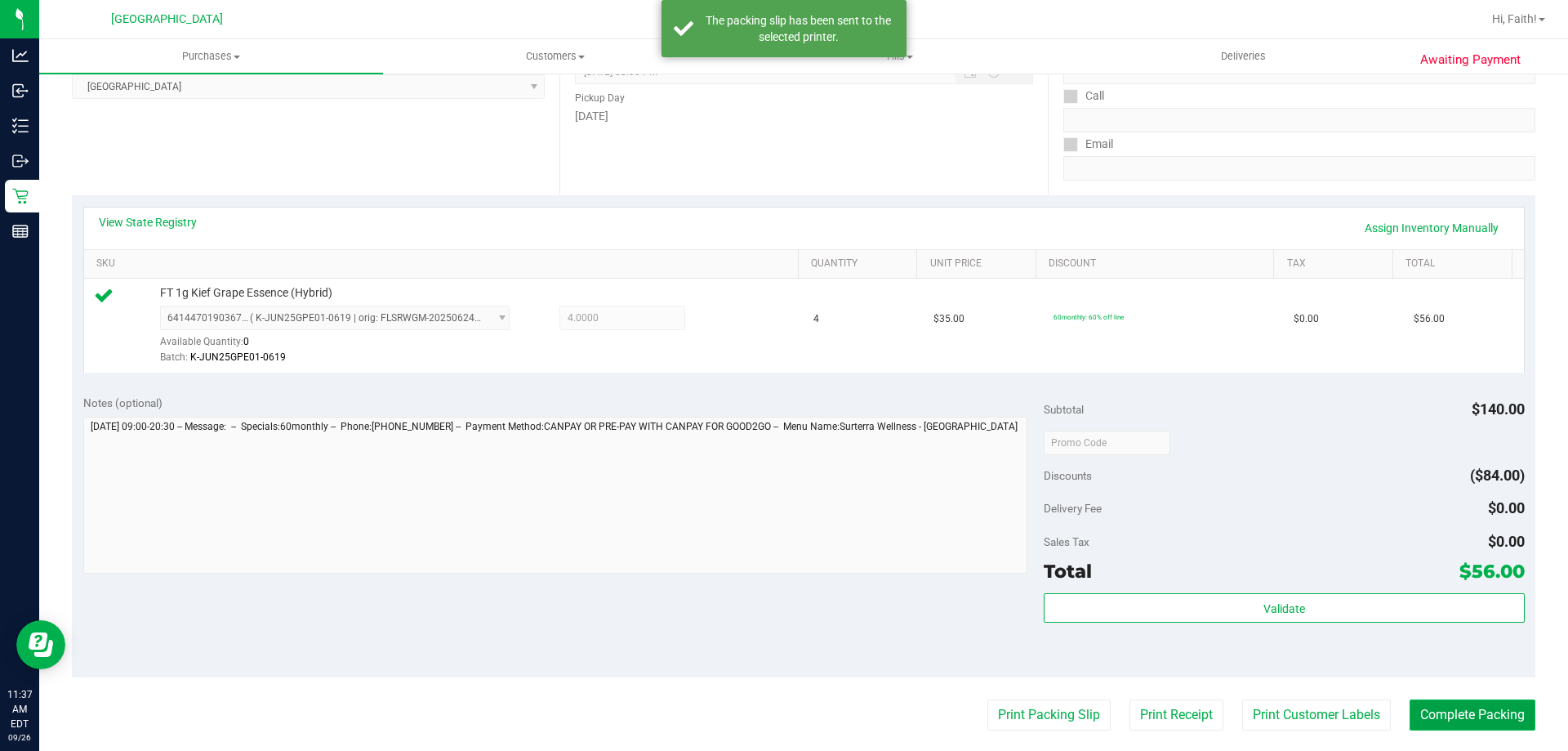
click at [1472, 707] on button "Complete Packing" at bounding box center [1472, 715] width 125 height 31
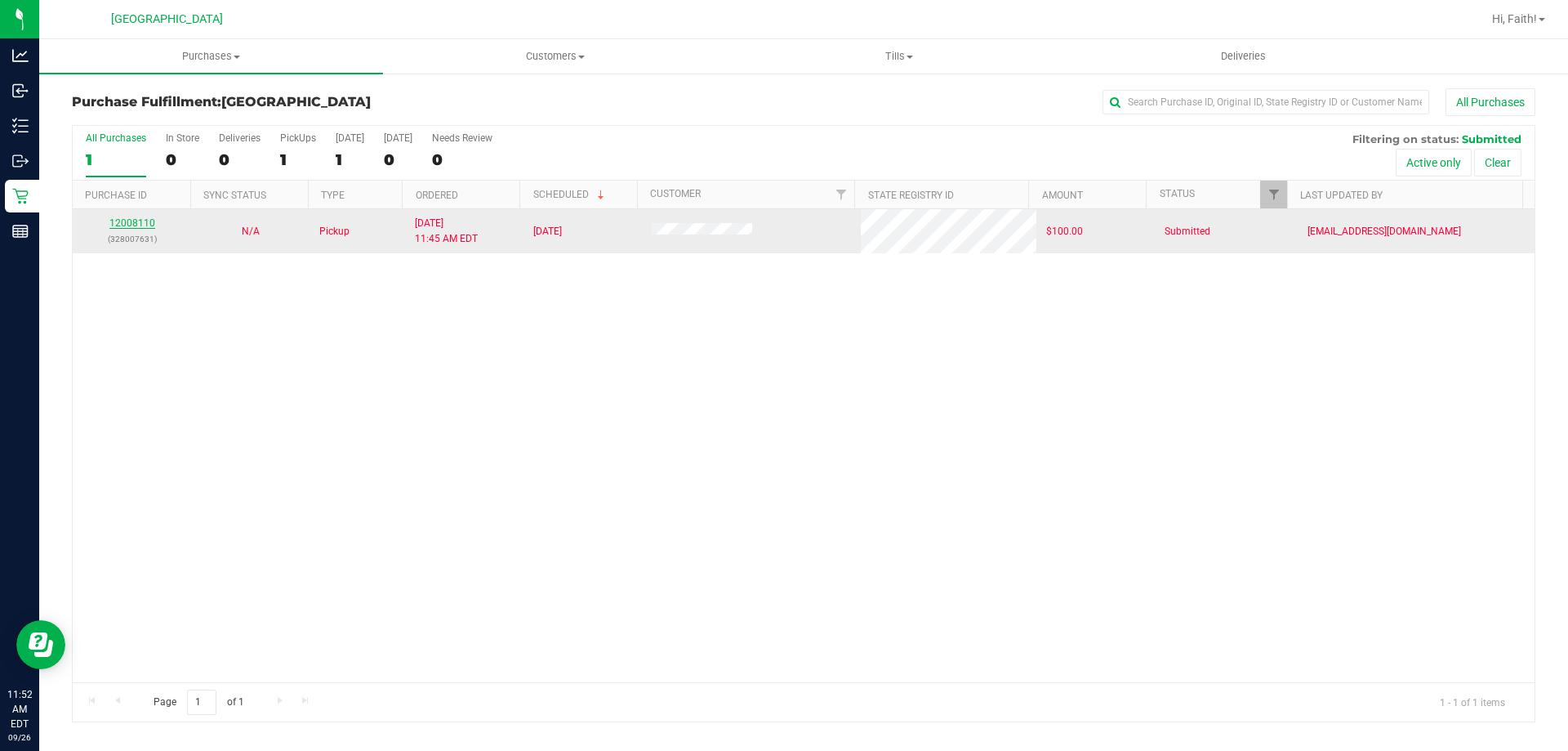
click at [138, 222] on link "12008110" at bounding box center [132, 222] width 46 height 11
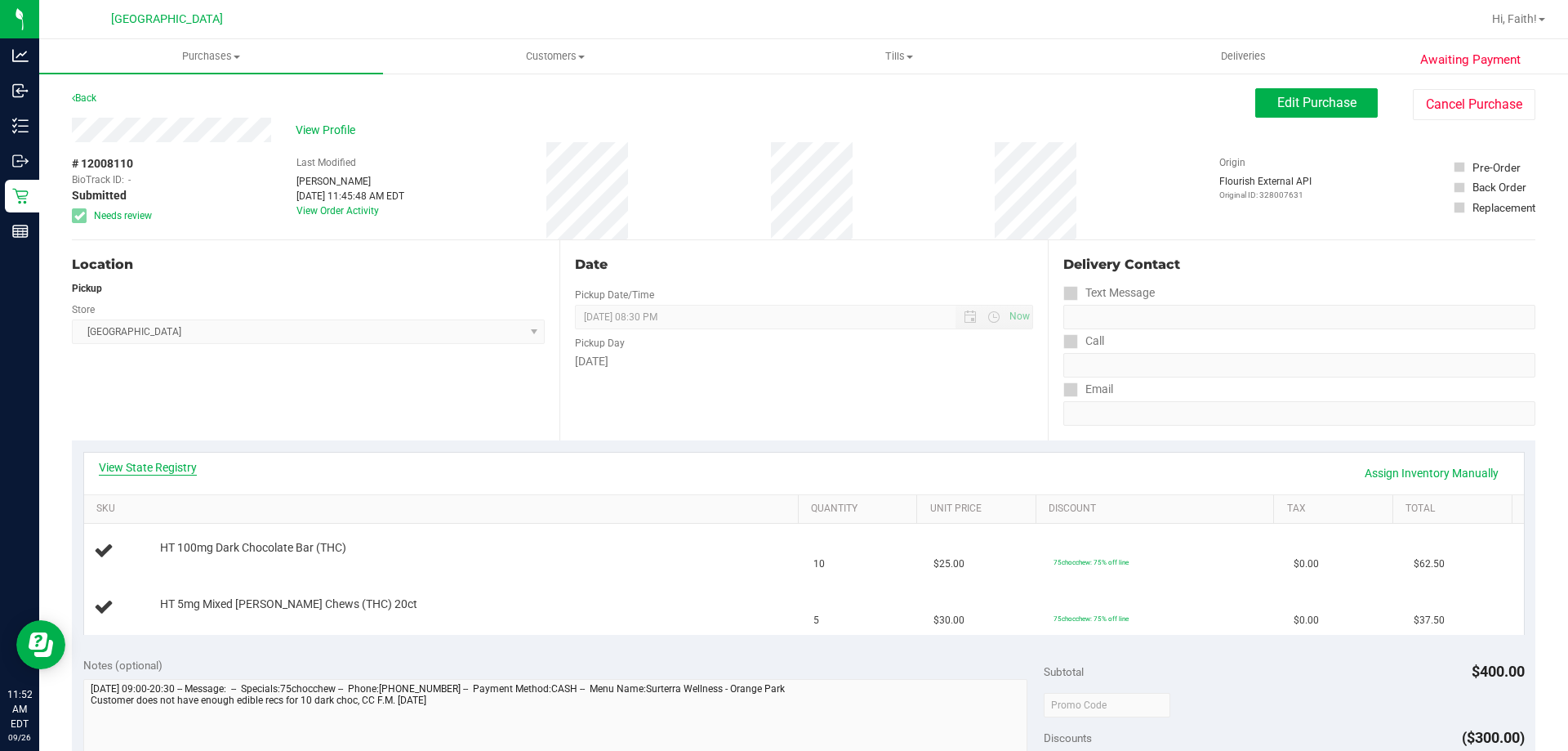
click at [154, 462] on link "View State Registry" at bounding box center [147, 467] width 98 height 16
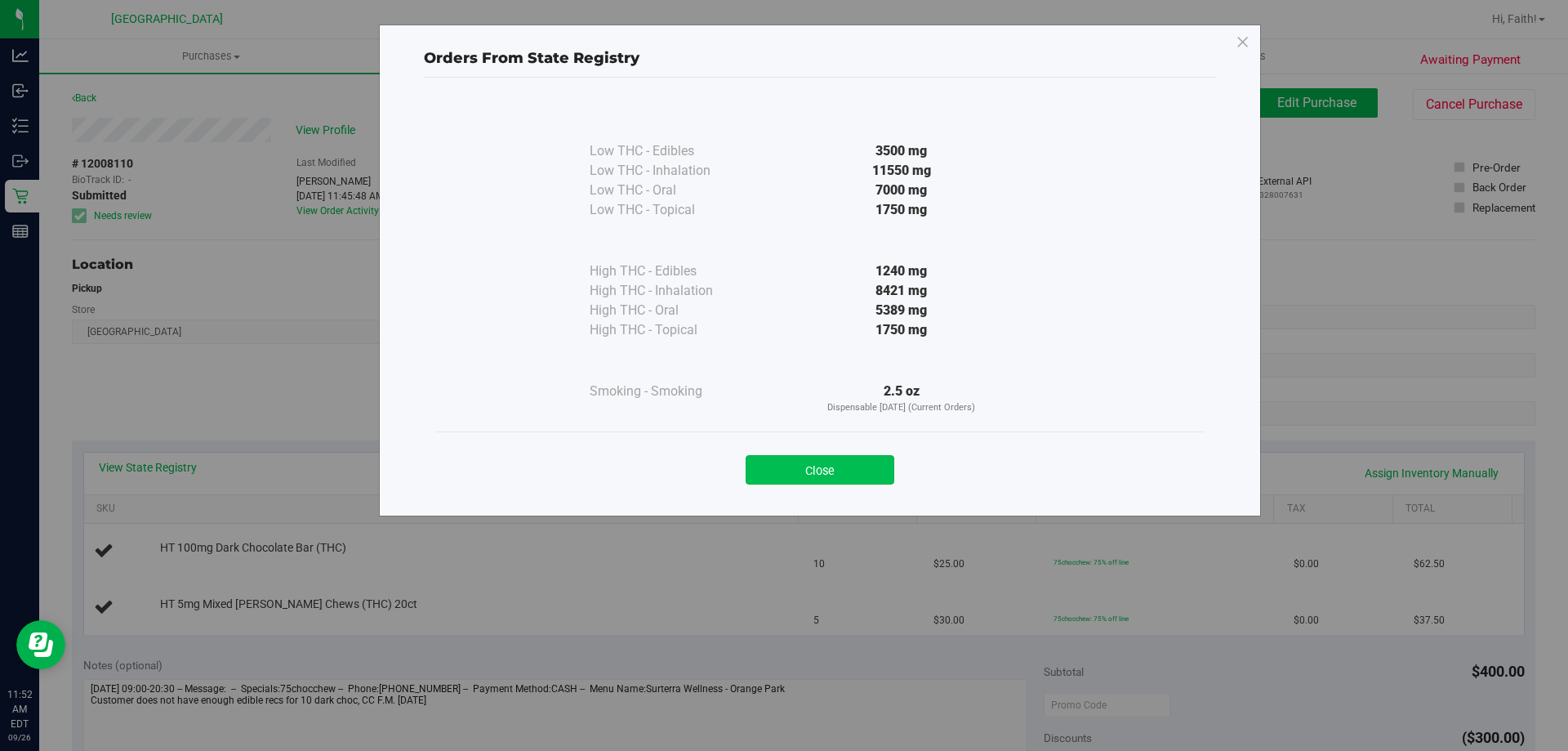
click at [855, 459] on button "Close" at bounding box center [820, 470] width 149 height 29
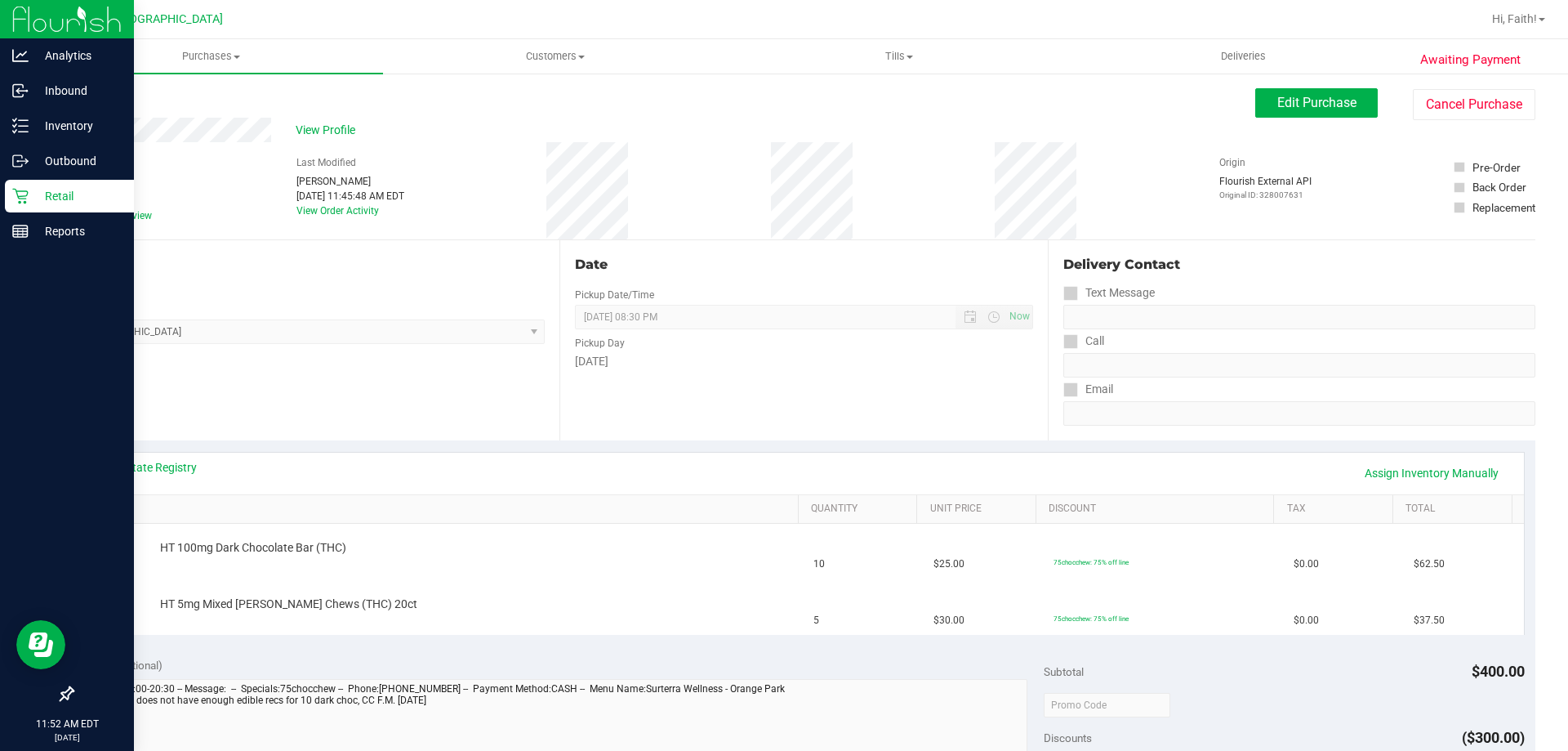
click at [72, 199] on p "Retail" at bounding box center [77, 196] width 98 height 20
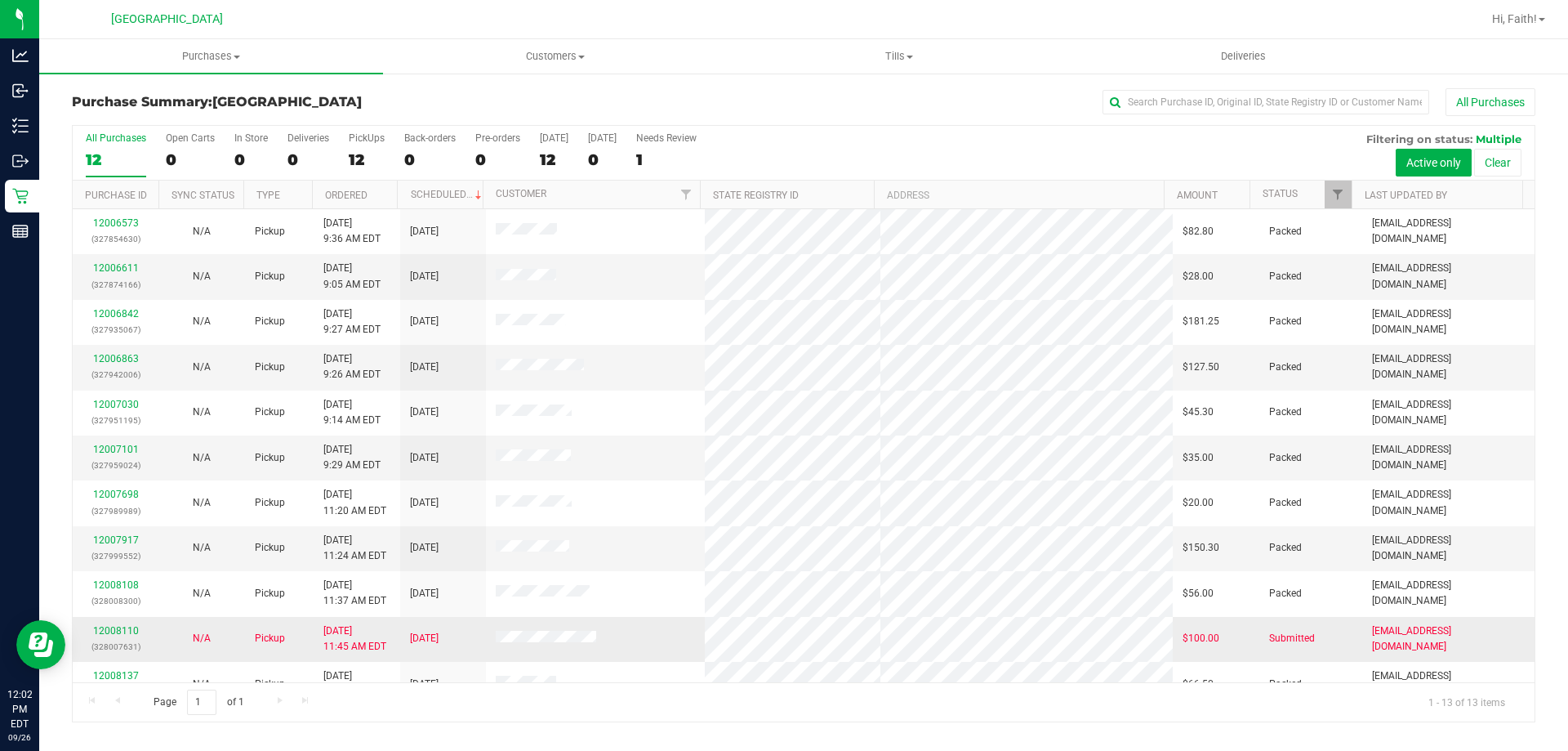
click at [112, 639] on p "(328007631)" at bounding box center [115, 646] width 66 height 16
click at [114, 632] on link "12008110" at bounding box center [116, 630] width 46 height 11
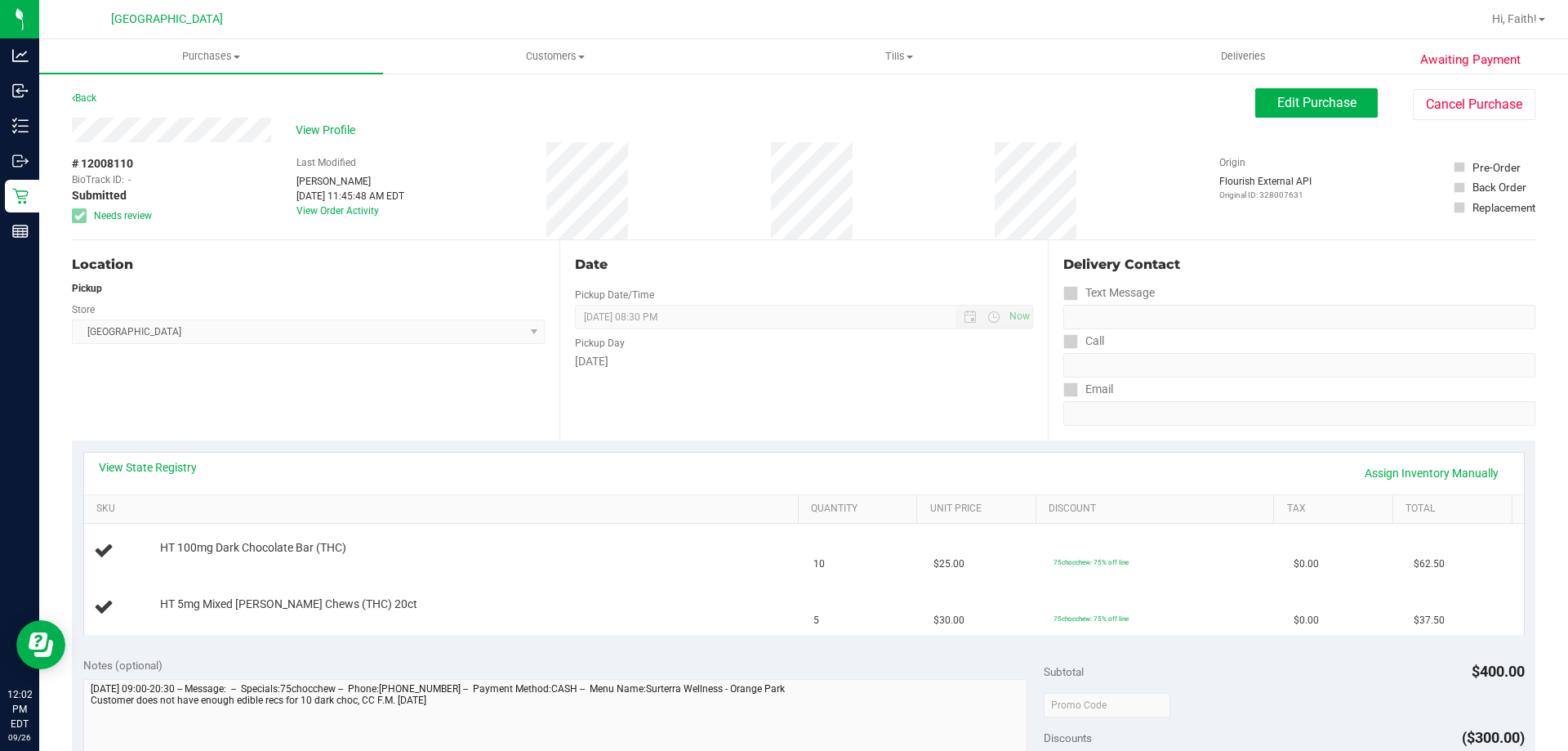
scroll to position [81, 0]
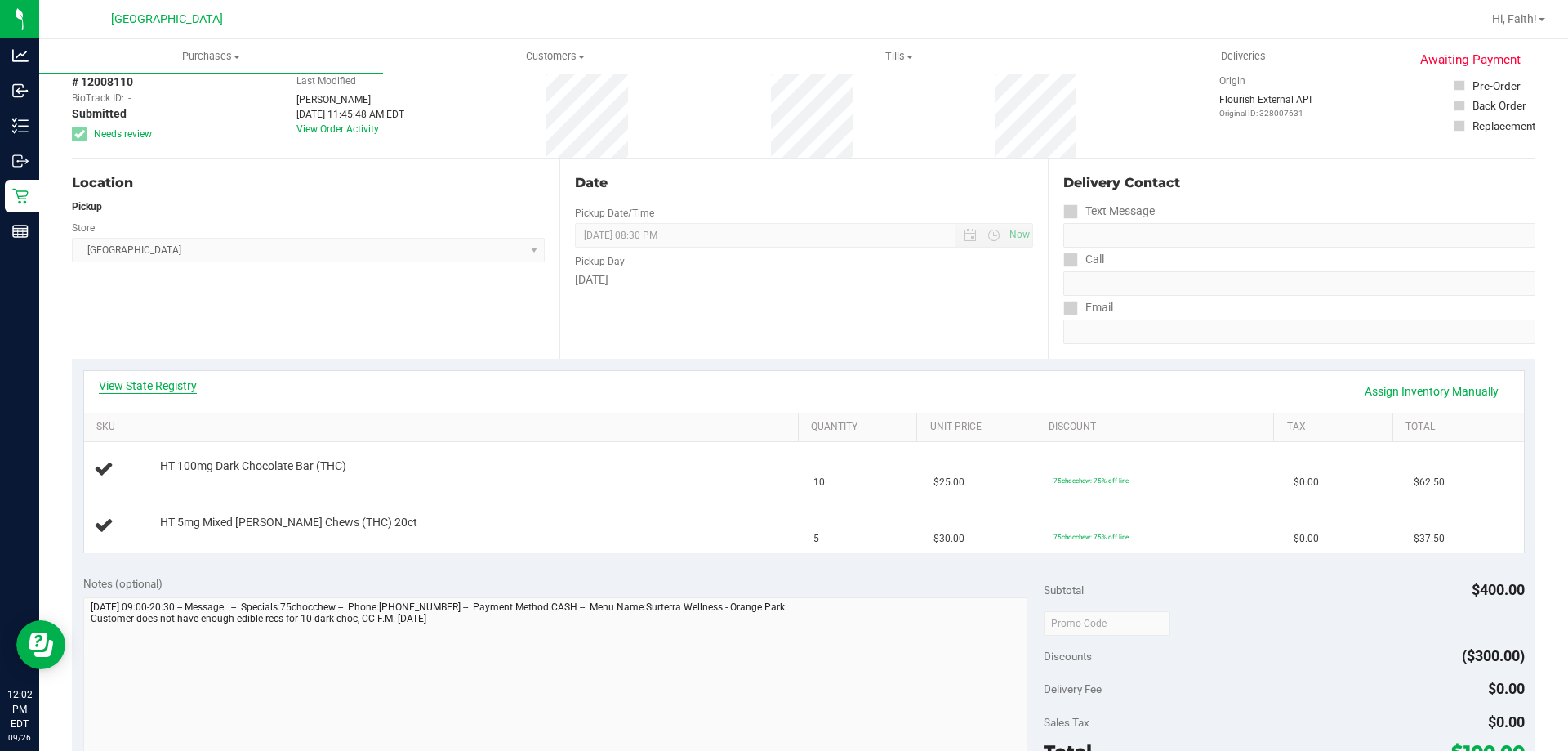
click at [193, 383] on link "View State Registry" at bounding box center [147, 385] width 98 height 16
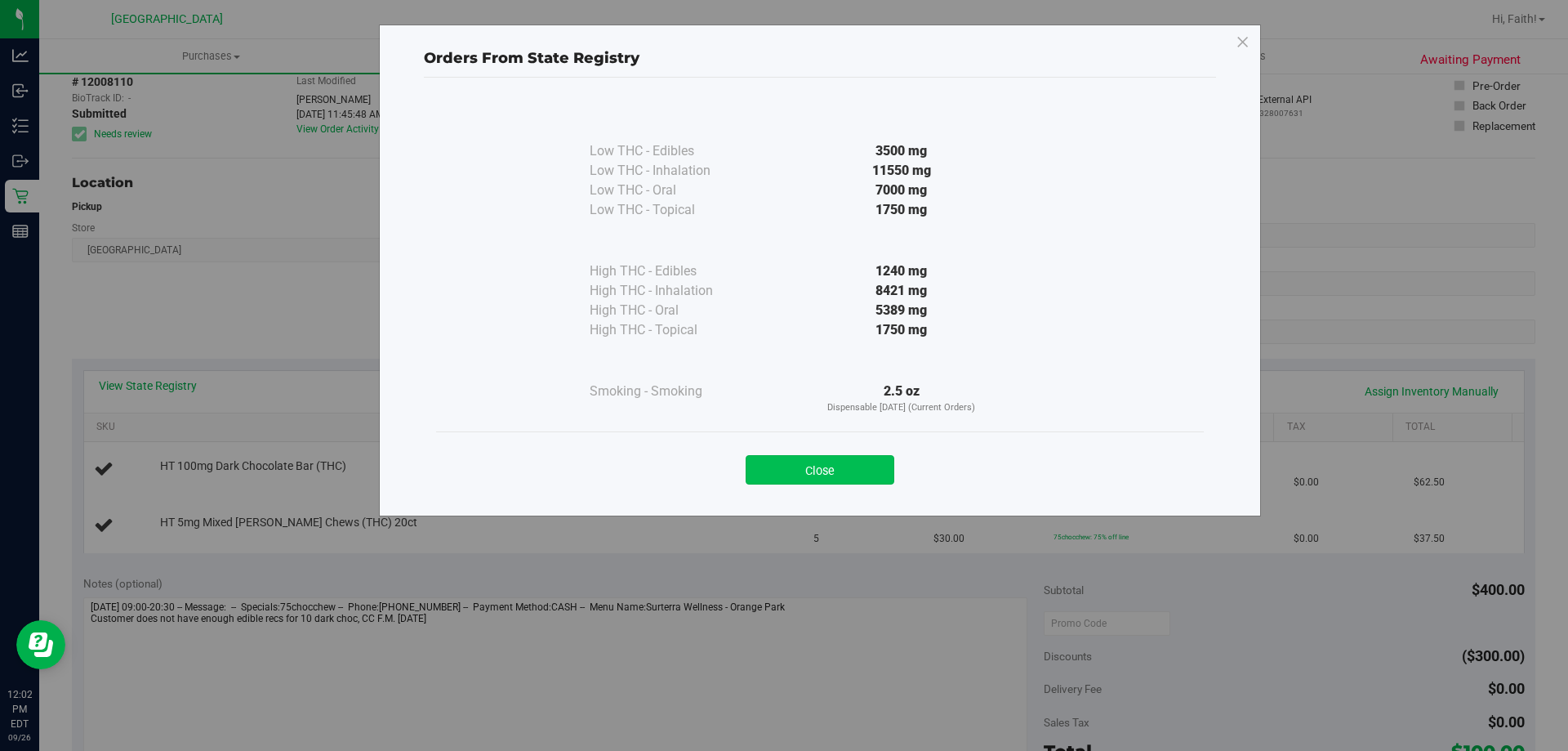
click at [857, 478] on button "Close" at bounding box center [820, 470] width 149 height 29
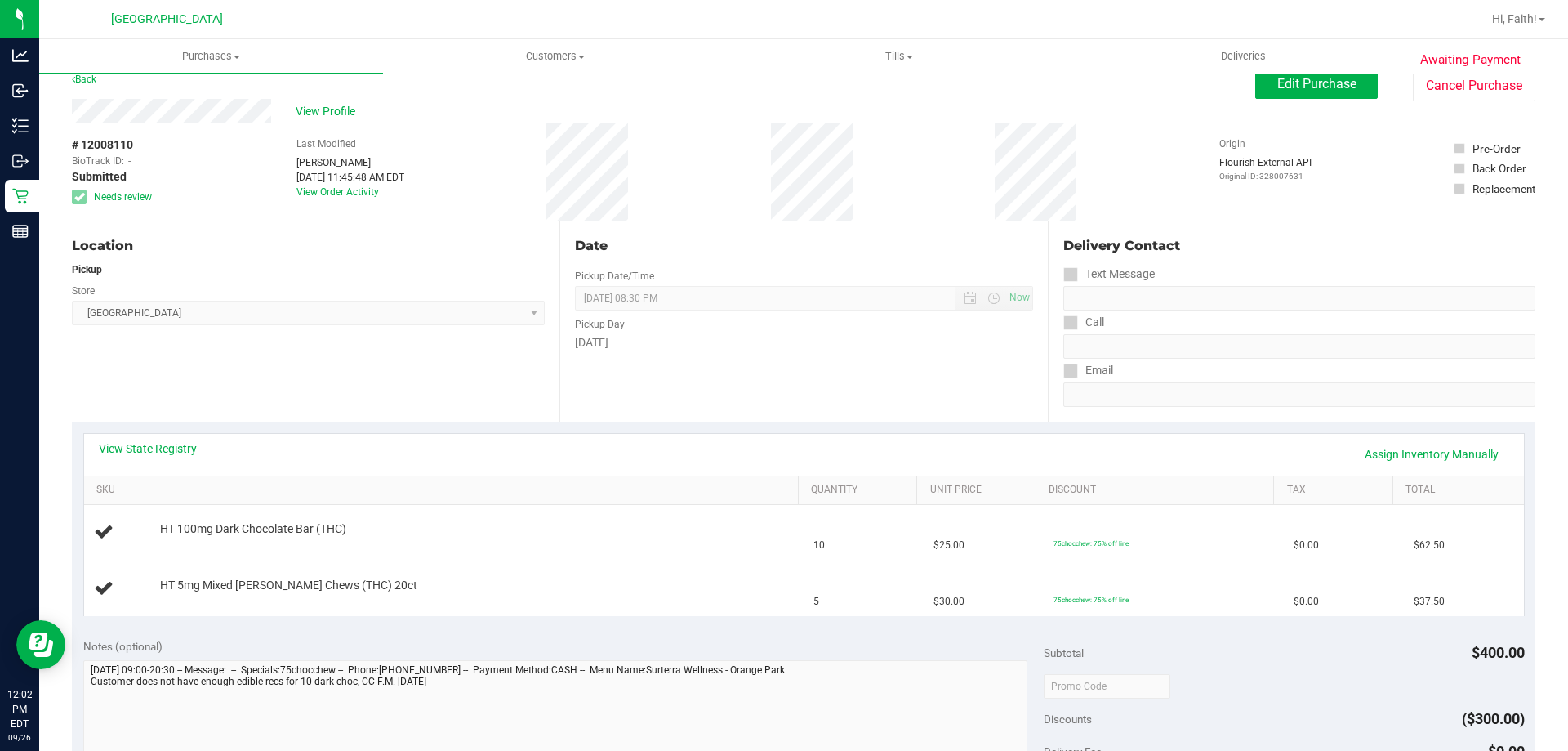
scroll to position [0, 0]
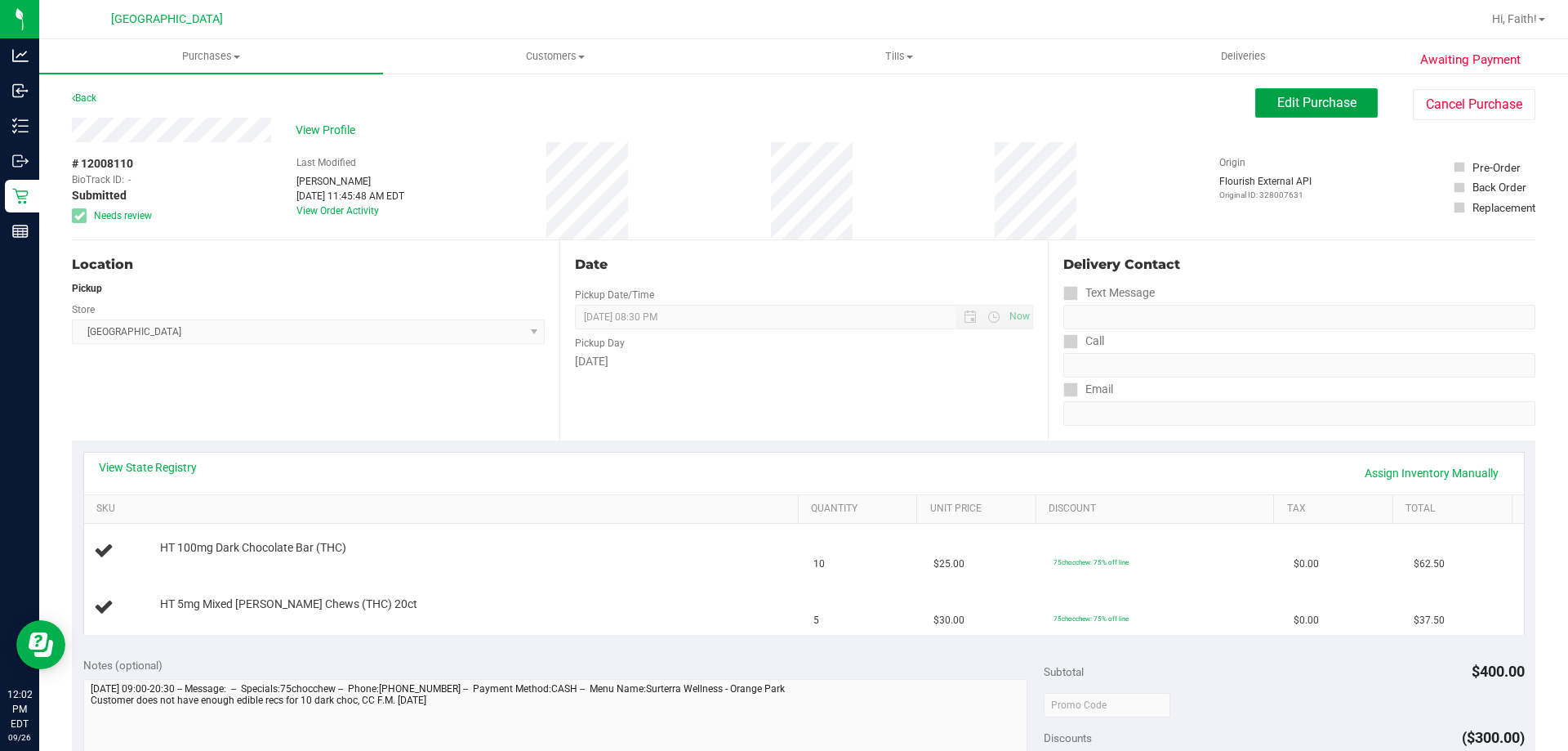
click at [1304, 117] on button "Edit Purchase" at bounding box center [1317, 103] width 123 height 29
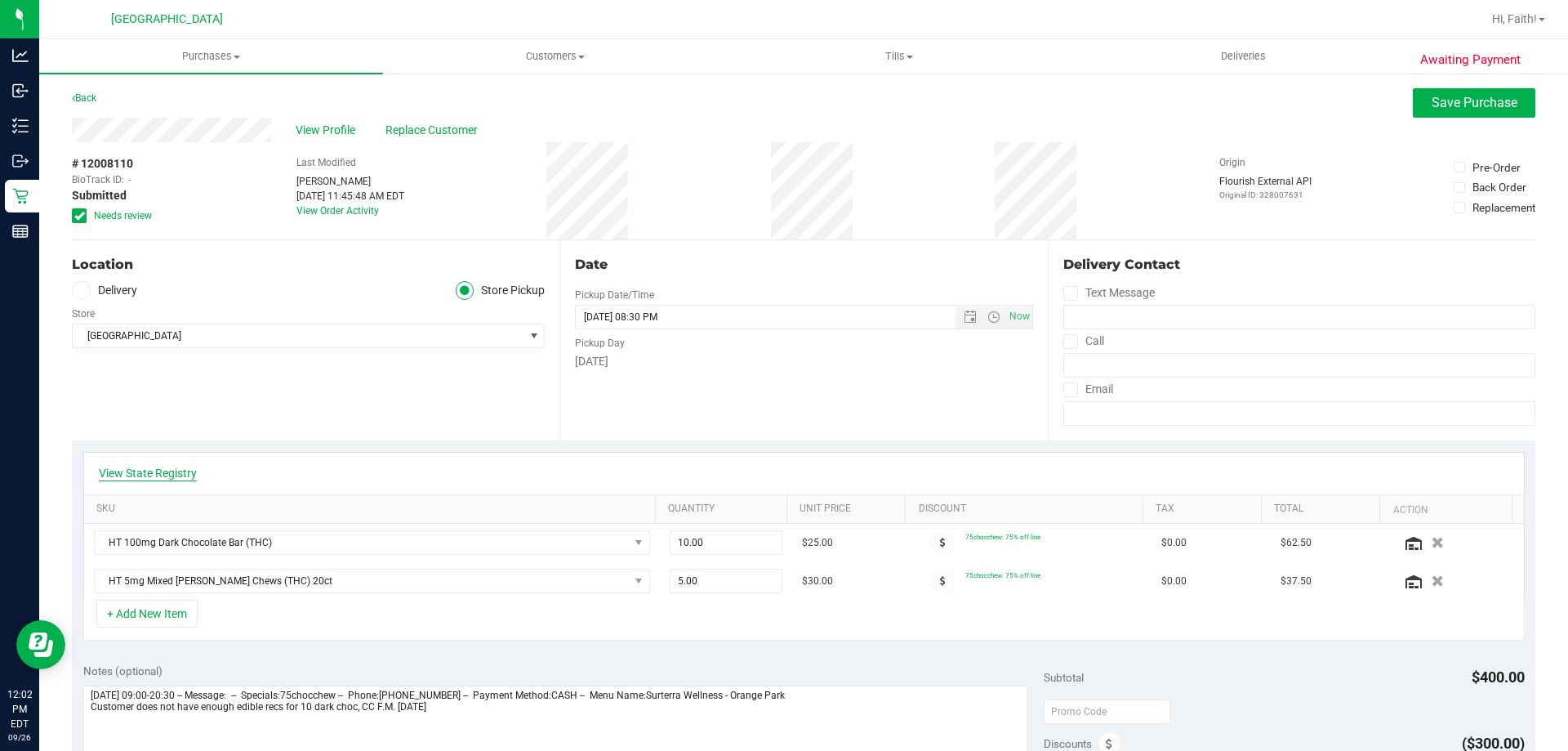
click at [194, 474] on link "View State Registry" at bounding box center [147, 472] width 98 height 16
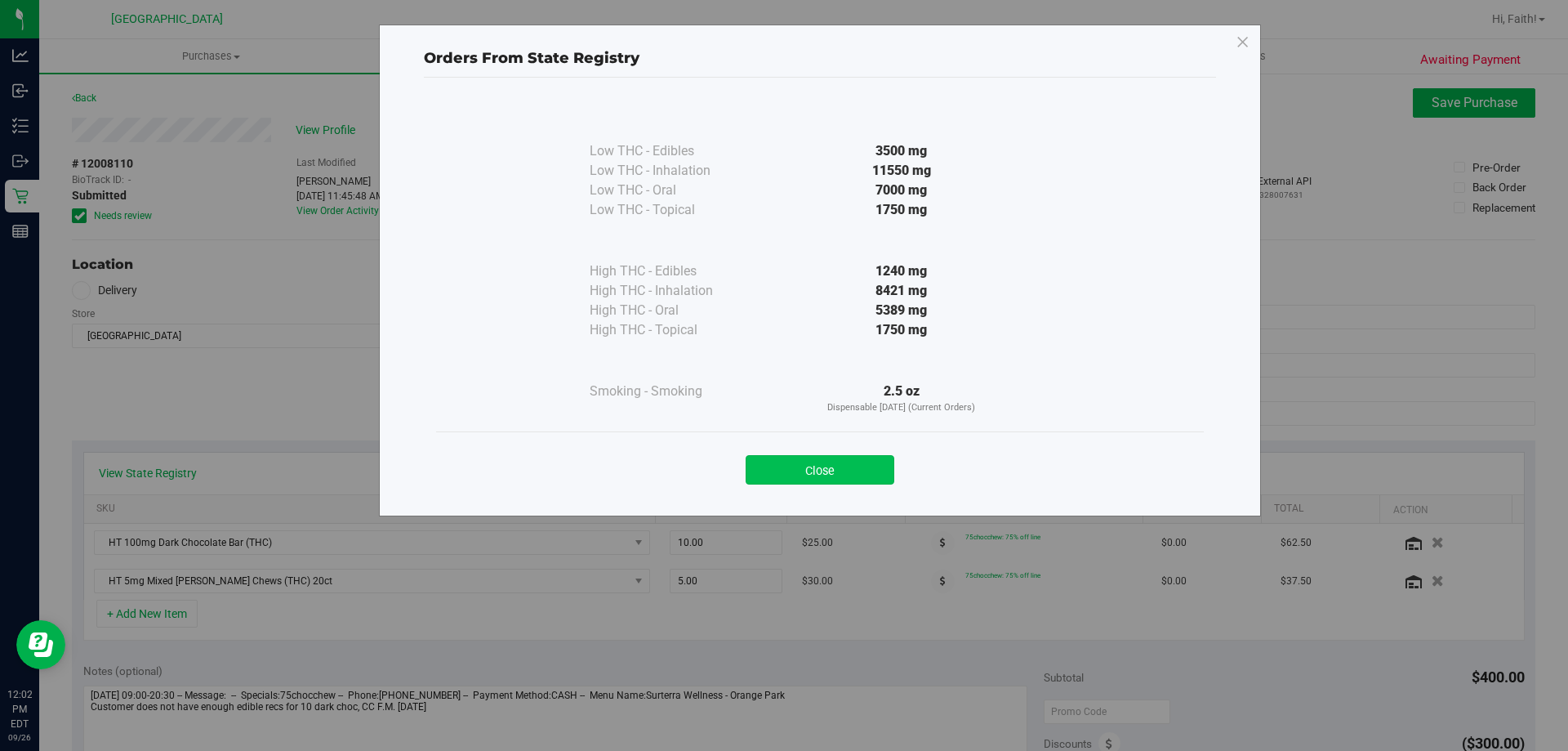
click at [785, 462] on button "Close" at bounding box center [820, 470] width 149 height 29
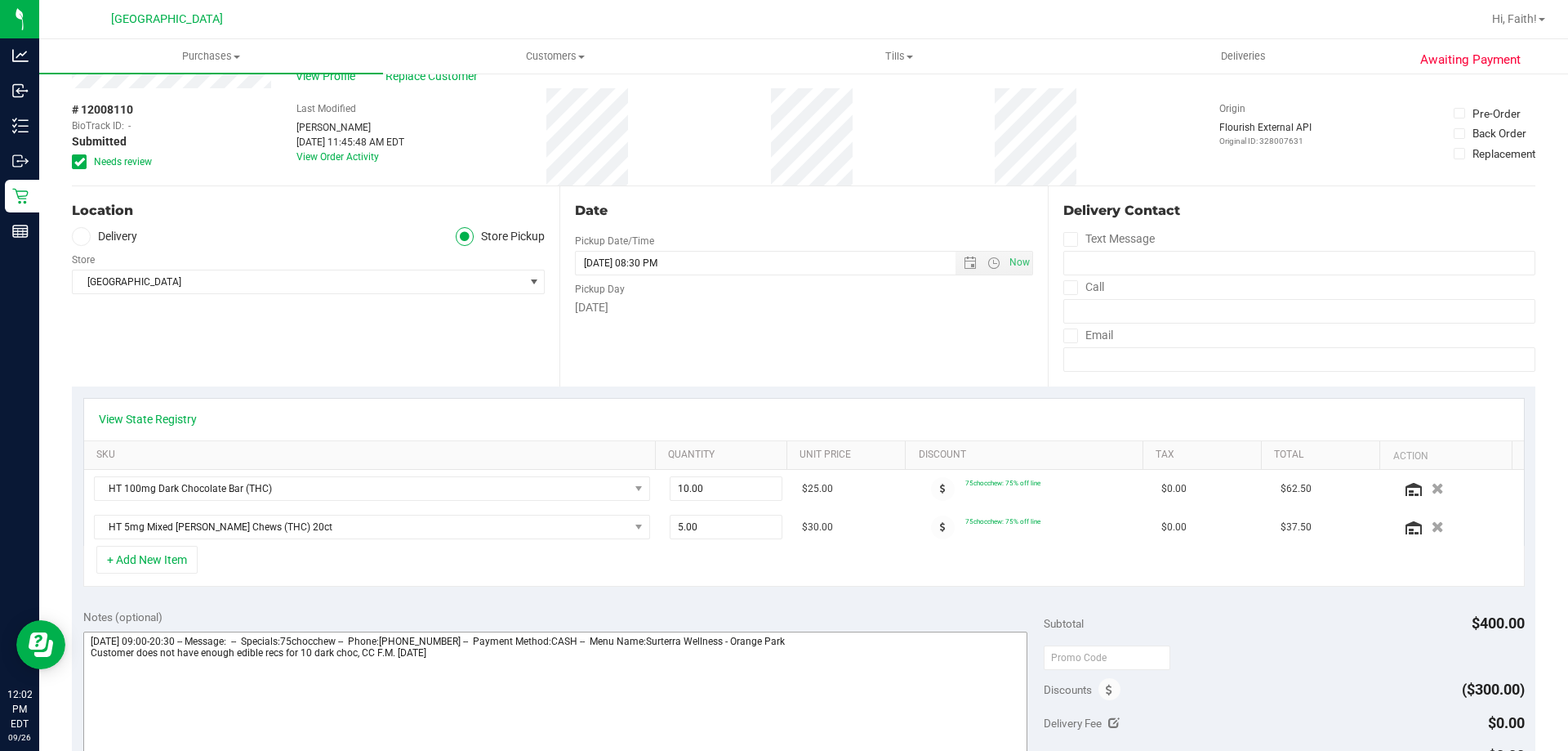
scroll to position [81, 0]
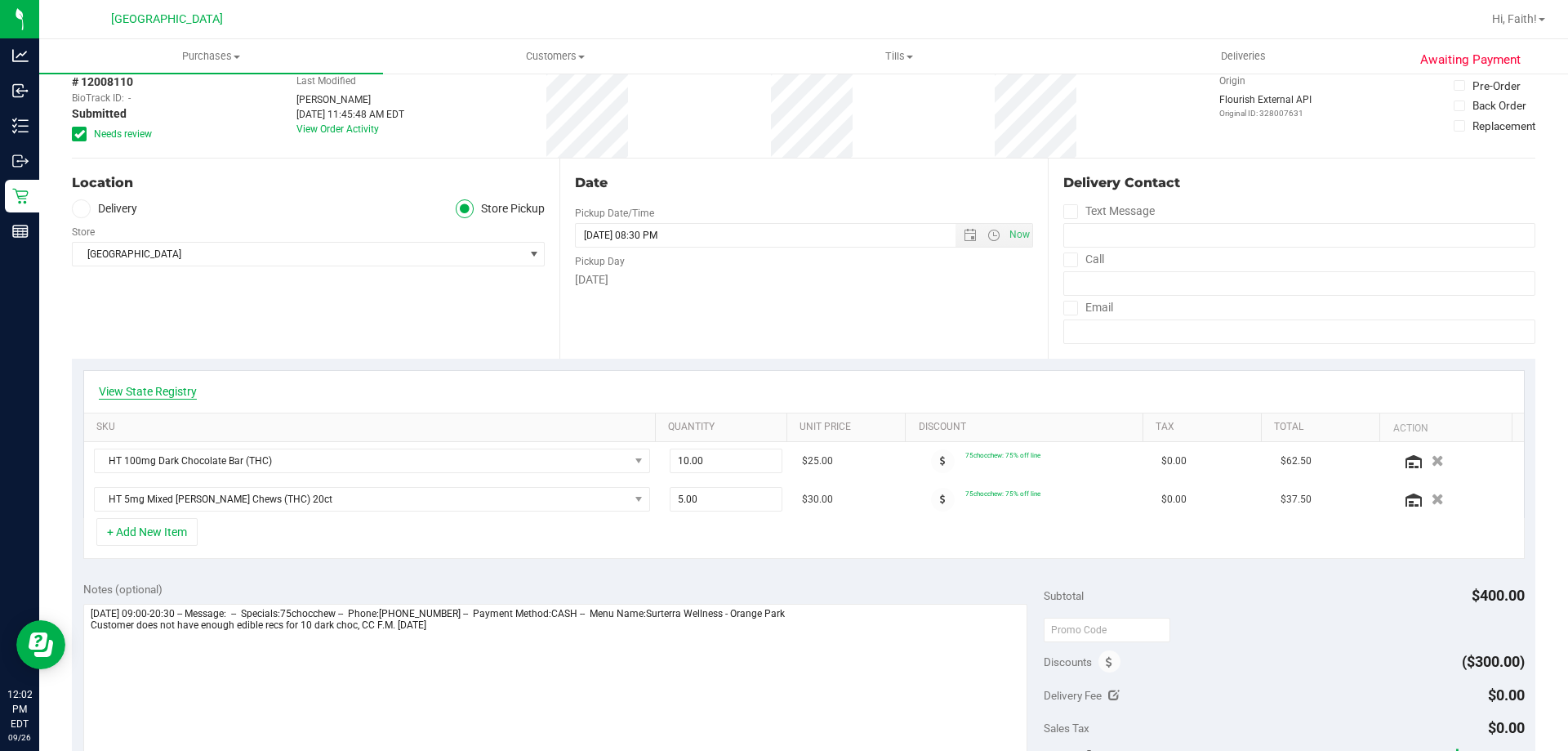
click at [196, 393] on link "View State Registry" at bounding box center [147, 391] width 98 height 16
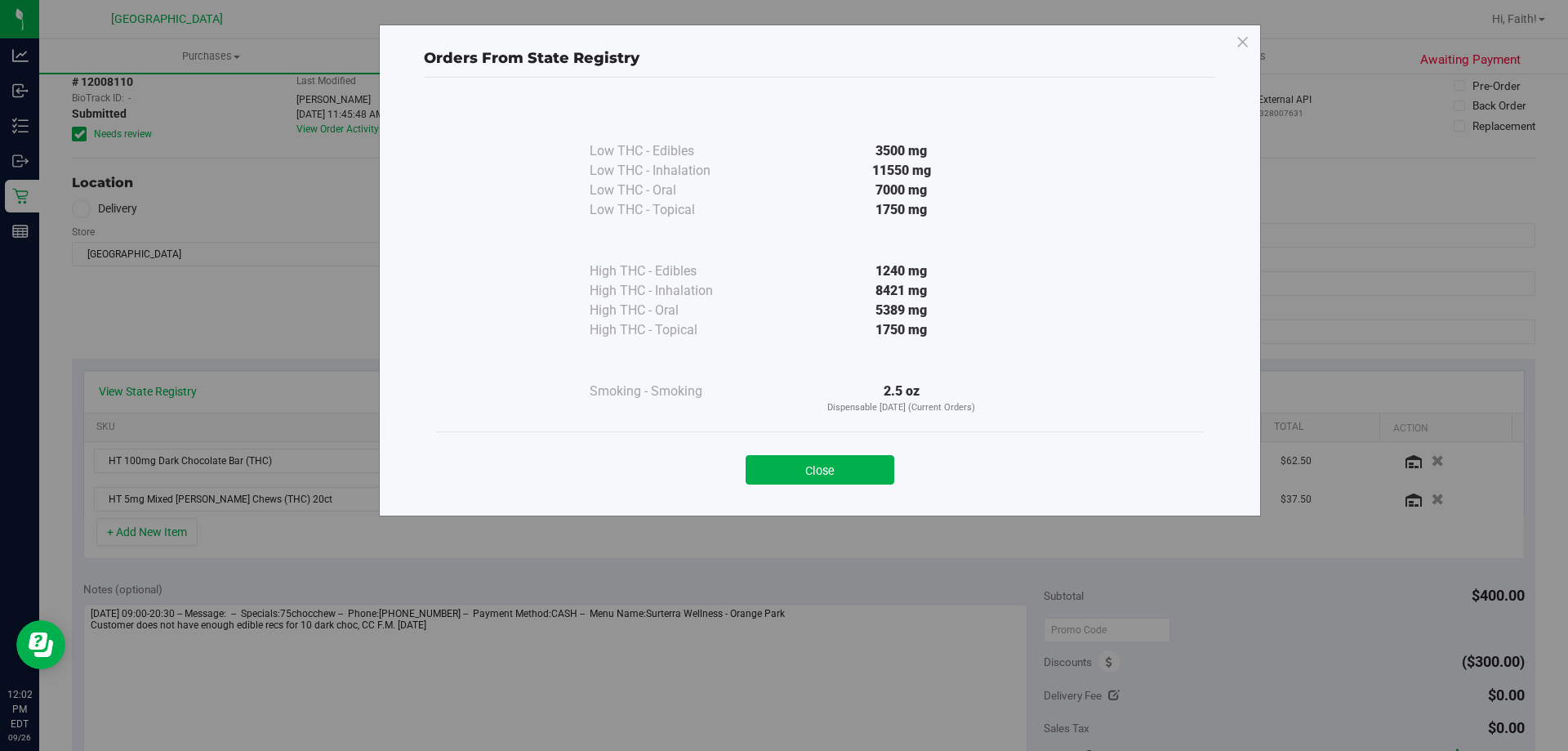
drag, startPoint x: 843, startPoint y: 442, endPoint x: 839, endPoint y: 459, distance: 17.5
click at [843, 445] on div "Close" at bounding box center [819, 464] width 768 height 66
click at [839, 460] on button "Close" at bounding box center [820, 470] width 149 height 29
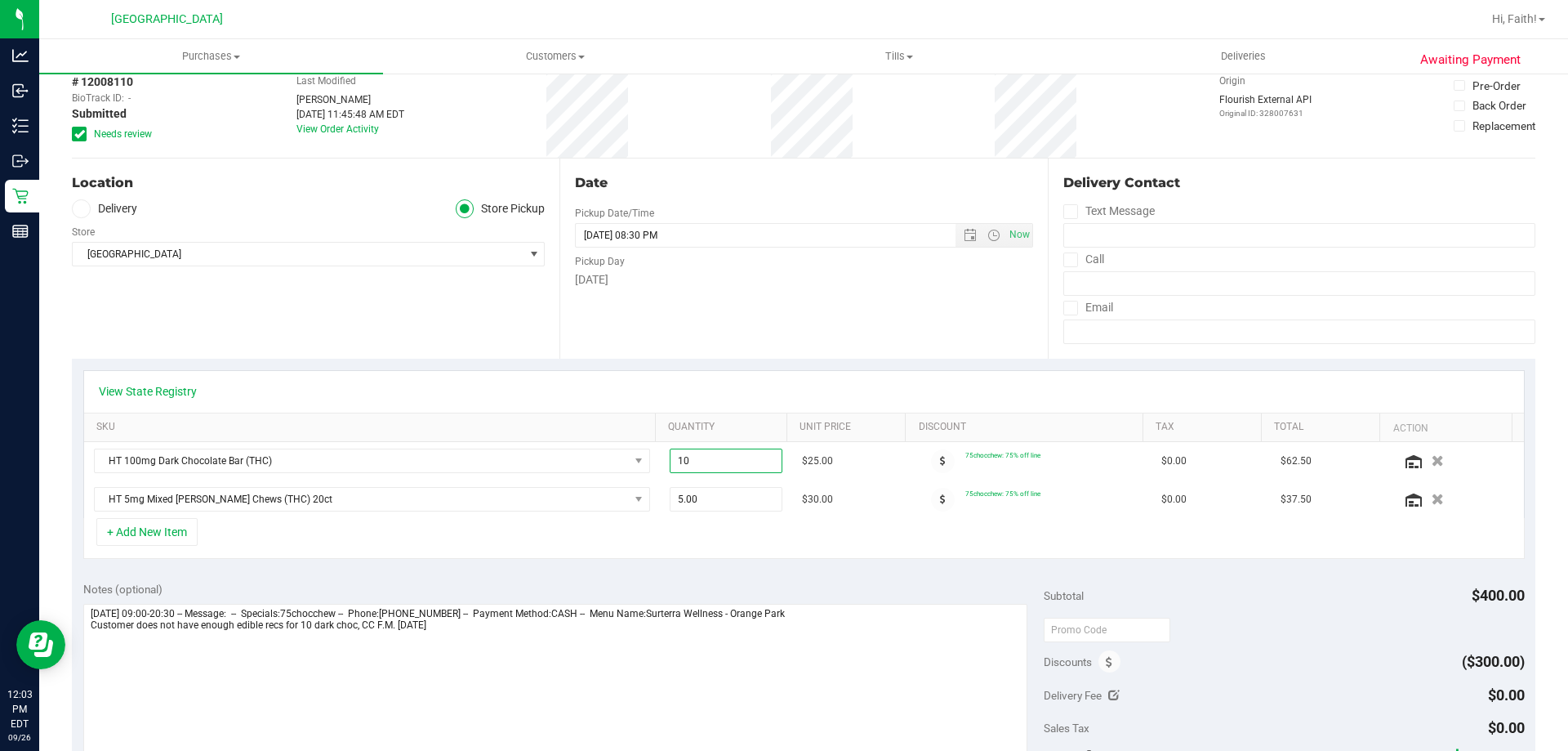
drag, startPoint x: 703, startPoint y: 455, endPoint x: 540, endPoint y: 522, distance: 176.2
click at [540, 522] on div "View State Registry SKU Quantity Unit Price Discount Tax Total Action HT 100mg …" at bounding box center [804, 465] width 1442 height 189
type input "8"
type input "8.00"
click at [712, 531] on div "+ Add New Item" at bounding box center [804, 537] width 1442 height 41
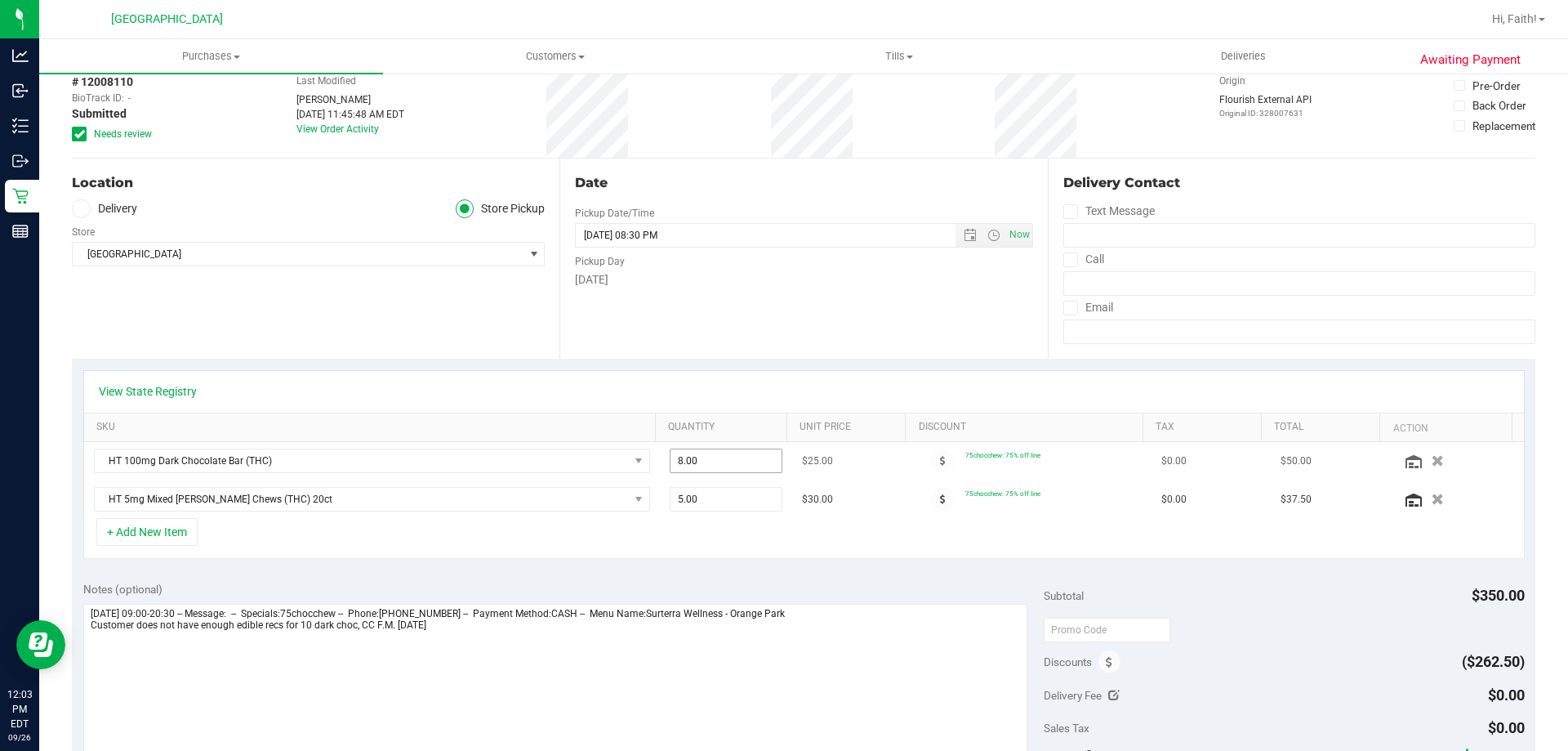
drag, startPoint x: 703, startPoint y: 479, endPoint x: 691, endPoint y: 459, distance: 23.3
click at [691, 457] on span "8.00 8" at bounding box center [726, 460] width 113 height 24
drag, startPoint x: 505, startPoint y: 478, endPoint x: 485, endPoint y: 482, distance: 20.4
click at [485, 482] on tbody "HT 100mg Dark Chocolate Bar (THC) 8.00 8 $25.00 75chocchew: 75% off line $0.00 …" at bounding box center [804, 480] width 1440 height 76
type input "7"
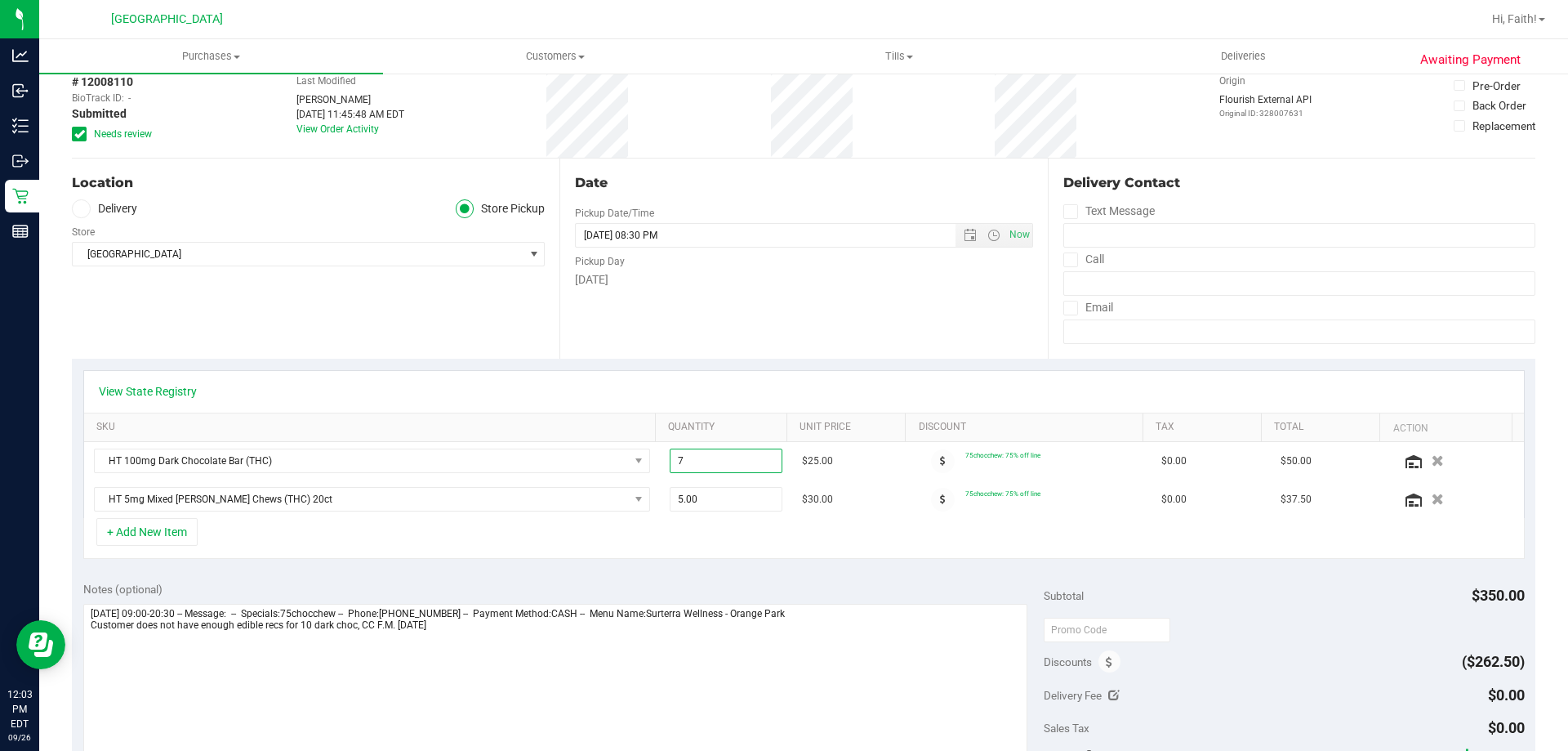
type input "7.00"
click at [683, 589] on div "Notes (optional)" at bounding box center [563, 588] width 961 height 16
click at [148, 540] on button "+ Add New Item" at bounding box center [146, 531] width 101 height 28
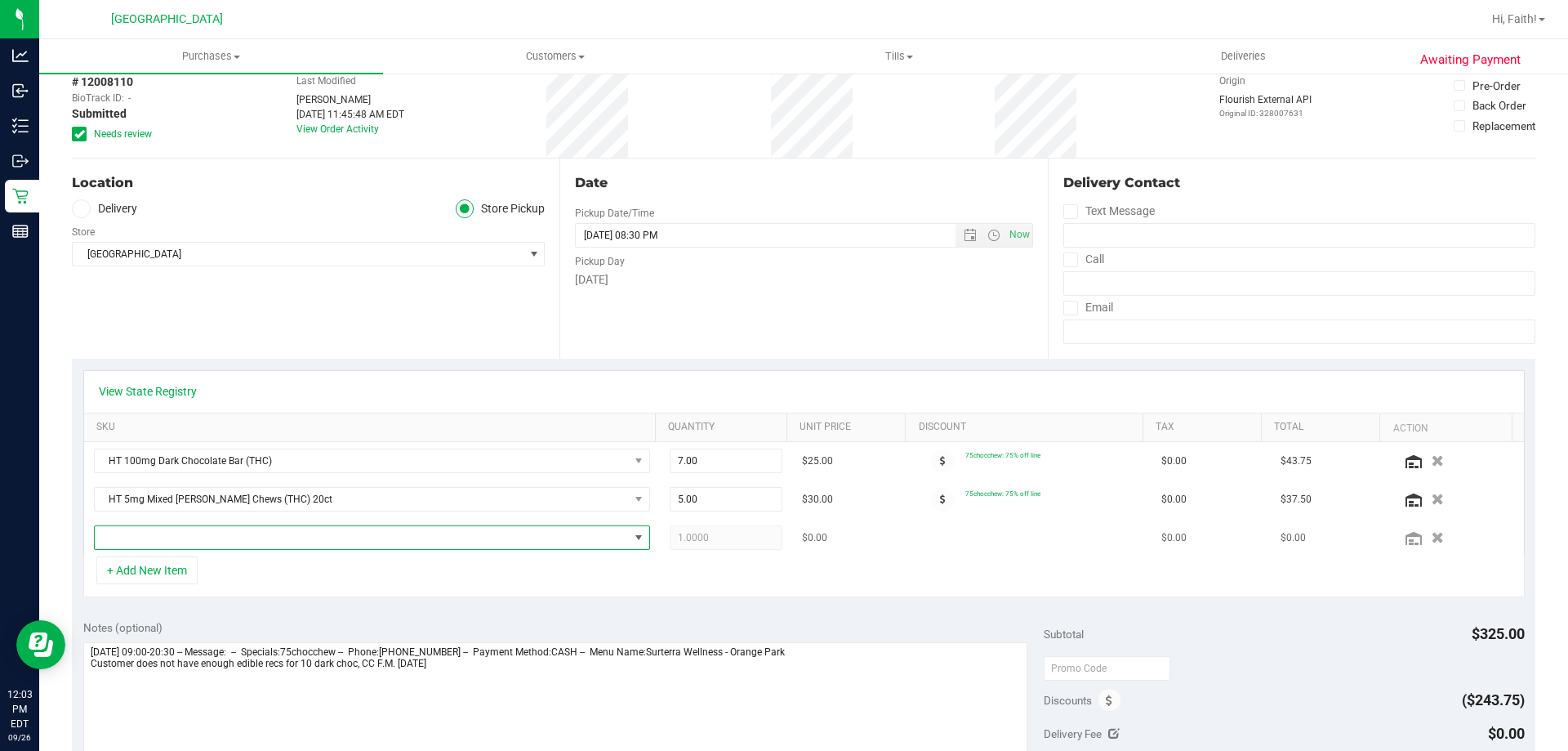
click at [608, 536] on span "NO DATA FOUND" at bounding box center [362, 537] width 534 height 22
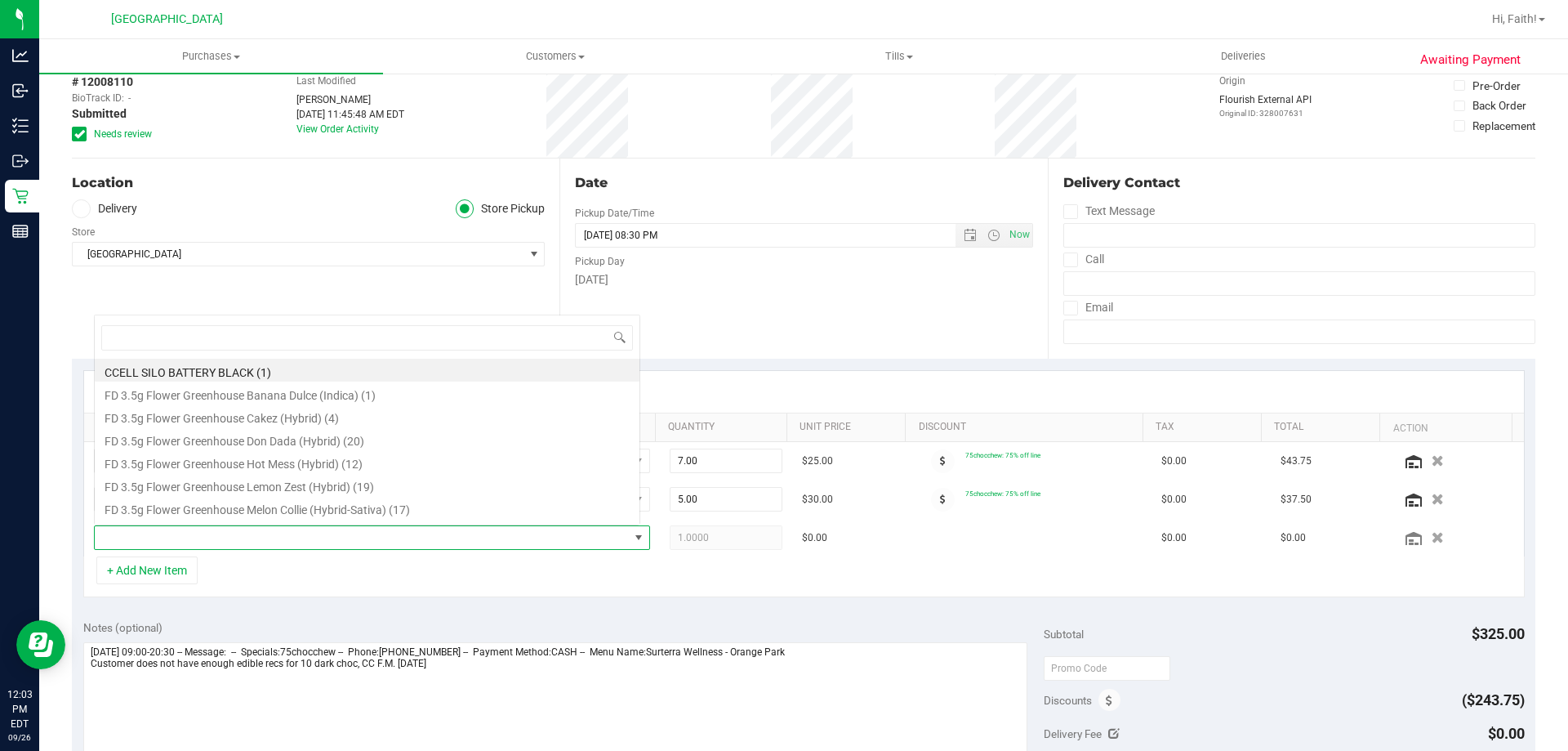
scroll to position [24, 542]
drag, startPoint x: 665, startPoint y: 589, endPoint x: 579, endPoint y: 589, distance: 86.0
click at [659, 589] on div "+ Add New Item" at bounding box center [804, 576] width 1442 height 41
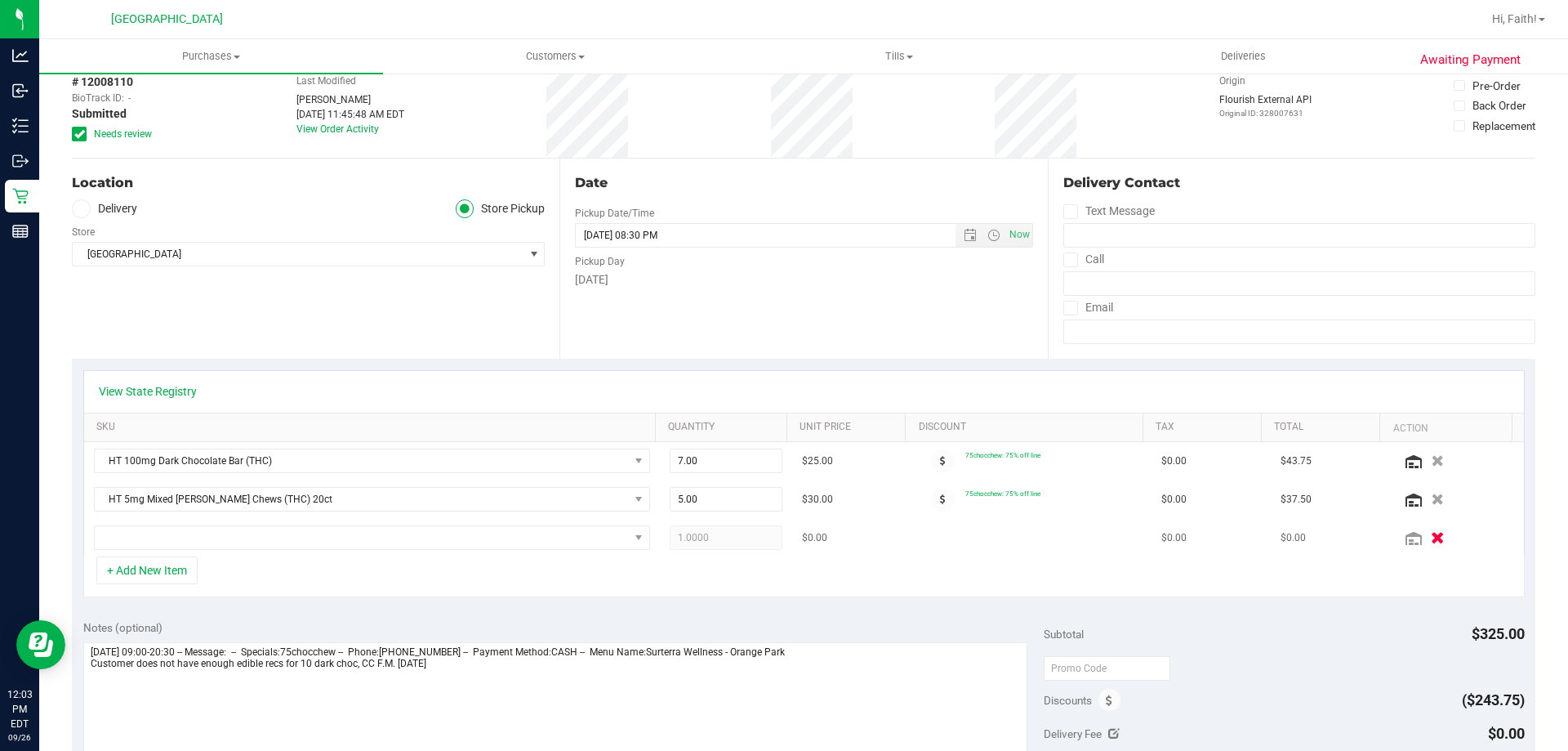
click at [1431, 533] on icon "button" at bounding box center [1438, 538] width 14 height 12
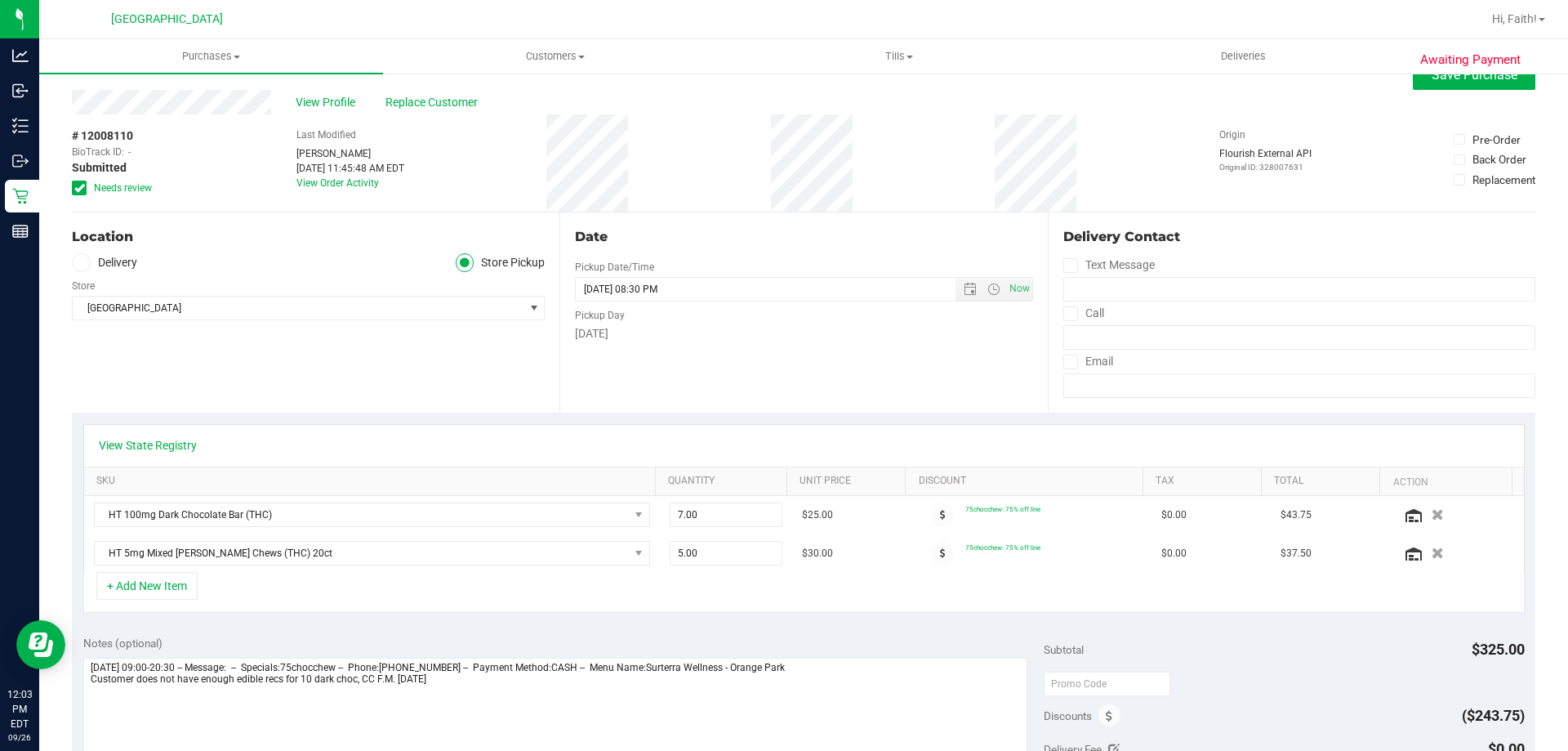
scroll to position [0, 0]
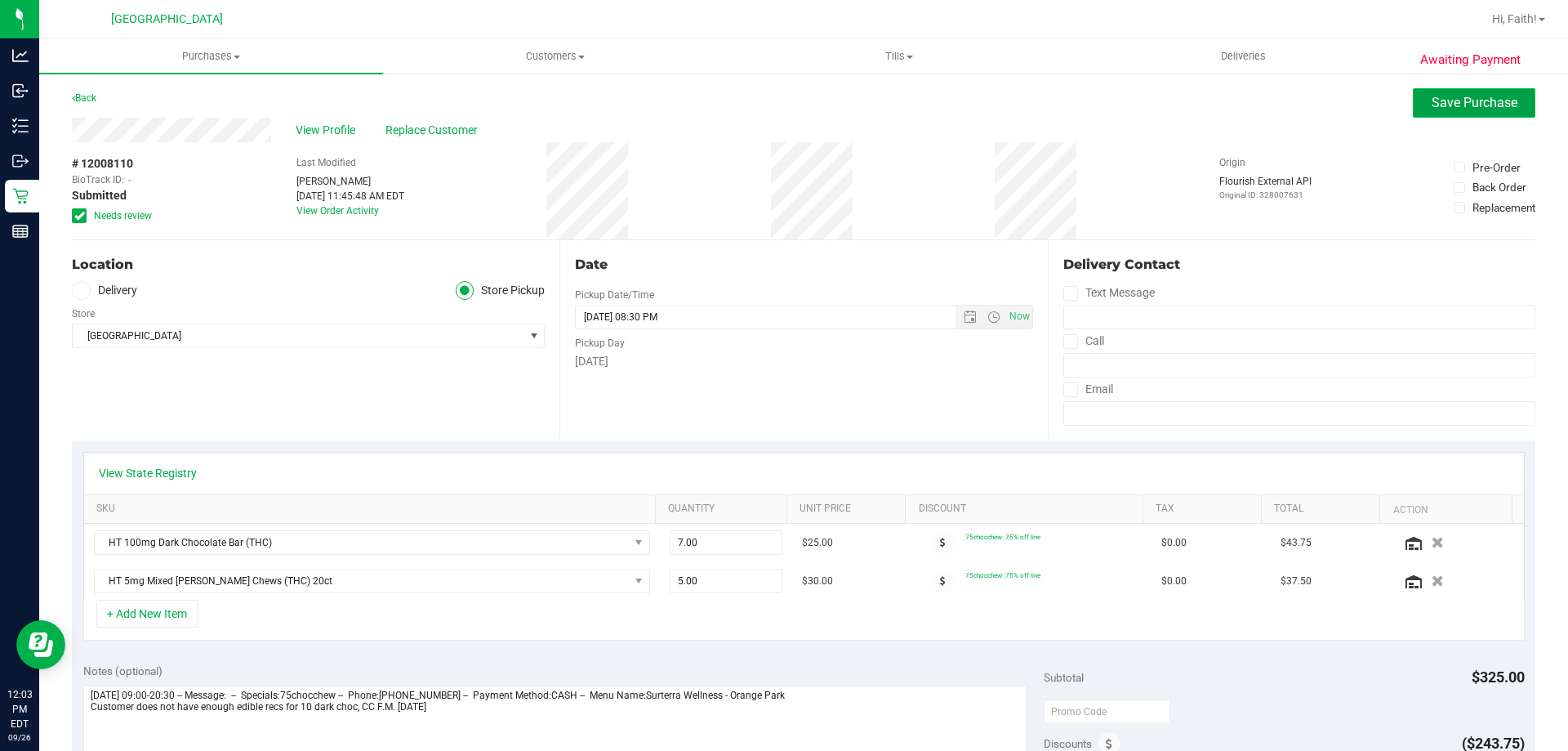
click at [1451, 111] on button "Save Purchase" at bounding box center [1475, 103] width 123 height 29
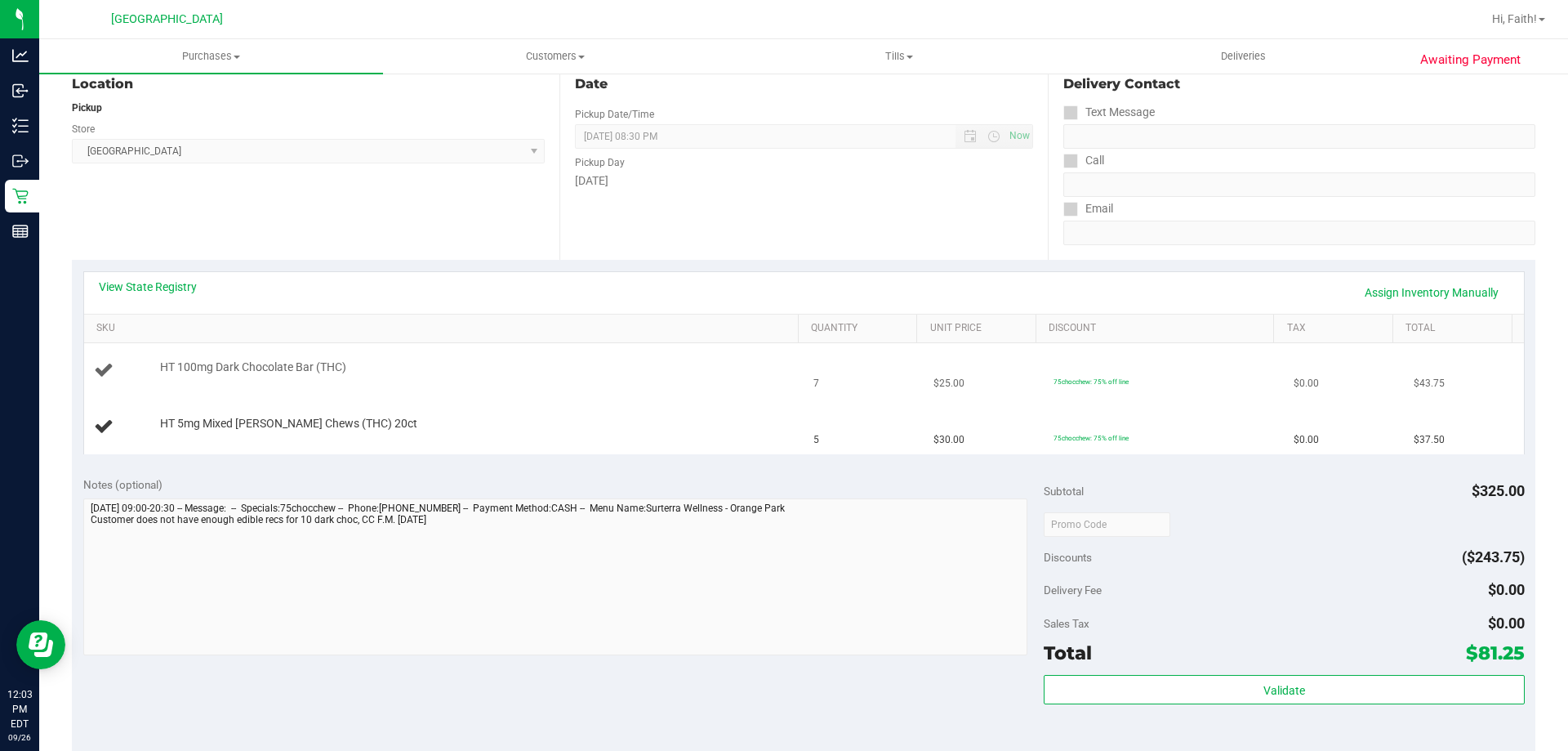
scroll to position [157, 0]
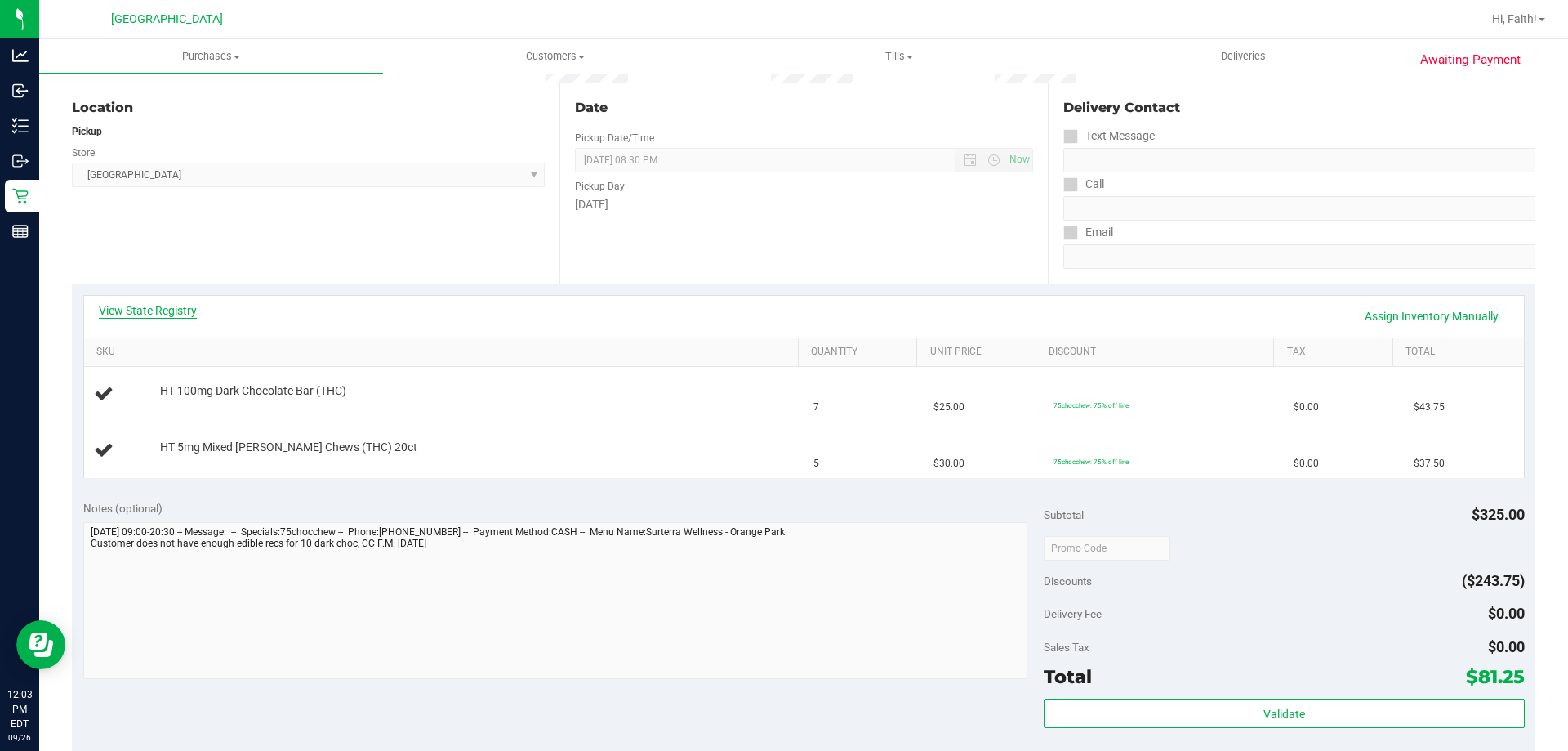
click at [164, 314] on link "View State Registry" at bounding box center [147, 310] width 98 height 16
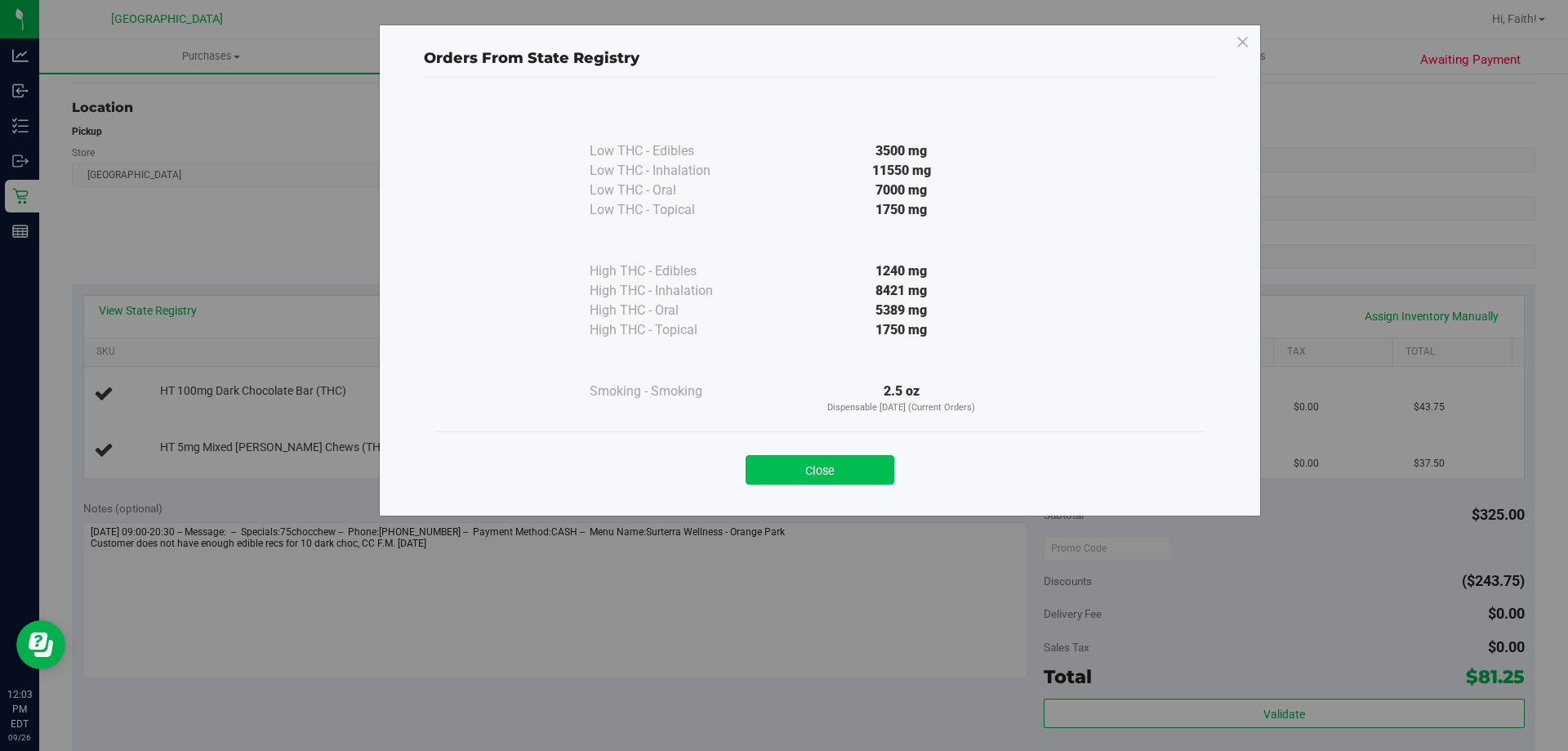
click at [853, 466] on button "Close" at bounding box center [820, 470] width 149 height 29
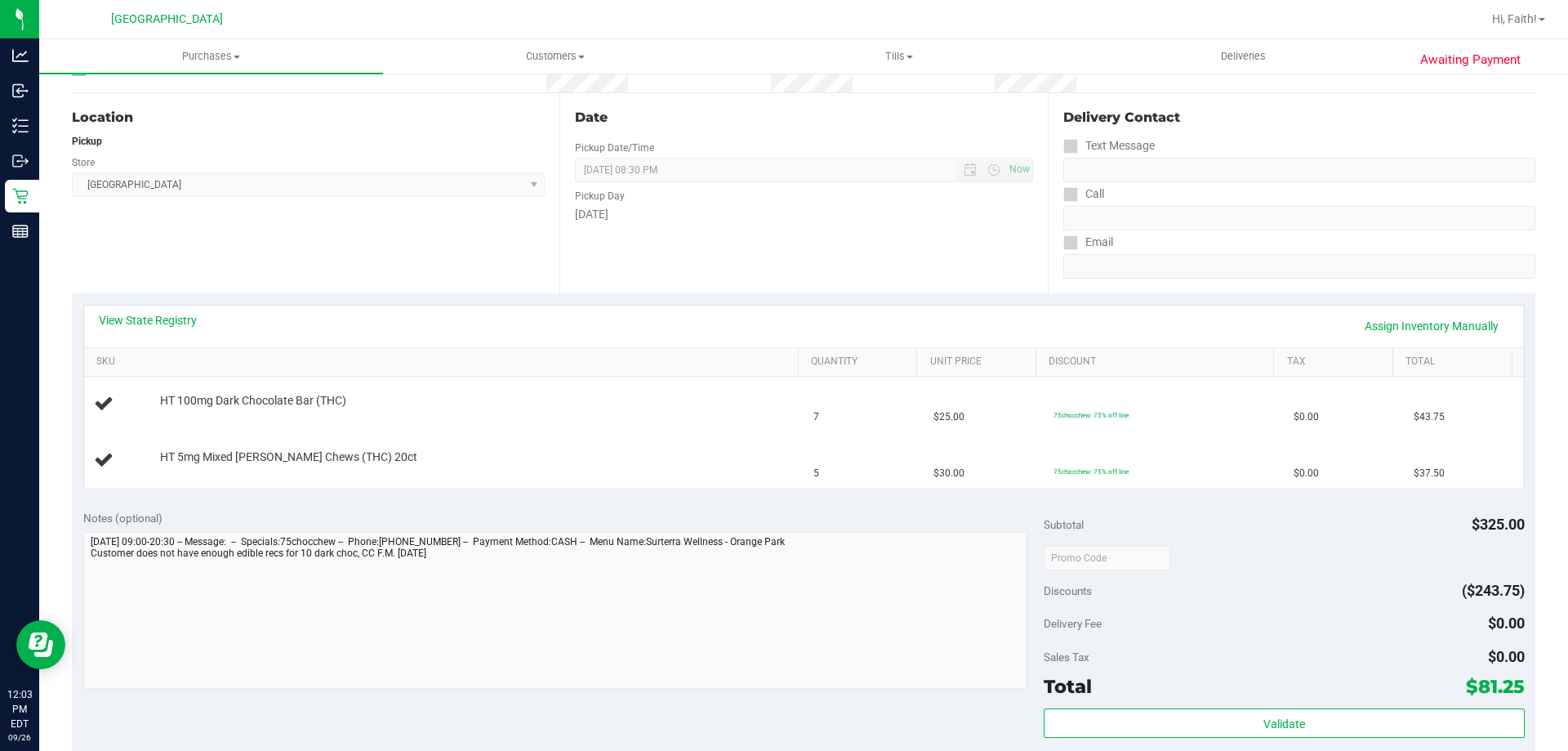
scroll to position [149, 0]
click at [185, 315] on link "View State Registry" at bounding box center [147, 318] width 98 height 16
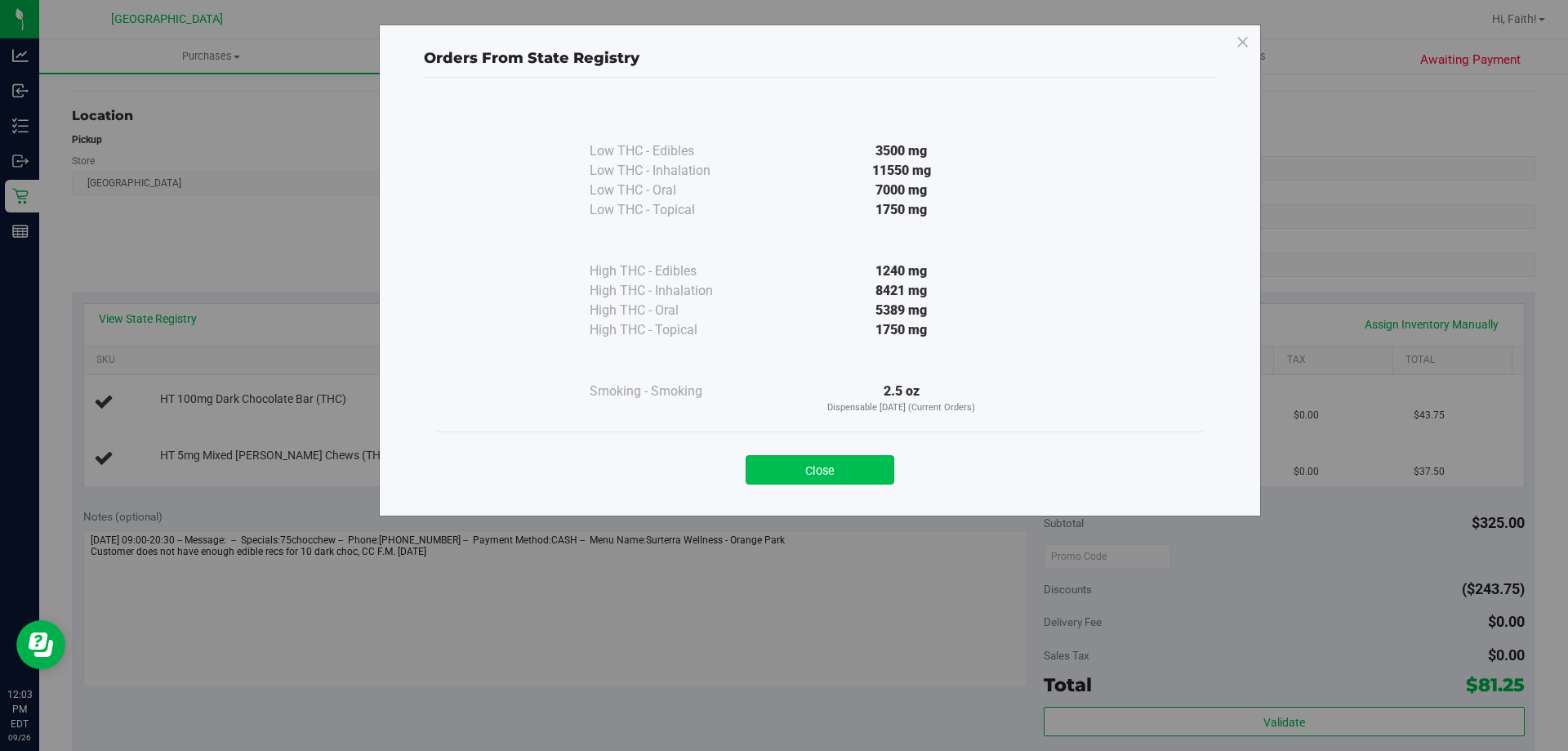
click at [819, 470] on button "Close" at bounding box center [820, 470] width 149 height 29
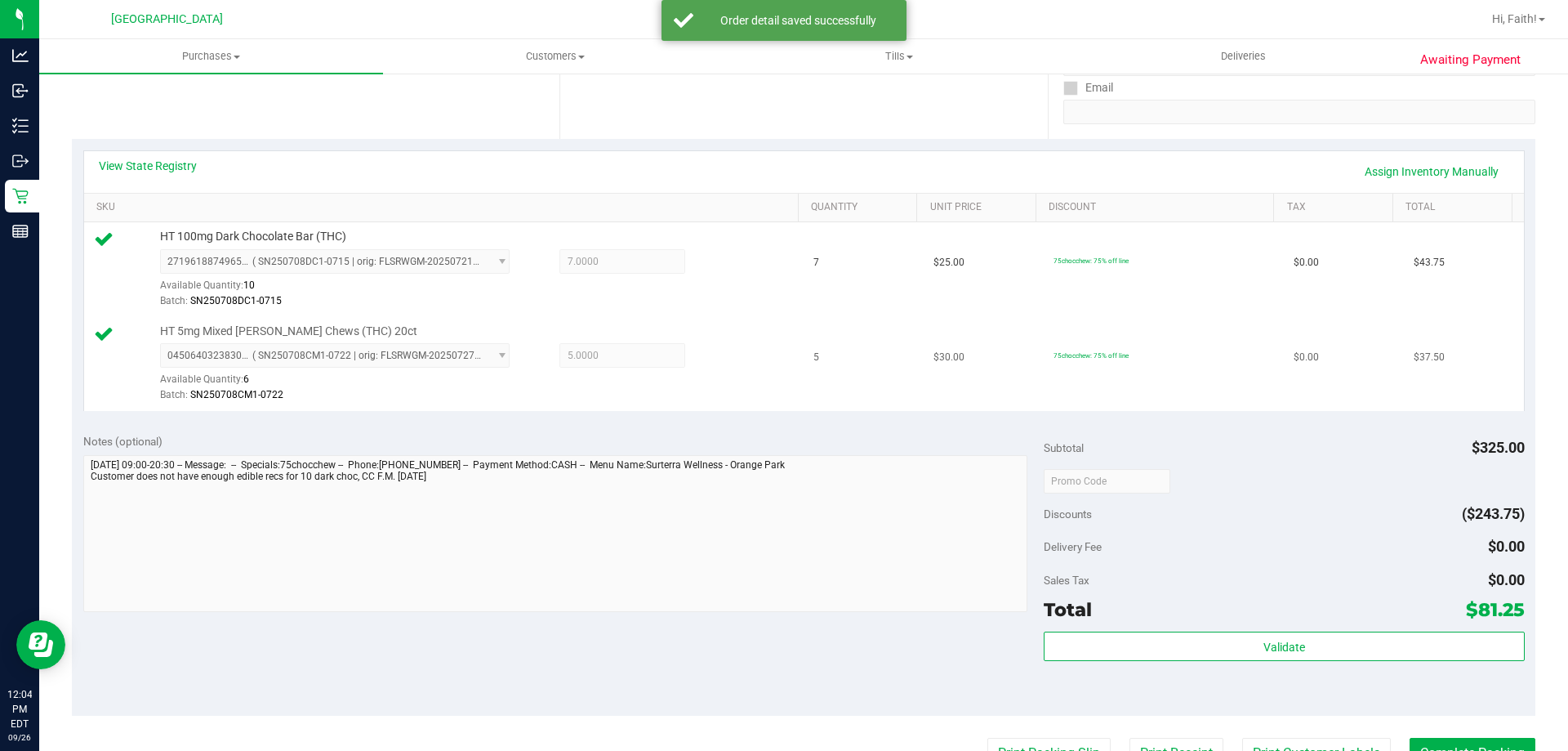
scroll to position [373, 0]
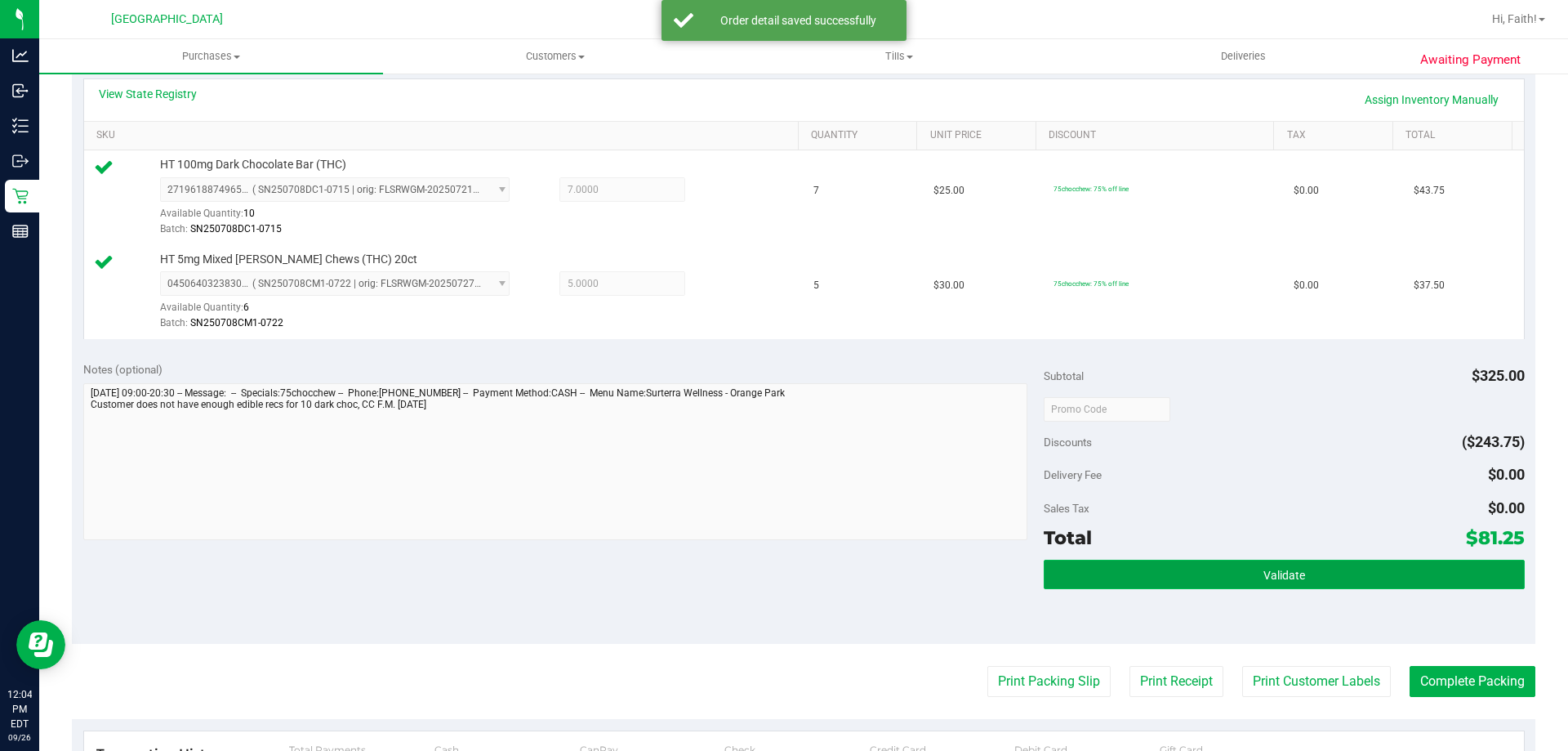
click at [1069, 582] on button "Validate" at bounding box center [1283, 574] width 480 height 29
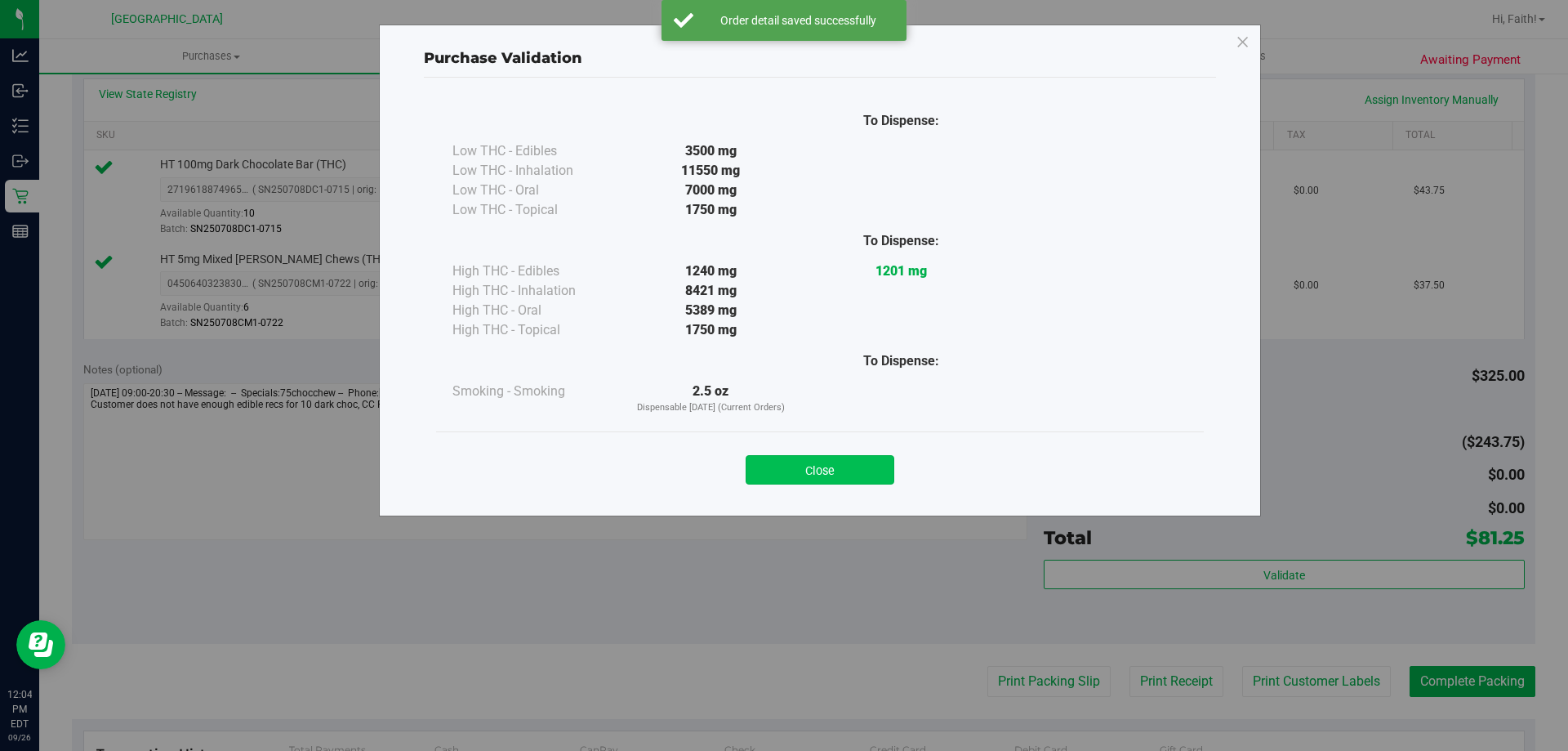
click at [810, 466] on button "Close" at bounding box center [820, 470] width 149 height 29
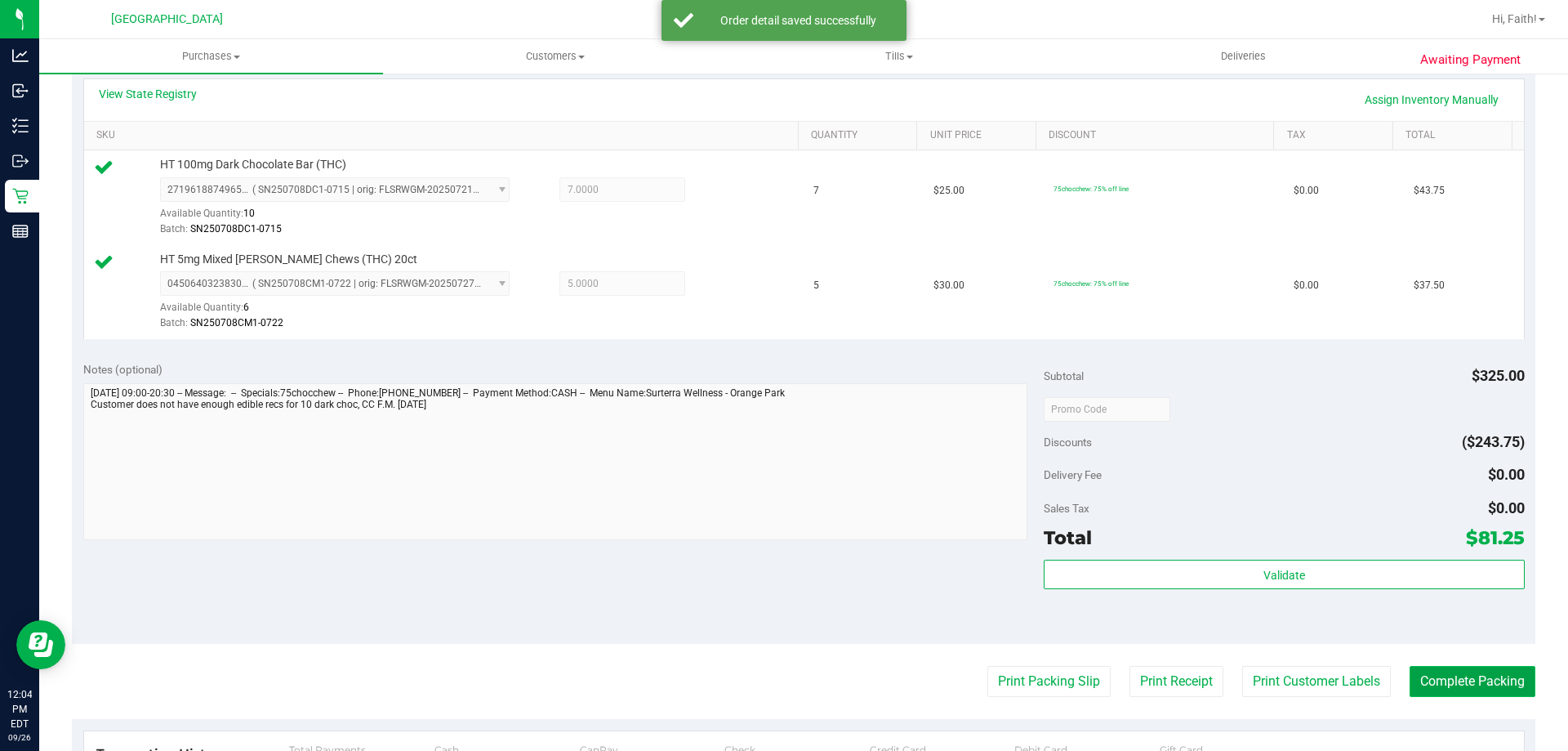
click at [1441, 676] on button "Complete Packing" at bounding box center [1472, 681] width 125 height 31
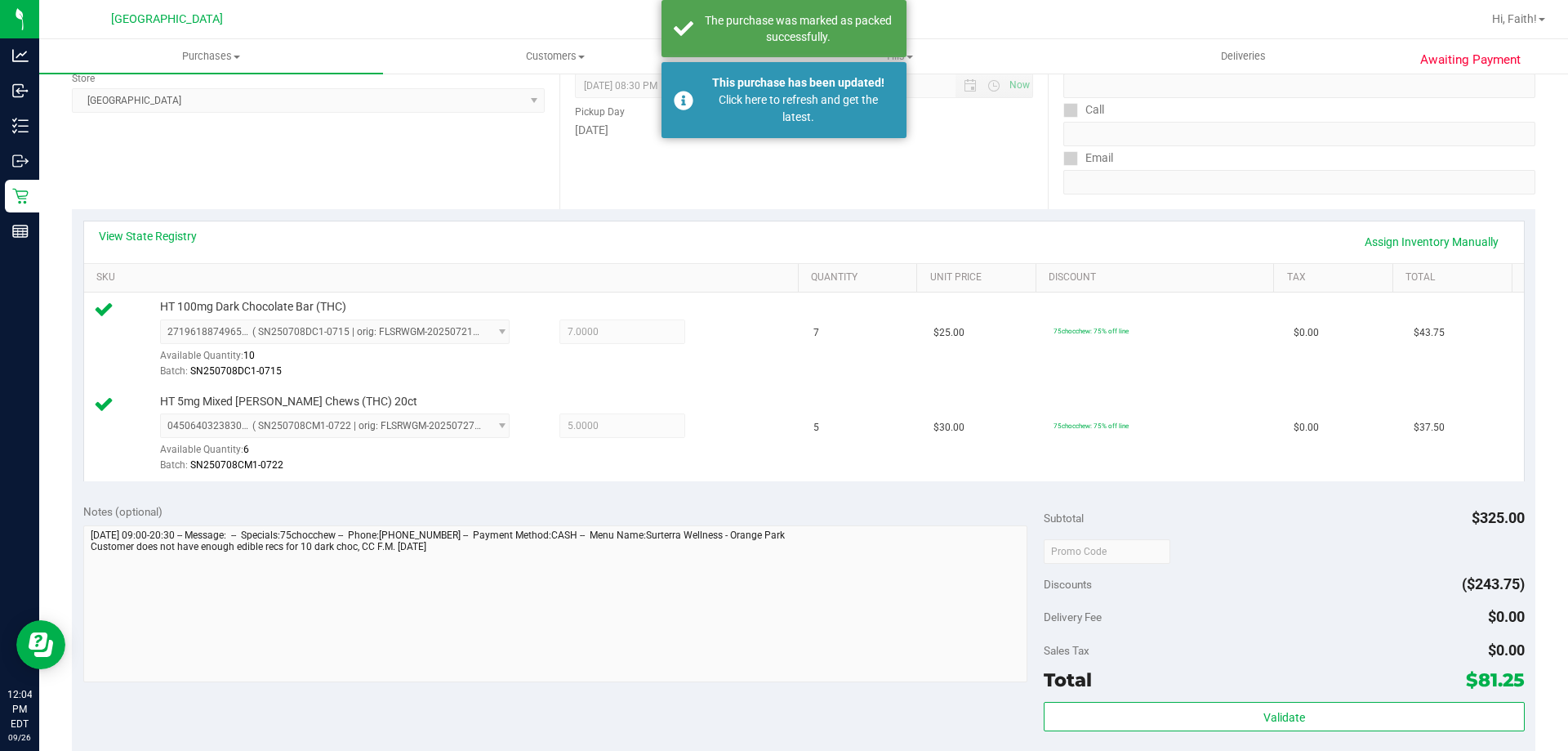
scroll to position [0, 0]
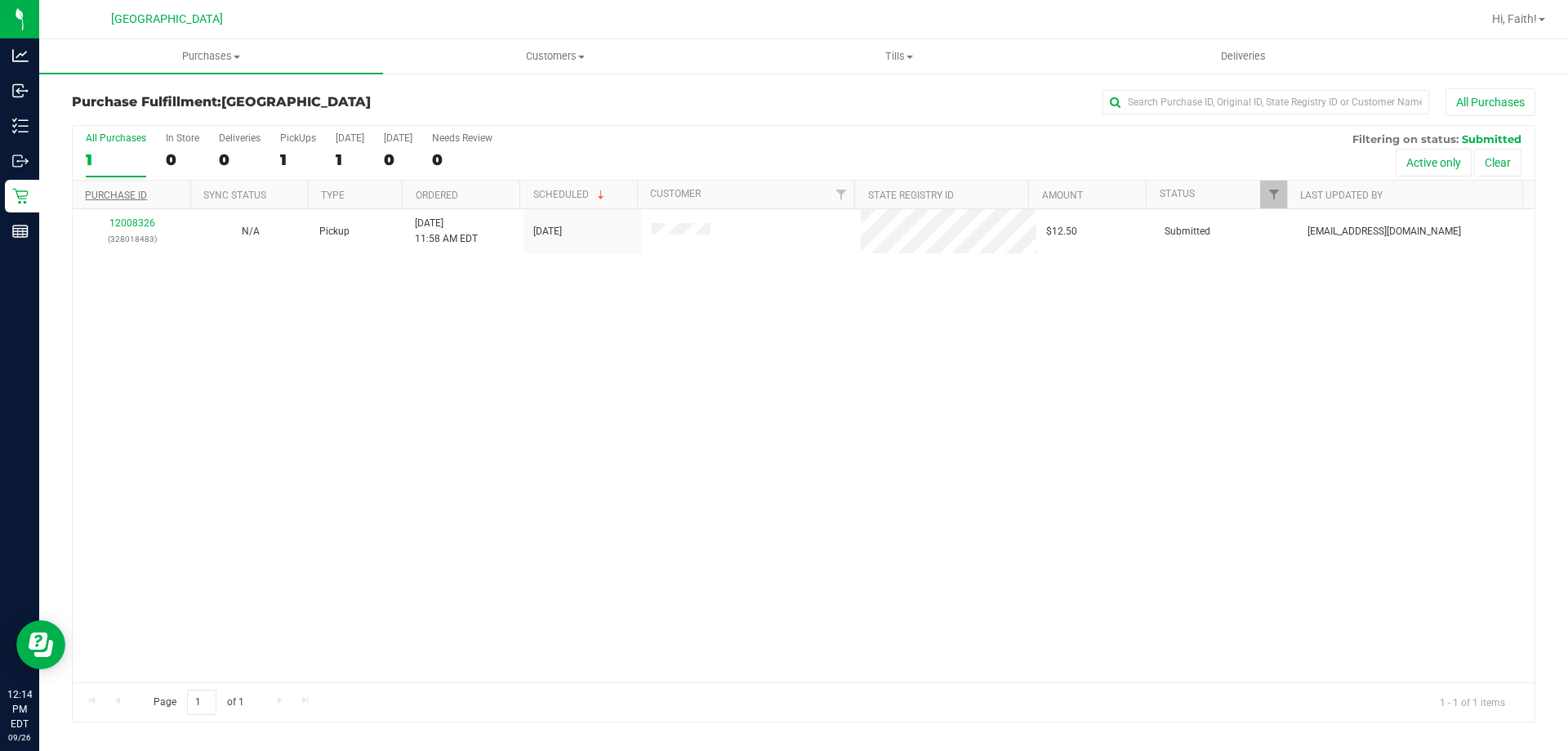
click at [127, 196] on link "Purchase ID" at bounding box center [116, 195] width 62 height 11
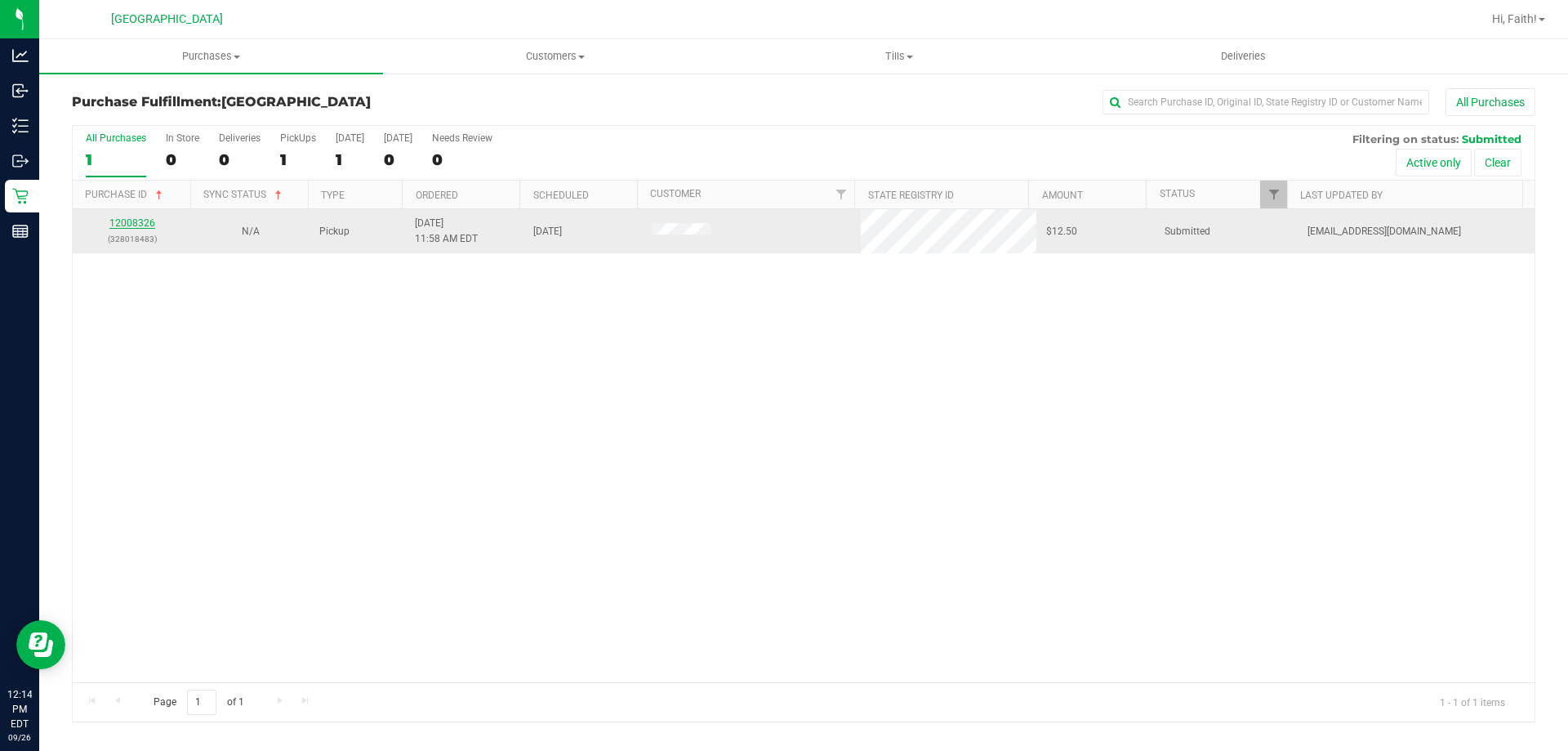
click at [138, 218] on link "12008326" at bounding box center [132, 222] width 46 height 11
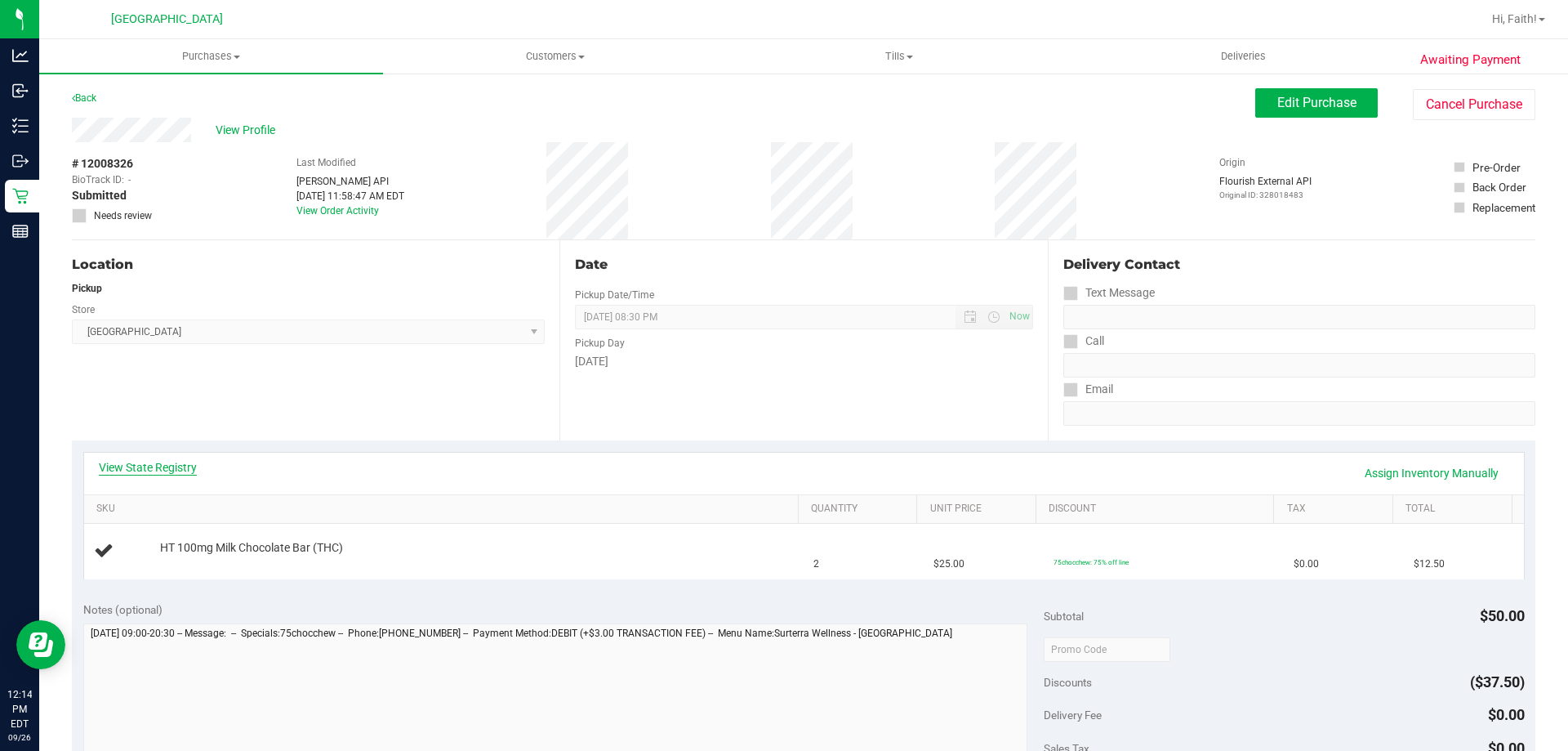
click at [164, 465] on link "View State Registry" at bounding box center [147, 467] width 98 height 16
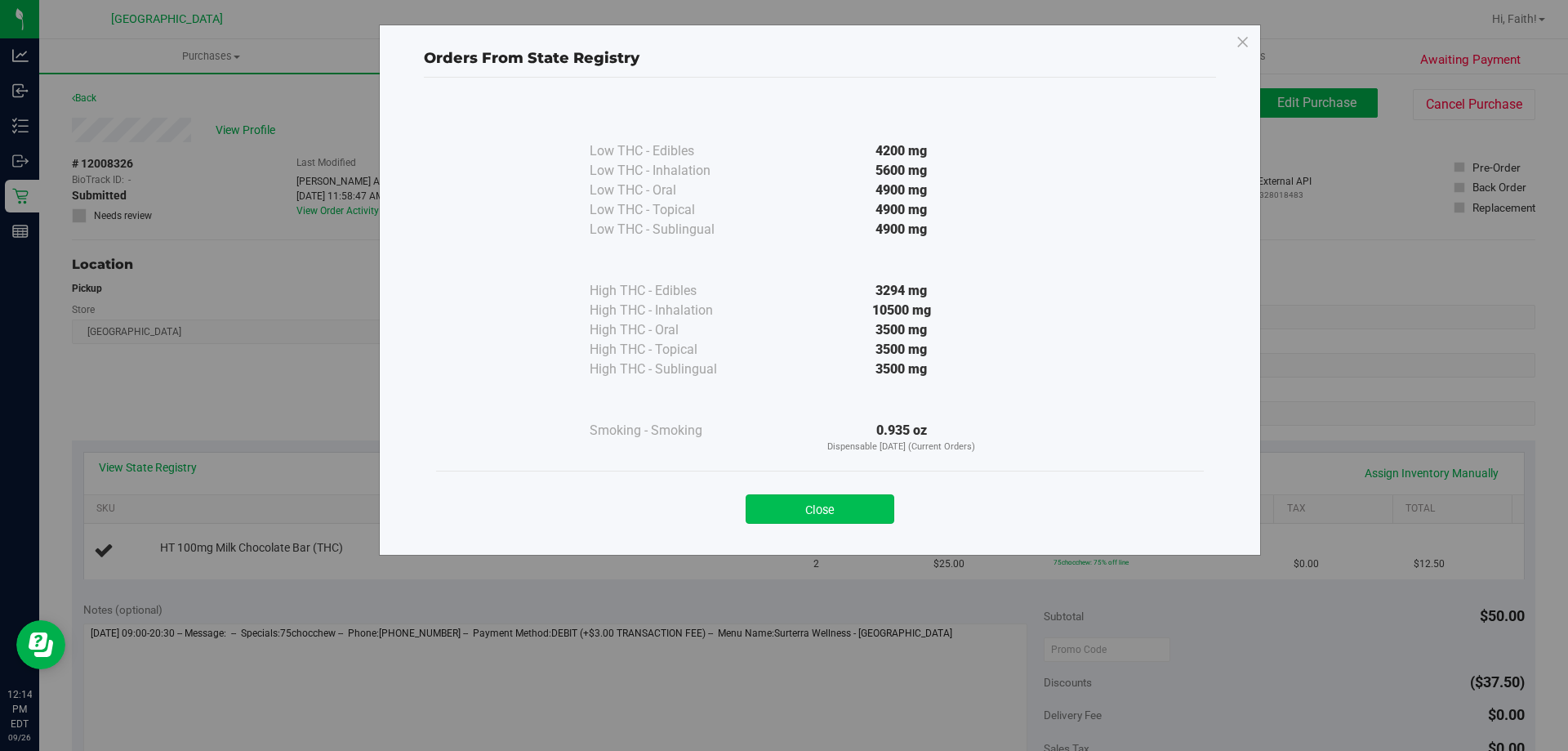
click at [813, 502] on button "Close" at bounding box center [820, 509] width 149 height 29
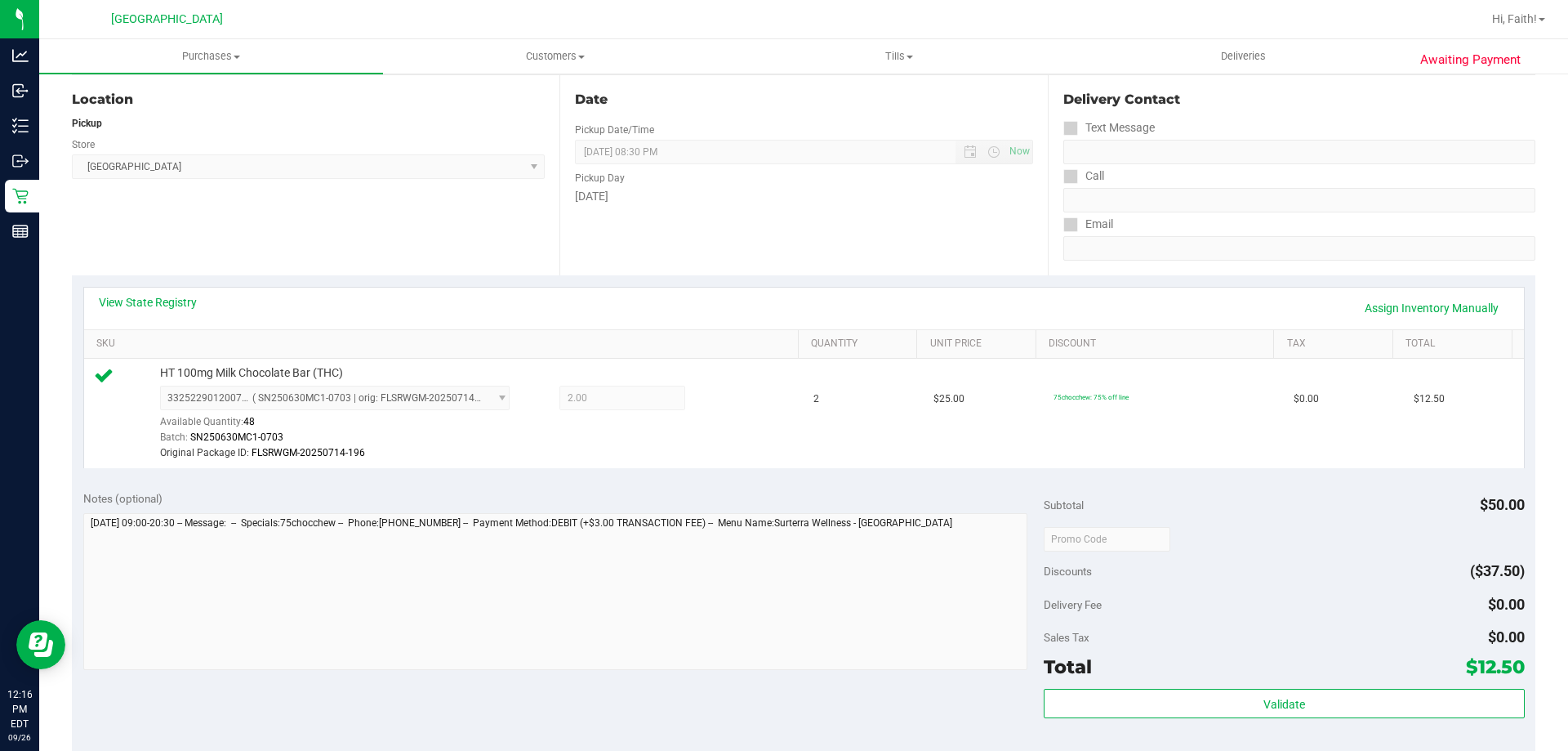
scroll to position [285, 0]
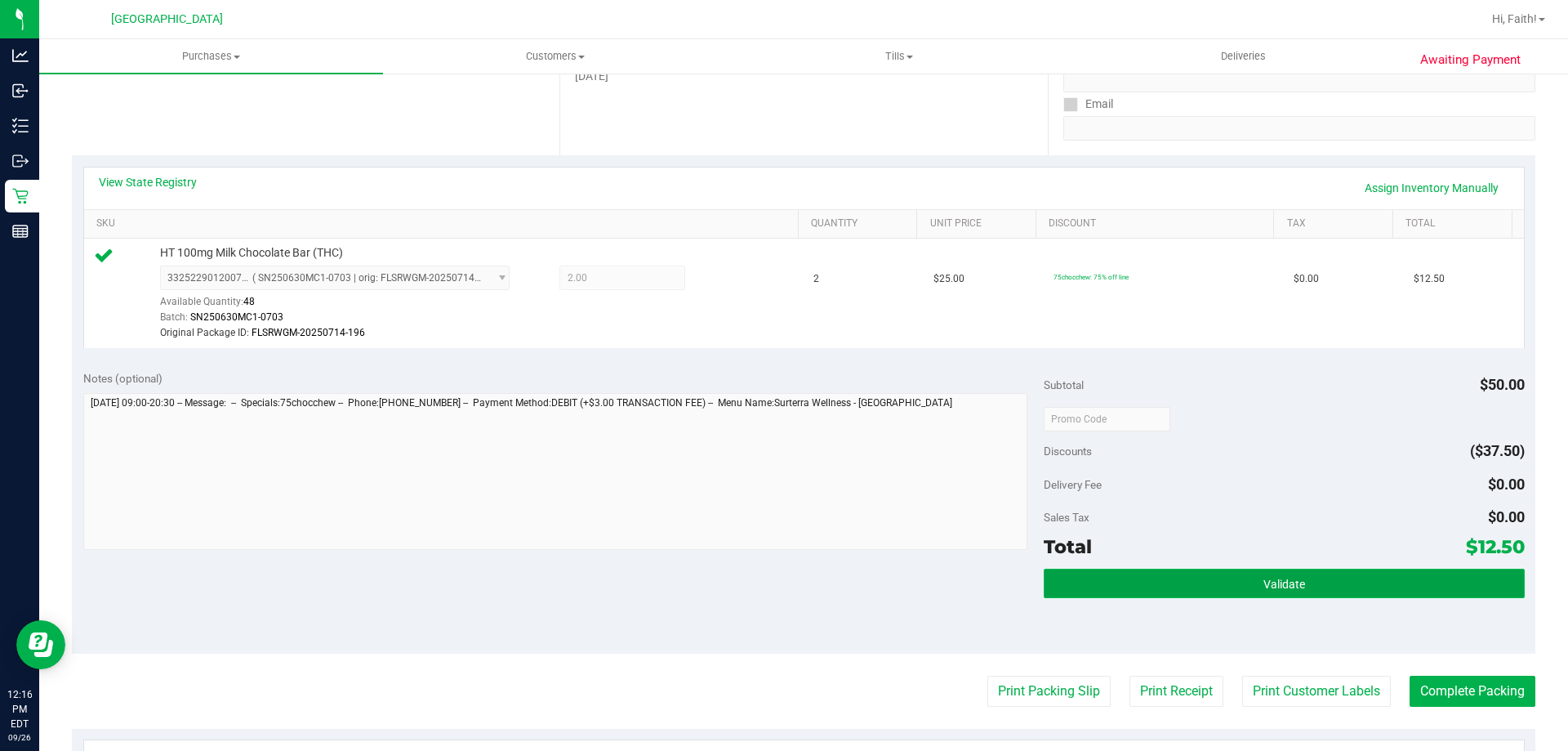
click at [1167, 571] on button "Validate" at bounding box center [1283, 583] width 480 height 29
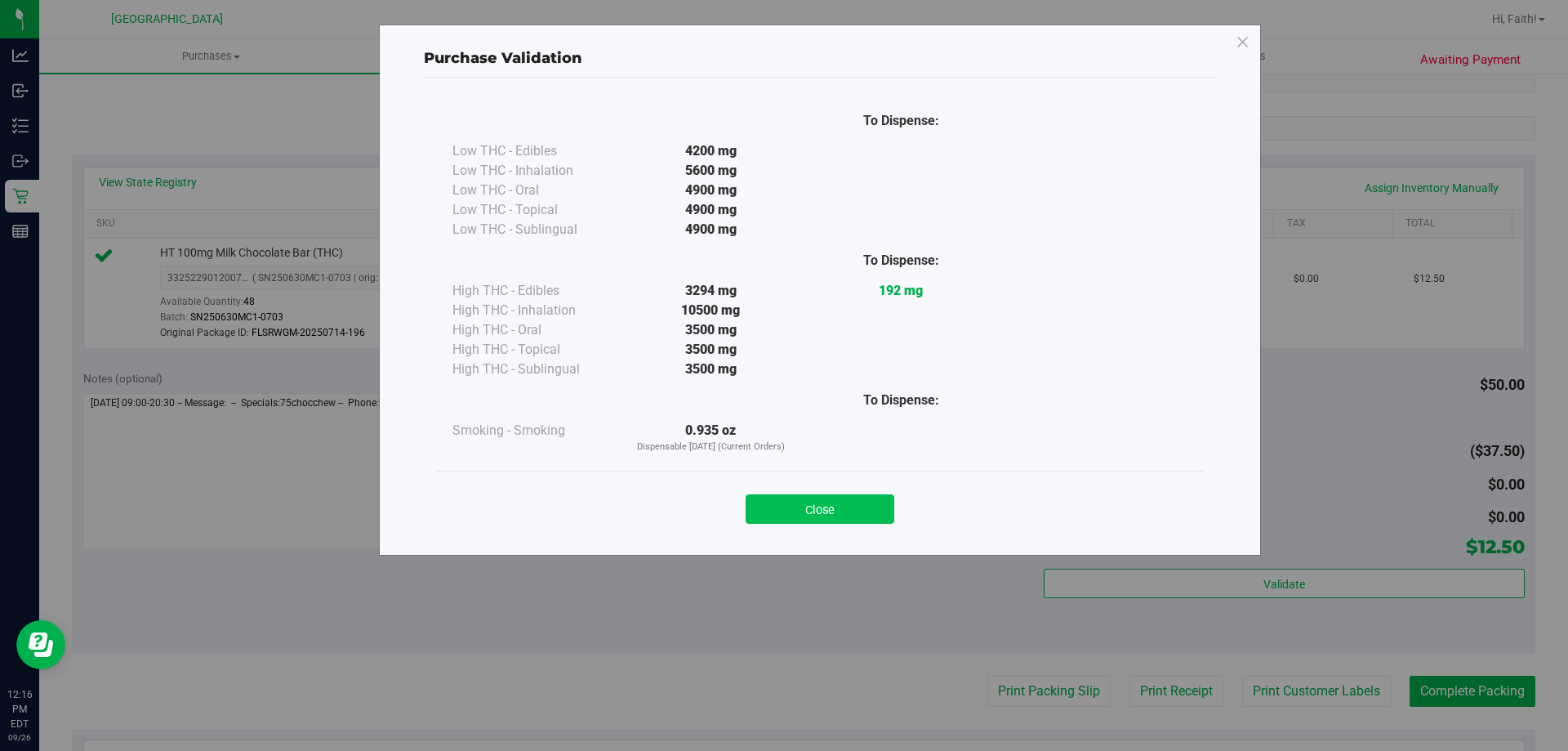
click at [824, 503] on button "Close" at bounding box center [820, 509] width 149 height 29
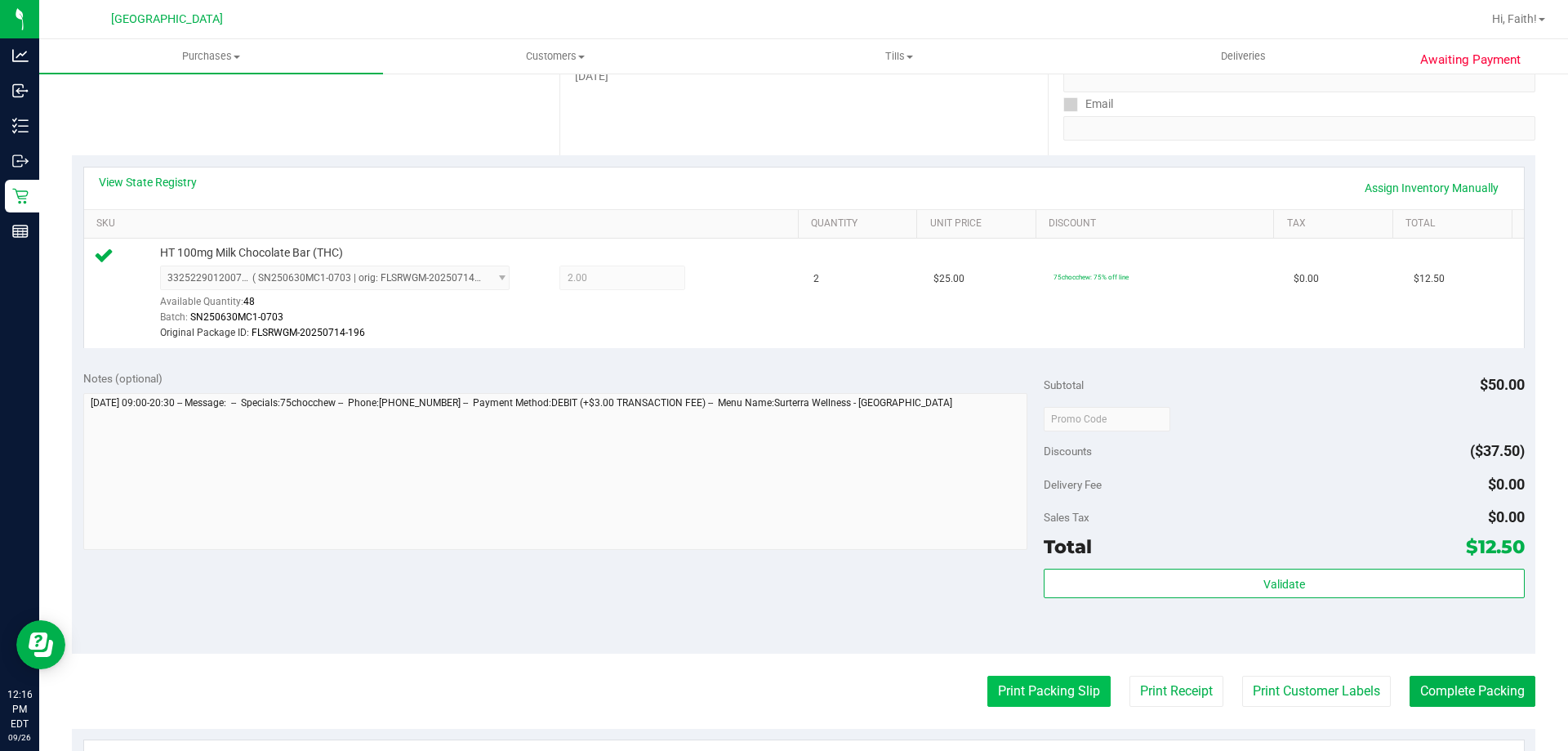
click at [1007, 679] on button "Print Packing Slip" at bounding box center [1049, 691] width 124 height 31
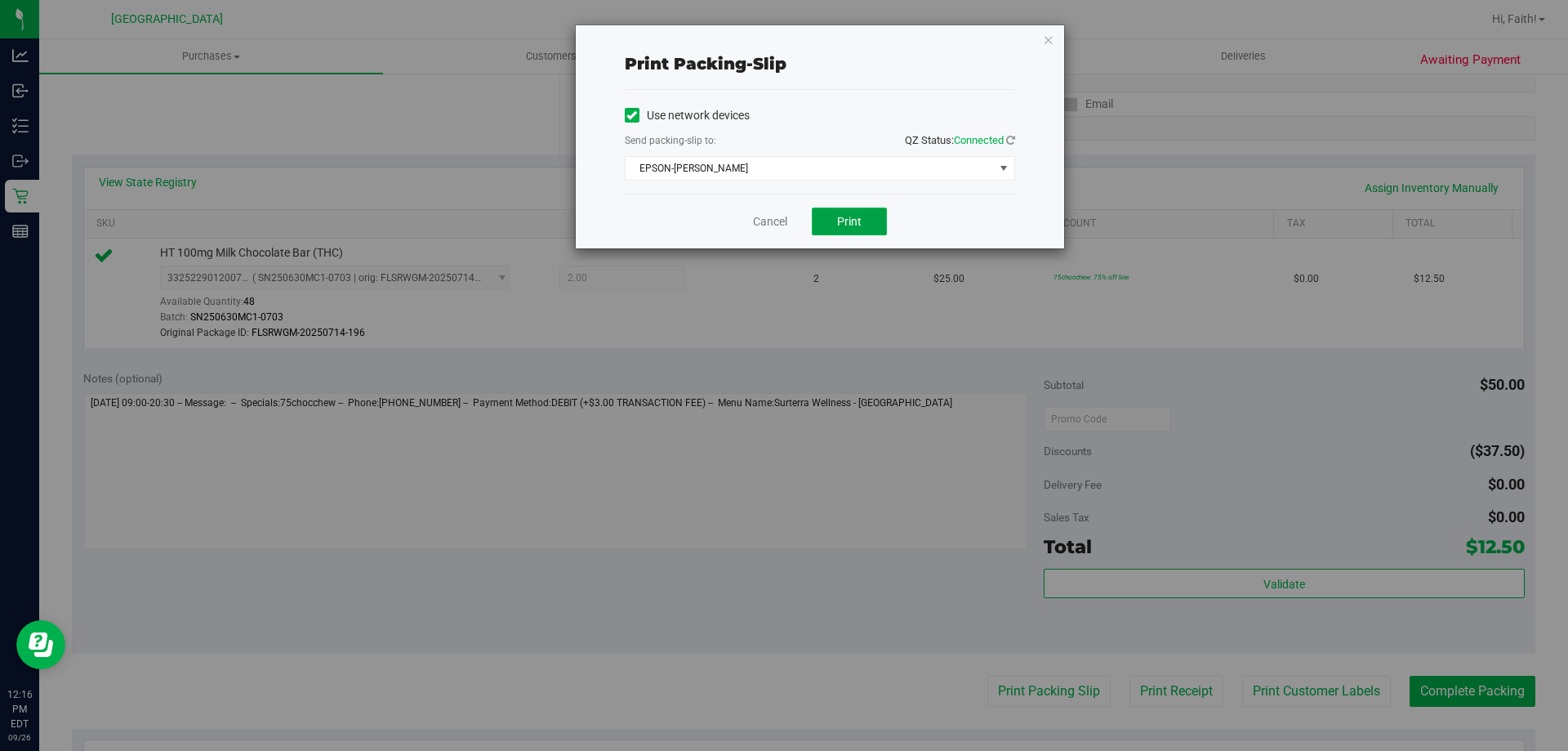
click at [866, 224] on button "Print" at bounding box center [849, 221] width 75 height 28
click at [1048, 43] on icon "button" at bounding box center [1048, 39] width 11 height 20
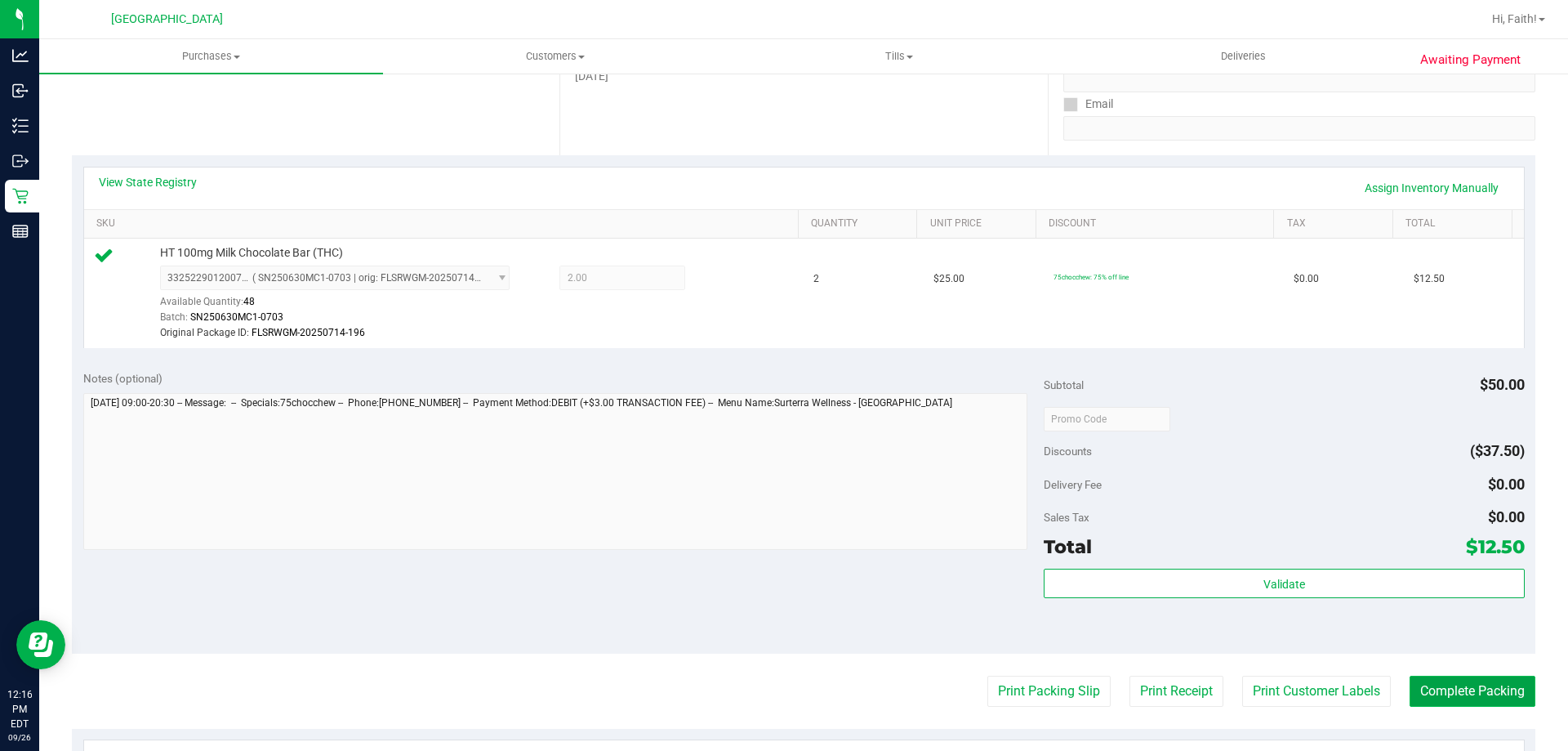
click at [1467, 698] on button "Complete Packing" at bounding box center [1472, 691] width 125 height 31
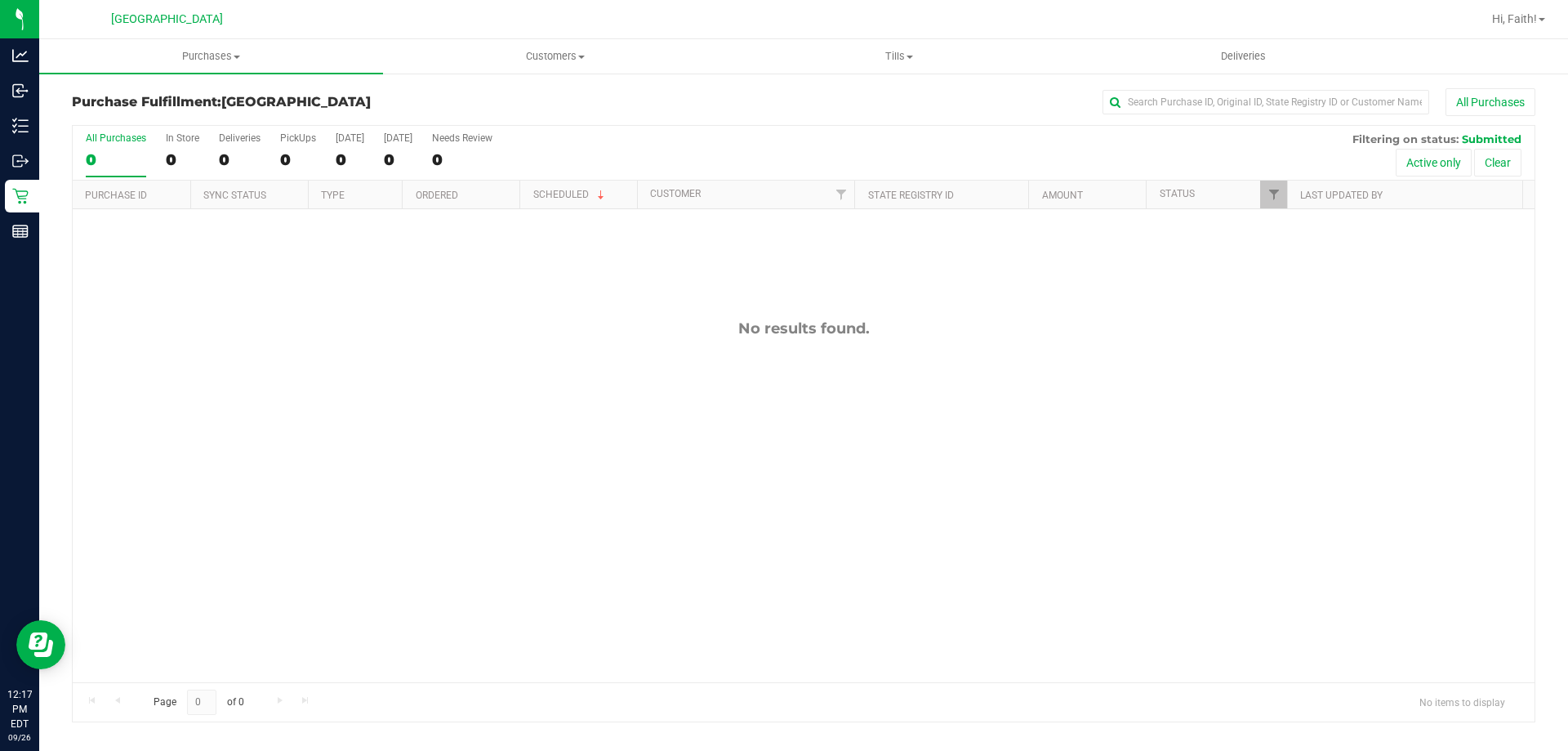
drag, startPoint x: 722, startPoint y: 319, endPoint x: 949, endPoint y: 354, distance: 229.7
click at [949, 354] on div "No results found." at bounding box center [804, 501] width 1462 height 583
click at [927, 359] on div "No results found." at bounding box center [804, 501] width 1462 height 583
drag, startPoint x: 850, startPoint y: 327, endPoint x: 548, endPoint y: 321, distance: 302.1
click at [548, 321] on div "No results found." at bounding box center [804, 328] width 1462 height 18
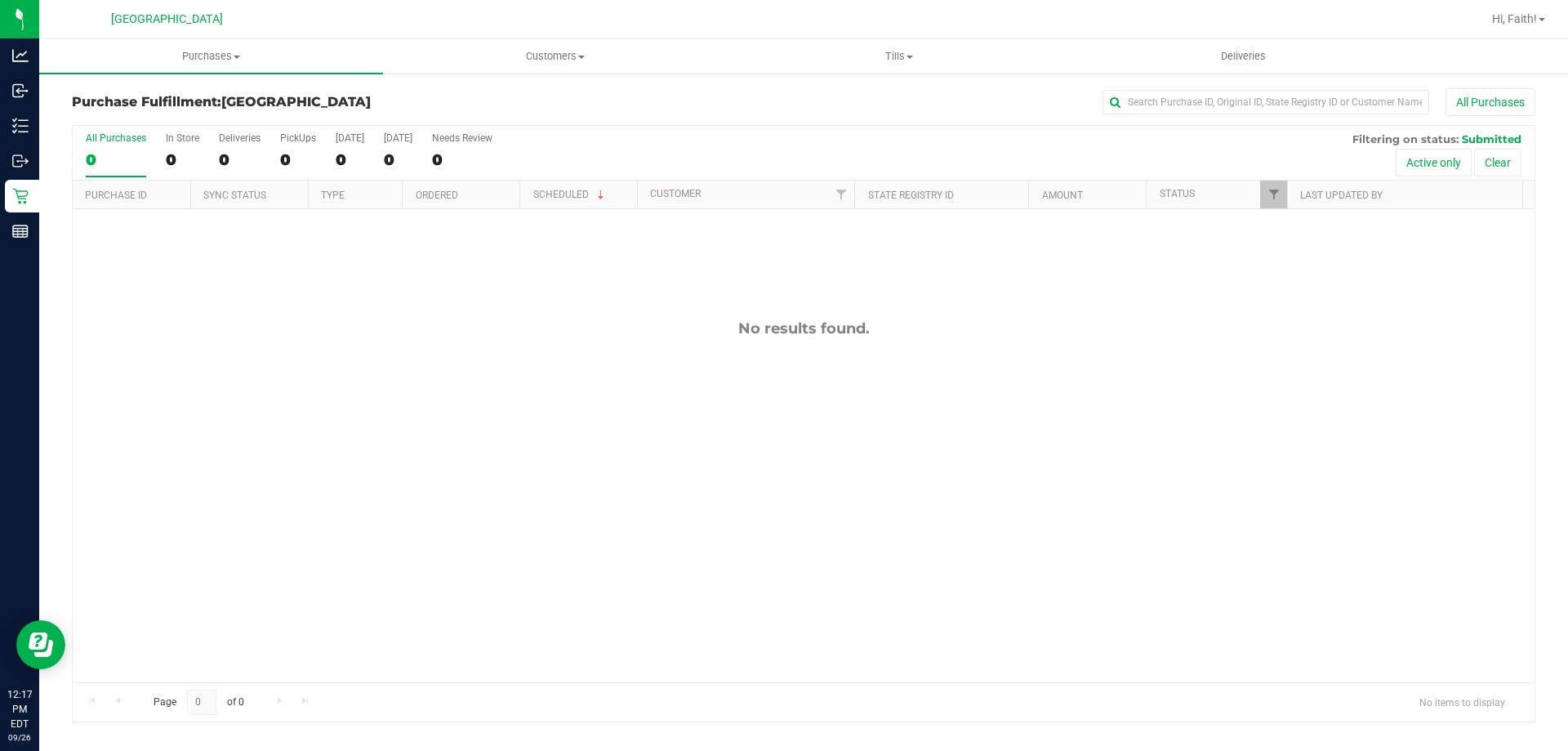
click at [969, 389] on div "No results found." at bounding box center [804, 501] width 1462 height 583
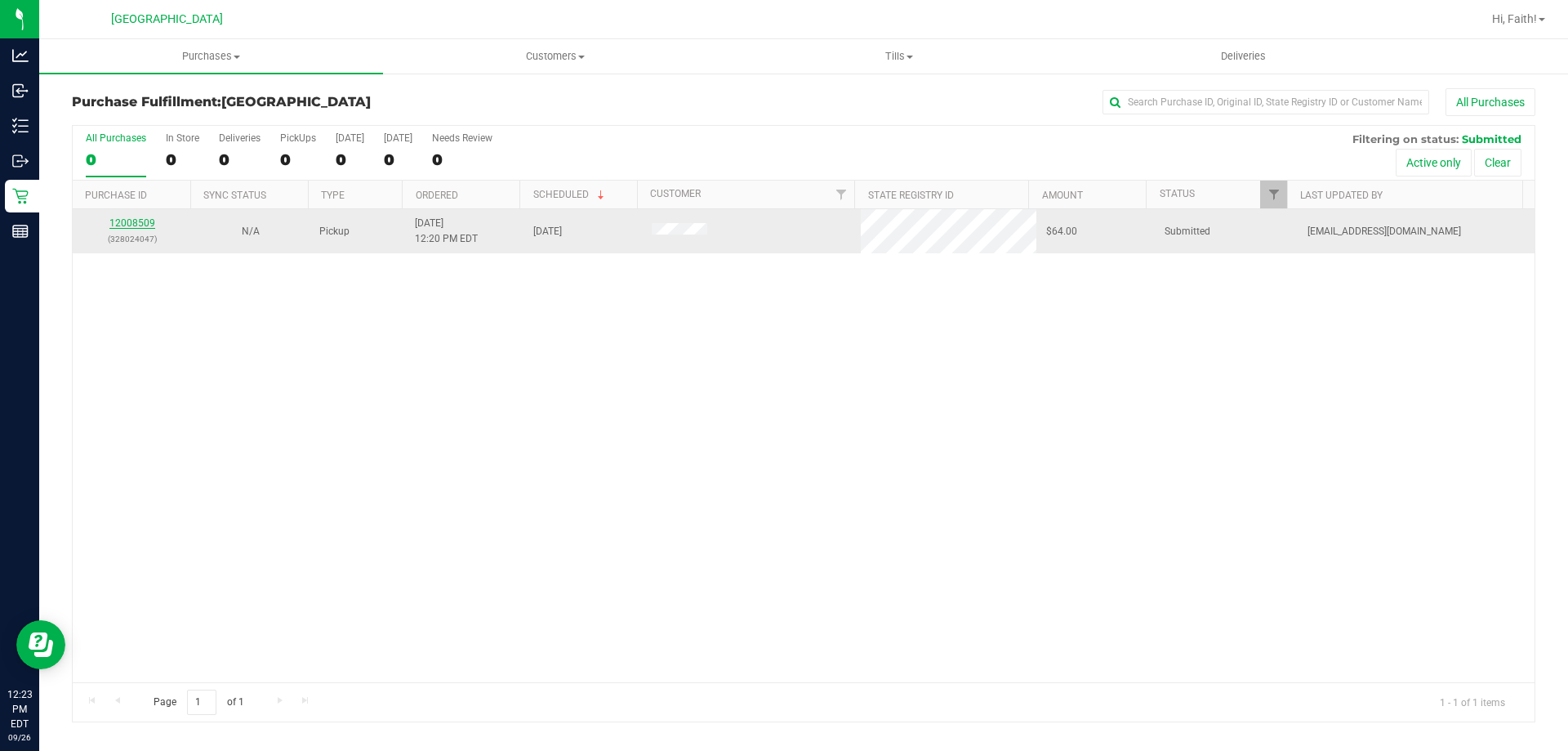
click at [124, 222] on link "12008509" at bounding box center [132, 222] width 46 height 11
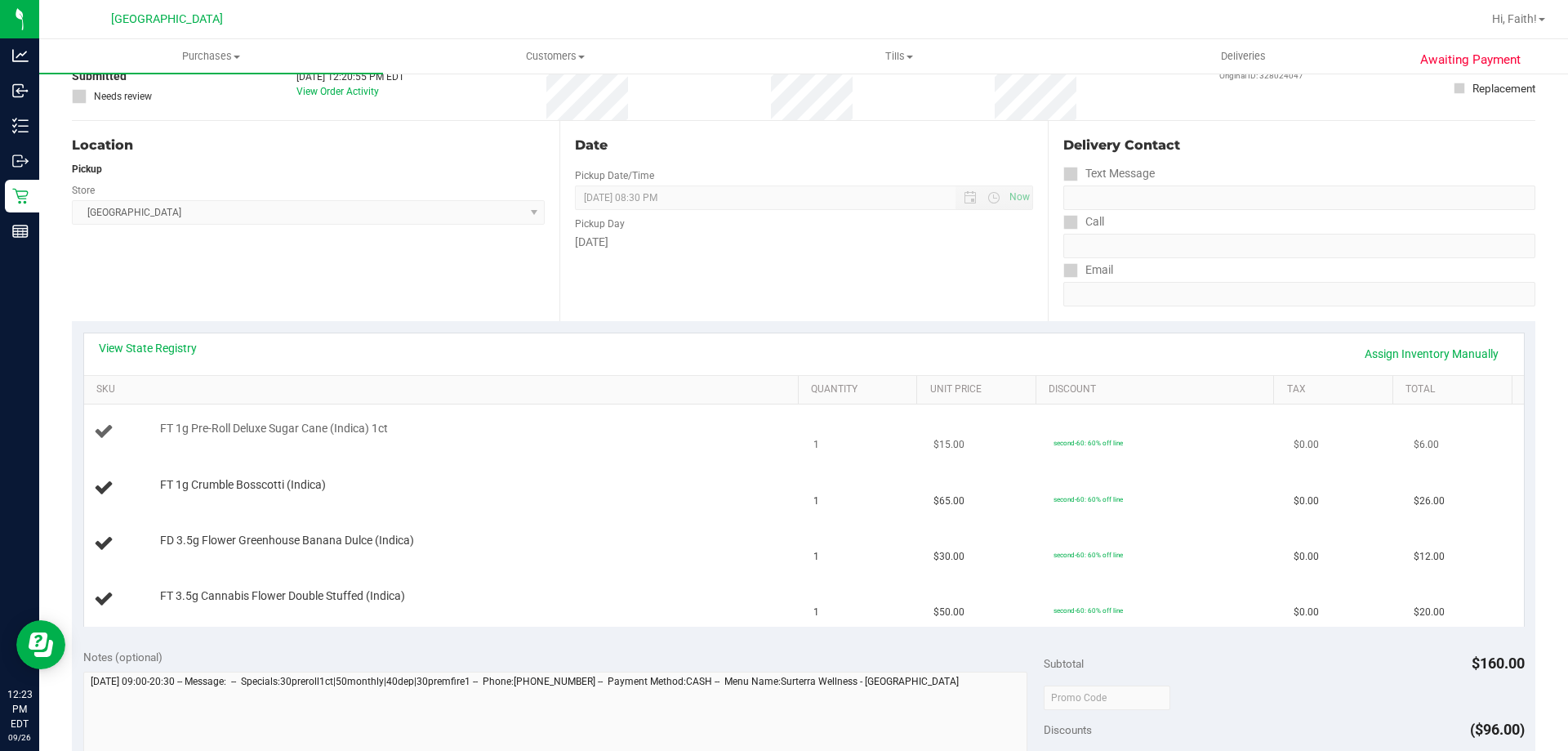
scroll to position [245, 0]
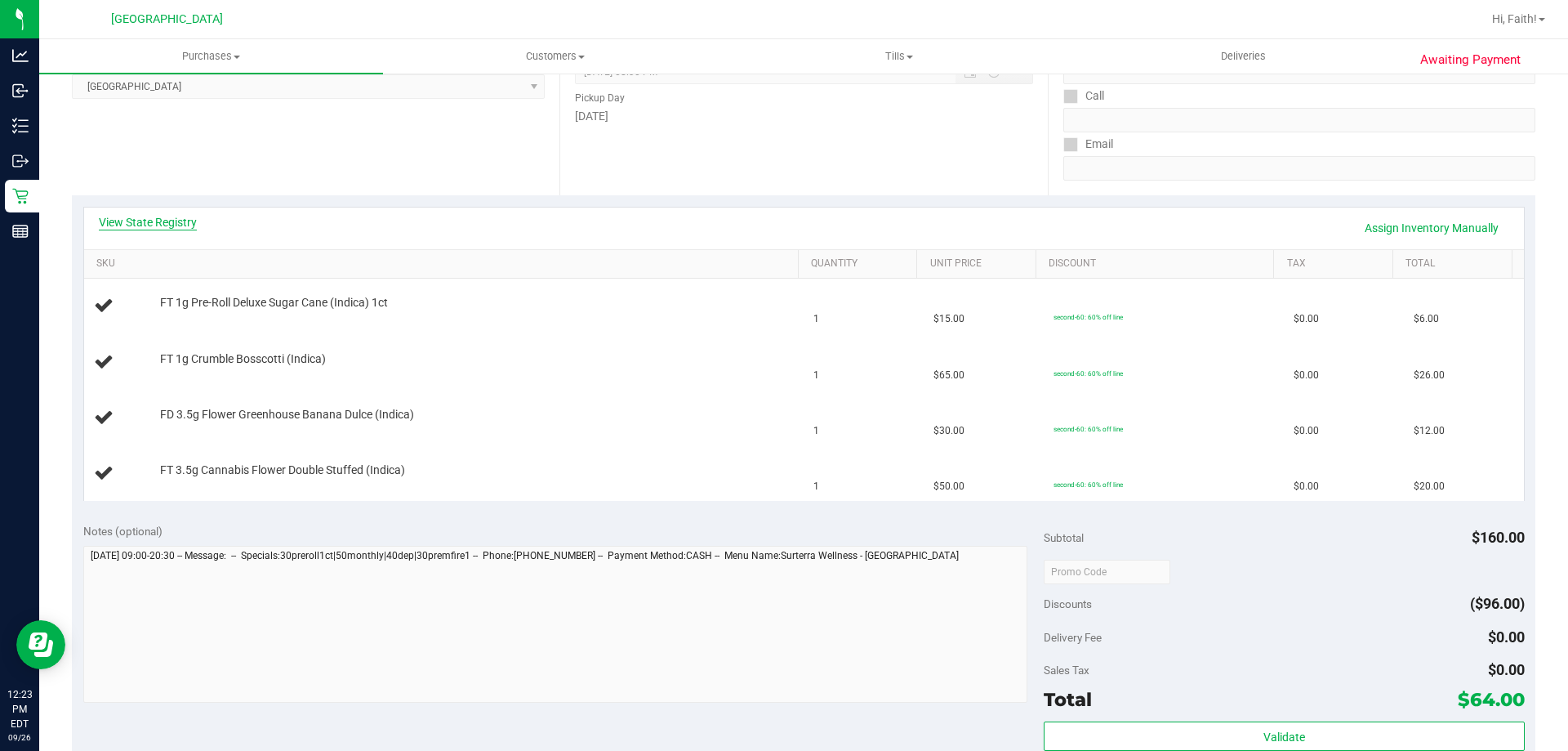
click at [178, 217] on link "View State Registry" at bounding box center [147, 221] width 98 height 16
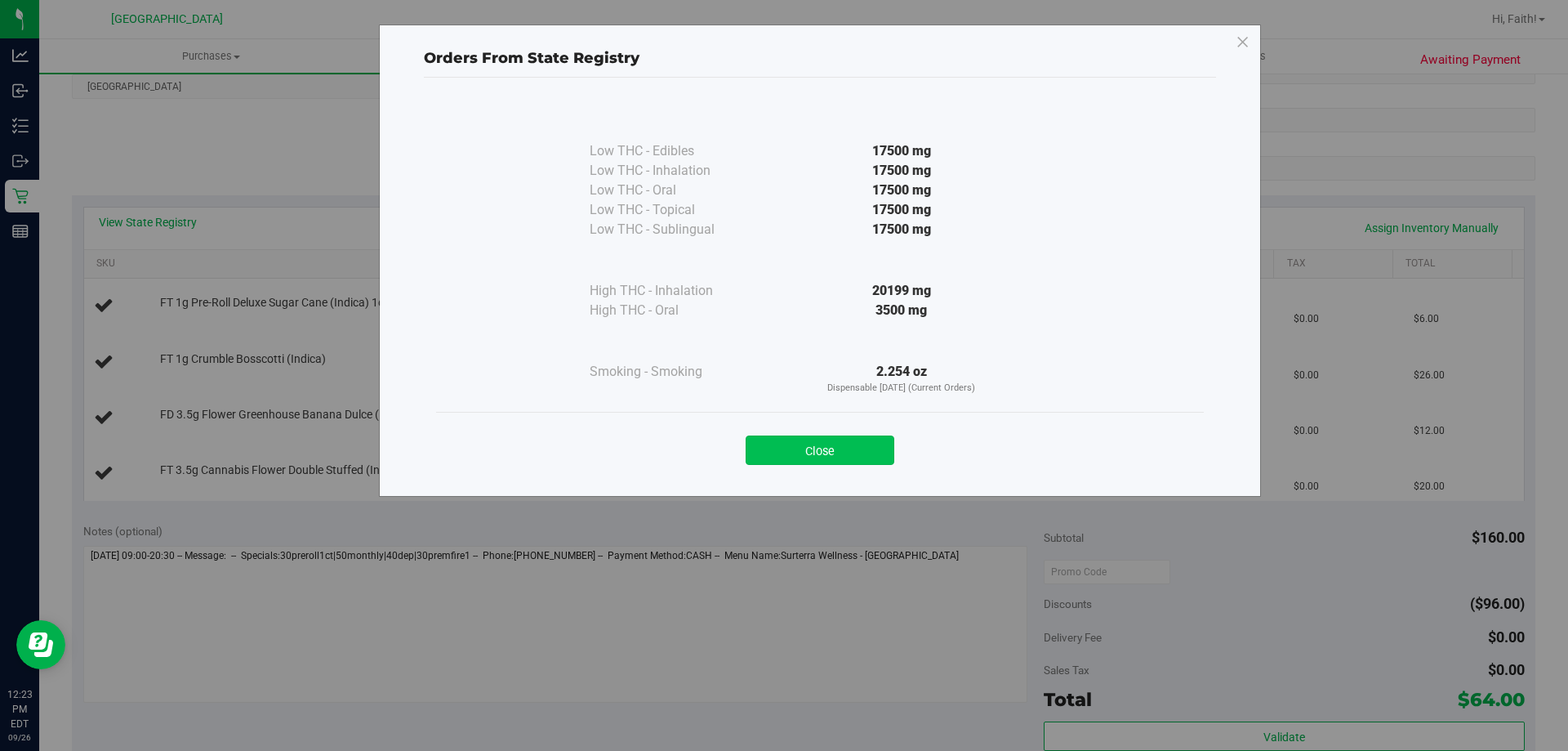
click at [824, 445] on button "Close" at bounding box center [820, 450] width 149 height 29
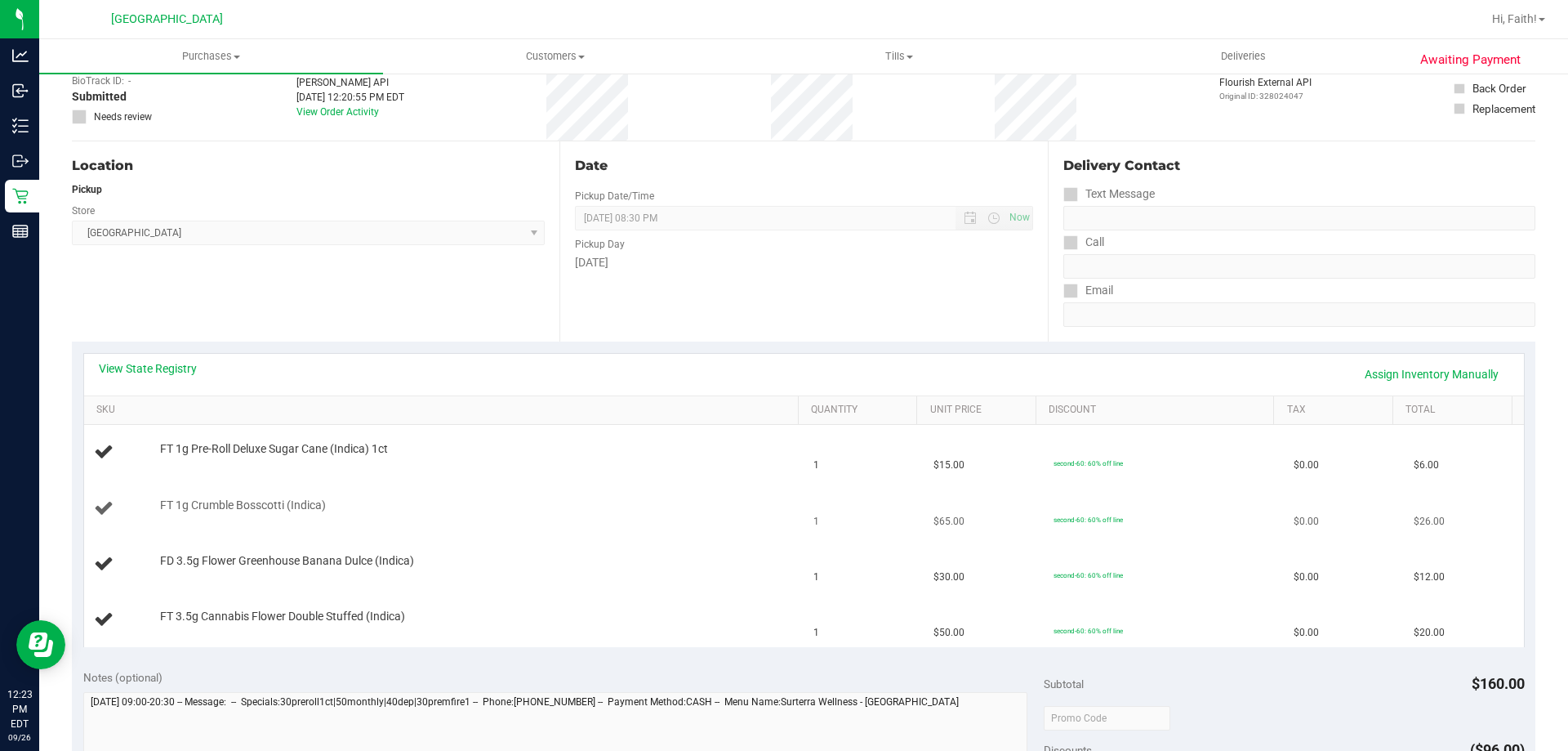
scroll to position [0, 0]
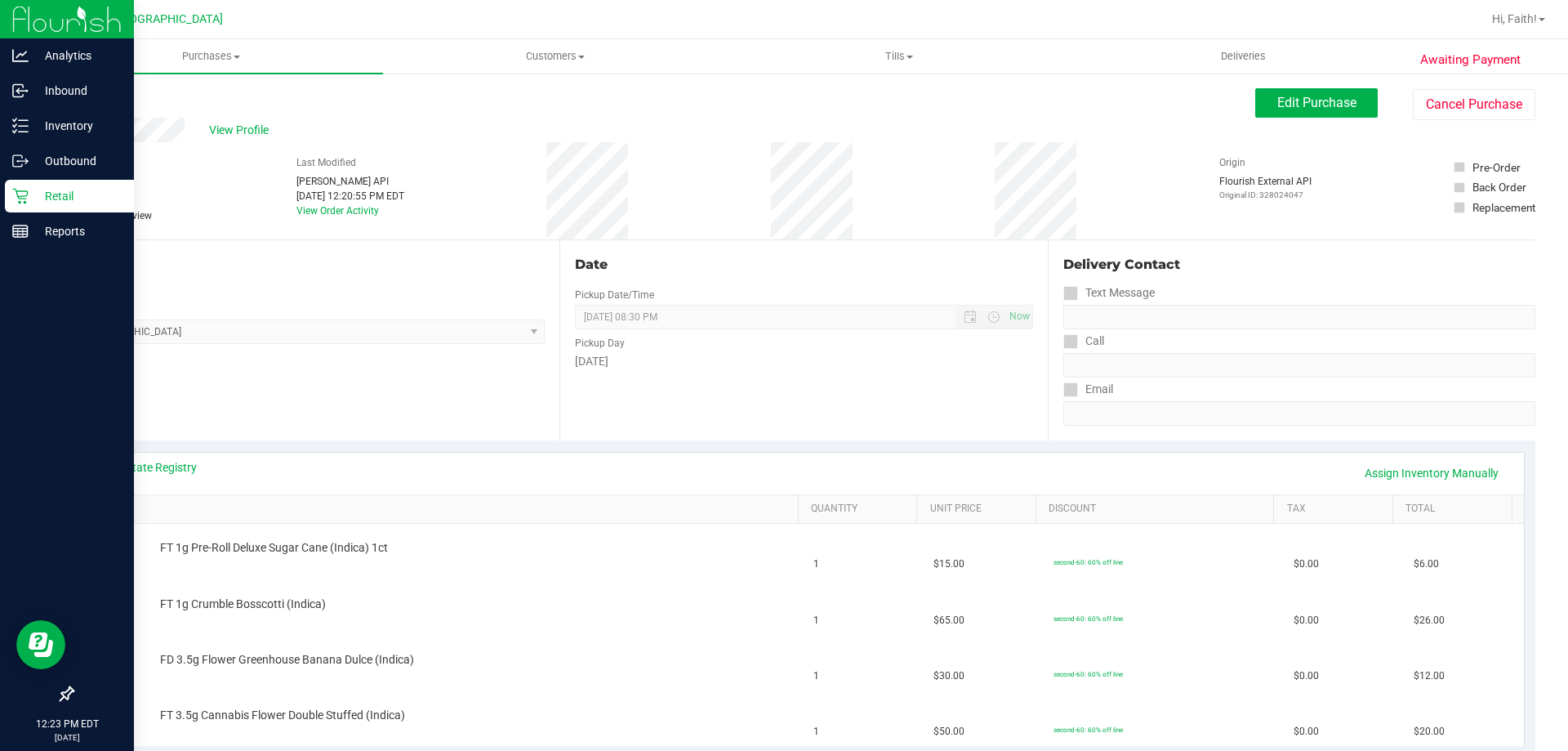
click at [21, 196] on icon at bounding box center [20, 196] width 16 height 16
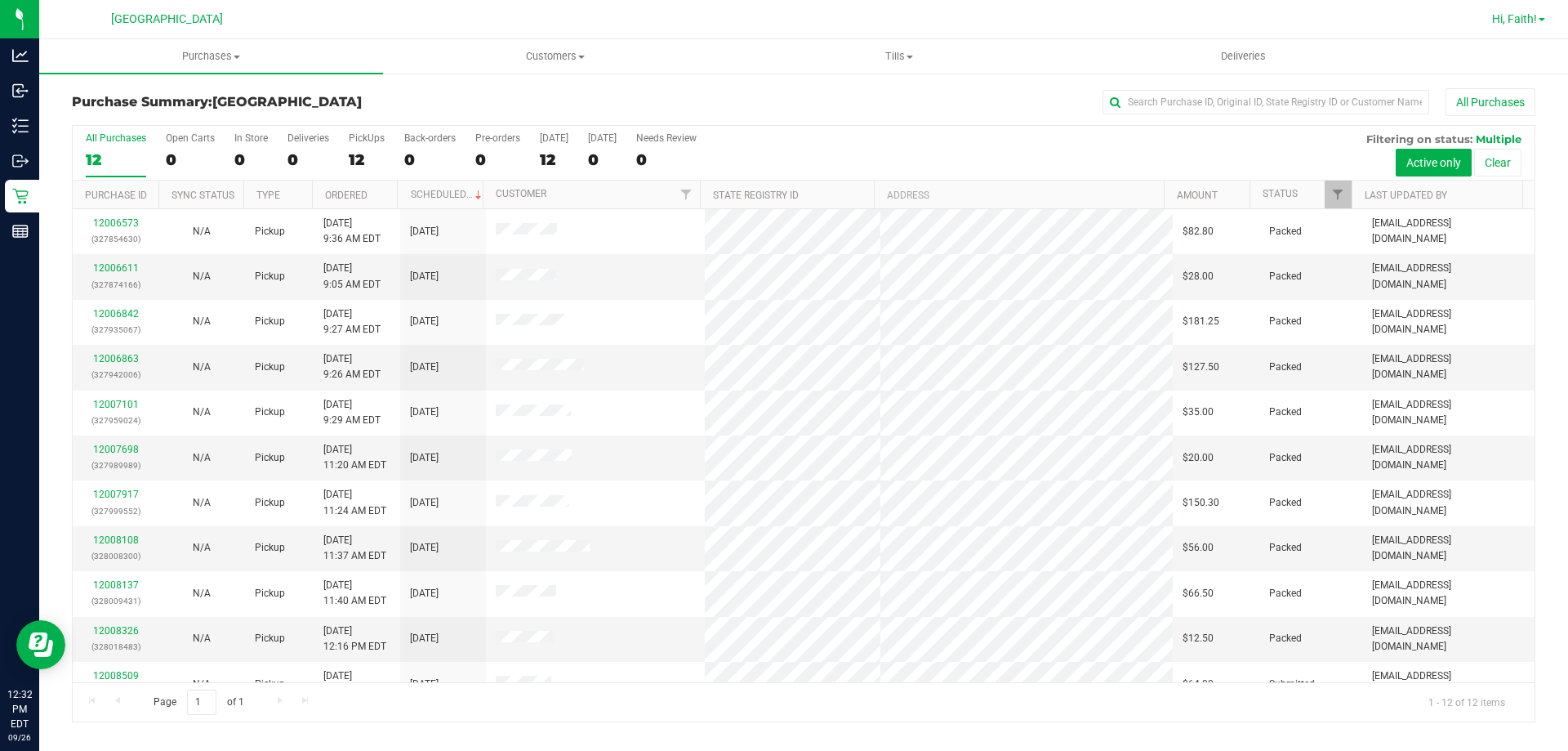
click at [1532, 15] on span "Hi, Faith!" at bounding box center [1515, 18] width 45 height 13
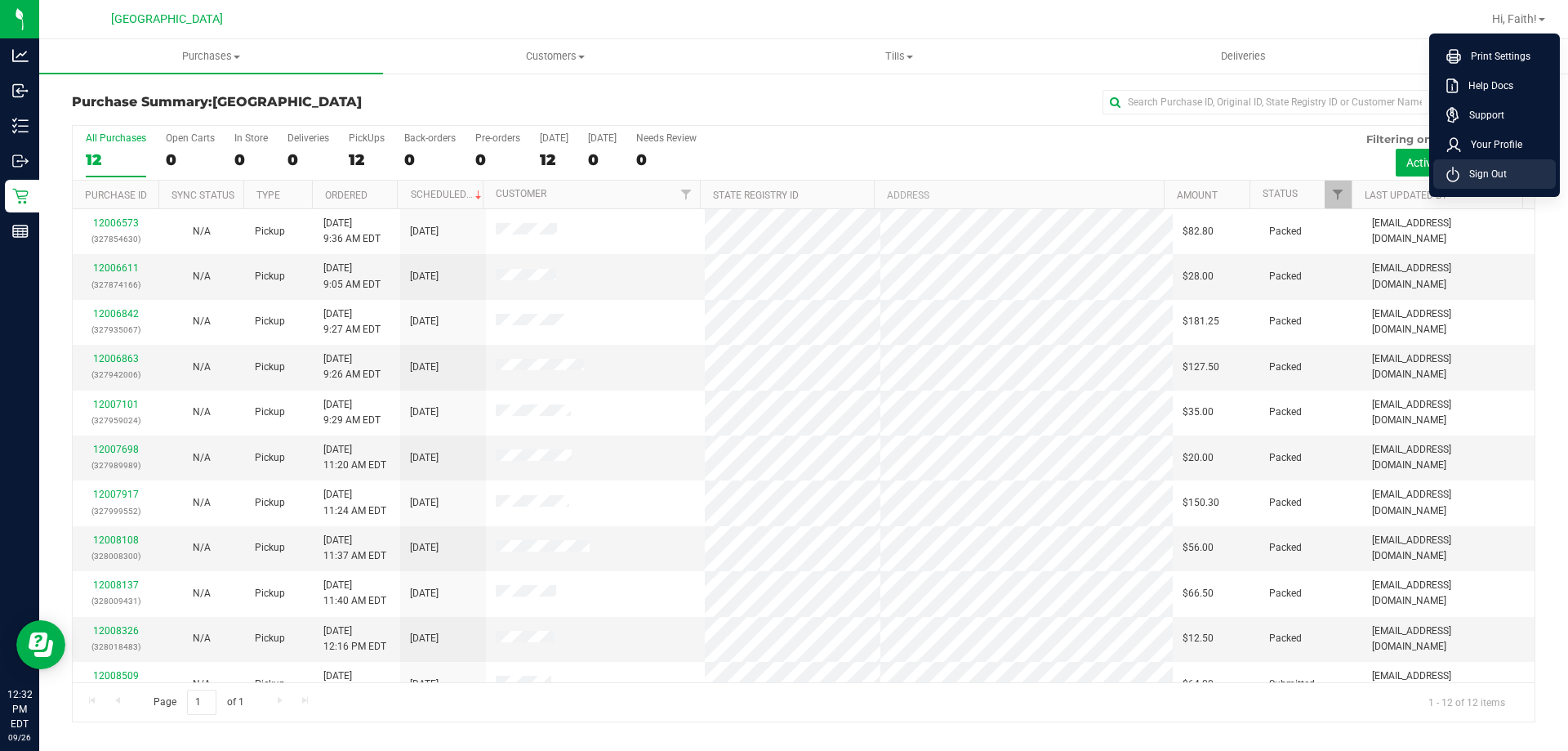
click at [1510, 182] on li "Sign Out" at bounding box center [1495, 174] width 123 height 29
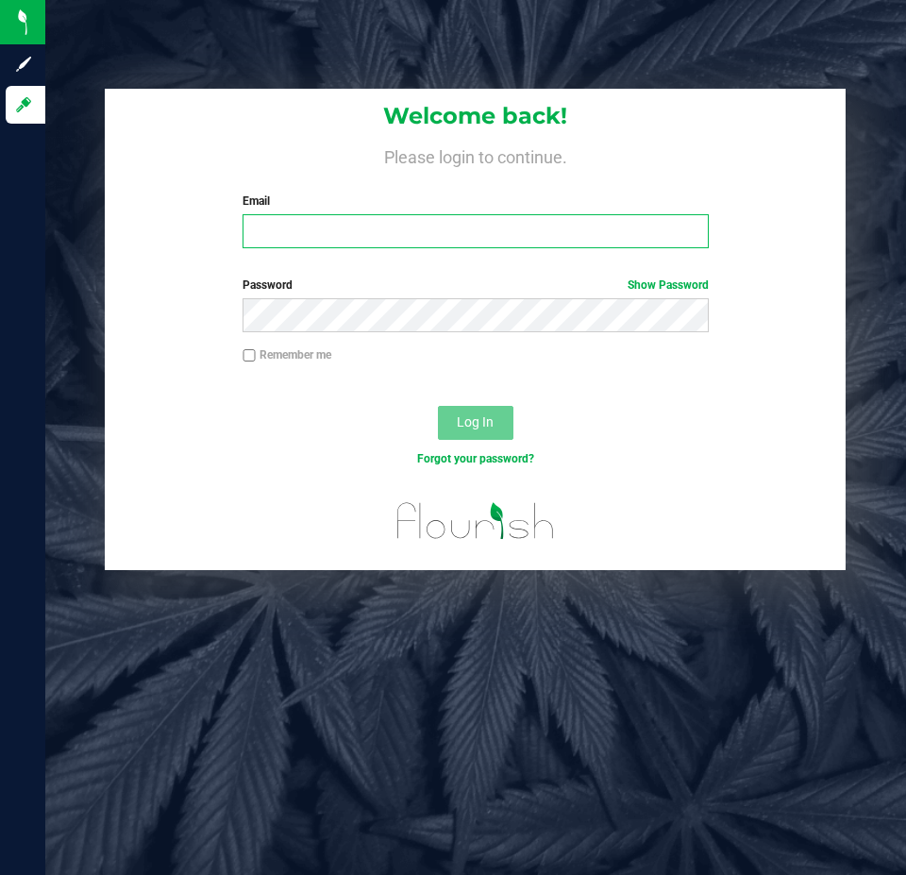
click at [327, 247] on input "Email" at bounding box center [475, 231] width 465 height 34
type input "[EMAIL_ADDRESS][DOMAIN_NAME]"
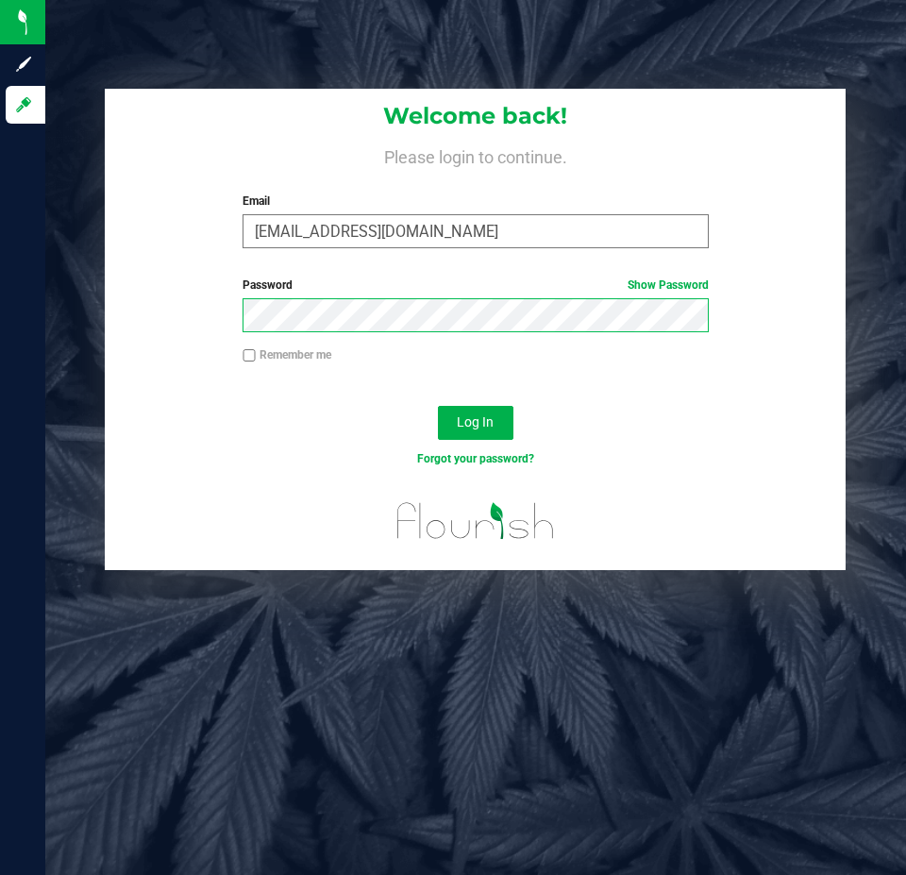
click at [438, 406] on button "Log In" at bounding box center [476, 423] width 76 height 34
